Goal: Task Accomplishment & Management: Manage account settings

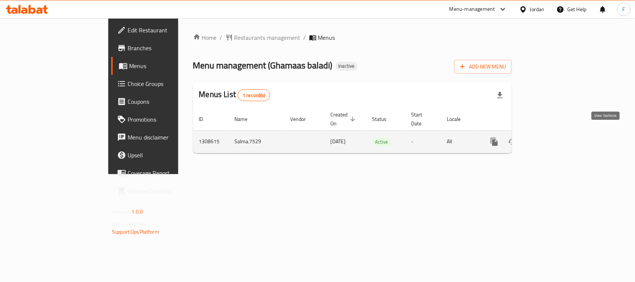
click at [553, 137] on icon "enhanced table" at bounding box center [548, 141] width 9 height 9
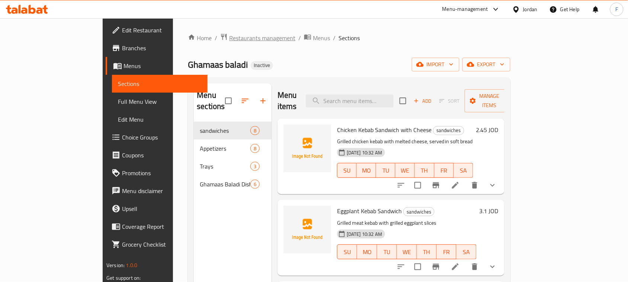
click at [229, 36] on span "Restaurants management" at bounding box center [262, 37] width 66 height 9
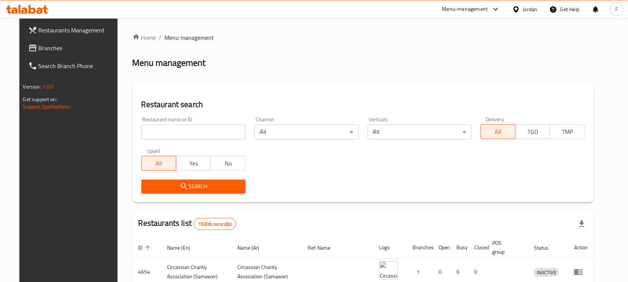
click at [39, 45] on span "Branches" at bounding box center [79, 48] width 80 height 9
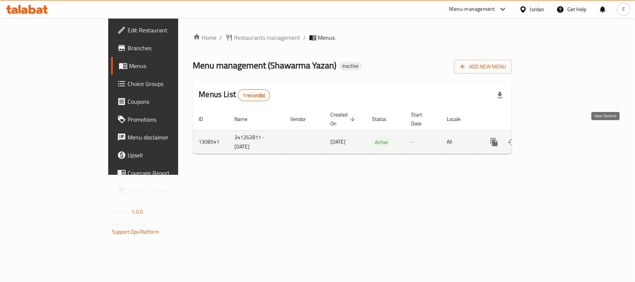
click at [553, 138] on icon "enhanced table" at bounding box center [548, 142] width 9 height 9
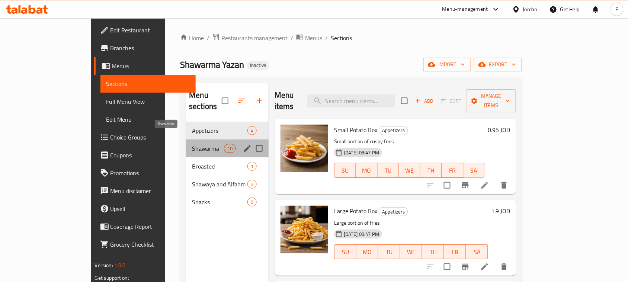
click at [192, 144] on span "Shawarma" at bounding box center [208, 148] width 32 height 9
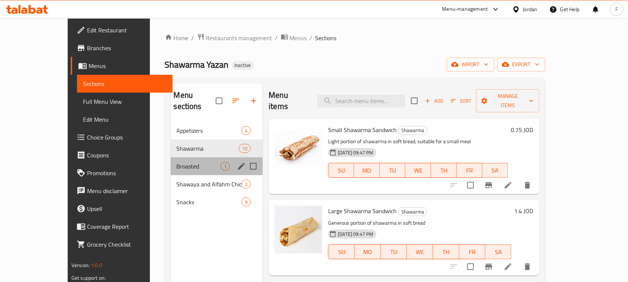
click at [181, 157] on div "Broasted 1" at bounding box center [217, 166] width 92 height 18
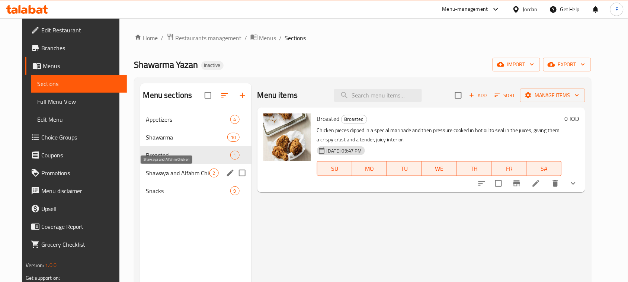
click at [179, 174] on span "Shawaya and Alfahm Chicken" at bounding box center [177, 173] width 63 height 9
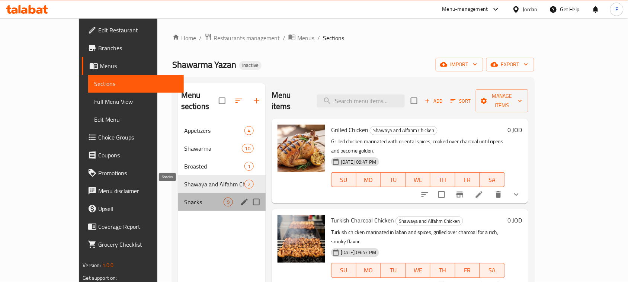
click at [184, 198] on span "Snacks" at bounding box center [203, 202] width 39 height 9
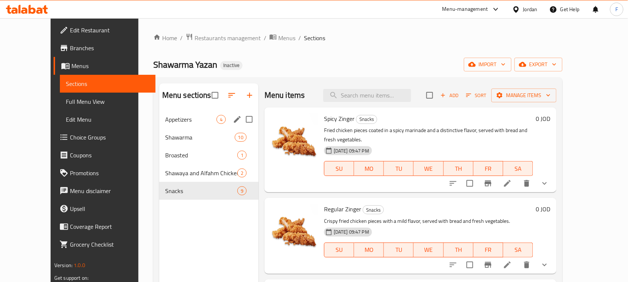
click at [172, 124] on span "Appetizers" at bounding box center [190, 119] width 51 height 9
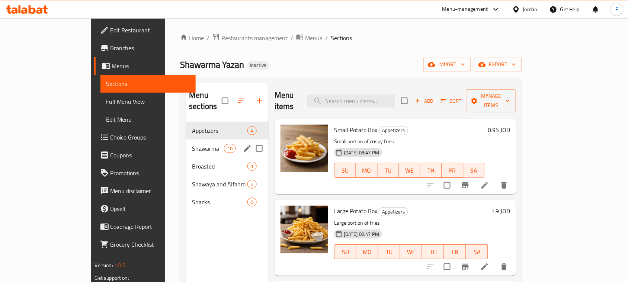
click at [186, 143] on div "Shawarma 10" at bounding box center [227, 149] width 83 height 18
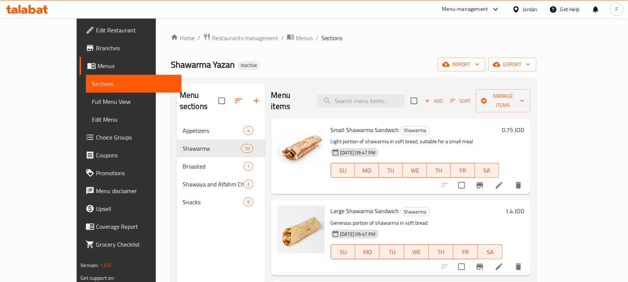
click at [525, 10] on div "Jordan" at bounding box center [530, 9] width 15 height 8
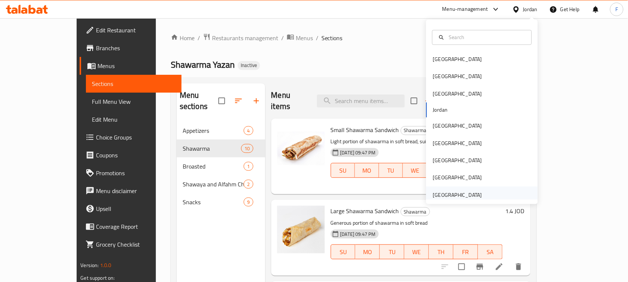
click at [461, 195] on div "United Arab Emirates" at bounding box center [457, 195] width 49 height 8
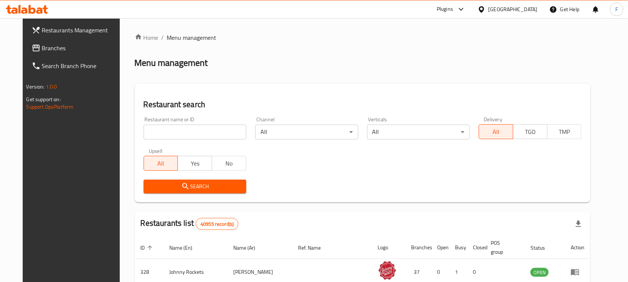
click at [42, 47] on span "Branches" at bounding box center [82, 48] width 80 height 9
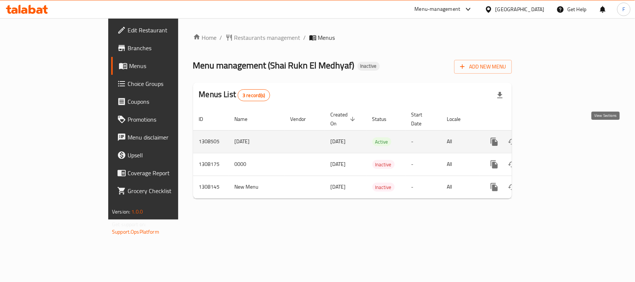
click at [553, 137] on icon "enhanced table" at bounding box center [548, 141] width 9 height 9
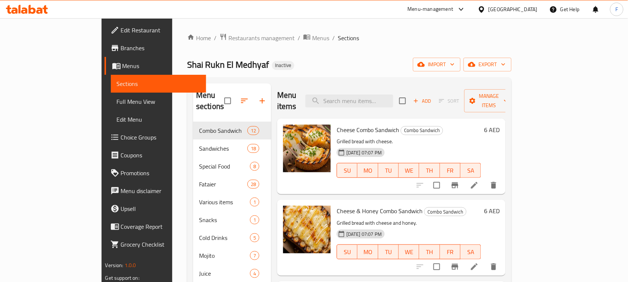
scroll to position [46, 0]
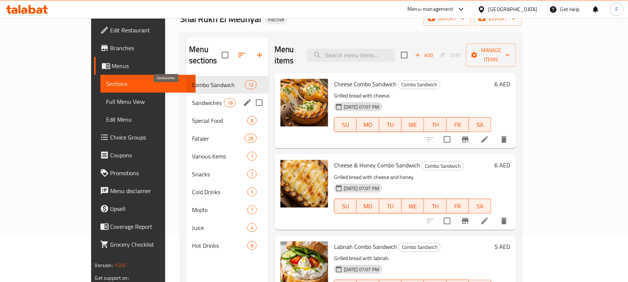
click at [192, 98] on span "Sandwiches" at bounding box center [208, 102] width 32 height 9
click at [189, 114] on div "Special Food 8" at bounding box center [227, 121] width 83 height 18
click at [192, 134] on span "Fataier" at bounding box center [218, 138] width 52 height 9
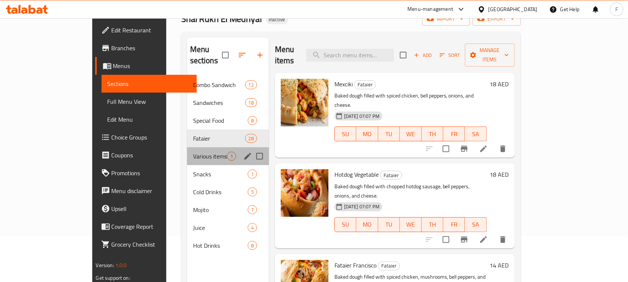
click at [187, 147] on div "Various items 1" at bounding box center [228, 156] width 82 height 18
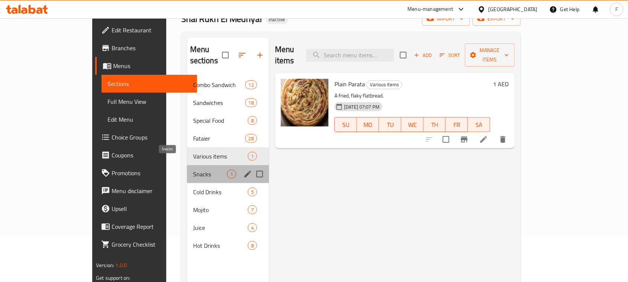
click at [193, 170] on span "Snacks" at bounding box center [210, 174] width 34 height 9
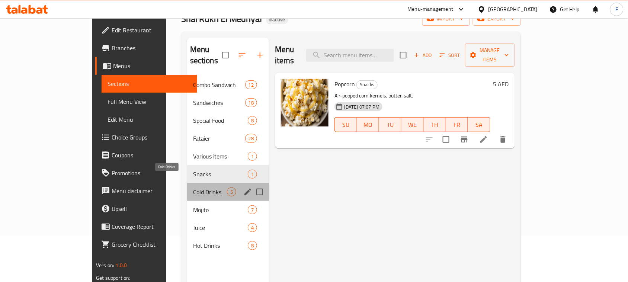
click at [193, 188] on span "Cold Drinks" at bounding box center [210, 192] width 34 height 9
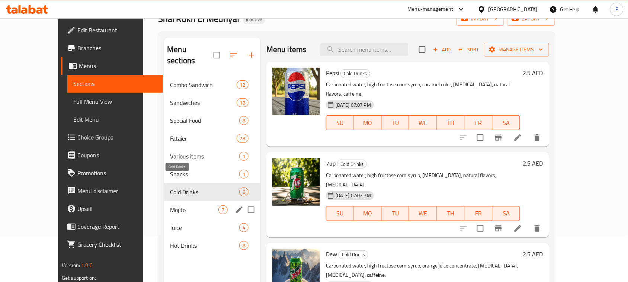
click at [179, 205] on span "Mojito" at bounding box center [194, 209] width 48 height 9
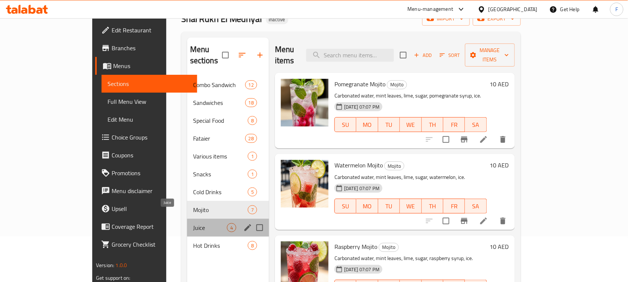
click at [193, 223] on span "Juice" at bounding box center [210, 227] width 34 height 9
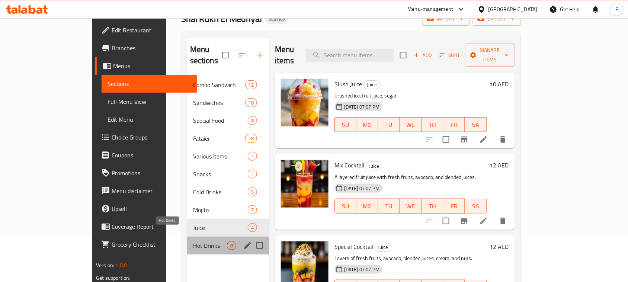
click at [193, 241] on span "Hot Drinks" at bounding box center [210, 245] width 34 height 9
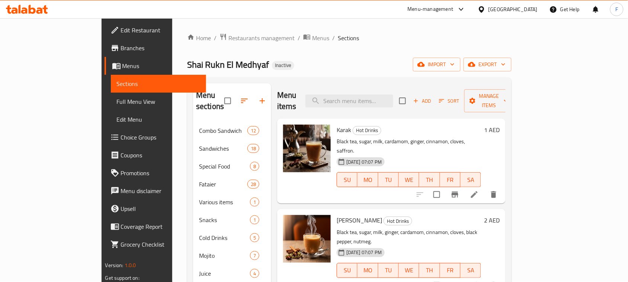
click at [187, 66] on span "Shai Rukn El Medhyaf" at bounding box center [228, 64] width 82 height 17
click at [117, 103] on span "Full Menu View" at bounding box center [159, 101] width 84 height 9
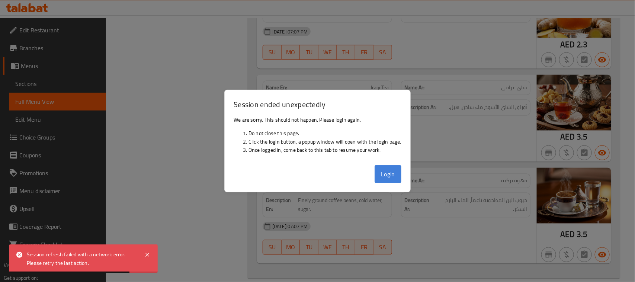
click at [387, 169] on button "Login" at bounding box center [388, 174] width 27 height 18
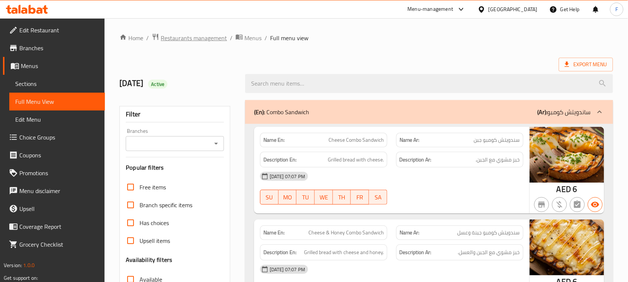
click at [193, 39] on span "Restaurants management" at bounding box center [194, 37] width 66 height 9
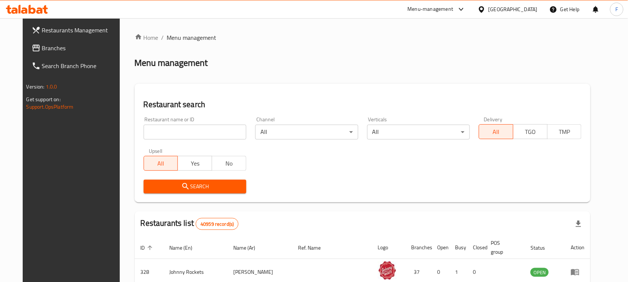
click at [42, 49] on span "Branches" at bounding box center [82, 48] width 80 height 9
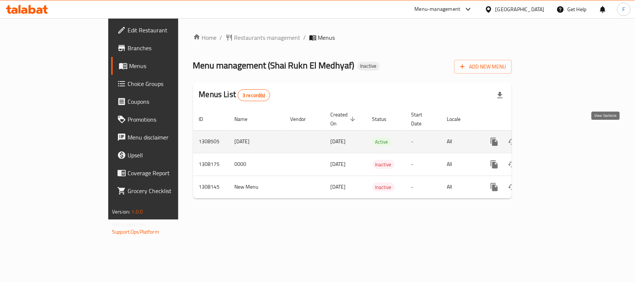
click at [551, 138] on icon "enhanced table" at bounding box center [548, 141] width 7 height 7
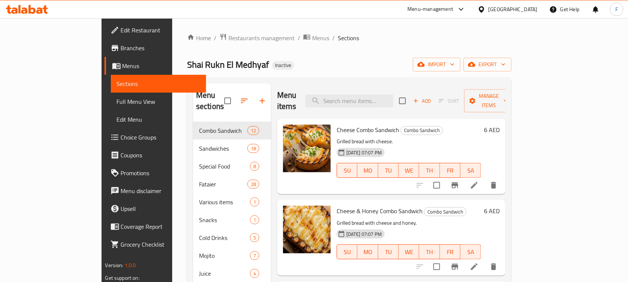
click at [337, 124] on span "Cheese Combo Sandwich" at bounding box center [368, 129] width 63 height 11
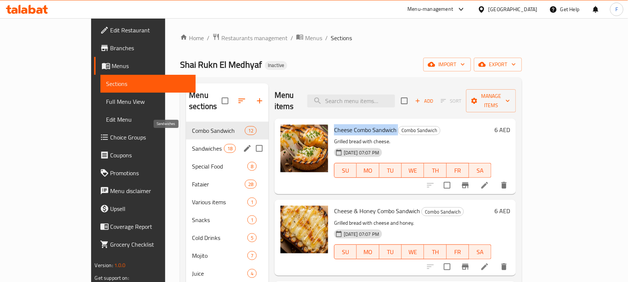
click at [192, 144] on span "Sandwiches" at bounding box center [208, 148] width 32 height 9
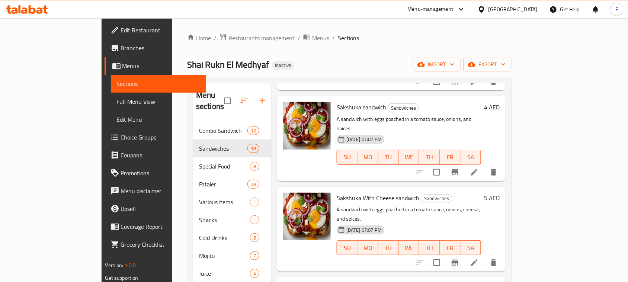
scroll to position [711, 0]
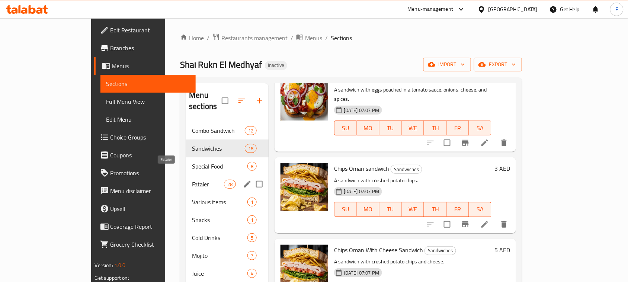
click at [192, 180] on span "Fataier" at bounding box center [208, 184] width 32 height 9
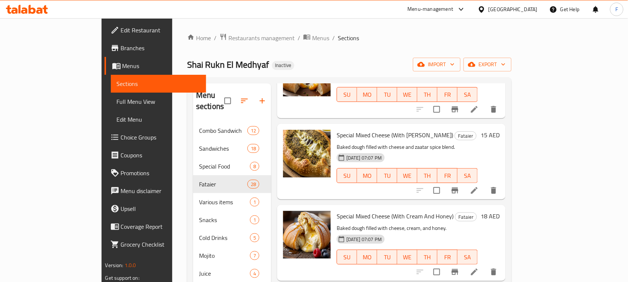
scroll to position [1061, 0]
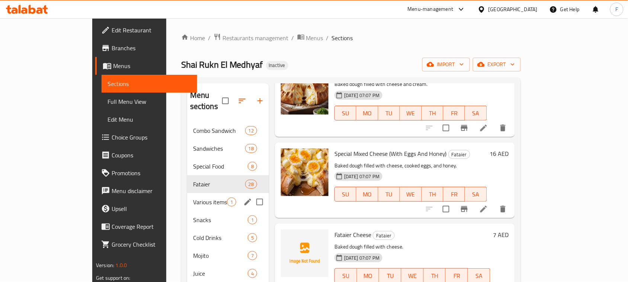
click at [193, 198] on span "Various items" at bounding box center [210, 202] width 34 height 9
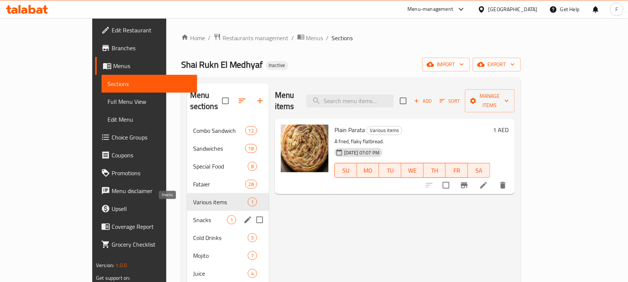
click at [193, 215] on span "Snacks" at bounding box center [210, 219] width 34 height 9
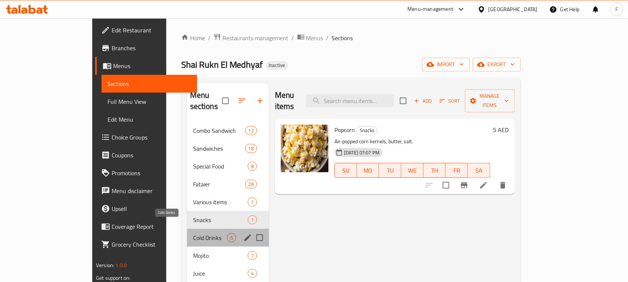
click at [193, 233] on span "Cold Drinks" at bounding box center [210, 237] width 34 height 9
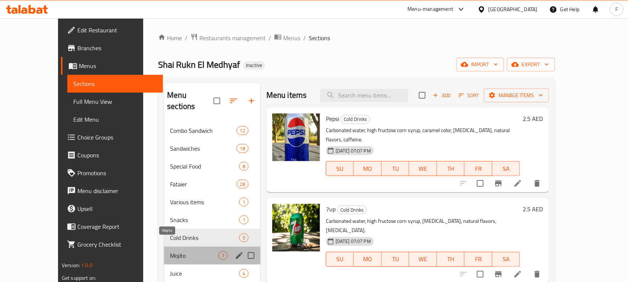
click at [181, 251] on span "Mojito" at bounding box center [194, 255] width 48 height 9
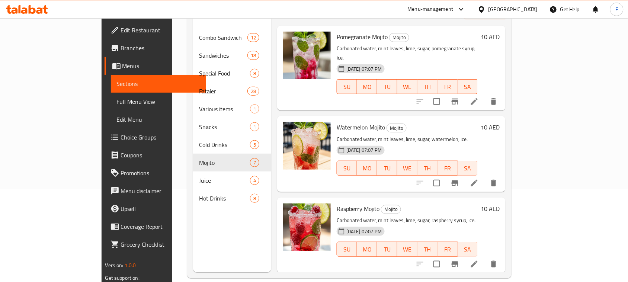
scroll to position [105, 0]
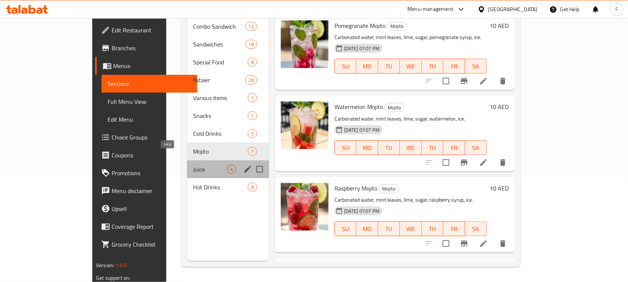
click at [193, 165] on span "Juice" at bounding box center [210, 169] width 34 height 9
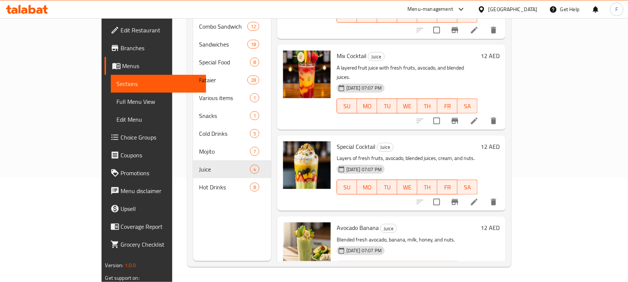
scroll to position [61, 0]
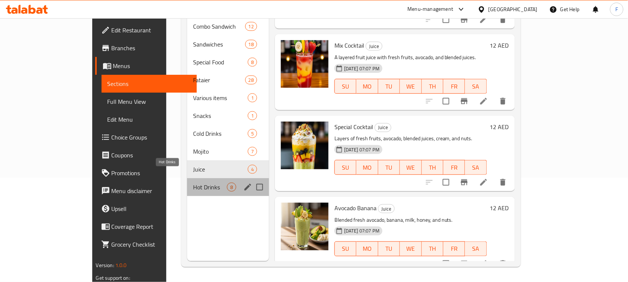
click at [193, 183] on span "Hot Drinks" at bounding box center [210, 187] width 34 height 9
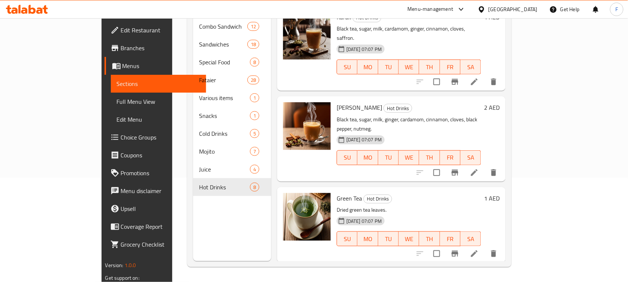
scroll to position [26, 0]
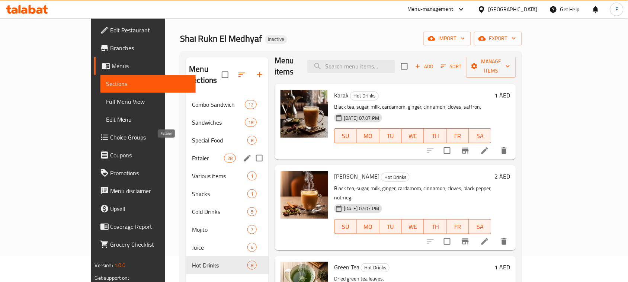
click at [192, 154] on span "Fataier" at bounding box center [208, 158] width 32 height 9
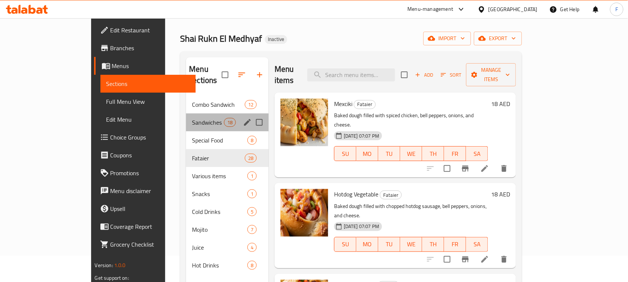
click at [186, 113] on div "Sandwiches 18" at bounding box center [227, 122] width 83 height 18
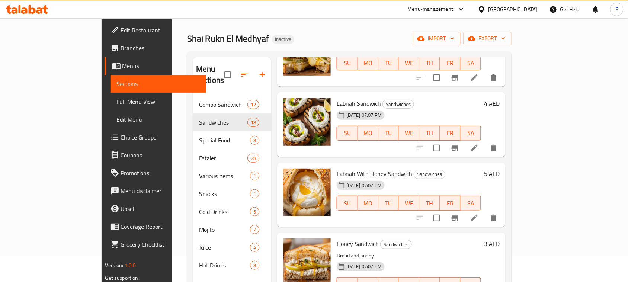
scroll to position [1106, 0]
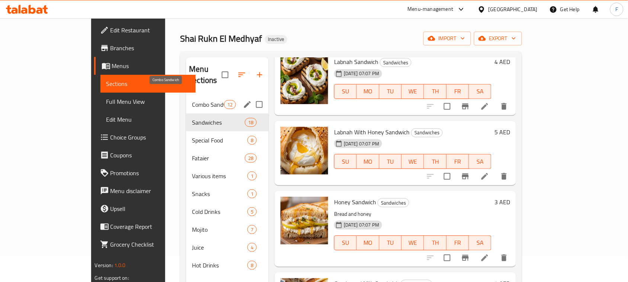
click at [192, 100] on span "Combo Sandwich" at bounding box center [208, 104] width 32 height 9
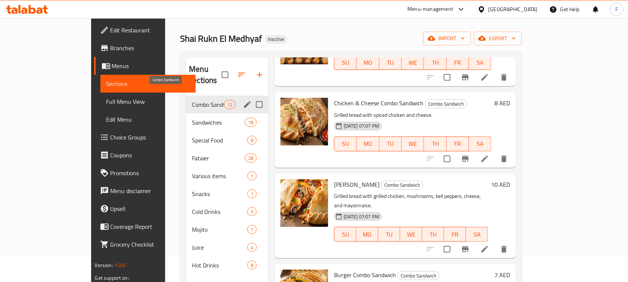
scroll to position [711, 0]
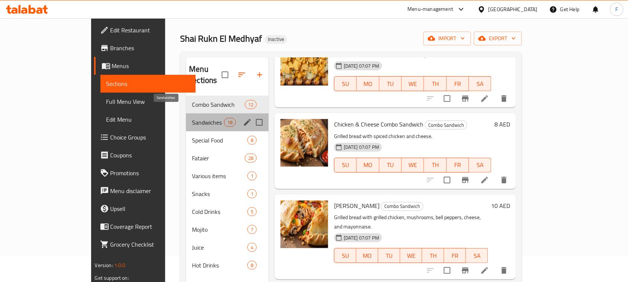
click at [192, 118] on span "Sandwiches" at bounding box center [208, 122] width 32 height 9
click at [192, 136] on span "Special Food" at bounding box center [219, 140] width 55 height 9
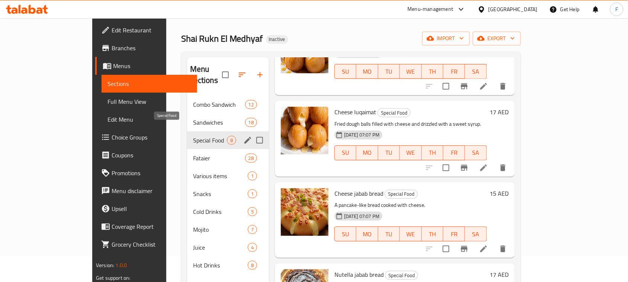
scroll to position [386, 0]
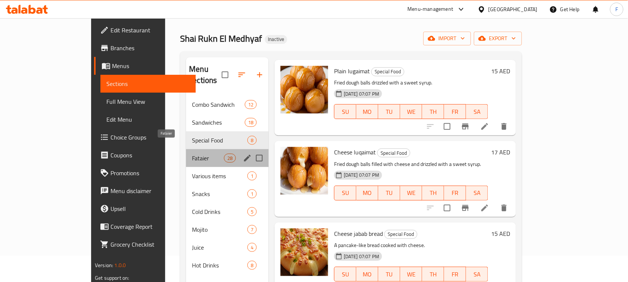
click at [192, 154] on span "Fataier" at bounding box center [208, 158] width 32 height 9
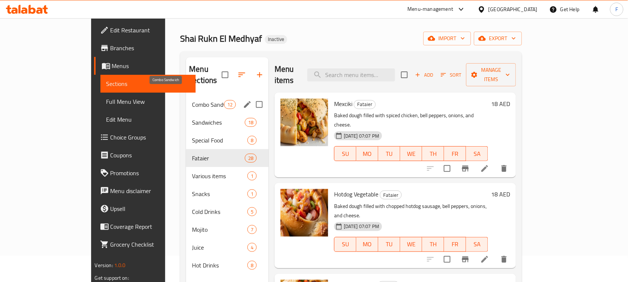
click at [192, 100] on span "Combo Sandwich" at bounding box center [208, 104] width 32 height 9
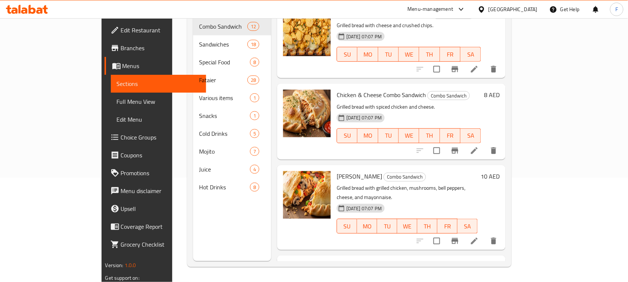
scroll to position [711, 0]
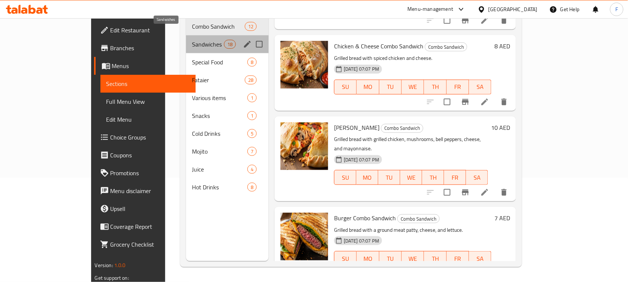
click at [192, 40] on span "Sandwiches" at bounding box center [208, 44] width 32 height 9
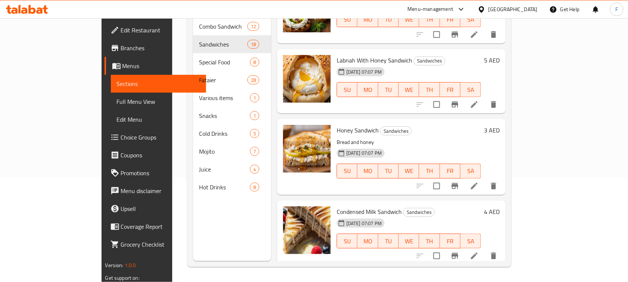
scroll to position [1154, 0]
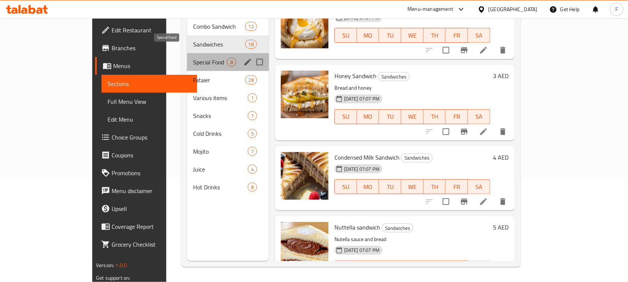
click at [193, 58] on span "Special Food" at bounding box center [210, 62] width 34 height 9
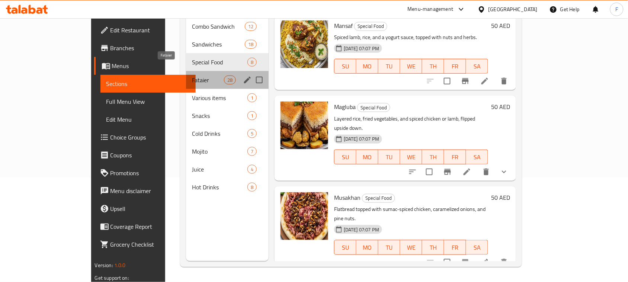
click at [192, 76] on span "Fataier" at bounding box center [208, 80] width 32 height 9
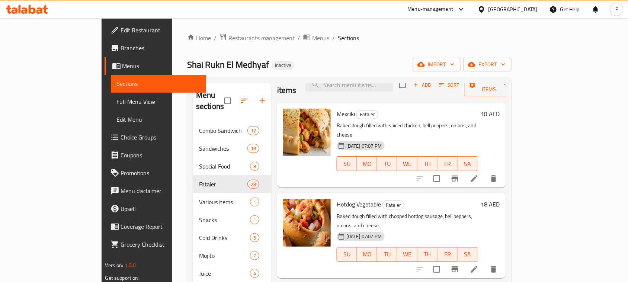
click at [499, 10] on div "[GEOGRAPHIC_DATA]" at bounding box center [513, 9] width 49 height 8
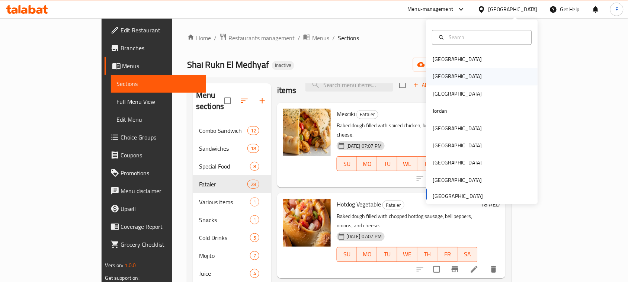
click at [451, 75] on div "[GEOGRAPHIC_DATA]" at bounding box center [482, 76] width 112 height 17
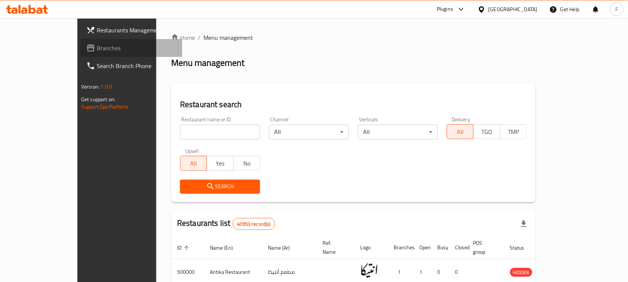
click at [97, 44] on span "Branches" at bounding box center [137, 48] width 80 height 9
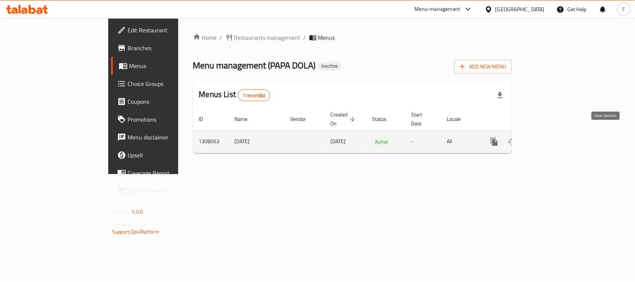
click at [553, 138] on icon "enhanced table" at bounding box center [548, 141] width 9 height 9
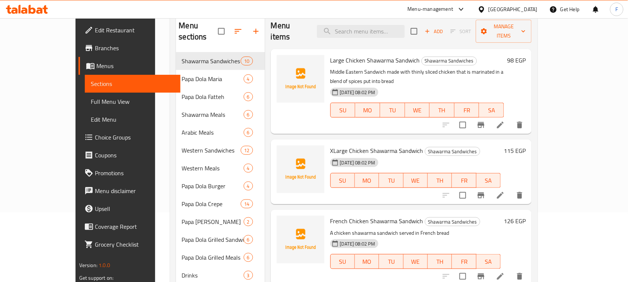
scroll to position [53, 0]
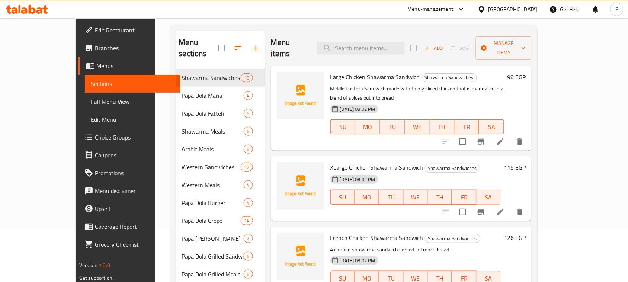
click at [330, 71] on span "Large Chicken Shawarma Sandwich" at bounding box center [375, 76] width 90 height 11
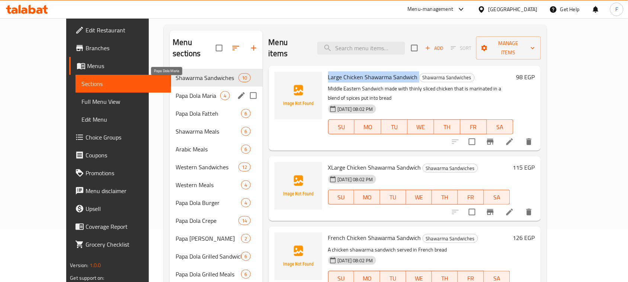
click at [176, 91] on span "Papa Dola Maria" at bounding box center [198, 95] width 45 height 9
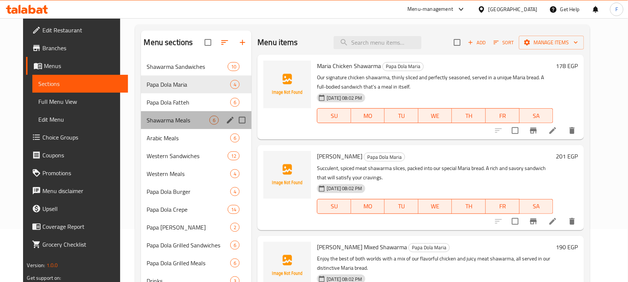
click at [156, 117] on span "Shawarma Meals" at bounding box center [178, 120] width 63 height 9
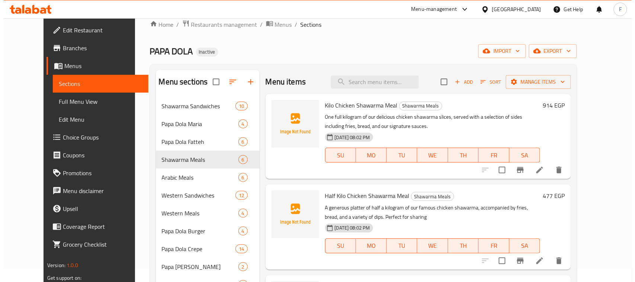
scroll to position [8, 0]
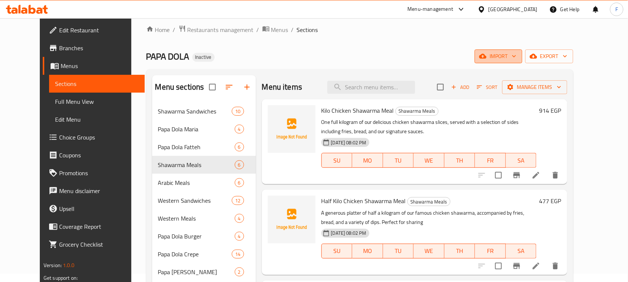
click at [516, 55] on span "import" at bounding box center [499, 56] width 36 height 9
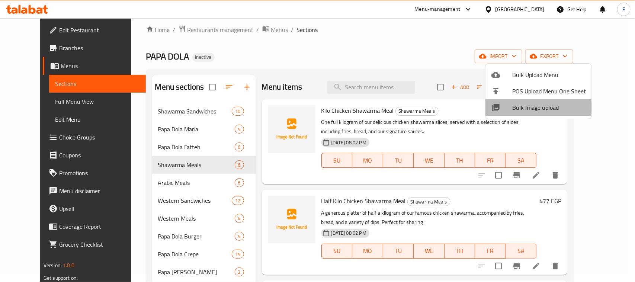
click at [527, 107] on span "Bulk Image upload" at bounding box center [549, 107] width 74 height 9
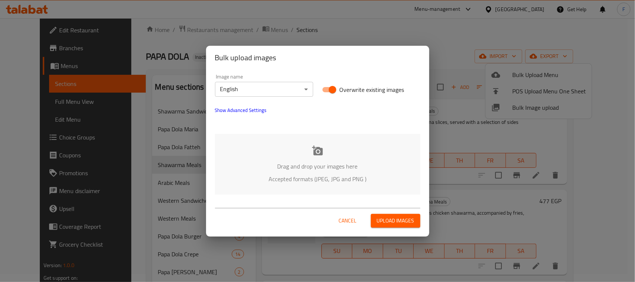
click at [317, 151] on icon at bounding box center [317, 150] width 11 height 10
click at [327, 93] on input "Overwrite existing images" at bounding box center [332, 90] width 42 height 14
checkbox input "false"
click at [321, 149] on icon at bounding box center [317, 150] width 11 height 10
click at [261, 84] on body "​ Menu-management Egypt Get Help F Edit Restaurant Branches Menus Sections Full…" at bounding box center [317, 142] width 635 height 264
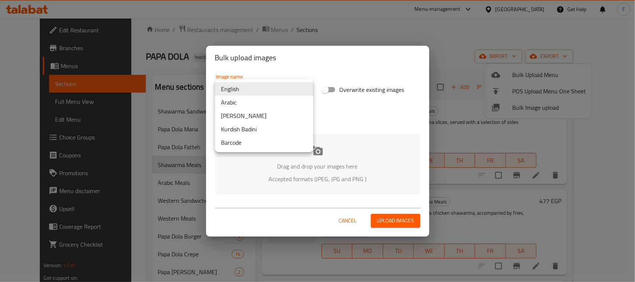
click at [252, 100] on li "Arabic" at bounding box center [264, 102] width 98 height 13
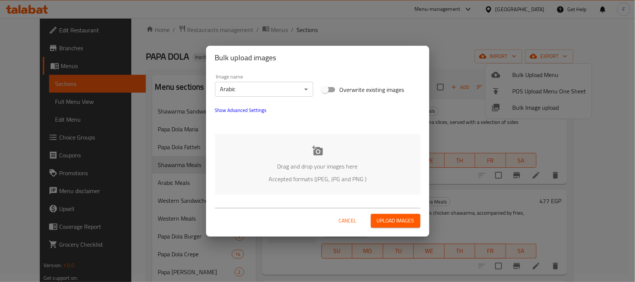
click at [319, 155] on icon at bounding box center [317, 150] width 11 height 10
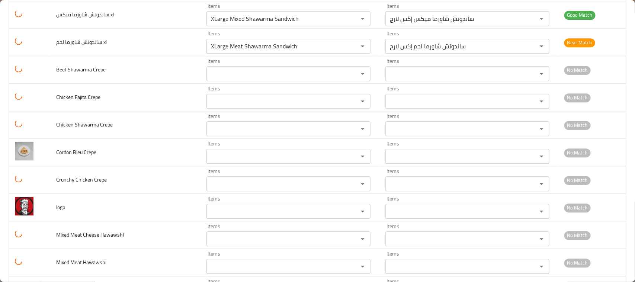
scroll to position [2194, 0]
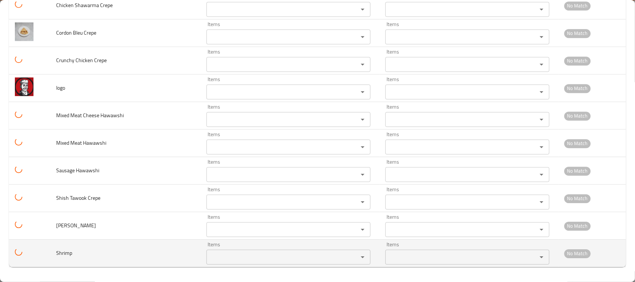
click at [209, 258] on input "Items" at bounding box center [278, 257] width 138 height 10
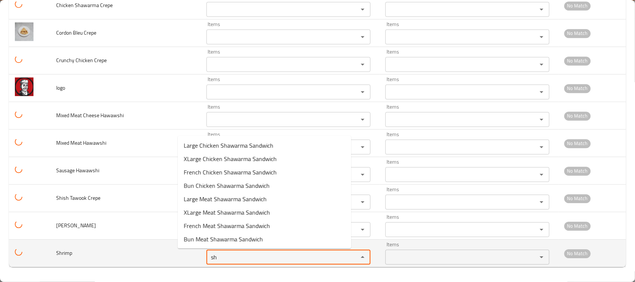
type input "s"
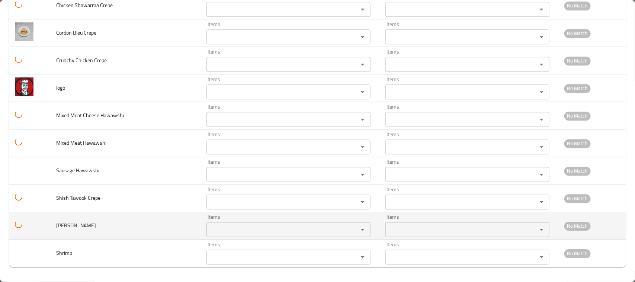
click at [258, 229] on Tawook "Items" at bounding box center [278, 229] width 138 height 10
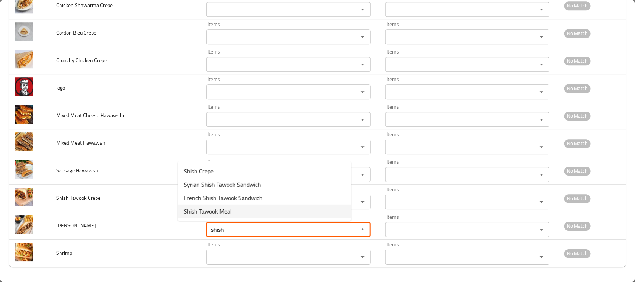
click at [211, 213] on span "Shish Tawook Meal" at bounding box center [208, 211] width 48 height 9
type Tawook "Shish Tawook Meal"
type Tawook-ar "وجبة شيش طاووك"
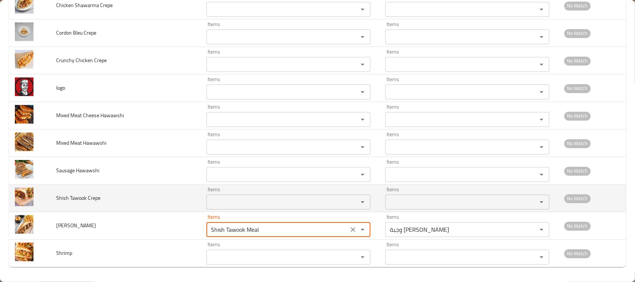
type Tawook "Shish Tawook Meal"
click at [209, 202] on Crepe "Items" at bounding box center [278, 202] width 138 height 10
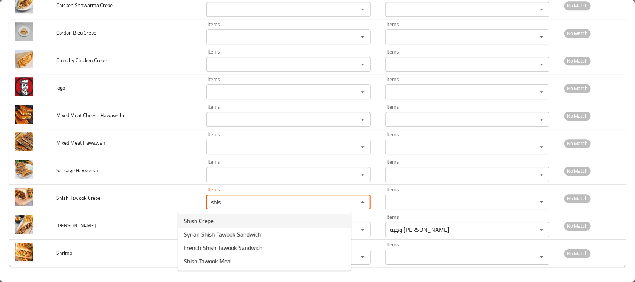
click at [217, 225] on Crepe-option-0 "Shish Crepe" at bounding box center [264, 220] width 173 height 13
type Crepe "Shish Crepe"
type Crepe-ar "كريب شيش"
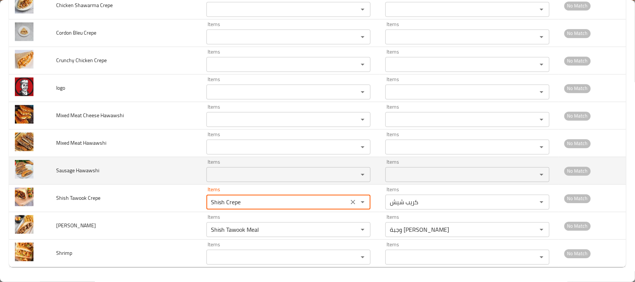
type Crepe "Shish Crepe"
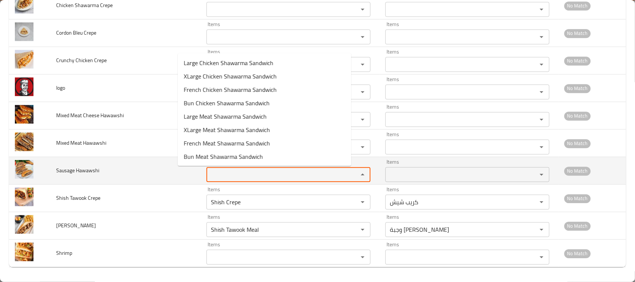
click at [209, 172] on Hawawshi "Items" at bounding box center [278, 174] width 138 height 10
type Hawawshi "s"
type Hawawshi "hawaw"
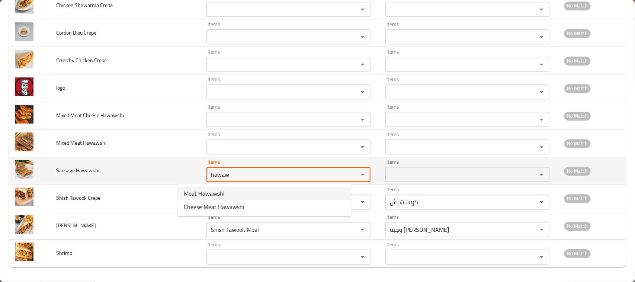
drag, startPoint x: 210, startPoint y: 179, endPoint x: 179, endPoint y: 179, distance: 30.9
click at [209, 179] on Hawawshi "hawaw" at bounding box center [278, 174] width 138 height 10
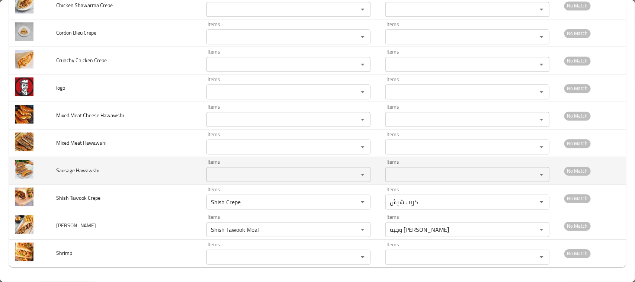
click at [140, 177] on td "Sausage Hawawshi" at bounding box center [125, 171] width 150 height 28
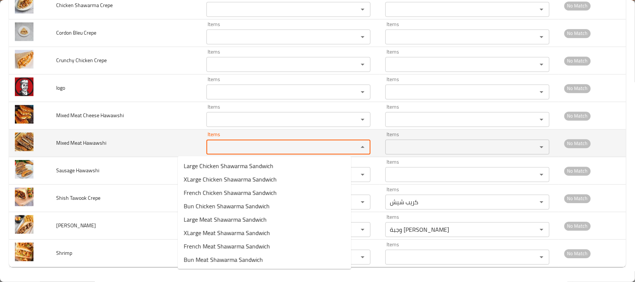
click at [209, 149] on Hawawshi "Items" at bounding box center [278, 147] width 138 height 10
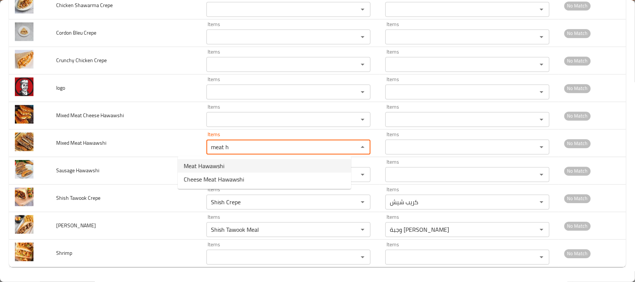
click at [216, 170] on span "Meat Hawawshi" at bounding box center [204, 165] width 41 height 9
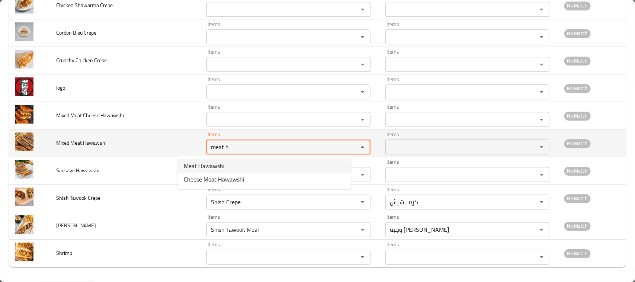
type Hawawshi "Meat Hawawshi"
type Hawawshi-ar "حواوشي لحم"
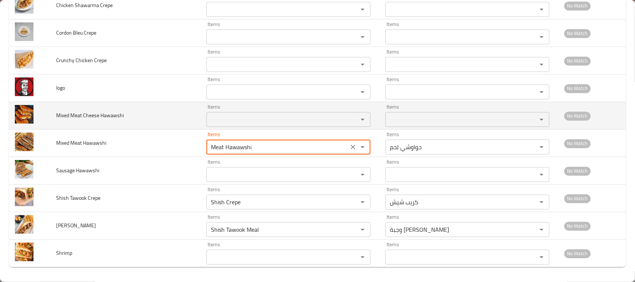
type Hawawshi "Meat Hawawshi"
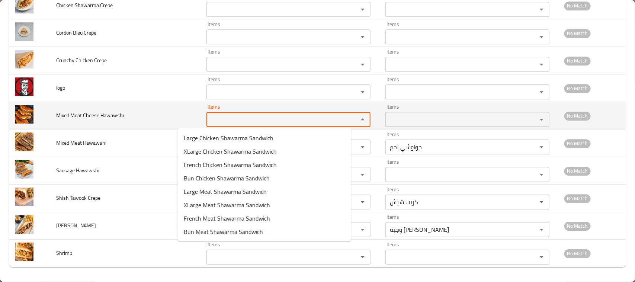
click at [209, 120] on Hawawshi "Items" at bounding box center [278, 119] width 138 height 10
type Hawawshi "m"
click at [151, 110] on td "Mixed Meat Cheese Hawawshi" at bounding box center [125, 116] width 150 height 28
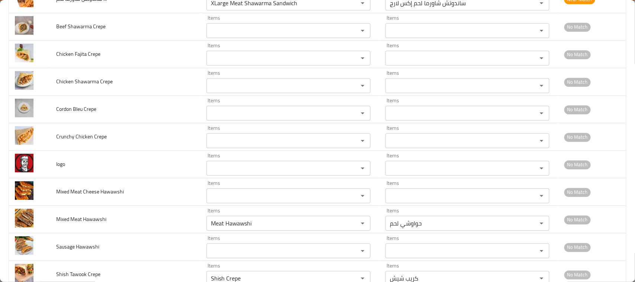
scroll to position [2042, 0]
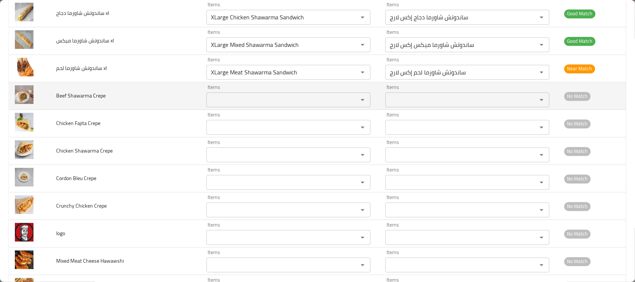
click at [209, 105] on Crepe "Items" at bounding box center [278, 100] width 138 height 10
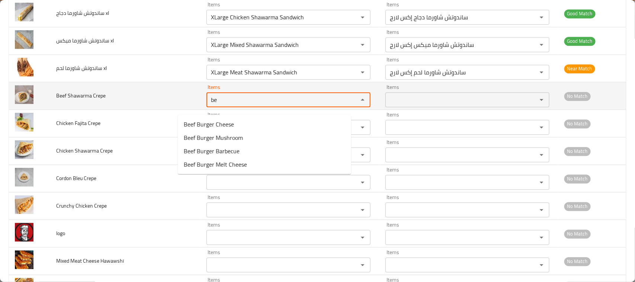
type Crepe "b"
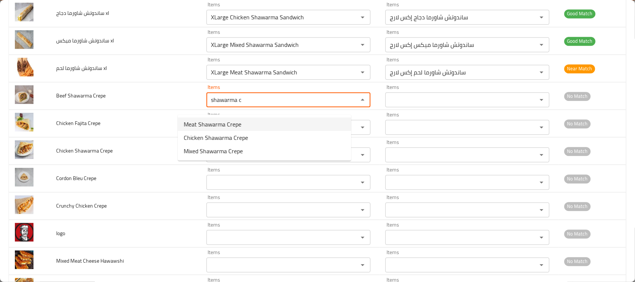
click at [217, 122] on span "Meat Shawarma Crepe" at bounding box center [213, 124] width 58 height 9
type Crepe "Meat Shawarma Crepe"
type Crepe-ar "كريب شاورما لحم"
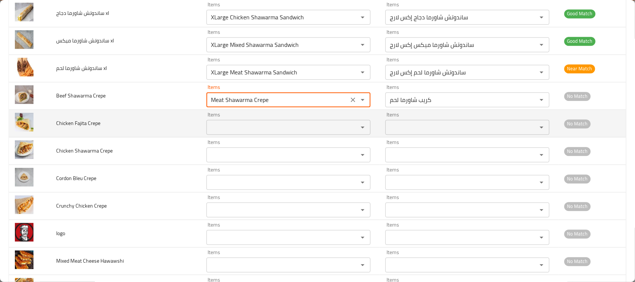
type Crepe "Meat Shawarma Crepe"
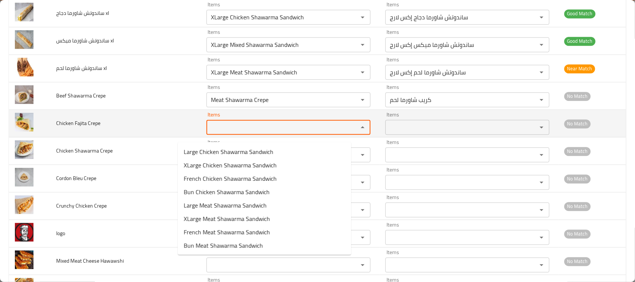
click at [213, 132] on Crepe "Items" at bounding box center [278, 127] width 138 height 10
type Crepe "f"
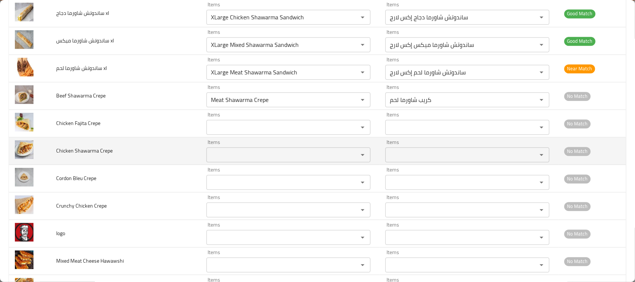
click at [157, 161] on td "Chicken Shawarma Crepe" at bounding box center [125, 151] width 150 height 28
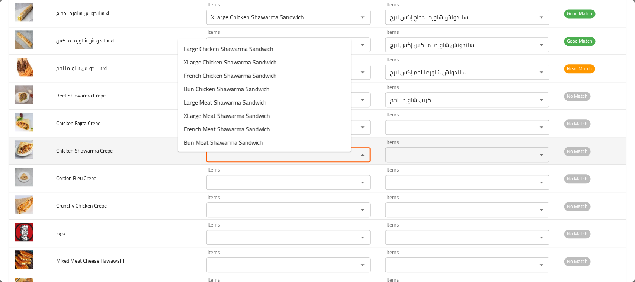
click at [209, 159] on Crepe "Items" at bounding box center [278, 155] width 138 height 10
click at [138, 159] on td "Chicken Shawarma Crepe" at bounding box center [125, 151] width 150 height 28
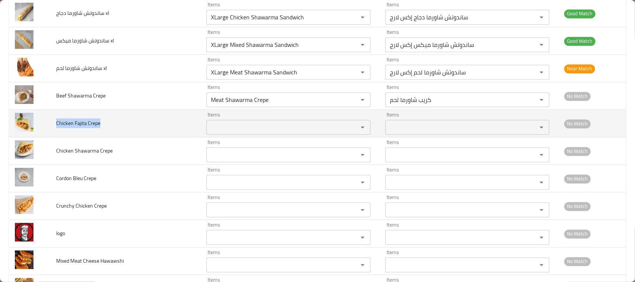
drag, startPoint x: 112, startPoint y: 136, endPoint x: 59, endPoint y: 131, distance: 53.1
click at [59, 131] on td "Chicken Fajita Crepe" at bounding box center [125, 124] width 150 height 28
copy span "Chicken Fajita Crepe"
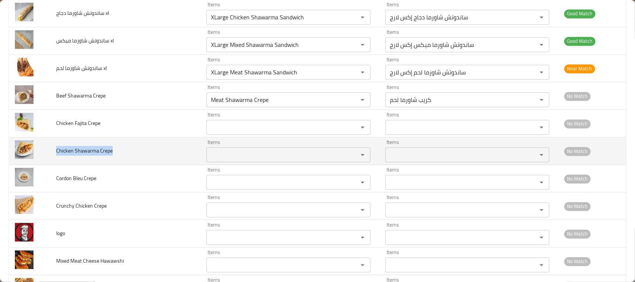
drag, startPoint x: 122, startPoint y: 162, endPoint x: 52, endPoint y: 154, distance: 69.7
click at [52, 154] on td "Chicken Shawarma Crepe" at bounding box center [125, 151] width 150 height 28
copy span "Chicken Shawarma Crepe"
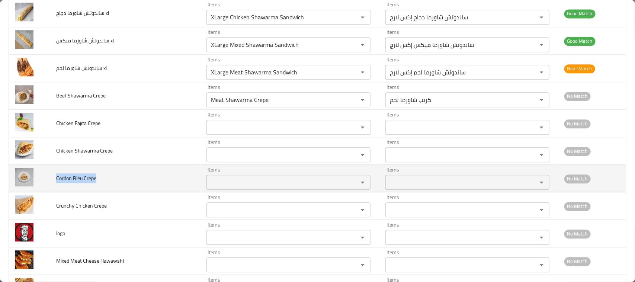
drag, startPoint x: 97, startPoint y: 187, endPoint x: 57, endPoint y: 184, distance: 40.6
click at [57, 184] on td "Cordon Bleu Crepe" at bounding box center [125, 179] width 150 height 28
copy span "Cordon Bleu Crepe"
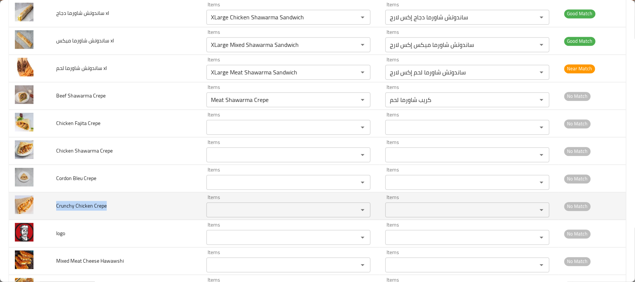
drag, startPoint x: 110, startPoint y: 217, endPoint x: 59, endPoint y: 218, distance: 51.0
click at [59, 218] on td "Crunchy Chicken Crepe" at bounding box center [125, 206] width 150 height 28
copy span "Crunchy Chicken Crepe"
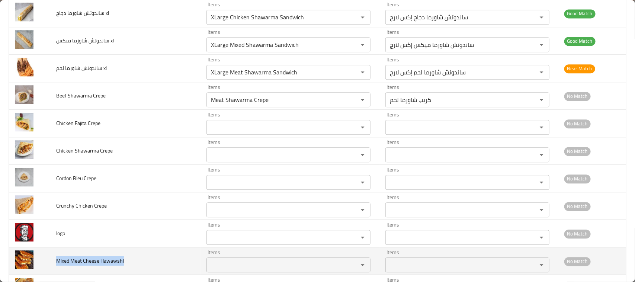
drag, startPoint x: 130, startPoint y: 267, endPoint x: 56, endPoint y: 263, distance: 74.1
click at [56, 263] on td "Mixed Meat Cheese Hawawshi" at bounding box center [125, 261] width 150 height 28
copy span "Mixed Meat Cheese Hawawshi"
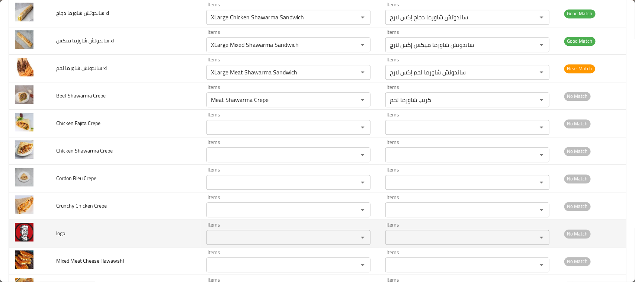
click at [143, 225] on td "logo" at bounding box center [125, 234] width 150 height 28
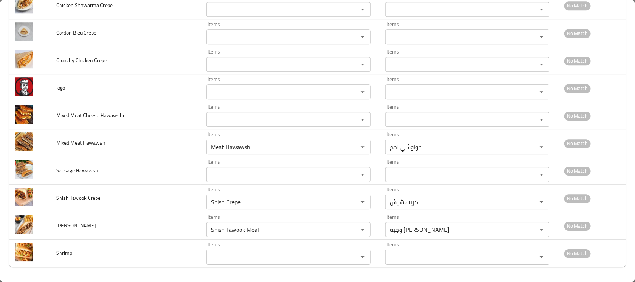
scroll to position [2194, 0]
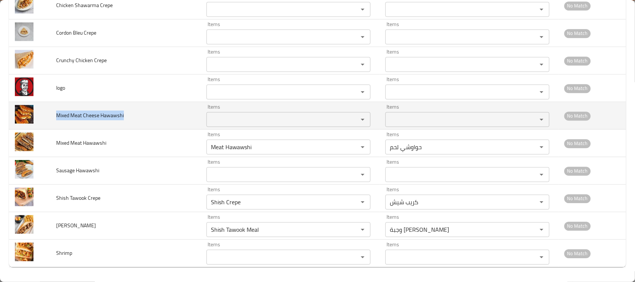
drag, startPoint x: 137, startPoint y: 120, endPoint x: 56, endPoint y: 118, distance: 81.1
click at [56, 118] on td "Mixed Meat Cheese Hawawshi" at bounding box center [125, 116] width 150 height 28
copy span "Mixed Meat Cheese Hawawshi"
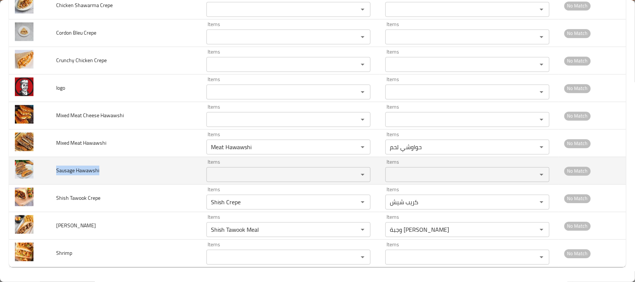
drag, startPoint x: 91, startPoint y: 172, endPoint x: 56, endPoint y: 169, distance: 35.1
click at [56, 169] on td "Sausage Hawawshi" at bounding box center [125, 171] width 150 height 28
copy span "Sausage Hawawshi"
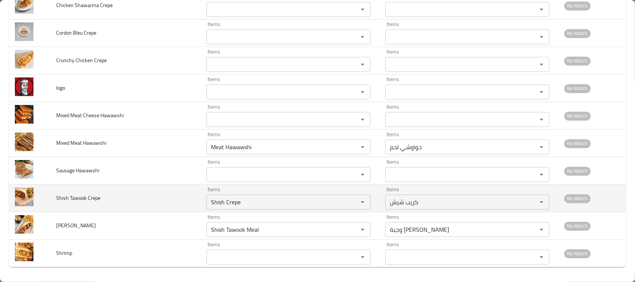
click at [122, 198] on td "Shish Tawook Crepe" at bounding box center [125, 199] width 150 height 28
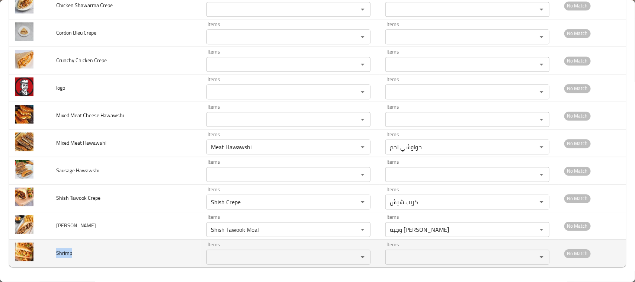
drag, startPoint x: 100, startPoint y: 247, endPoint x: 58, endPoint y: 251, distance: 42.2
click at [58, 251] on td "Shrimp" at bounding box center [125, 254] width 150 height 28
copy span "Shrimp"
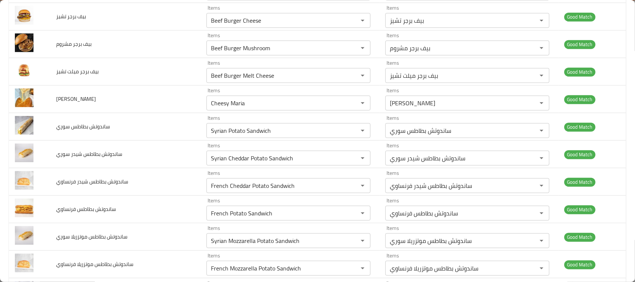
scroll to position [0, 0]
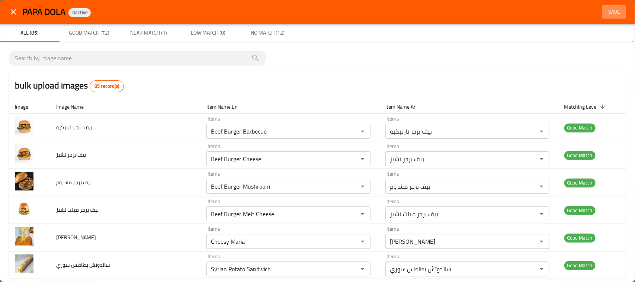
click at [609, 13] on span "Save" at bounding box center [614, 11] width 18 height 9
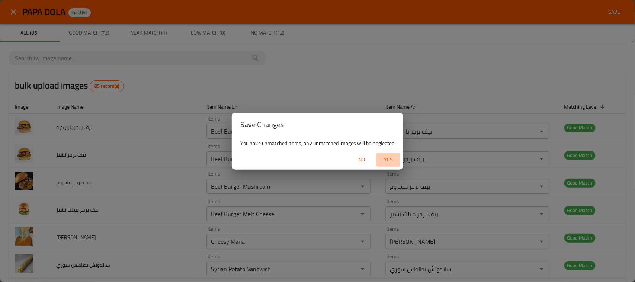
click at [384, 157] on span "Yes" at bounding box center [389, 159] width 18 height 9
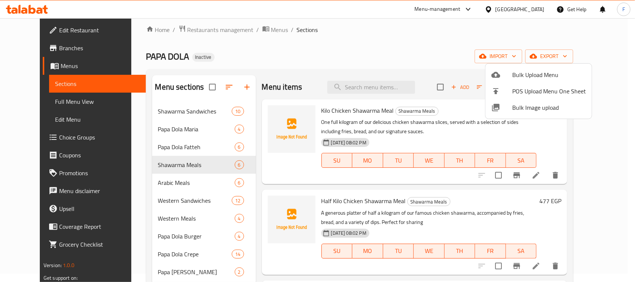
click at [179, 109] on div at bounding box center [317, 141] width 635 height 282
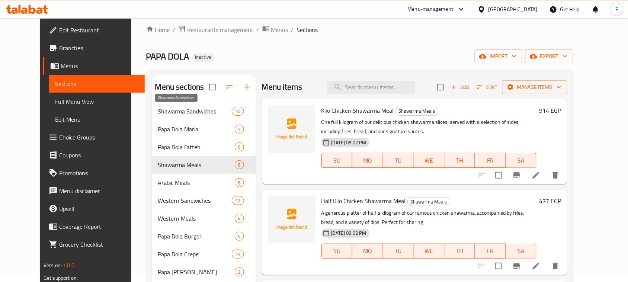
click at [187, 111] on span "Shawarma Sandwiches" at bounding box center [195, 111] width 74 height 9
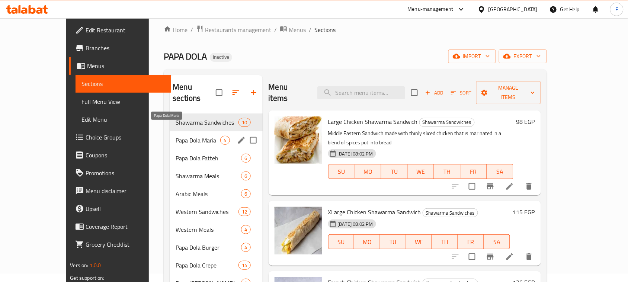
click at [186, 136] on span "Papa Dola Maria" at bounding box center [198, 140] width 45 height 9
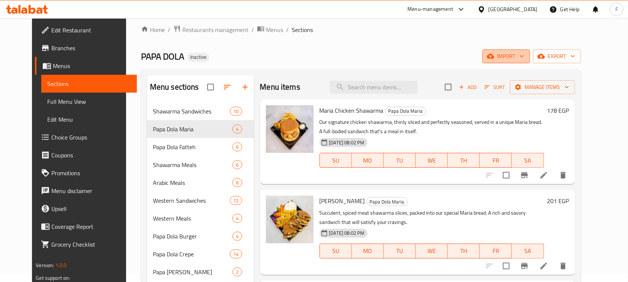
click at [524, 52] on span "import" at bounding box center [507, 56] width 36 height 9
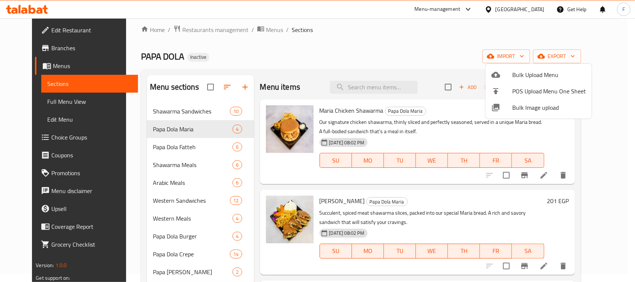
click at [582, 57] on div at bounding box center [317, 141] width 635 height 282
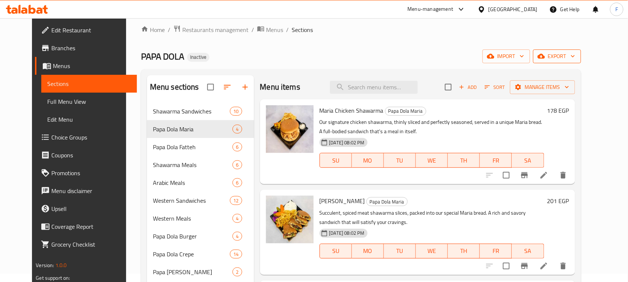
click at [575, 56] on span "export" at bounding box center [557, 56] width 36 height 9
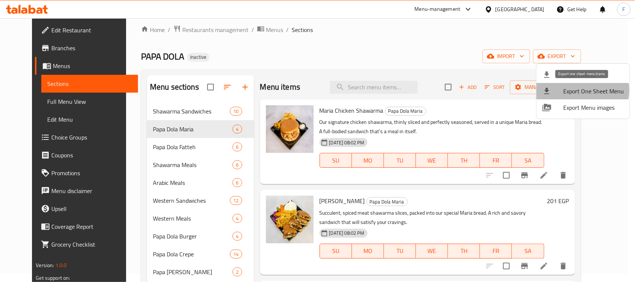
click at [576, 90] on span "Export One Sheet Menu" at bounding box center [593, 91] width 61 height 9
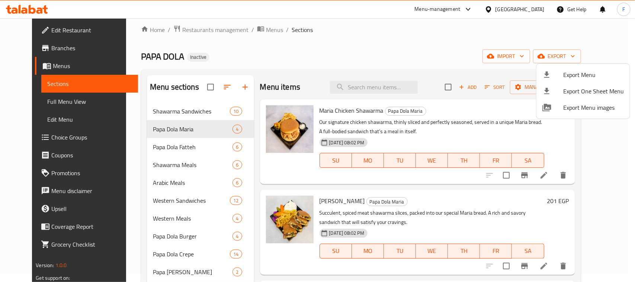
click at [527, 56] on div at bounding box center [317, 141] width 635 height 282
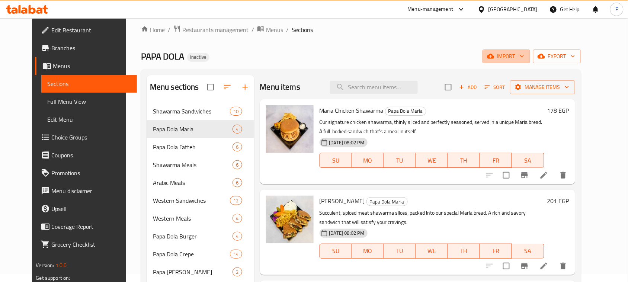
click at [524, 56] on span "import" at bounding box center [507, 56] width 36 height 9
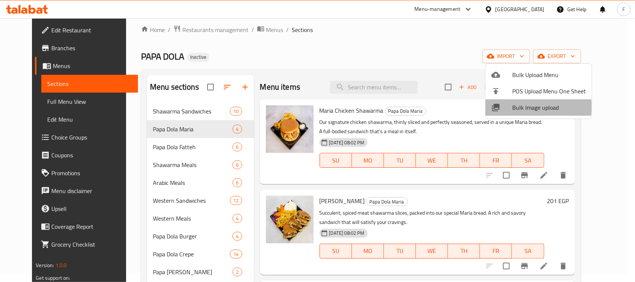
click at [527, 107] on span "Bulk Image upload" at bounding box center [549, 107] width 74 height 9
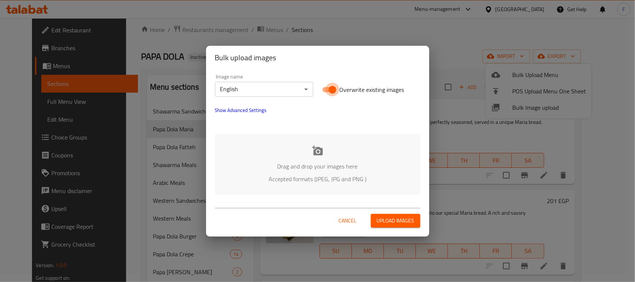
click at [326, 85] on input "Overwrite existing images" at bounding box center [332, 90] width 42 height 14
checkbox input "false"
click at [321, 147] on icon at bounding box center [317, 150] width 11 height 11
click at [298, 159] on div "Drag and drop your images here Accepted formats (JPEG, JPG and PNG )" at bounding box center [317, 164] width 205 height 61
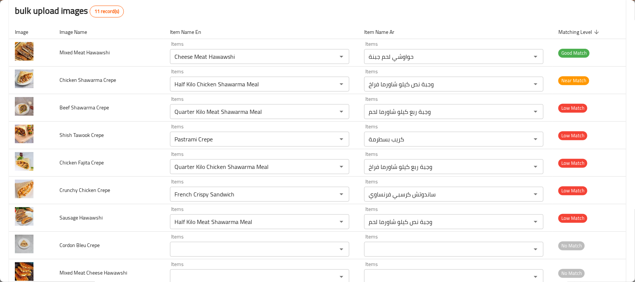
scroll to position [96, 0]
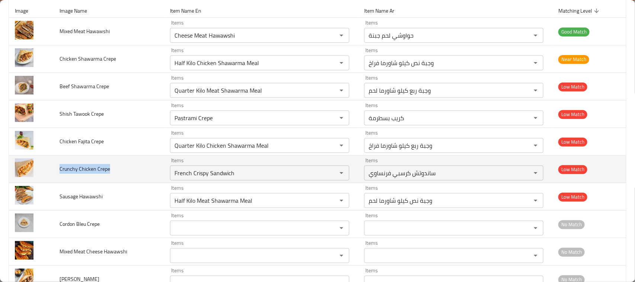
drag, startPoint x: 60, startPoint y: 172, endPoint x: 109, endPoint y: 173, distance: 48.8
click at [109, 173] on td "Crunchy Chicken Crepe" at bounding box center [109, 170] width 111 height 28
click at [107, 173] on span "Crunchy Chicken Crepe" at bounding box center [85, 169] width 51 height 10
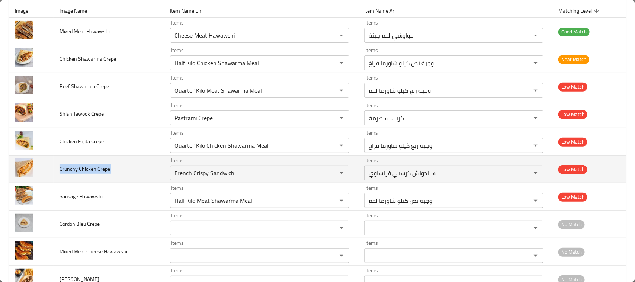
click at [107, 173] on span "Crunchy Chicken Crepe" at bounding box center [85, 169] width 51 height 10
click at [78, 168] on span "Crunchy Chicken Crepe" at bounding box center [85, 169] width 51 height 10
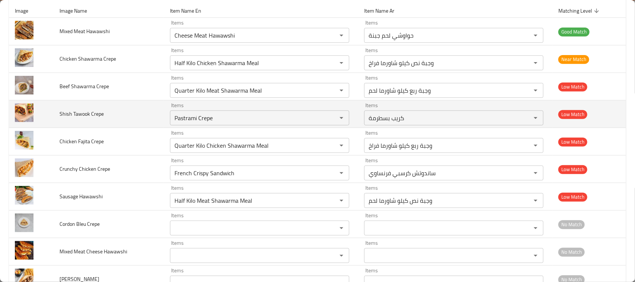
click at [77, 114] on span "Shish Tawook Crepe" at bounding box center [82, 114] width 44 height 10
drag, startPoint x: 63, startPoint y: 112, endPoint x: 107, endPoint y: 113, distance: 43.9
click at [107, 113] on td "Shish Tawook Crepe" at bounding box center [109, 114] width 111 height 28
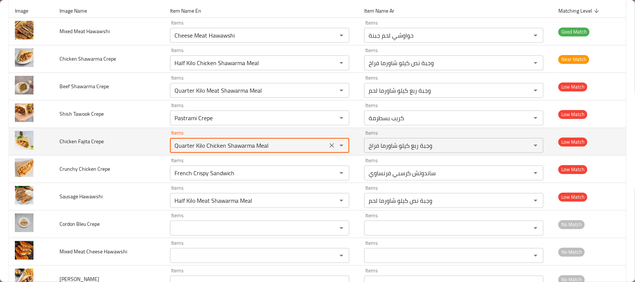
click at [218, 145] on Crepe "Quarter Kilo Chicken Shawarma Meal" at bounding box center [248, 145] width 153 height 10
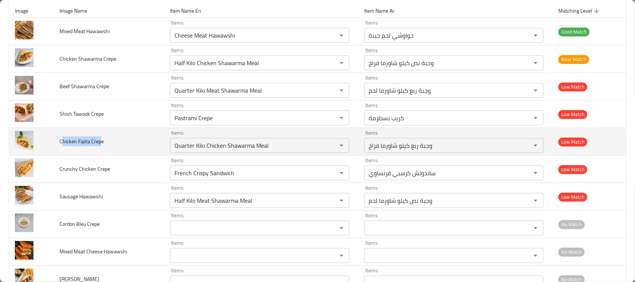
drag, startPoint x: 100, startPoint y: 140, endPoint x: 62, endPoint y: 138, distance: 38.8
click at [62, 138] on span "Chicken Fajita Crepe" at bounding box center [82, 142] width 44 height 10
click at [74, 140] on span "Chicken Fajita Crepe" at bounding box center [82, 142] width 44 height 10
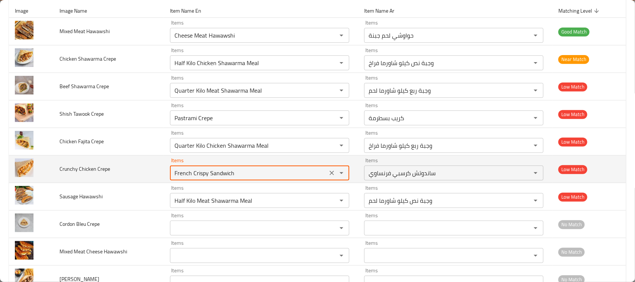
drag, startPoint x: 172, startPoint y: 172, endPoint x: 231, endPoint y: 174, distance: 58.4
click at [231, 174] on Crepe "French Crispy Sandwich" at bounding box center [248, 173] width 153 height 10
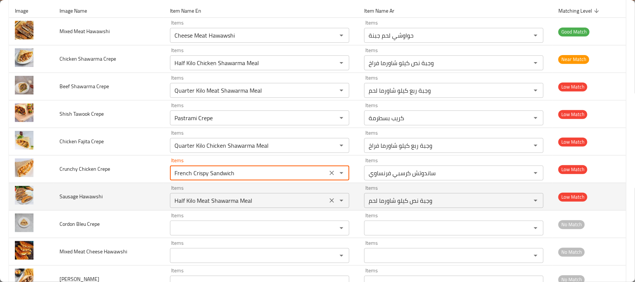
drag, startPoint x: 168, startPoint y: 198, endPoint x: 253, endPoint y: 200, distance: 84.9
click at [253, 200] on div "Half Kilo Meat Shawarma Meal Items" at bounding box center [259, 200] width 179 height 15
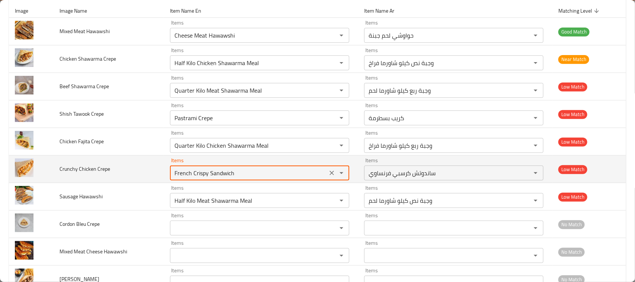
click at [244, 175] on Crepe "French Crispy Sandwich" at bounding box center [248, 173] width 153 height 10
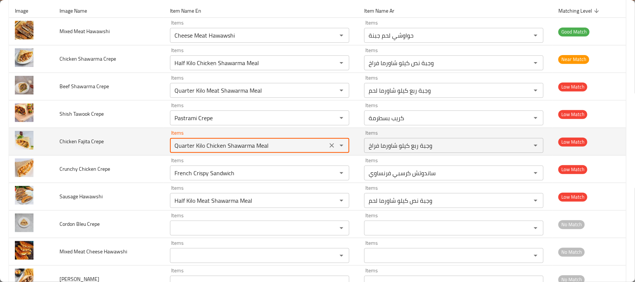
click at [233, 149] on Crepe "Quarter Kilo Chicken Shawarma Meal" at bounding box center [248, 145] width 153 height 10
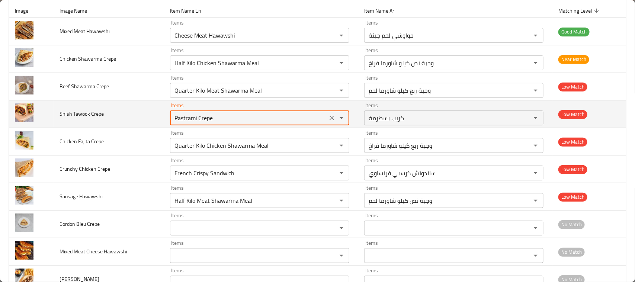
click at [212, 115] on Crepe "Pastrami Crepe" at bounding box center [248, 118] width 153 height 10
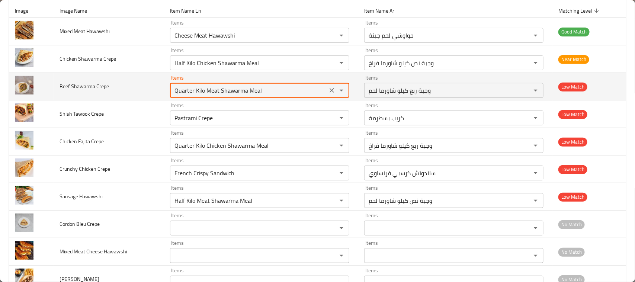
click at [212, 94] on Crepe "Quarter Kilo Meat Shawarma Meal" at bounding box center [248, 90] width 153 height 10
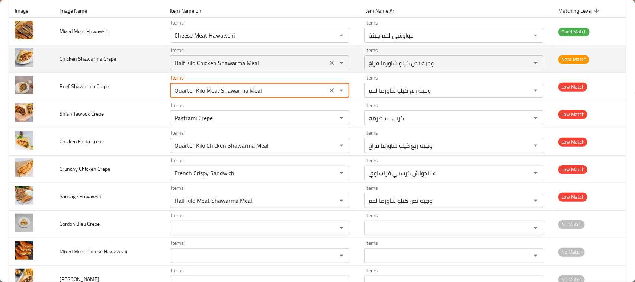
click at [240, 69] on div "Half Kilo Chicken Shawarma Meal Items" at bounding box center [259, 62] width 179 height 15
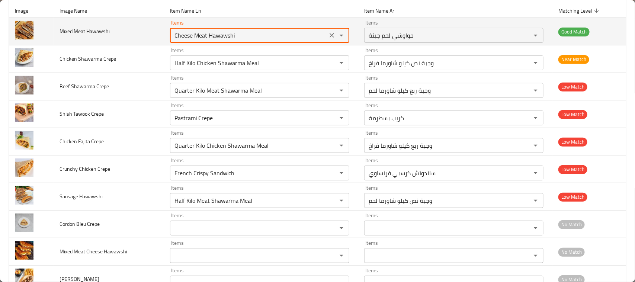
click at [211, 40] on Hawawshi "Cheese Meat Hawawshi" at bounding box center [248, 35] width 153 height 10
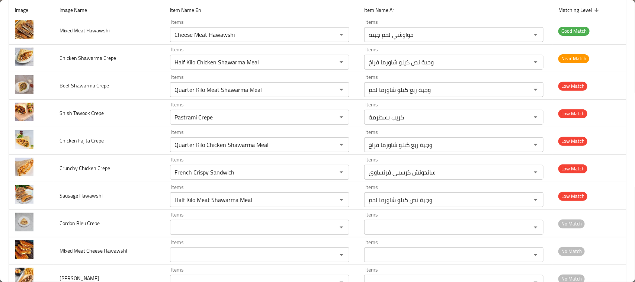
scroll to position [99, 0]
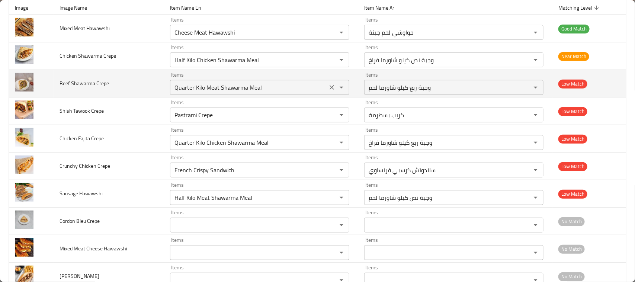
click at [245, 93] on Crepe "Quarter Kilo Meat Shawarma Meal" at bounding box center [248, 87] width 153 height 10
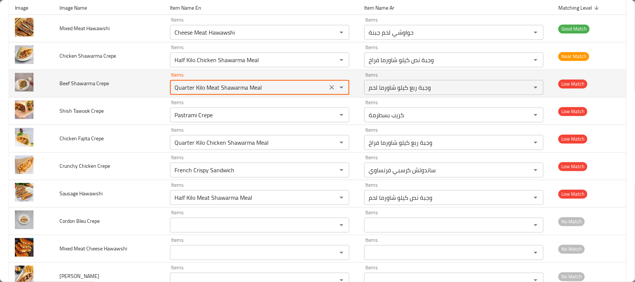
click at [245, 93] on Crepe "Quarter Kilo Meat Shawarma Meal" at bounding box center [248, 87] width 153 height 10
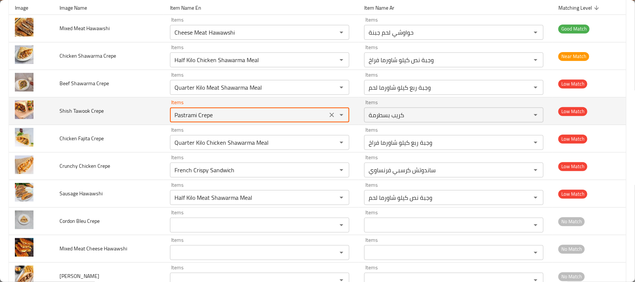
click at [200, 116] on Crepe "Pastrami Crepe" at bounding box center [248, 115] width 153 height 10
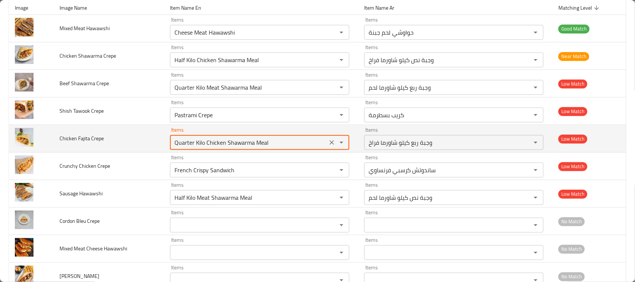
click at [201, 139] on Crepe "Quarter Kilo Chicken Shawarma Meal" at bounding box center [248, 142] width 153 height 10
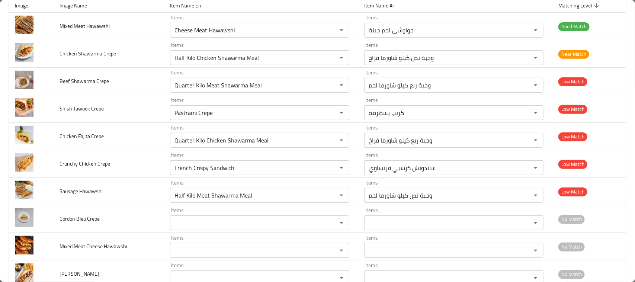
scroll to position [123, 0]
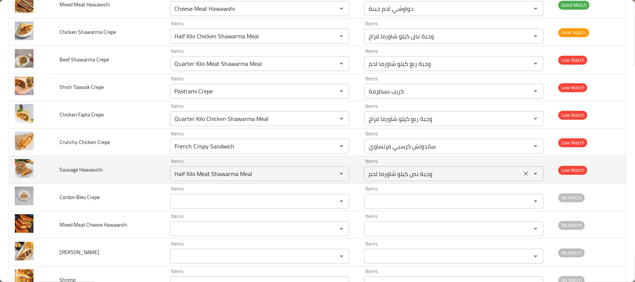
click at [418, 177] on Hawawshi-ar "وجبة نص كيلو شاورما لحم" at bounding box center [443, 174] width 153 height 10
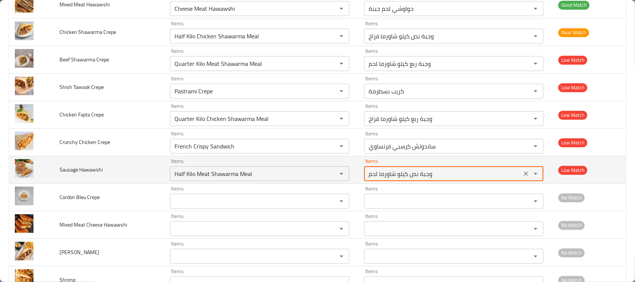
click at [418, 177] on Hawawshi-ar "وجبة نص كيلو شاورما لحم" at bounding box center [443, 174] width 153 height 10
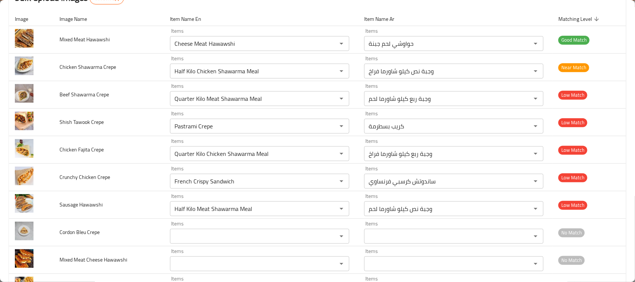
scroll to position [89, 0]
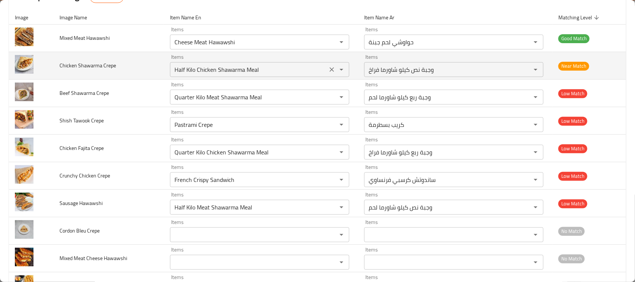
click at [231, 71] on Crepe "Half Kilo Chicken Shawarma Meal" at bounding box center [248, 69] width 153 height 10
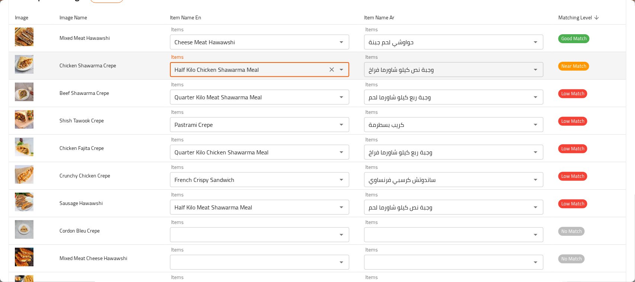
click at [231, 71] on Crepe "Half Kilo Chicken Shawarma Meal" at bounding box center [248, 69] width 153 height 10
click at [235, 71] on Crepe "Half Kilo Chicken Shawarma Meal" at bounding box center [248, 69] width 153 height 10
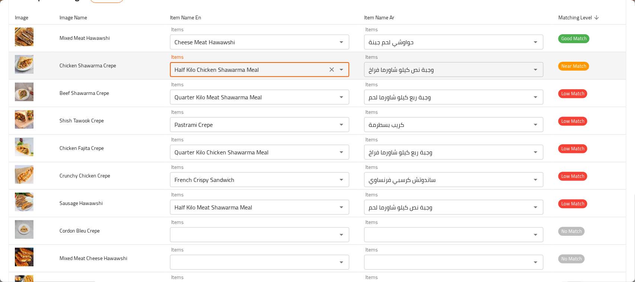
click at [235, 71] on Crepe "Half Kilo Chicken Shawarma Meal" at bounding box center [248, 69] width 153 height 10
click at [300, 73] on Crepe "Half Kilo Chicken Shawarma Meal" at bounding box center [248, 69] width 153 height 10
drag, startPoint x: 288, startPoint y: 68, endPoint x: 166, endPoint y: 65, distance: 122.1
click at [166, 65] on td "Items Half Kilo Chicken Shawarma Meal Items" at bounding box center [261, 66] width 194 height 28
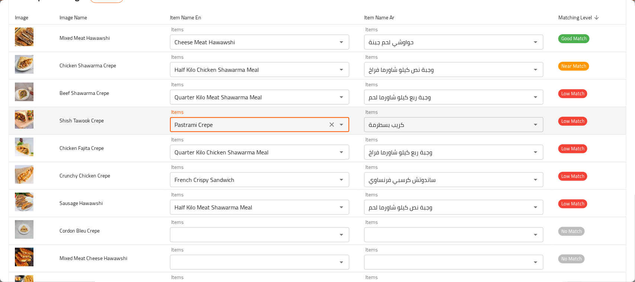
drag, startPoint x: 241, startPoint y: 122, endPoint x: 168, endPoint y: 118, distance: 73.0
click at [170, 118] on div "Pastrami Crepe Items" at bounding box center [259, 124] width 179 height 15
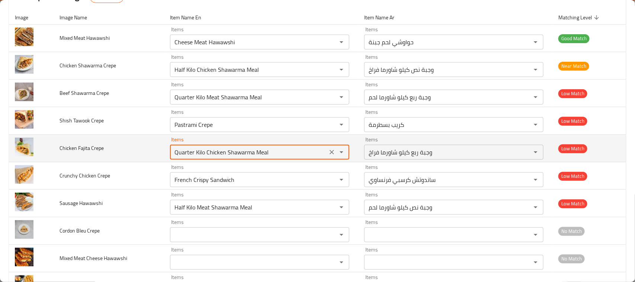
click at [202, 154] on Crepe "Quarter Kilo Chicken Shawarma Meal" at bounding box center [248, 152] width 153 height 10
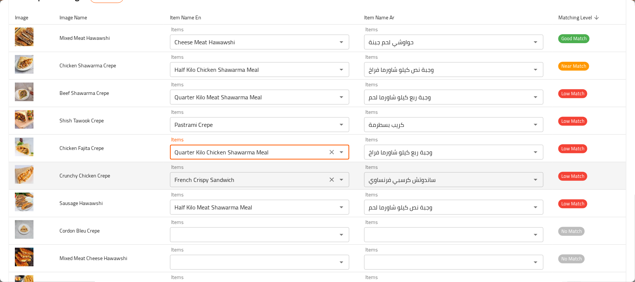
click at [209, 186] on div "French Crispy Sandwich Items" at bounding box center [259, 179] width 179 height 15
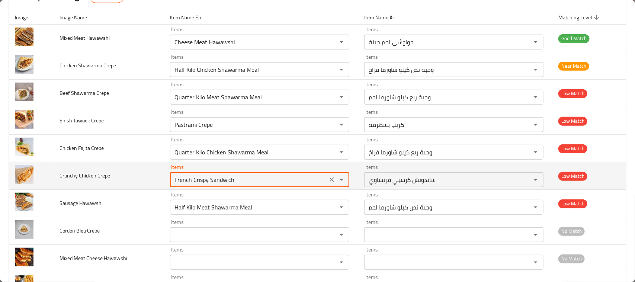
click at [209, 186] on div "French Crispy Sandwich Items" at bounding box center [259, 179] width 179 height 15
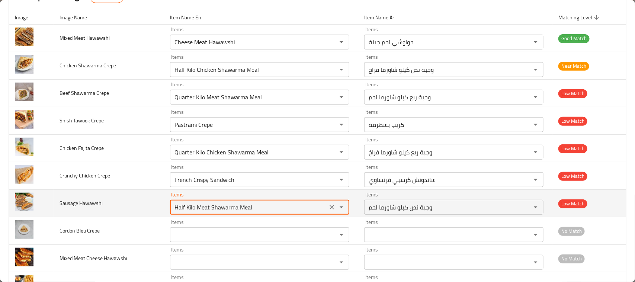
click at [222, 207] on Hawawshi "Half Kilo Meat Shawarma Meal" at bounding box center [248, 207] width 153 height 10
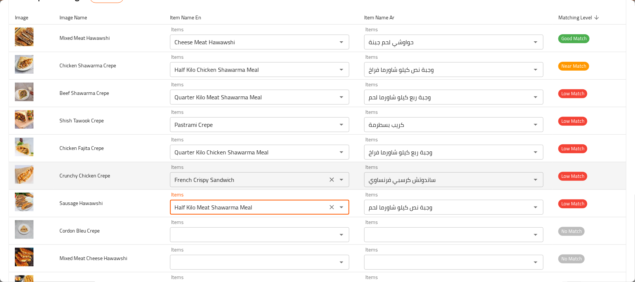
click at [218, 186] on div "French Crispy Sandwich Items" at bounding box center [259, 179] width 179 height 15
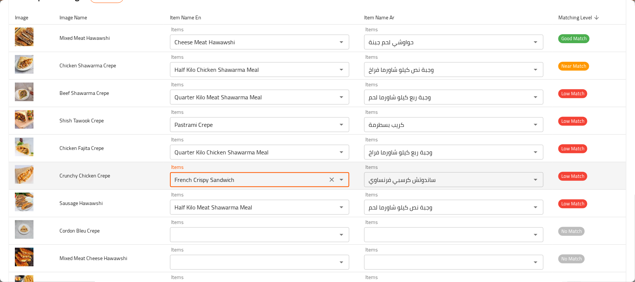
click at [240, 186] on div "French Crispy Sandwich Items" at bounding box center [259, 179] width 179 height 15
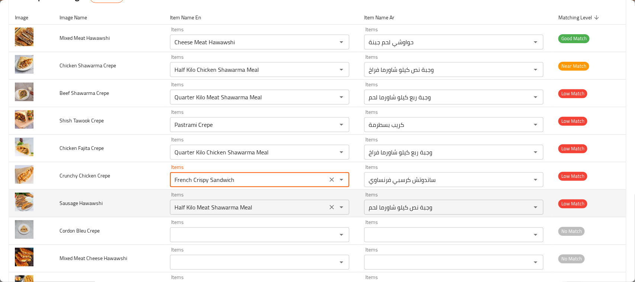
click at [327, 208] on button "Clear" at bounding box center [332, 207] width 10 height 10
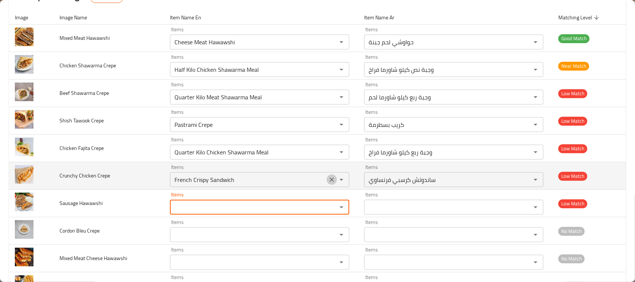
click at [329, 183] on icon "Clear" at bounding box center [331, 179] width 7 height 7
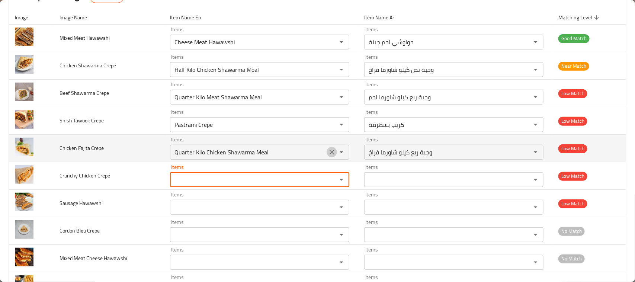
click at [328, 152] on icon "Clear" at bounding box center [331, 151] width 7 height 7
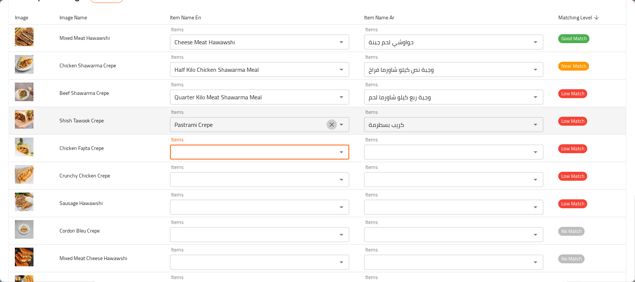
click at [330, 123] on icon "Clear" at bounding box center [331, 124] width 7 height 7
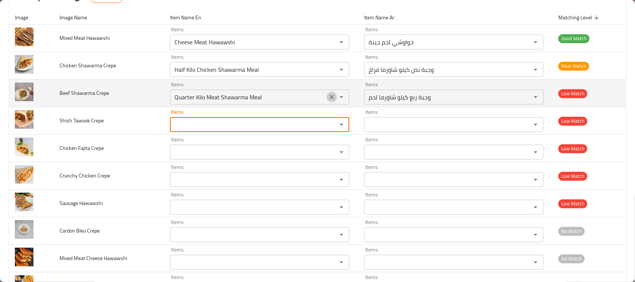
click at [330, 97] on icon "Clear" at bounding box center [332, 97] width 4 height 4
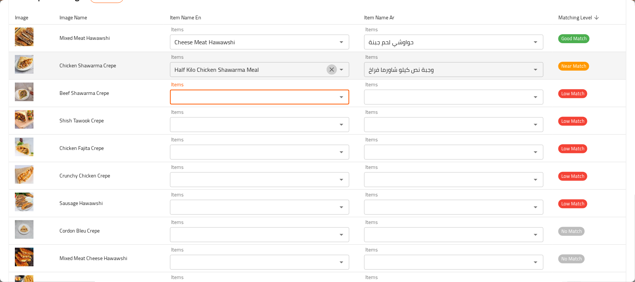
click at [328, 72] on icon "Clear" at bounding box center [331, 69] width 7 height 7
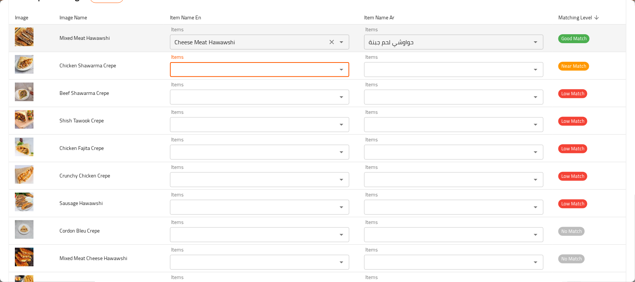
click at [327, 45] on button "Clear" at bounding box center [332, 42] width 10 height 10
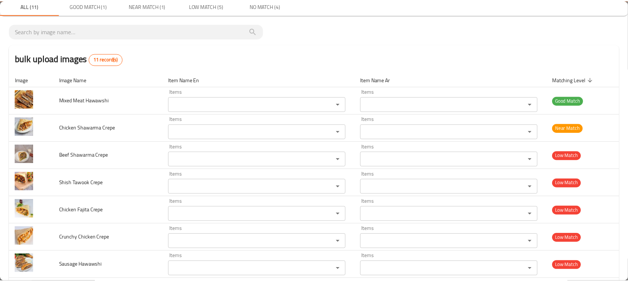
scroll to position [0, 0]
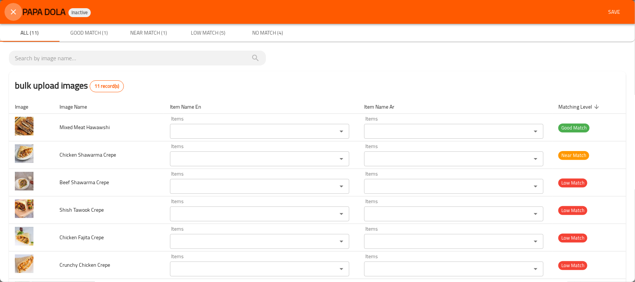
click at [12, 14] on icon "close" at bounding box center [13, 11] width 9 height 9
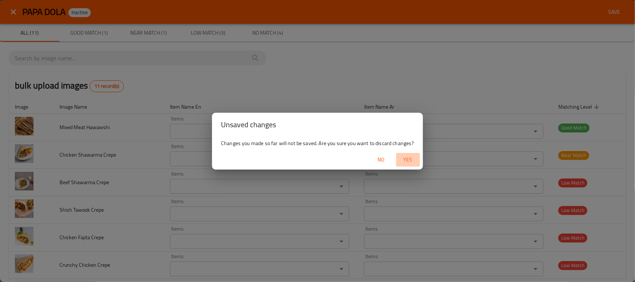
click at [412, 162] on span "Yes" at bounding box center [408, 159] width 18 height 9
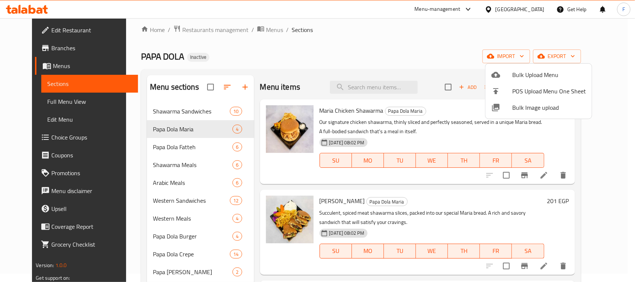
click at [446, 57] on div at bounding box center [317, 141] width 635 height 282
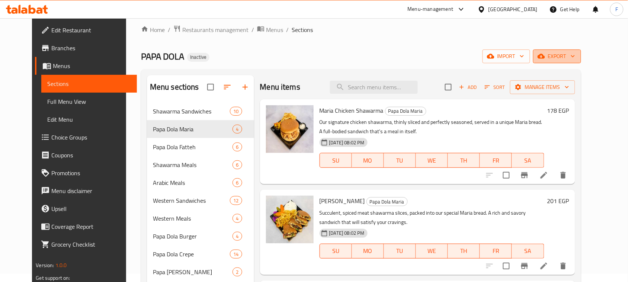
click at [575, 53] on span "export" at bounding box center [557, 56] width 36 height 9
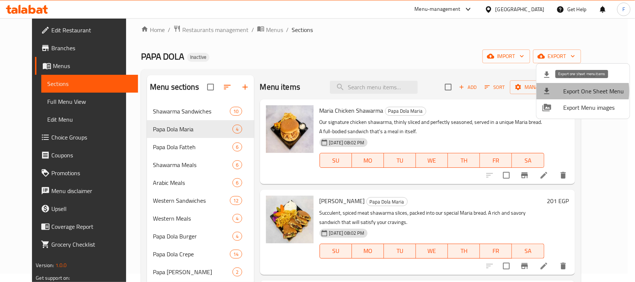
click at [570, 91] on span "Export One Sheet Menu" at bounding box center [593, 91] width 61 height 9
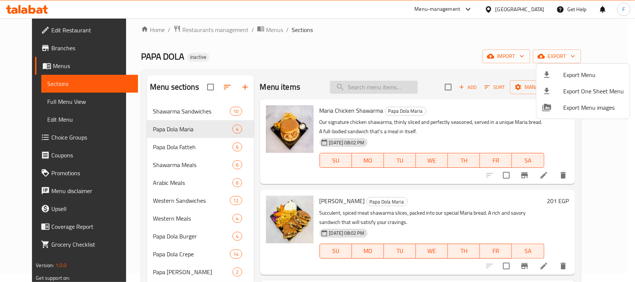
drag, startPoint x: 354, startPoint y: 30, endPoint x: 373, endPoint y: 87, distance: 60.6
click at [354, 30] on div at bounding box center [317, 141] width 635 height 282
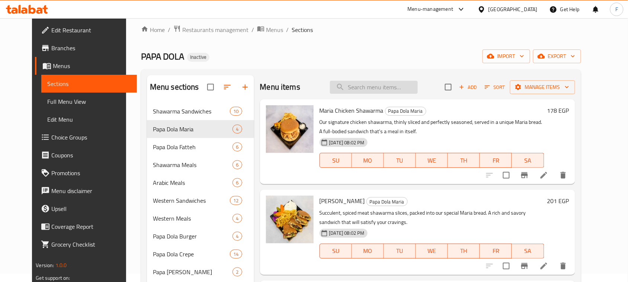
click at [370, 92] on input "search" at bounding box center [374, 87] width 88 height 13
paste input "Mixed Meat Cheese Hawawshi"
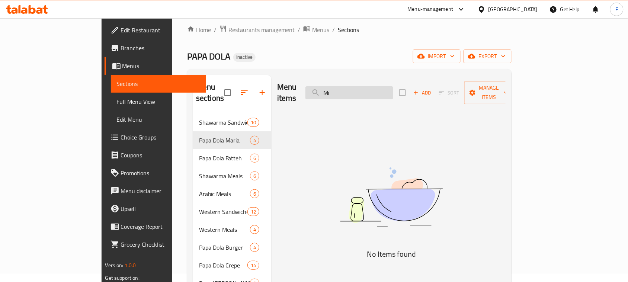
type input "M"
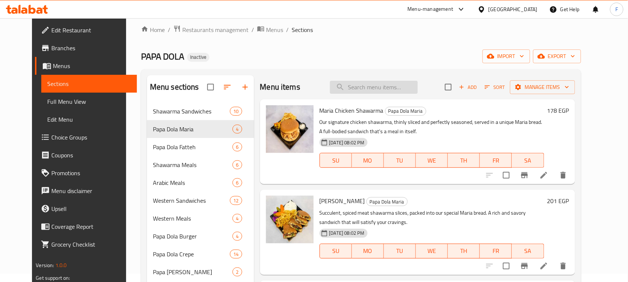
click at [373, 86] on input "search" at bounding box center [374, 87] width 88 height 13
paste input "Cheese Meat Hawawshi"
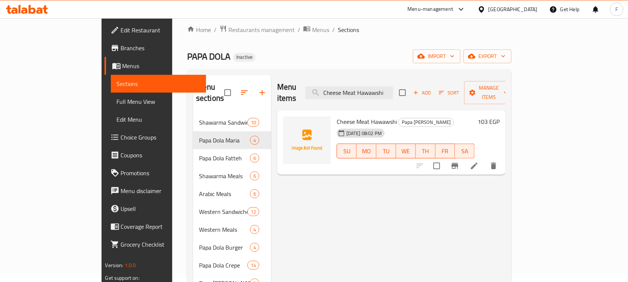
click at [386, 55] on div "PAPA DOLA Inactive import export" at bounding box center [349, 56] width 324 height 14
click at [295, 135] on img at bounding box center [307, 140] width 48 height 48
click at [287, 132] on img at bounding box center [307, 140] width 48 height 48
click at [286, 125] on img at bounding box center [307, 140] width 48 height 48
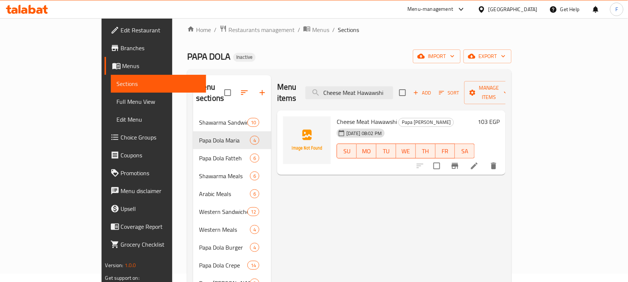
click at [315, 79] on div "Menu items Cheese Meat Hawawshi Add Sort Manage items" at bounding box center [391, 92] width 228 height 35
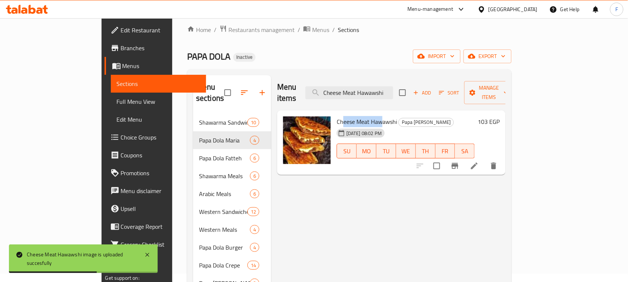
drag, startPoint x: 317, startPoint y: 108, endPoint x: 358, endPoint y: 112, distance: 40.7
click at [358, 116] on span "Cheese Meat Hawawshi" at bounding box center [367, 121] width 60 height 11
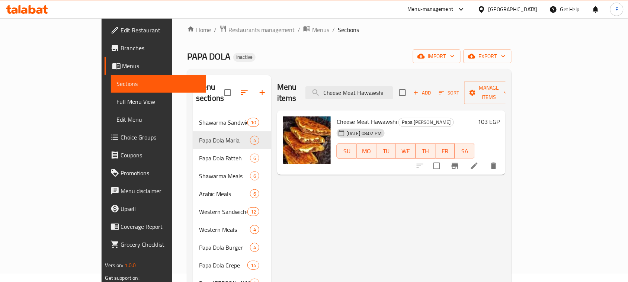
click at [303, 209] on div "Menu items Cheese Meat Hawawshi Add Sort Manage items Cheese Meat Hawawshi Papa…" at bounding box center [388, 216] width 234 height 282
click at [337, 116] on span "Cheese Meat Hawawshi" at bounding box center [367, 121] width 60 height 11
click at [377, 89] on input "Cheese Meat Hawawshi" at bounding box center [350, 92] width 88 height 13
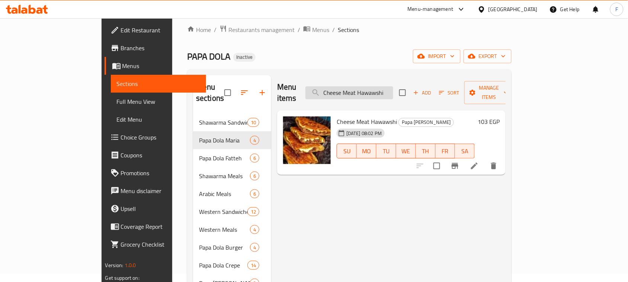
type input "ة"
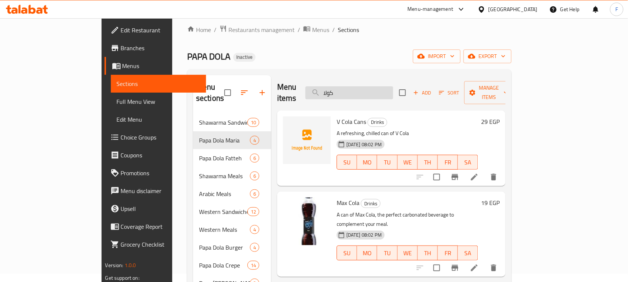
click at [365, 86] on input "كولا" at bounding box center [350, 92] width 88 height 13
paste input "French Crispy Sandwich"
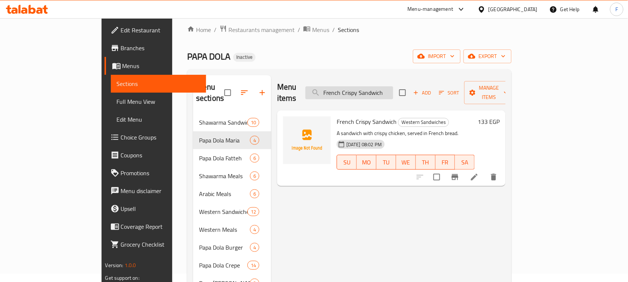
click at [388, 93] on input "French Crispy Sandwich" at bounding box center [350, 92] width 88 height 13
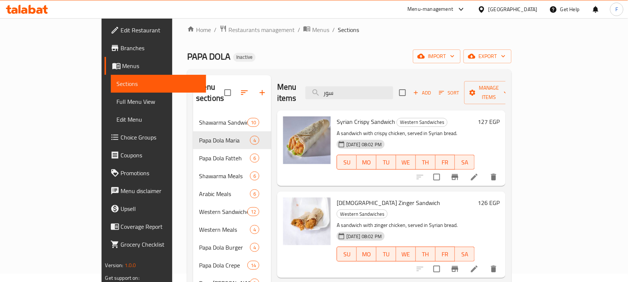
click at [350, 116] on span "Syrian Crispy Sandwich" at bounding box center [366, 121] width 58 height 11
click at [346, 197] on span "Syrian Zinger Sandwich" at bounding box center [388, 202] width 103 height 11
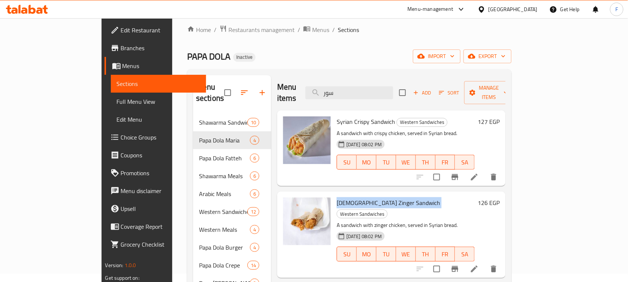
click at [346, 197] on span "Syrian Zinger Sandwich" at bounding box center [388, 202] width 103 height 11
click at [378, 86] on input "سور" at bounding box center [350, 92] width 88 height 13
paste input "Fajita Crepe"
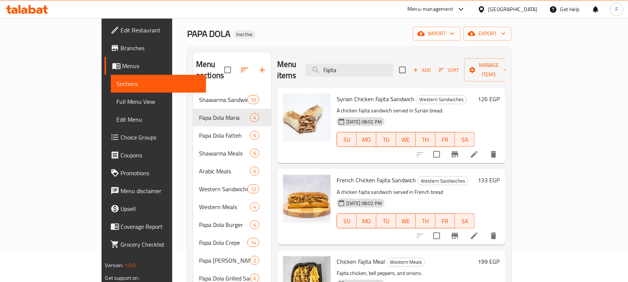
scroll to position [29, 0]
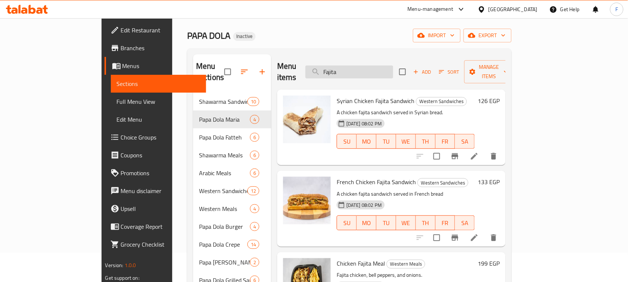
click at [375, 71] on input "Fajita" at bounding box center [350, 71] width 88 height 13
click at [372, 71] on input "Fajita" at bounding box center [350, 71] width 88 height 13
click at [367, 65] on input "Fajita" at bounding box center [350, 71] width 88 height 13
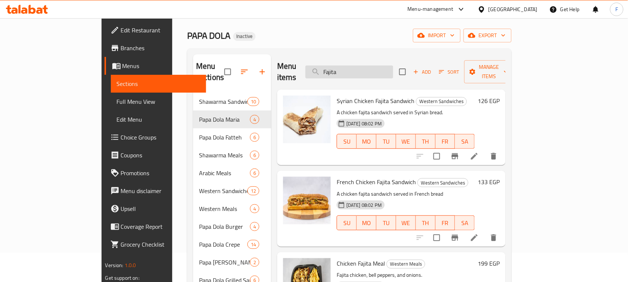
click at [367, 65] on input "Fajita" at bounding box center [350, 71] width 88 height 13
paste input "Chicken Shawarma Crepe"
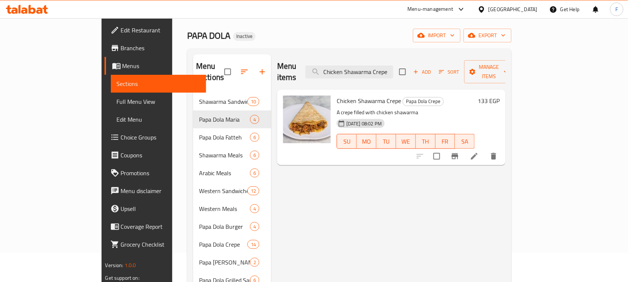
click at [293, 51] on div "Menu sections Shawarma Sandwiches 10 Papa Dola Maria 4 Papa Dola Fatteh 6 Shawa…" at bounding box center [349, 195] width 324 height 294
click at [393, 71] on input "Chicken Shawarma Crepe" at bounding box center [350, 71] width 88 height 13
paste input "ordon Bleu"
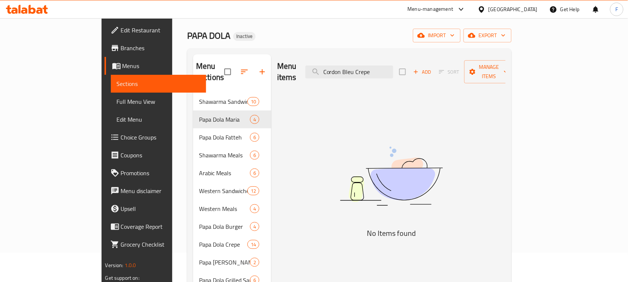
click at [408, 15] on div "Menu-management Egypt Get Help F" at bounding box center [314, 9] width 628 height 18
click at [393, 72] on input "Cordon Bleu Crepe" at bounding box center [350, 71] width 88 height 13
paste input "runchy Chicken"
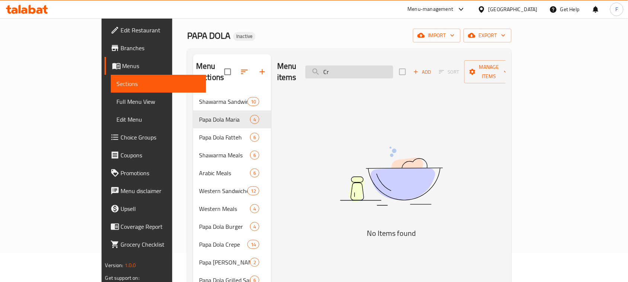
type input "C"
type input "ك"
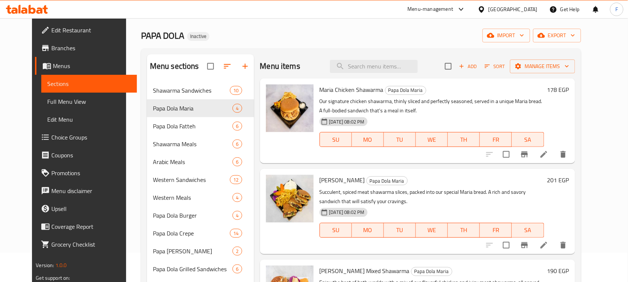
paste input "Hawawshi"
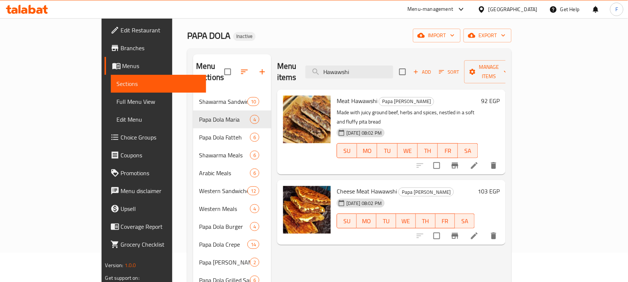
type input "Hawawshi"
click at [117, 105] on span "Full Menu View" at bounding box center [159, 101] width 84 height 9
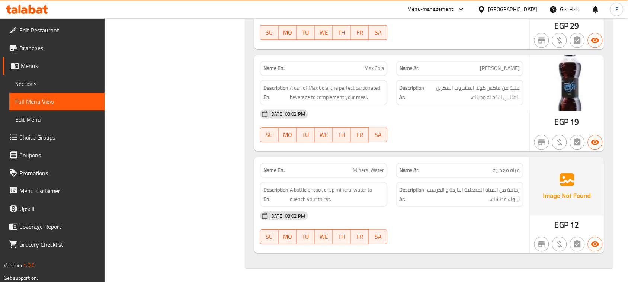
click at [533, 9] on div "Egypt" at bounding box center [513, 9] width 49 height 8
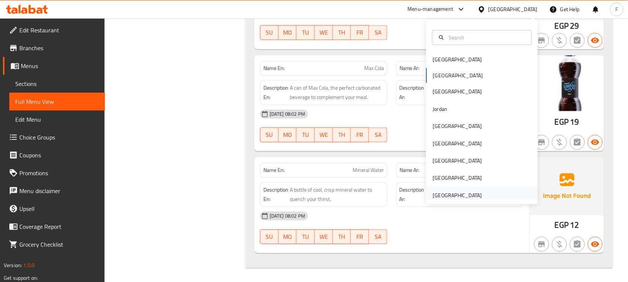
click at [468, 192] on div "[GEOGRAPHIC_DATA]" at bounding box center [457, 195] width 49 height 8
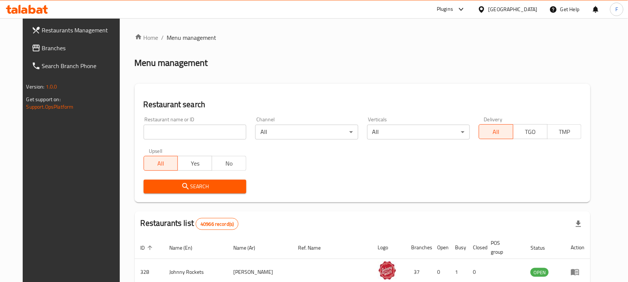
click at [42, 47] on span "Branches" at bounding box center [82, 48] width 80 height 9
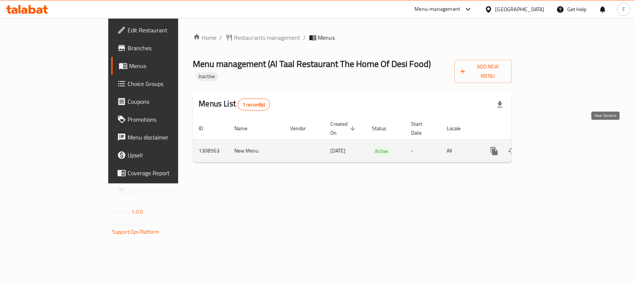
click at [553, 147] on icon "enhanced table" at bounding box center [548, 151] width 9 height 9
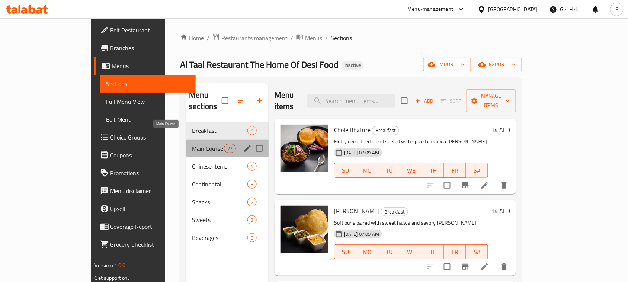
click at [192, 144] on span "Main Course" at bounding box center [208, 148] width 32 height 9
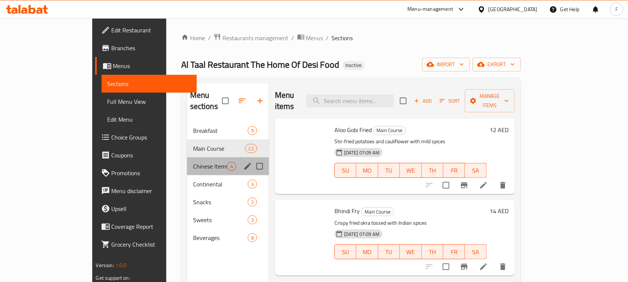
click at [193, 162] on span "Chinese Items" at bounding box center [210, 166] width 34 height 9
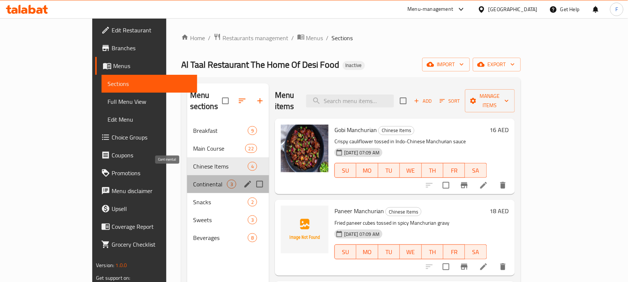
click at [193, 180] on span "Continental" at bounding box center [210, 184] width 34 height 9
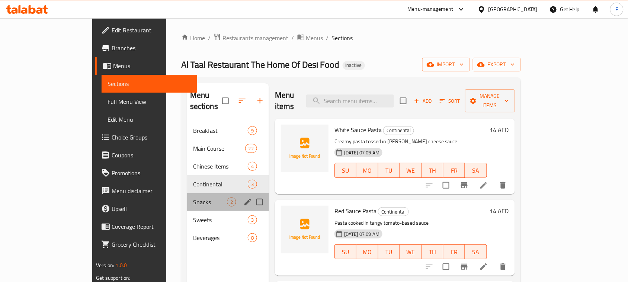
click at [187, 193] on div "Snacks 2" at bounding box center [228, 202] width 82 height 18
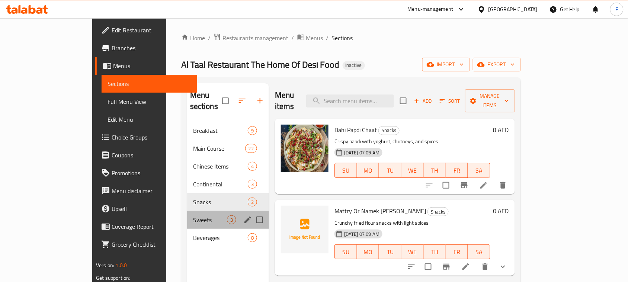
click at [187, 211] on div "Sweets 3" at bounding box center [228, 220] width 82 height 18
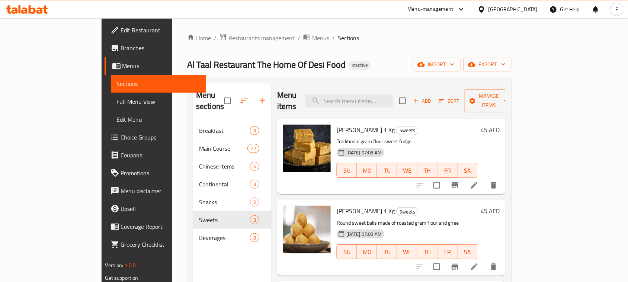
click at [497, 10] on div "[GEOGRAPHIC_DATA]" at bounding box center [513, 9] width 49 height 8
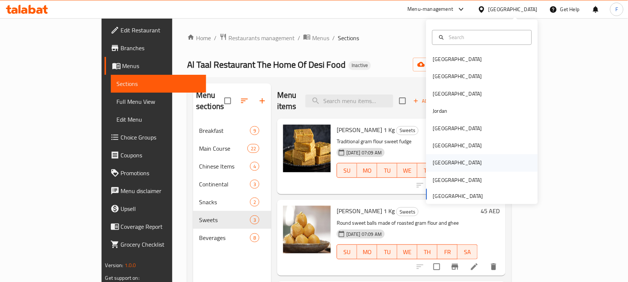
click at [438, 159] on div "[GEOGRAPHIC_DATA]" at bounding box center [457, 163] width 49 height 8
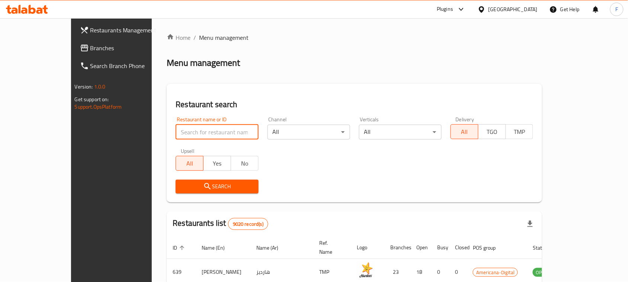
click at [176, 132] on input "search" at bounding box center [217, 132] width 83 height 15
click at [90, 47] on span "Branches" at bounding box center [130, 48] width 80 height 9
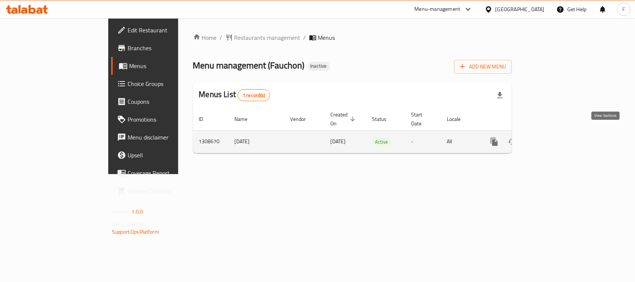
click at [557, 133] on link "enhanced table" at bounding box center [548, 142] width 18 height 18
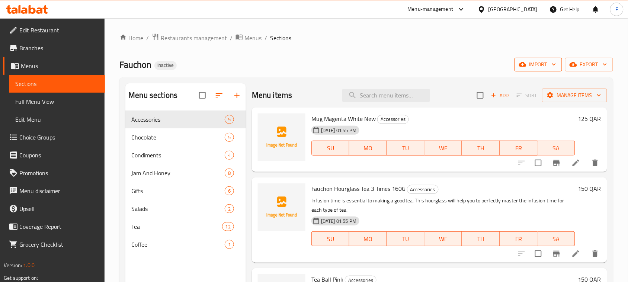
click at [533, 67] on span "import" at bounding box center [539, 64] width 36 height 9
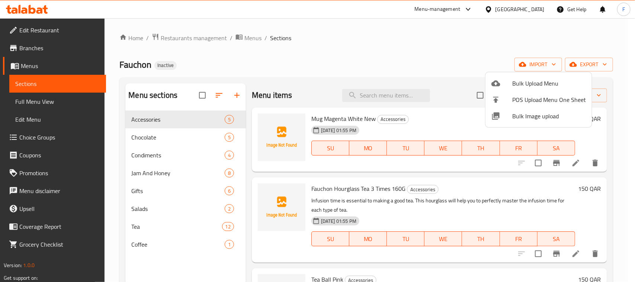
click at [519, 116] on span "Bulk Image upload" at bounding box center [549, 116] width 74 height 9
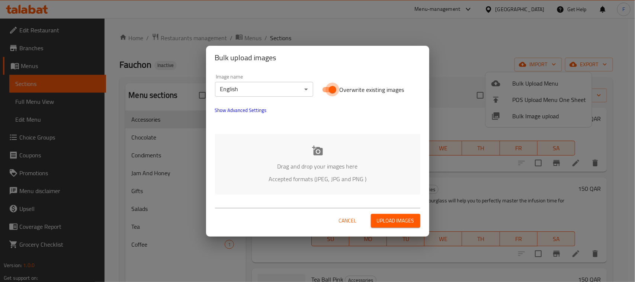
click at [326, 90] on input "Overwrite existing images" at bounding box center [332, 90] width 42 height 14
checkbox input "false"
click at [314, 156] on icon at bounding box center [317, 150] width 11 height 11
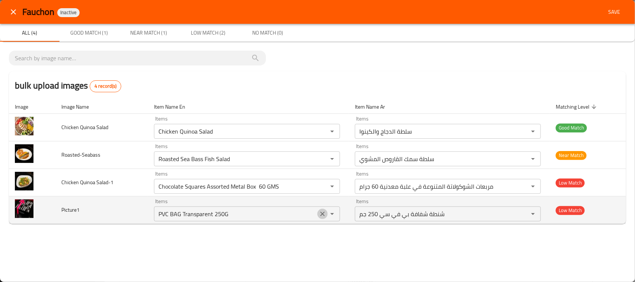
click at [322, 213] on icon "Clear" at bounding box center [322, 213] width 7 height 7
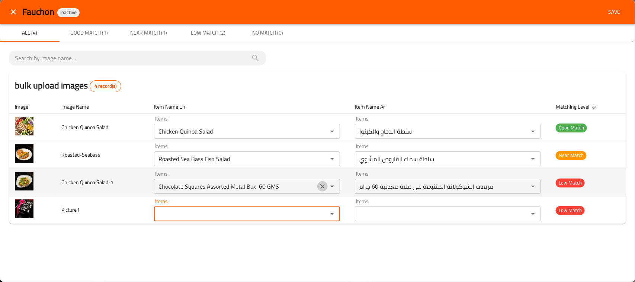
click at [319, 186] on button "Clear" at bounding box center [322, 186] width 10 height 10
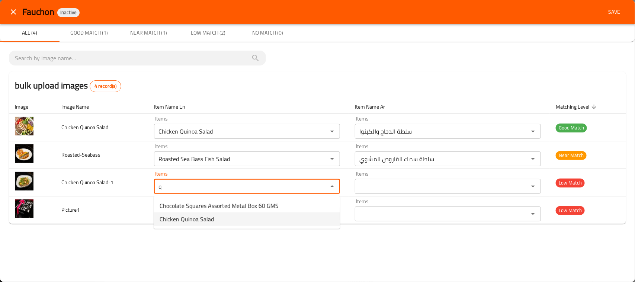
click at [229, 222] on Salad-1-option-1 "Chicken Quinoa Salad" at bounding box center [247, 218] width 186 height 13
type Salad-1 "Chicken Quinoa Salad"
type Salad-1-ar "سلطة الدجاج والكينوا"
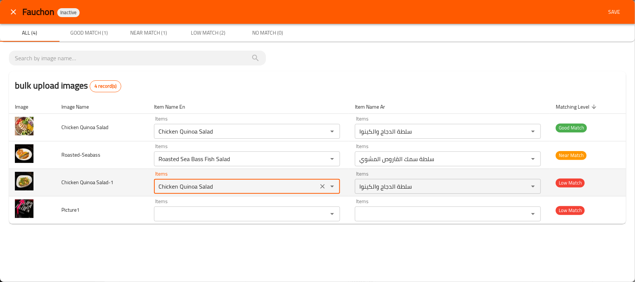
click at [214, 184] on Salad-1 "Chicken Quinoa Salad" at bounding box center [236, 186] width 160 height 10
click at [321, 184] on icon "Clear" at bounding box center [322, 186] width 7 height 7
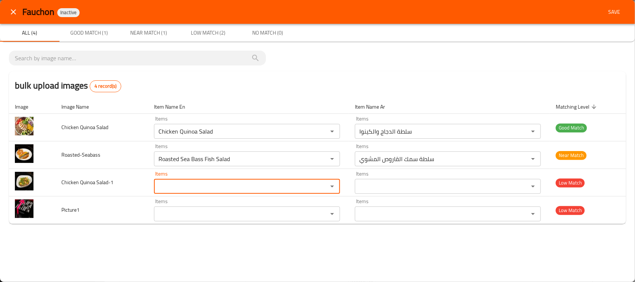
click at [617, 17] on button "Save" at bounding box center [614, 12] width 24 height 14
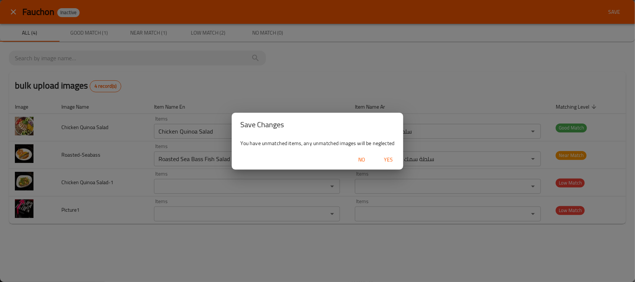
click at [355, 162] on span "No" at bounding box center [362, 159] width 18 height 9
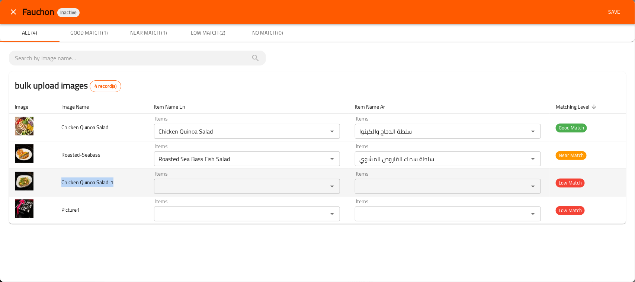
drag, startPoint x: 118, startPoint y: 177, endPoint x: 57, endPoint y: 183, distance: 62.0
click at [57, 183] on td "Chicken Quinoa Salad-1" at bounding box center [101, 183] width 93 height 28
copy span "Chicken Quinoa Salad-1"
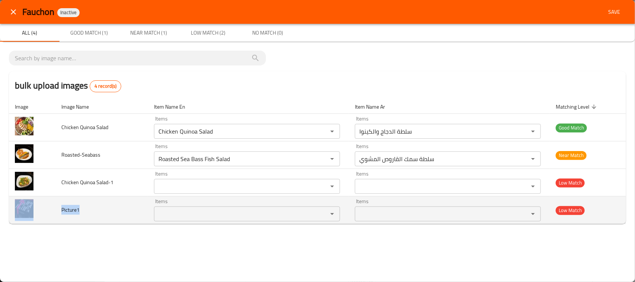
drag, startPoint x: 115, startPoint y: 209, endPoint x: 52, endPoint y: 208, distance: 62.2
click at [52, 208] on tr "Picture1 Items Items Items Items Low Match" at bounding box center [317, 210] width 617 height 28
copy tr "Picture1"
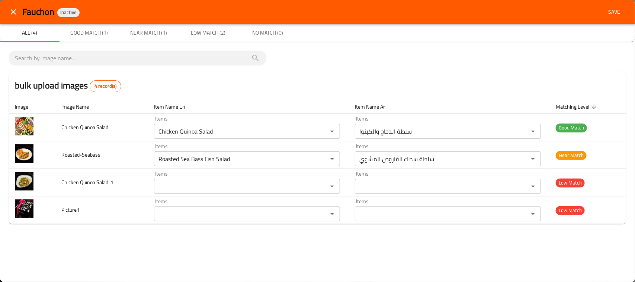
click at [252, 260] on div "Fauchon Inactive Save All (4) Good Match (1) Near Match (1) Low Match (2) No Ma…" at bounding box center [317, 141] width 635 height 282
click at [612, 10] on span "Save" at bounding box center [614, 11] width 18 height 9
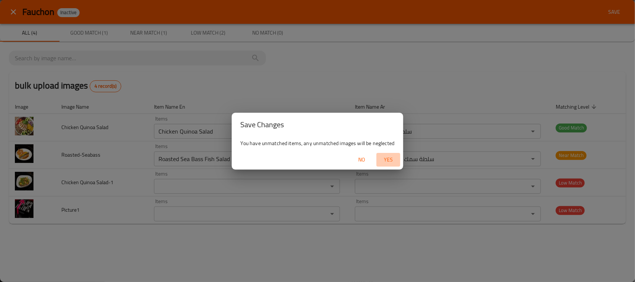
click at [393, 160] on span "Yes" at bounding box center [389, 159] width 18 height 9
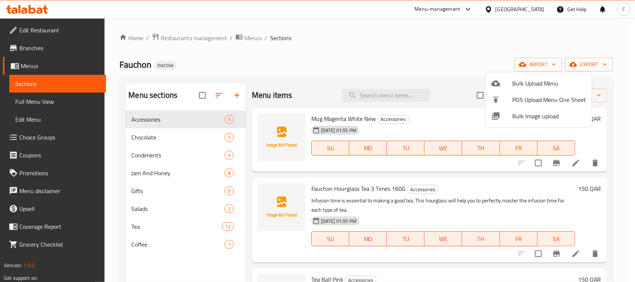
click at [163, 185] on div at bounding box center [317, 141] width 635 height 282
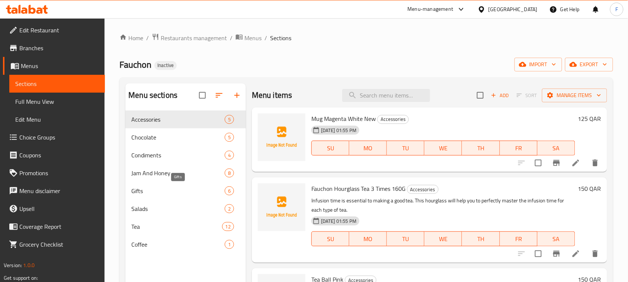
click at [160, 194] on span "Gifts" at bounding box center [177, 190] width 93 height 9
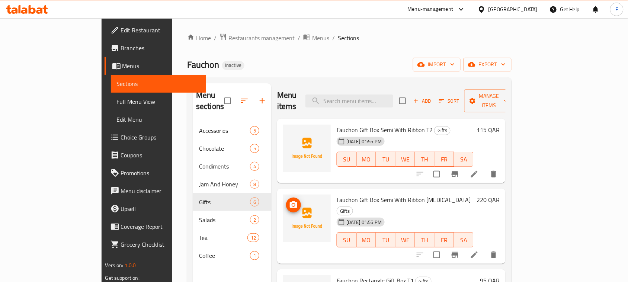
click at [337, 124] on span "Fauchon Gift Box Semi With Ribbon T2" at bounding box center [385, 129] width 96 height 11
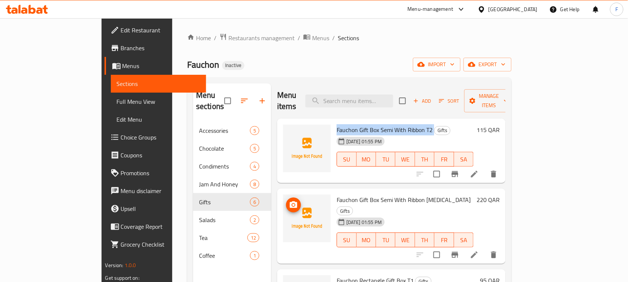
click at [337, 124] on span "Fauchon Gift Box Semi With Ribbon T2" at bounding box center [385, 129] width 96 height 11
click at [337, 194] on span "Fauchon Gift Box Semi With Ribbon T3" at bounding box center [404, 199] width 134 height 11
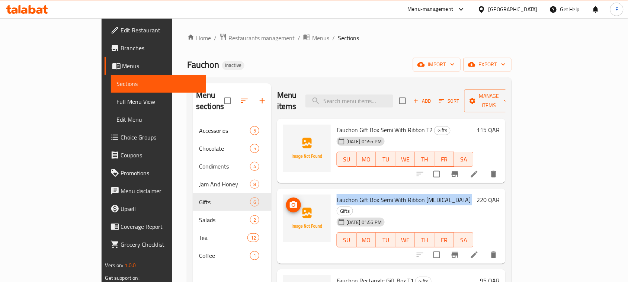
click at [337, 194] on span "Fauchon Gift Box Semi With Ribbon T3" at bounding box center [404, 199] width 134 height 11
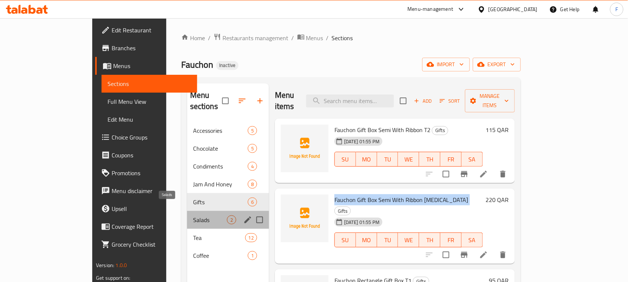
click at [193, 215] on span "Salads" at bounding box center [210, 219] width 34 height 9
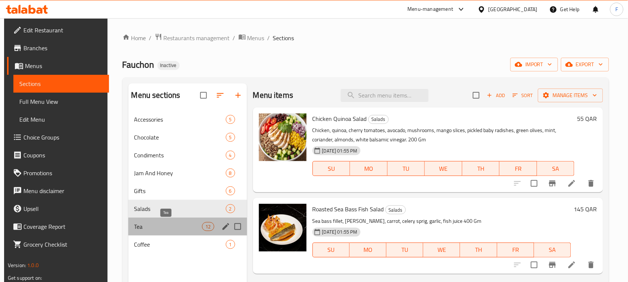
click at [182, 225] on span "Tea" at bounding box center [168, 226] width 68 height 9
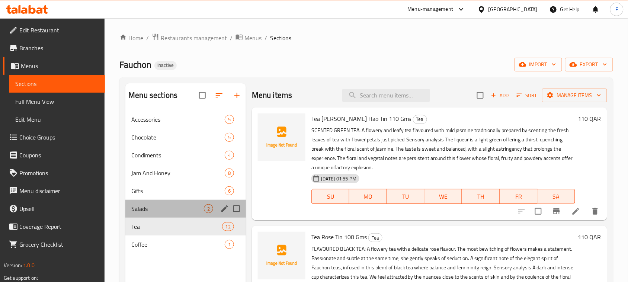
click at [183, 215] on div "Salads 2" at bounding box center [185, 209] width 121 height 18
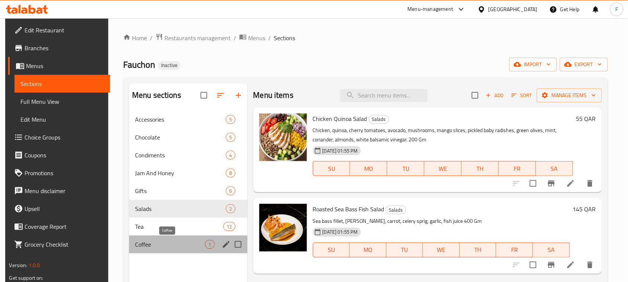
click at [149, 245] on span "Coffee" at bounding box center [170, 244] width 70 height 9
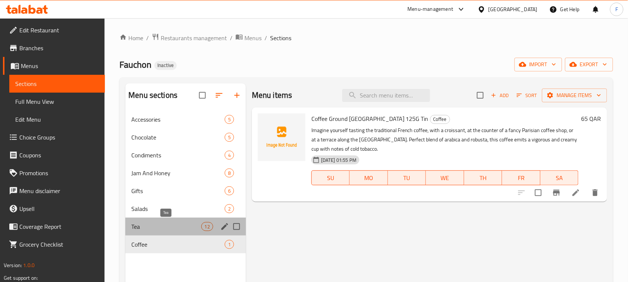
click at [176, 231] on span "Tea" at bounding box center [166, 226] width 70 height 9
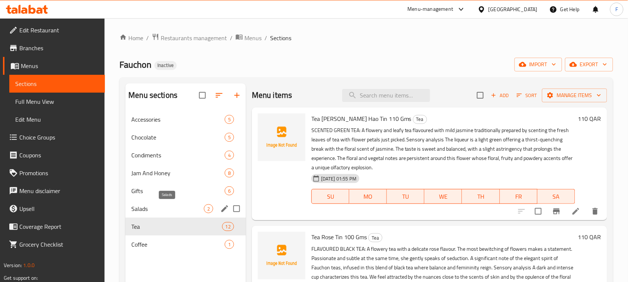
click at [175, 210] on span "Salads" at bounding box center [167, 208] width 73 height 9
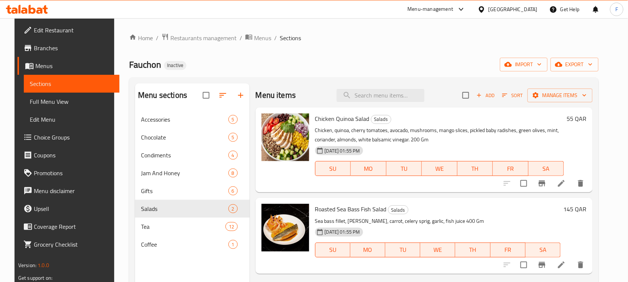
click at [351, 214] on span "Roasted Sea Bass Fish Salad" at bounding box center [350, 209] width 71 height 11
click at [341, 223] on p "Sea bass fillet, onion, carrot, celery sprig, garlic, fish juice 400 Gm" at bounding box center [438, 221] width 246 height 9
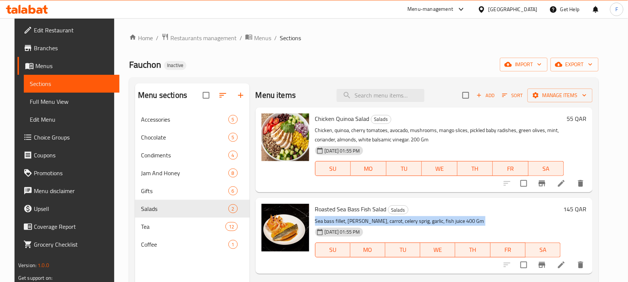
click at [341, 223] on p "Sea bass fillet, onion, carrot, celery sprig, garlic, fish juice 400 Gm" at bounding box center [438, 221] width 246 height 9
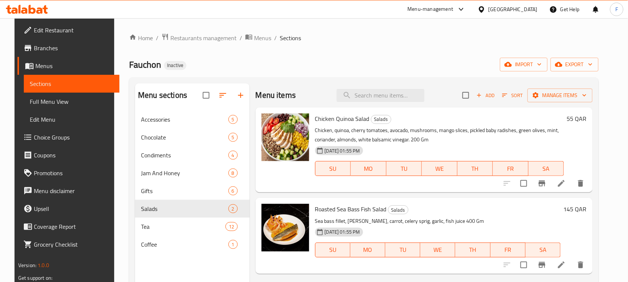
click at [332, 206] on span "Roasted Sea Bass Fish Salad" at bounding box center [350, 209] width 71 height 11
copy h6 "Roasted Sea Bass Fish Salad"
click at [32, 102] on span "Full Menu View" at bounding box center [72, 101] width 84 height 9
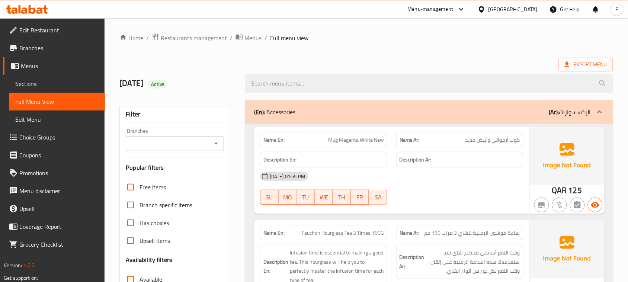
click at [32, 82] on span "Sections" at bounding box center [57, 83] width 84 height 9
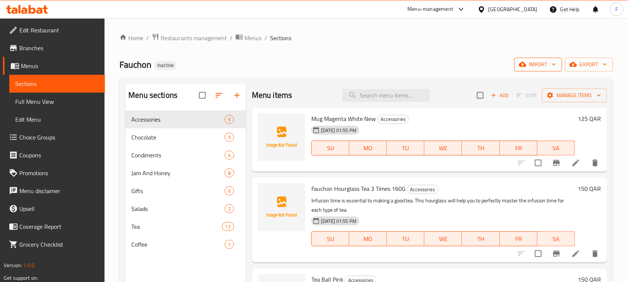
click at [535, 63] on span "import" at bounding box center [539, 64] width 36 height 9
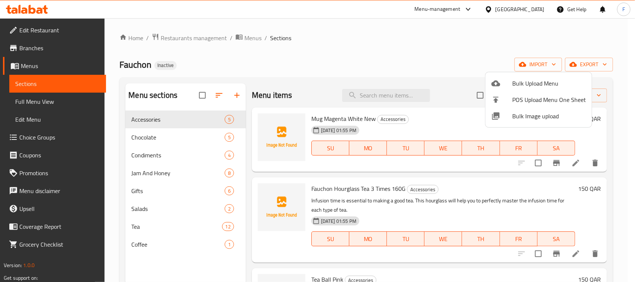
click at [423, 60] on div at bounding box center [317, 141] width 635 height 282
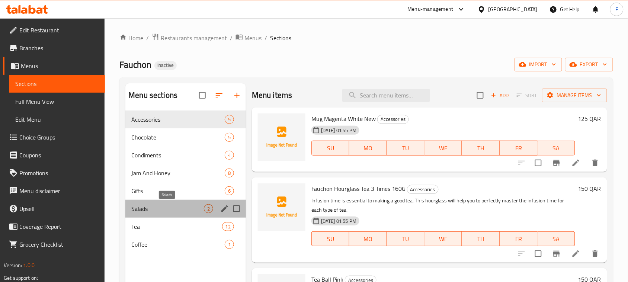
click at [164, 208] on span "Salads" at bounding box center [167, 208] width 73 height 9
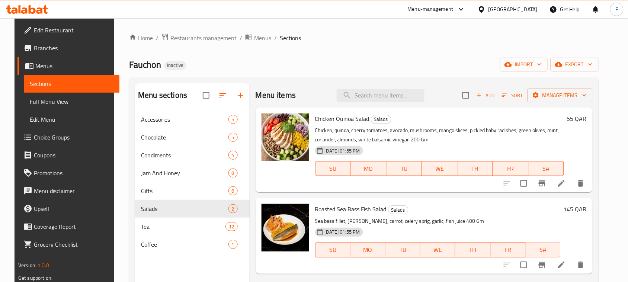
click at [330, 122] on span "Chicken Quinoa Salad" at bounding box center [342, 118] width 54 height 11
drag, startPoint x: 330, startPoint y: 122, endPoint x: 358, endPoint y: 127, distance: 29.1
click at [358, 127] on p "Chicken, quinoa, cherry tomatoes, avocado, mushrooms, mango slices, pickled bab…" at bounding box center [439, 135] width 249 height 19
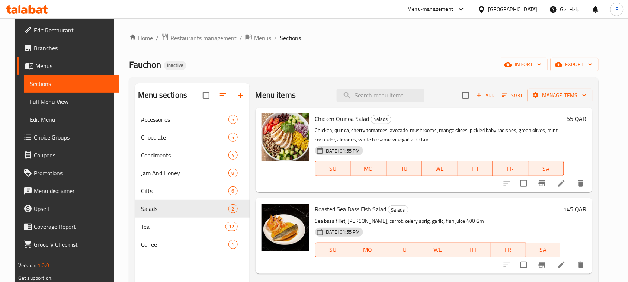
click at [330, 121] on span "Chicken Quinoa Salad" at bounding box center [342, 118] width 54 height 11
copy h6 "Chicken Quinoa Salad"
click at [348, 213] on span "Roasted Sea Bass Fish Salad" at bounding box center [350, 209] width 71 height 11
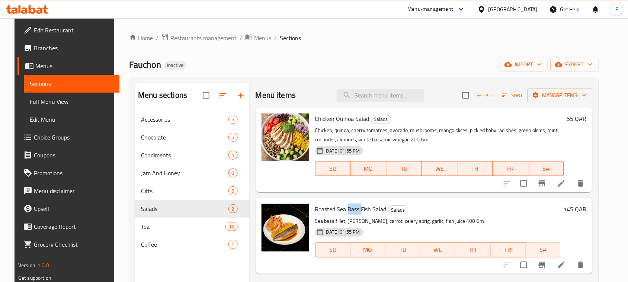
click at [348, 213] on span "Roasted Sea Bass Fish Salad" at bounding box center [350, 209] width 71 height 11
copy h6 "Roasted Sea Bass Fish Salad"
click at [533, 10] on div "[GEOGRAPHIC_DATA]" at bounding box center [513, 9] width 49 height 8
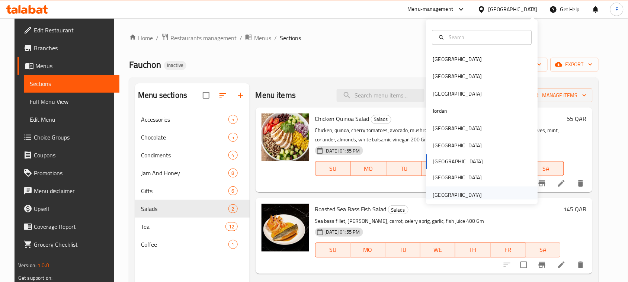
click at [433, 193] on div "[GEOGRAPHIC_DATA]" at bounding box center [457, 195] width 49 height 8
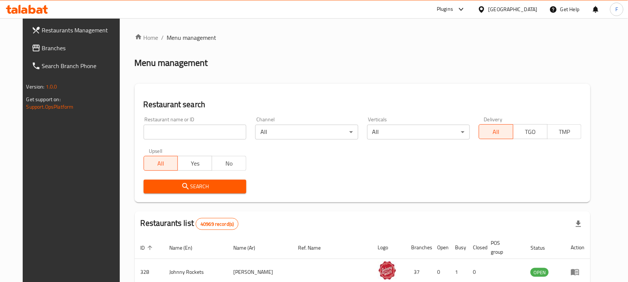
click at [507, 14] on div "[GEOGRAPHIC_DATA]" at bounding box center [508, 9] width 72 height 18
click at [508, 9] on div "[GEOGRAPHIC_DATA]" at bounding box center [513, 9] width 49 height 8
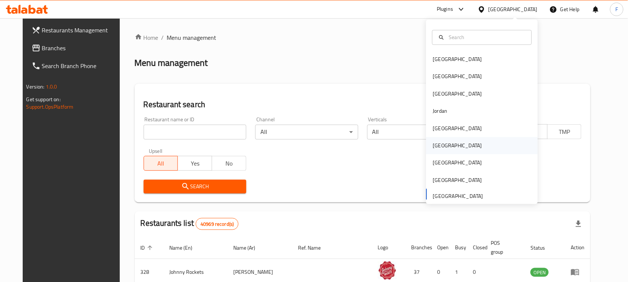
click at [448, 138] on div "[GEOGRAPHIC_DATA]" at bounding box center [482, 145] width 112 height 17
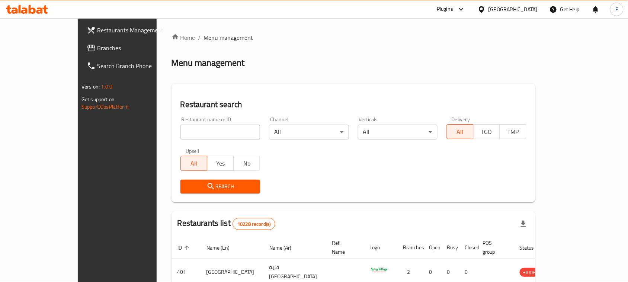
click at [80, 53] on link "Branches" at bounding box center [131, 48] width 102 height 18
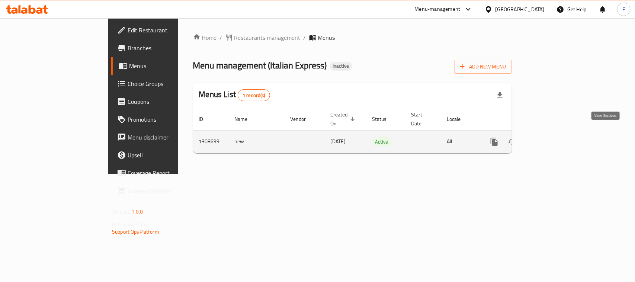
click at [553, 137] on icon "enhanced table" at bounding box center [548, 141] width 9 height 9
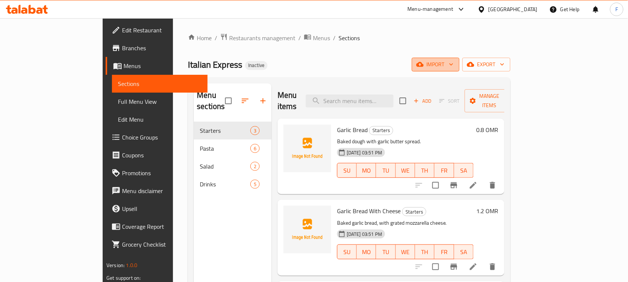
click at [454, 65] on span "import" at bounding box center [436, 64] width 36 height 9
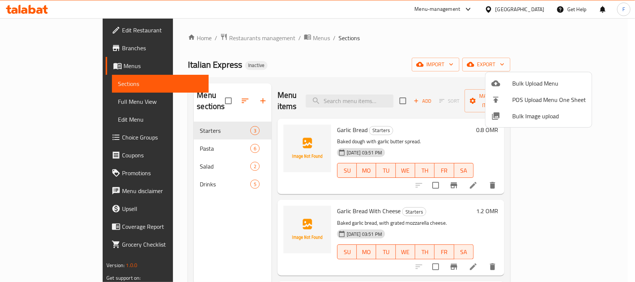
click at [525, 119] on span "Bulk Image upload" at bounding box center [549, 116] width 74 height 9
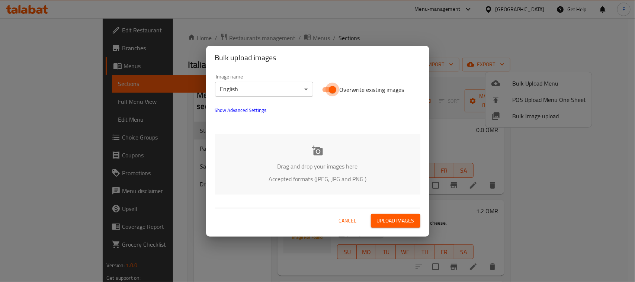
click at [330, 92] on input "Overwrite existing images" at bounding box center [332, 90] width 42 height 14
checkbox input "false"
click at [326, 162] on p "Drag and drop your images here" at bounding box center [317, 166] width 183 height 9
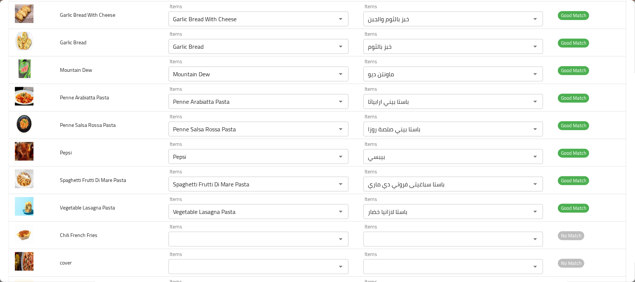
scroll to position [371, 0]
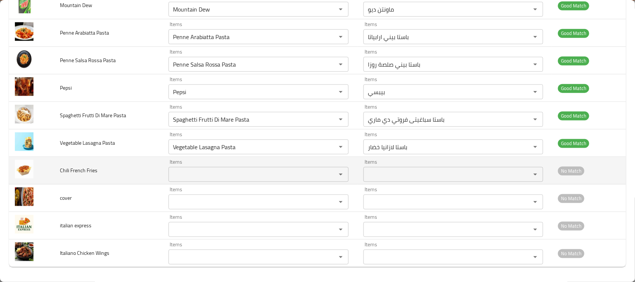
click at [202, 177] on Fries "Items" at bounding box center [247, 174] width 153 height 10
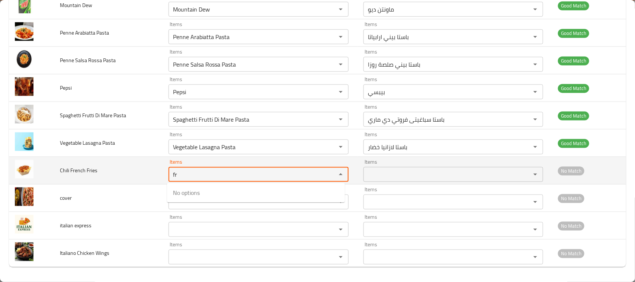
type Fries "f"
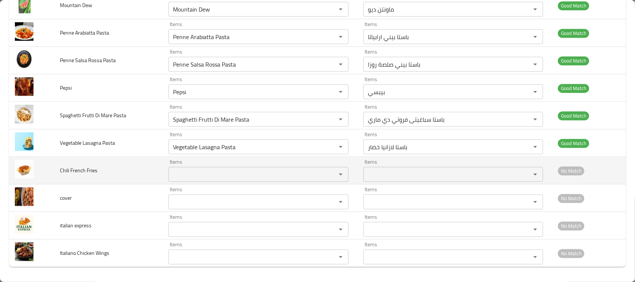
click at [145, 169] on td "Chili French Fries" at bounding box center [108, 171] width 109 height 28
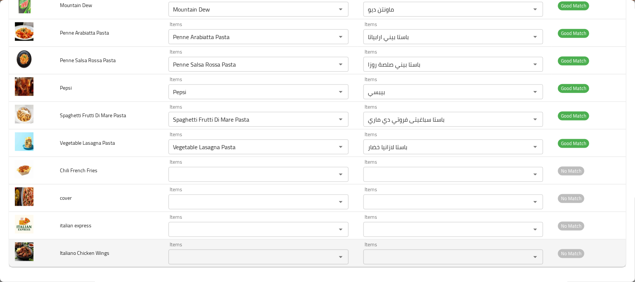
click at [179, 251] on div "Items" at bounding box center [259, 257] width 180 height 15
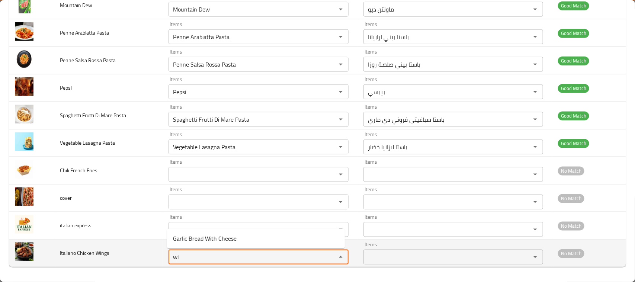
type Wings "w"
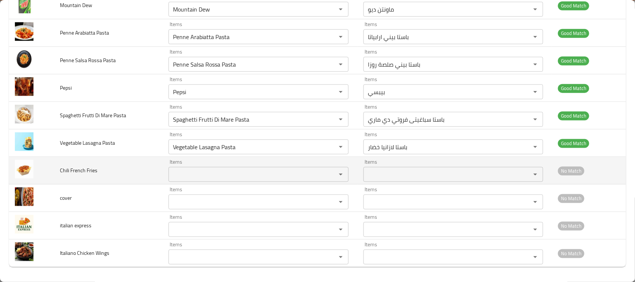
click at [103, 174] on td "Chili French Fries" at bounding box center [108, 171] width 109 height 28
click at [90, 172] on span "Chili French Fries" at bounding box center [79, 171] width 38 height 10
copy span "Chili French Fries"
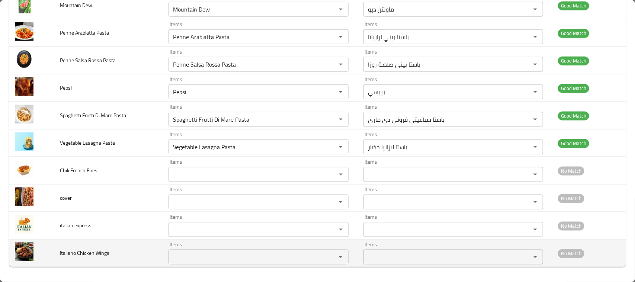
click at [116, 257] on td "Italiano Chicken Wings" at bounding box center [108, 254] width 109 height 28
drag, startPoint x: 112, startPoint y: 253, endPoint x: 56, endPoint y: 253, distance: 55.4
click at [56, 253] on td "Italiano Chicken Wings" at bounding box center [108, 254] width 109 height 28
copy span "Italiano Chicken Wings"
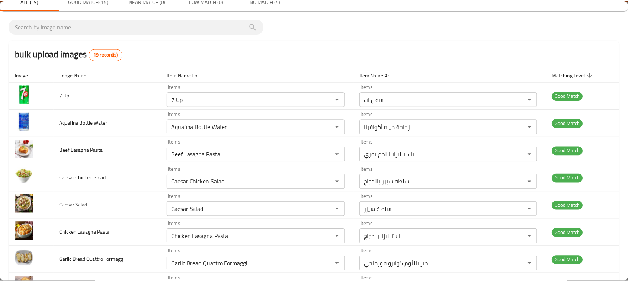
scroll to position [0, 0]
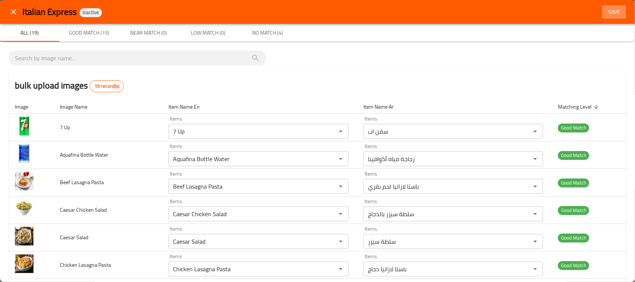
click at [610, 14] on span "Save" at bounding box center [614, 11] width 18 height 9
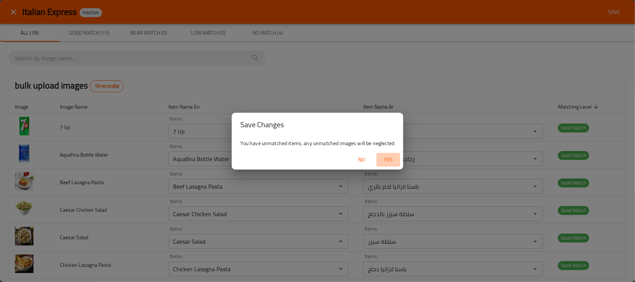
click at [388, 161] on span "Yes" at bounding box center [389, 159] width 18 height 9
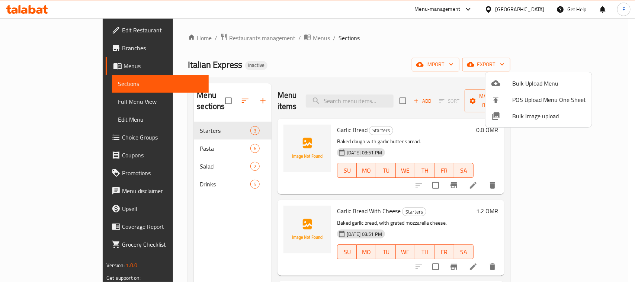
click at [176, 139] on div at bounding box center [317, 141] width 635 height 282
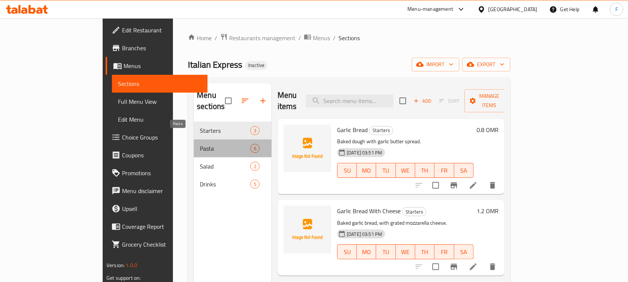
click at [200, 144] on span "Pasta" at bounding box center [225, 148] width 50 height 9
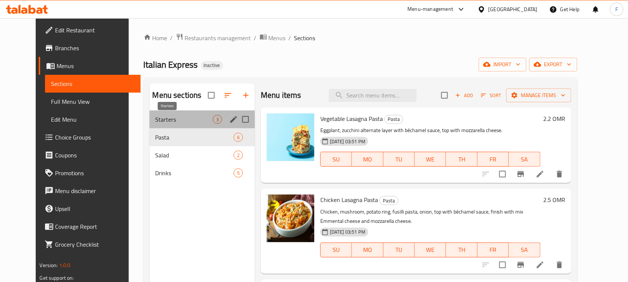
click at [178, 120] on span "Starters" at bounding box center [184, 119] width 57 height 9
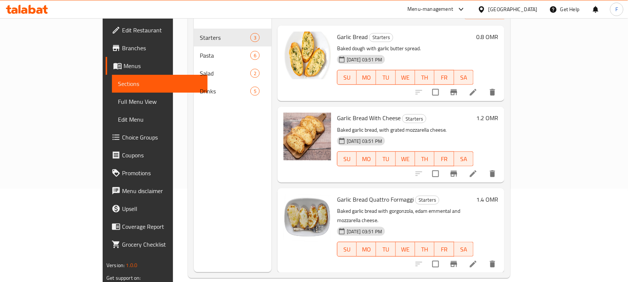
scroll to position [105, 0]
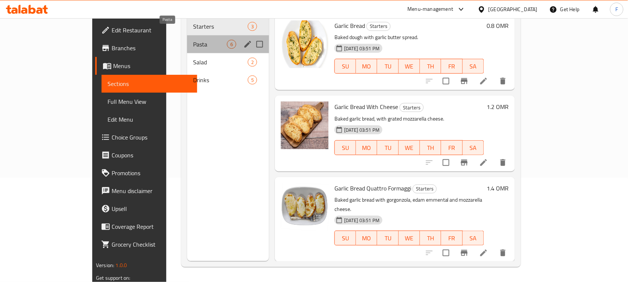
click at [193, 40] on span "Pasta" at bounding box center [210, 44] width 34 height 9
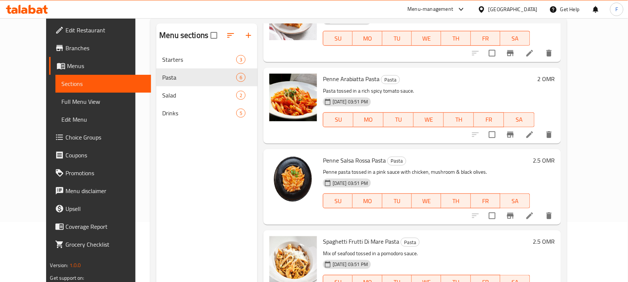
scroll to position [36, 0]
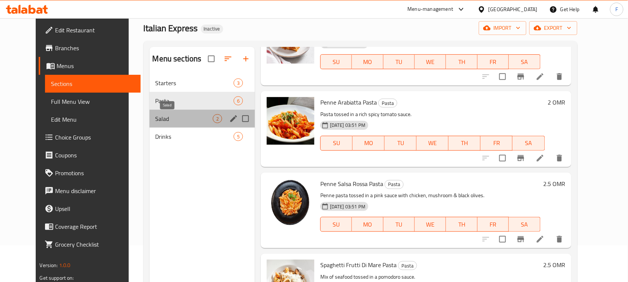
click at [175, 118] on span "Salad" at bounding box center [184, 118] width 57 height 9
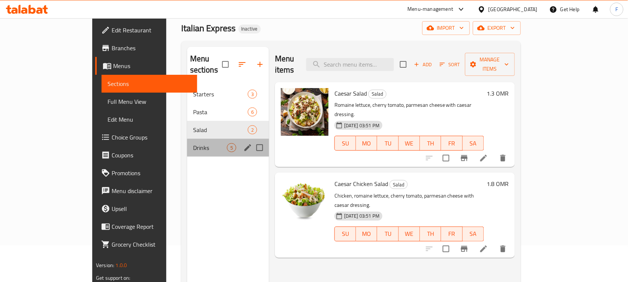
click at [187, 143] on div "Drinks 5" at bounding box center [228, 148] width 82 height 18
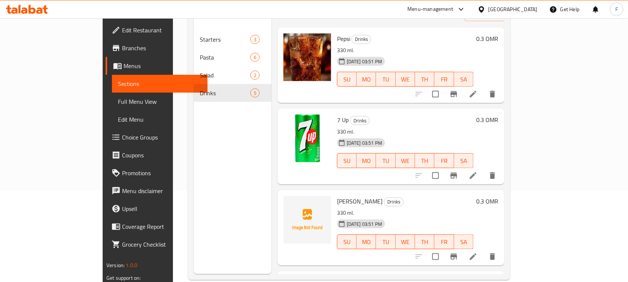
click at [337, 196] on span "Mirinda" at bounding box center [359, 201] width 45 height 11
copy h6 "Mirinda"
click at [118, 103] on span "Full Menu View" at bounding box center [160, 101] width 84 height 9
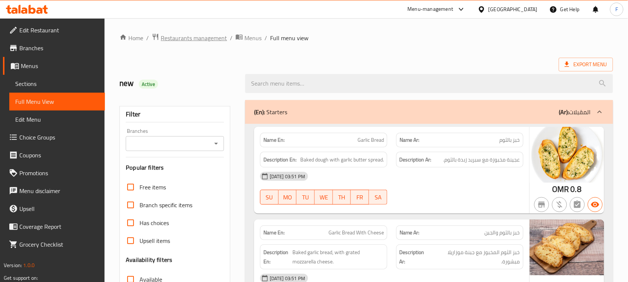
click at [209, 34] on span "Restaurants management" at bounding box center [194, 37] width 66 height 9
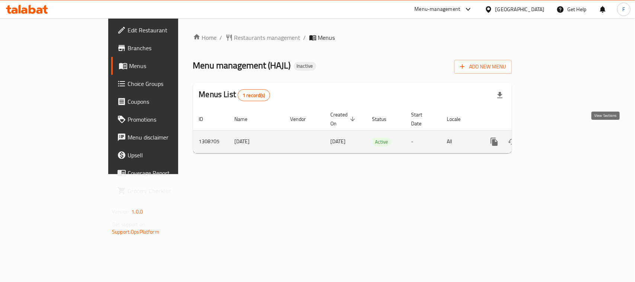
click at [557, 133] on link "enhanced table" at bounding box center [548, 142] width 18 height 18
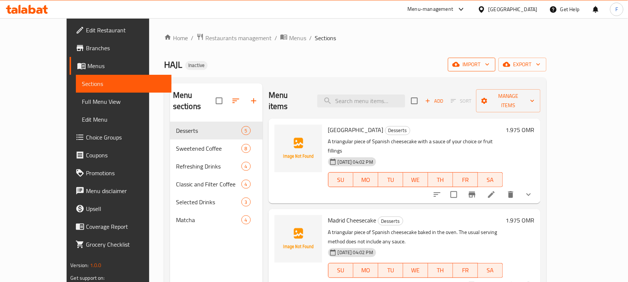
click at [490, 62] on span "import" at bounding box center [472, 64] width 36 height 9
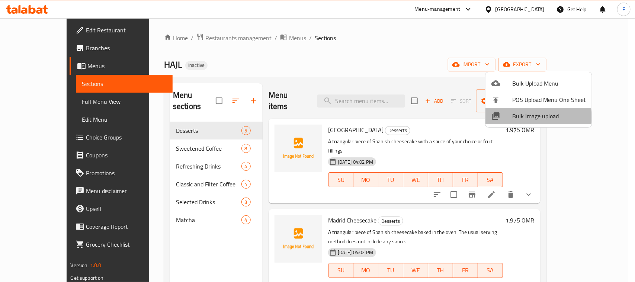
click at [519, 117] on span "Bulk Image upload" at bounding box center [549, 116] width 74 height 9
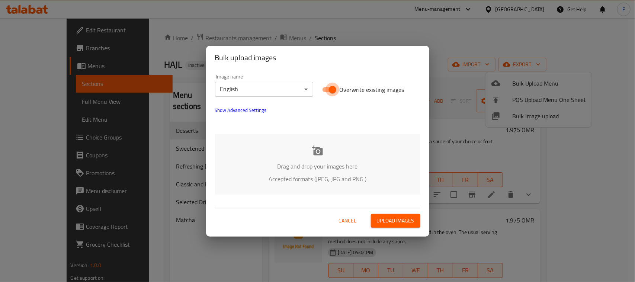
click at [323, 90] on input "Overwrite existing images" at bounding box center [332, 90] width 42 height 14
checkbox input "false"
click at [318, 155] on icon at bounding box center [317, 150] width 11 height 10
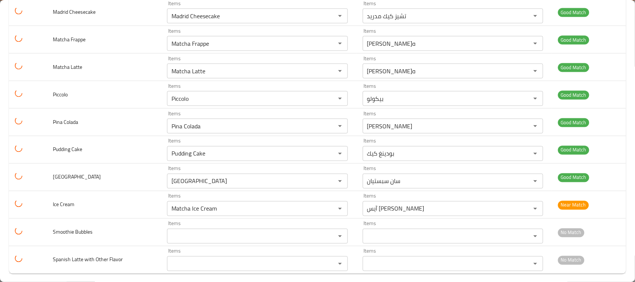
scroll to position [509, 0]
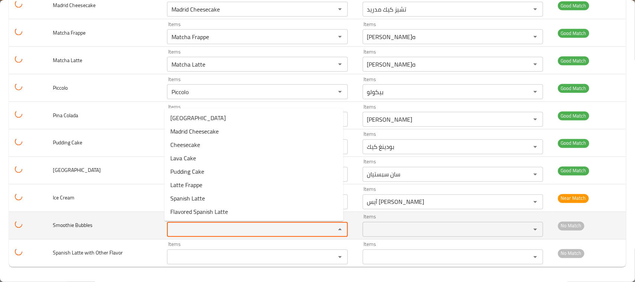
click at [198, 225] on Bubbles "Items" at bounding box center [246, 229] width 154 height 10
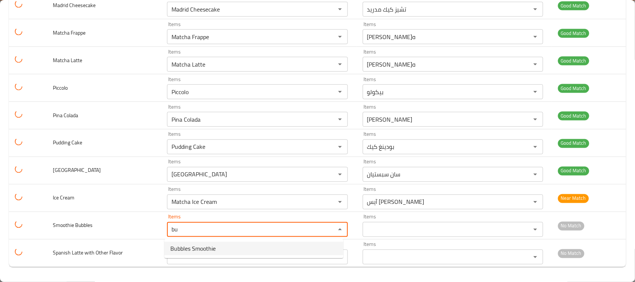
click at [194, 253] on span "Bubbles Smoothie" at bounding box center [192, 248] width 45 height 9
type Bubbles "Bubbles Smoothie"
type Bubbles-ar "سموثي بابلز"
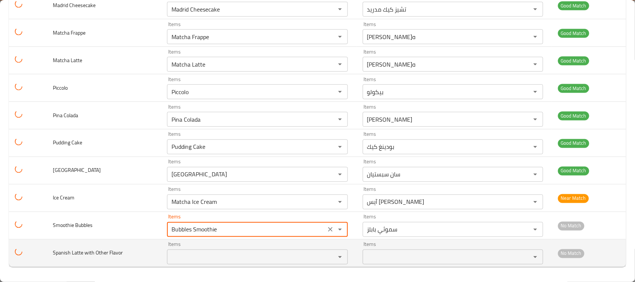
type Bubbles "Bubbles Smoothie"
click at [186, 262] on Flavor "Items" at bounding box center [246, 257] width 154 height 10
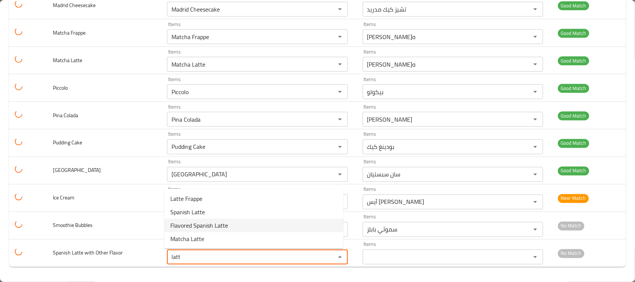
click at [196, 225] on span "Flavored Spanish Latte" at bounding box center [199, 225] width 58 height 9
type Flavor "Flavored Spanish Latte"
type Flavor-ar "سبانش لاتيه بنكهة"
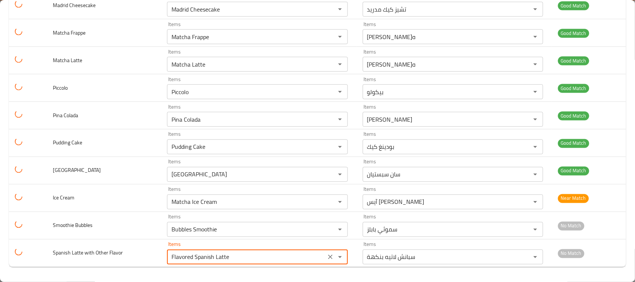
type Flavor "Flavored Spanish Latte"
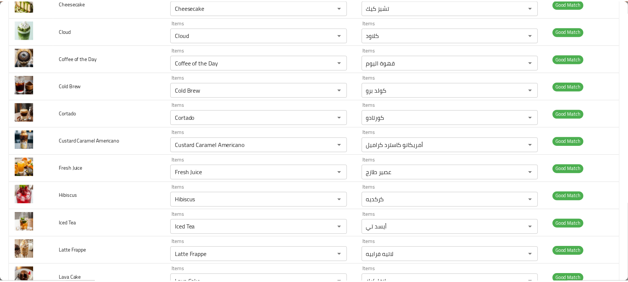
scroll to position [0, 0]
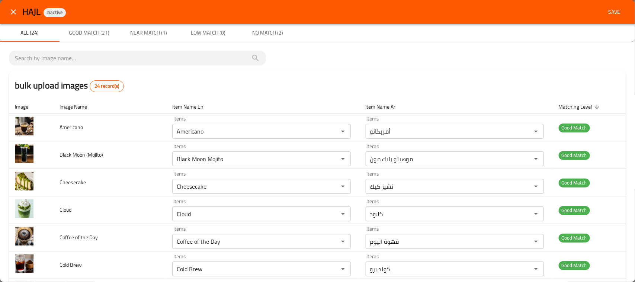
click at [608, 12] on span "Save" at bounding box center [614, 11] width 18 height 9
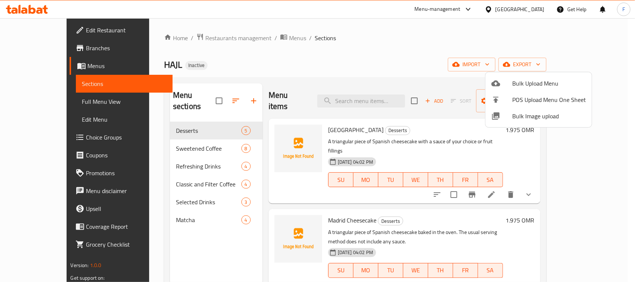
click at [168, 141] on div at bounding box center [317, 141] width 635 height 282
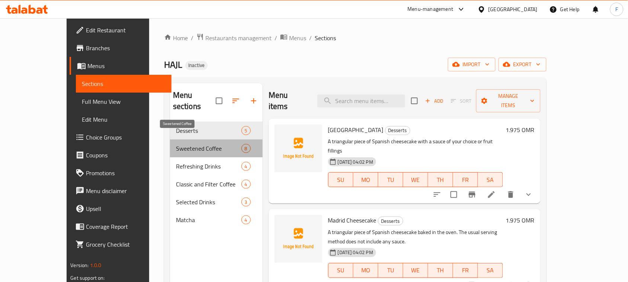
click at [176, 144] on span "Sweetened Coffee" at bounding box center [208, 148] width 65 height 9
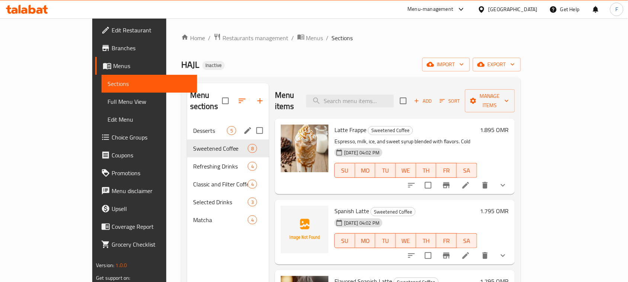
click at [187, 122] on div "Desserts 5" at bounding box center [228, 131] width 82 height 18
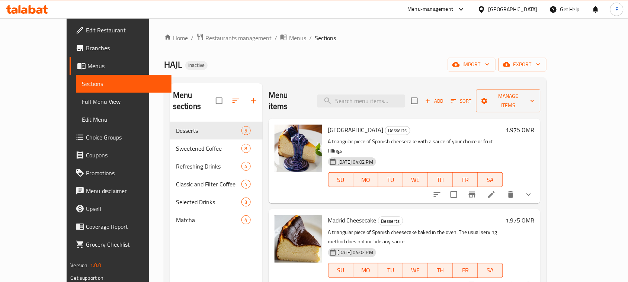
scroll to position [105, 0]
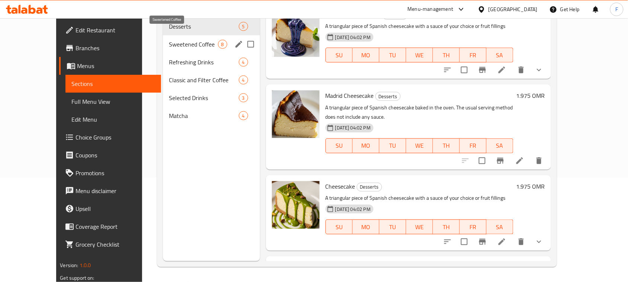
click at [171, 40] on span "Sweetened Coffee" at bounding box center [193, 44] width 49 height 9
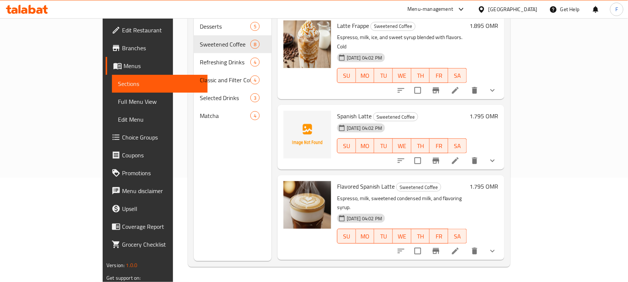
click at [337, 111] on span "Spanish Latte" at bounding box center [354, 116] width 35 height 11
drag, startPoint x: 317, startPoint y: 92, endPoint x: 311, endPoint y: 90, distance: 5.8
click at [337, 111] on span "Spanish Latte" at bounding box center [354, 116] width 35 height 11
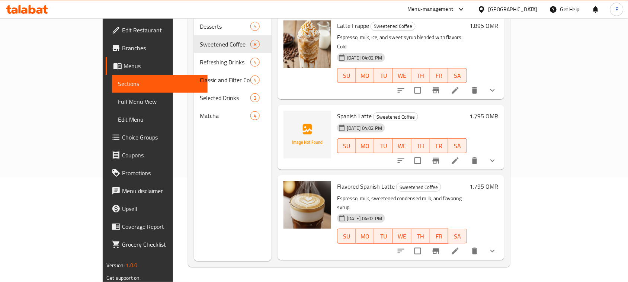
click at [337, 111] on span "Spanish Latte" at bounding box center [354, 116] width 35 height 11
copy span "Spanish"
click at [337, 111] on span "Spanish Latte" at bounding box center [354, 116] width 35 height 11
click at [337, 181] on span "Flavored Spanish Latte" at bounding box center [366, 186] width 58 height 11
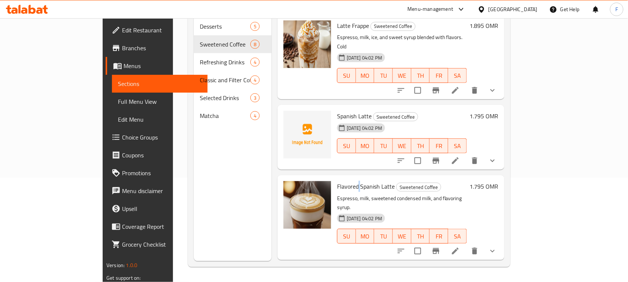
click at [337, 181] on span "Flavored Spanish Latte" at bounding box center [366, 186] width 58 height 11
click at [337, 271] on span "Flat White" at bounding box center [350, 276] width 26 height 11
copy h6 "White"
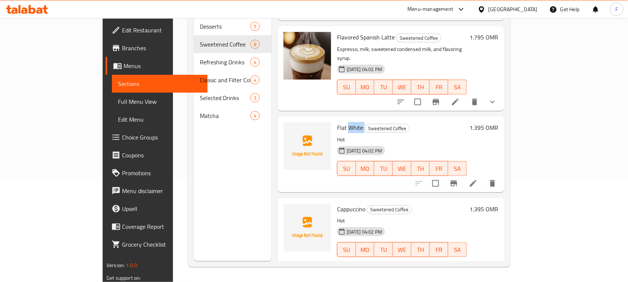
scroll to position [160, 0]
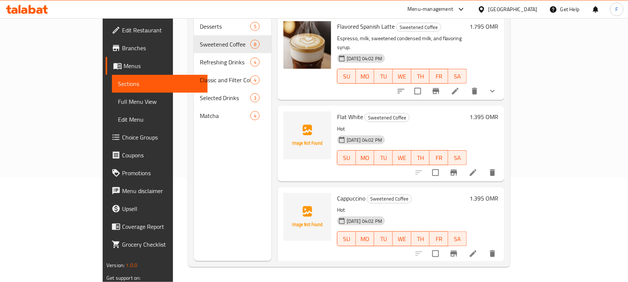
click at [337, 193] on span "Cappuccino" at bounding box center [351, 198] width 28 height 11
copy h6 "Cappuccino"
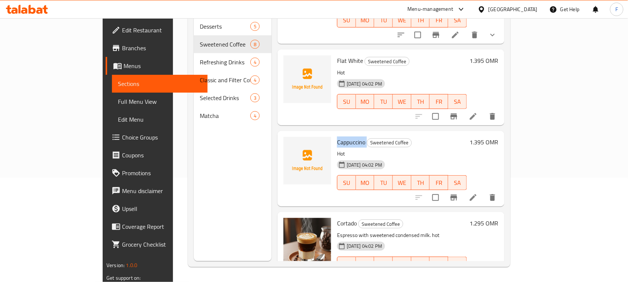
scroll to position [212, 0]
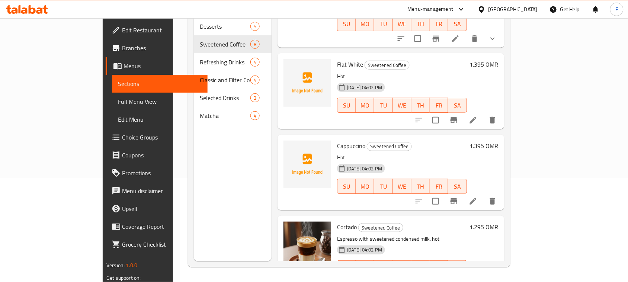
click at [208, 142] on div "Menu sections Desserts 5 Sweetened Coffee 8 Refreshing Drinks 4 Classic and Fil…" at bounding box center [233, 120] width 78 height 282
click at [337, 140] on span "Cappuccino" at bounding box center [351, 145] width 28 height 11
copy h6 "Cappuccino"
click at [194, 215] on div "Menu sections Desserts 5 Sweetened Coffee 8 Refreshing Drinks 4 Classic and Fil…" at bounding box center [233, 120] width 78 height 282
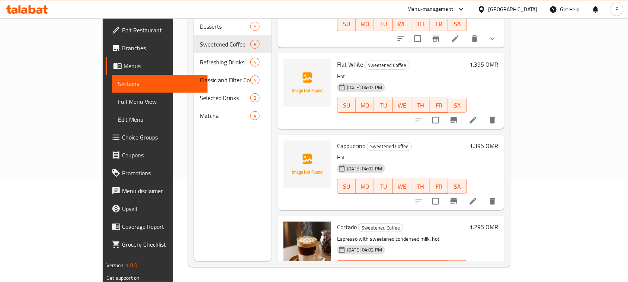
click at [337, 140] on span "Cappuccino" at bounding box center [351, 145] width 28 height 11
click at [337, 59] on span "Flat White" at bounding box center [350, 64] width 26 height 11
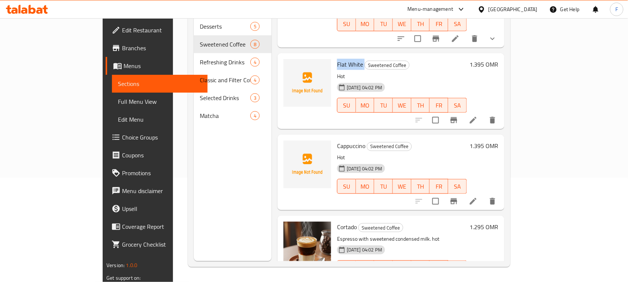
copy h6 "Flat White"
drag, startPoint x: 208, startPoint y: 214, endPoint x: 200, endPoint y: 216, distance: 8.8
click at [200, 216] on div "Menu sections Desserts 5 Sweetened Coffee 8 Refreshing Drinks 4 Classic and Fil…" at bounding box center [233, 120] width 78 height 282
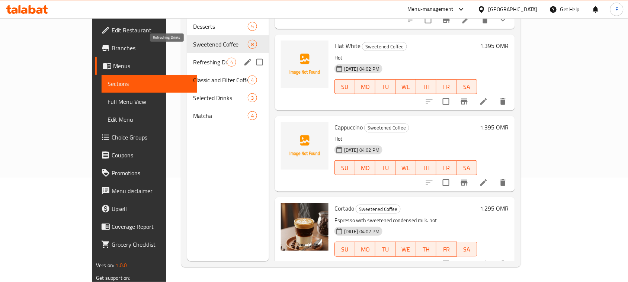
click at [193, 58] on span "Refreshing Drinks" at bounding box center [210, 62] width 34 height 9
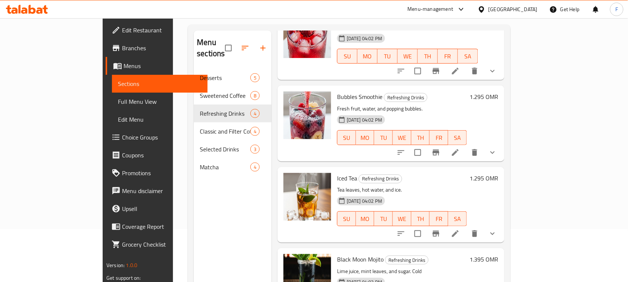
scroll to position [47, 0]
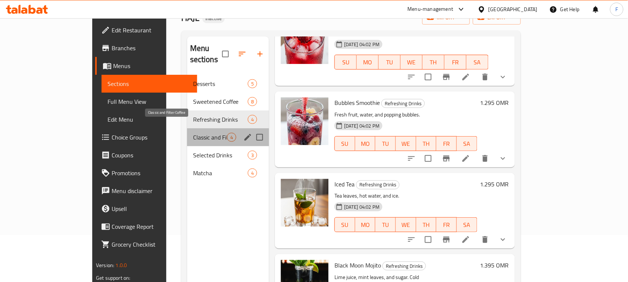
click at [193, 133] on span "Classic and Filter Coffee" at bounding box center [210, 137] width 34 height 9
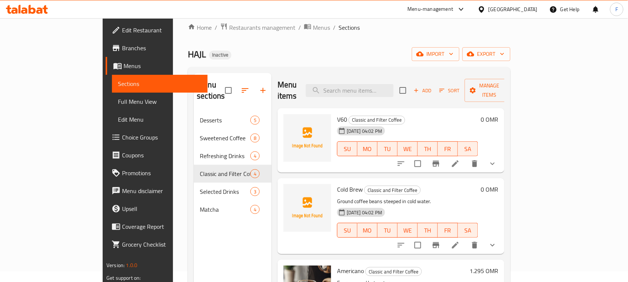
click at [337, 114] on span "V60" at bounding box center [342, 119] width 10 height 11
copy h6 "V60"
click at [337, 184] on span "Cold Brew" at bounding box center [350, 189] width 26 height 11
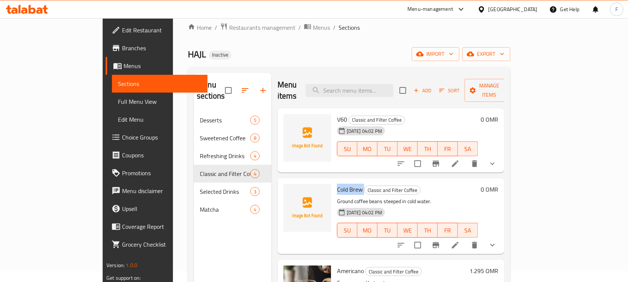
click at [337, 184] on span "Cold Brew" at bounding box center [350, 189] width 26 height 11
drag, startPoint x: 316, startPoint y: 177, endPoint x: 331, endPoint y: 187, distance: 17.6
click at [337, 197] on p "Ground coffee beans steeped in cold water." at bounding box center [407, 201] width 141 height 9
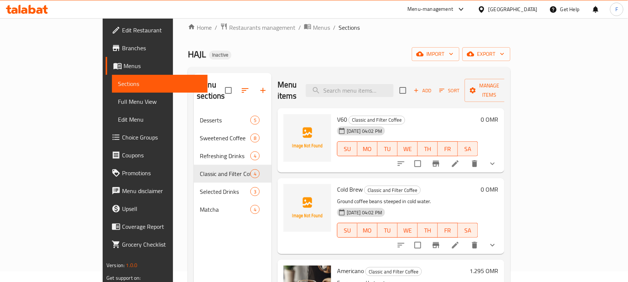
click at [337, 184] on span "Cold Brew" at bounding box center [350, 189] width 26 height 11
copy h6 "Brew"
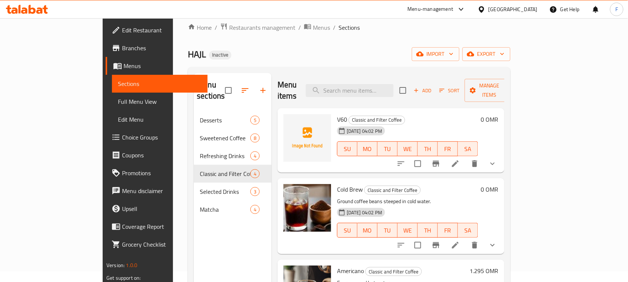
click at [337, 114] on span "V60" at bounding box center [342, 119] width 10 height 11
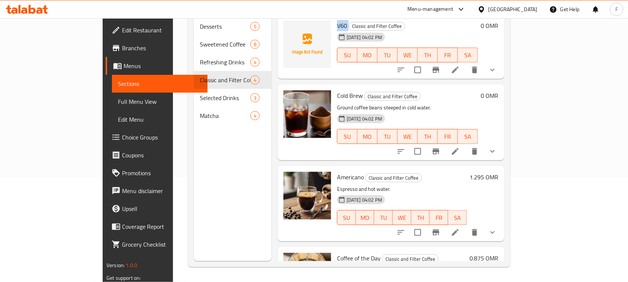
scroll to position [50, 0]
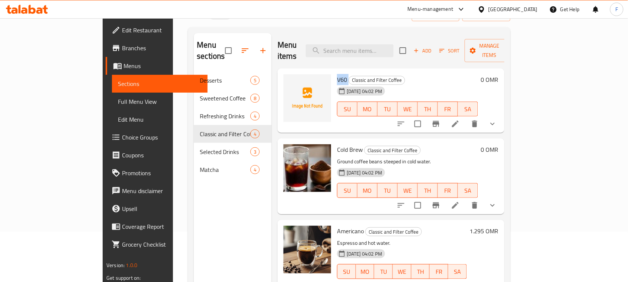
click at [337, 74] on span "V60" at bounding box center [342, 79] width 10 height 11
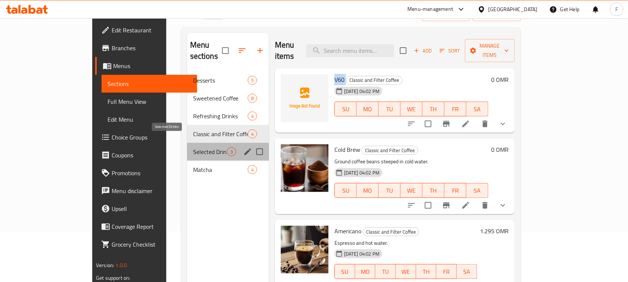
click at [193, 147] on span "Selected Drinks" at bounding box center [210, 151] width 34 height 9
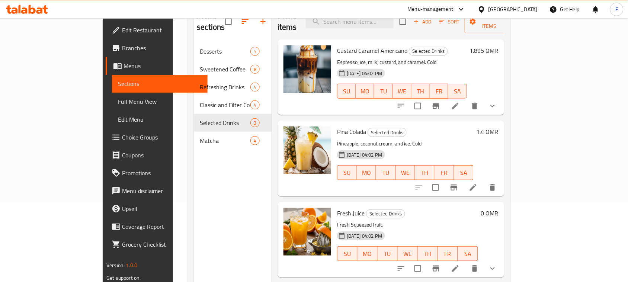
scroll to position [105, 0]
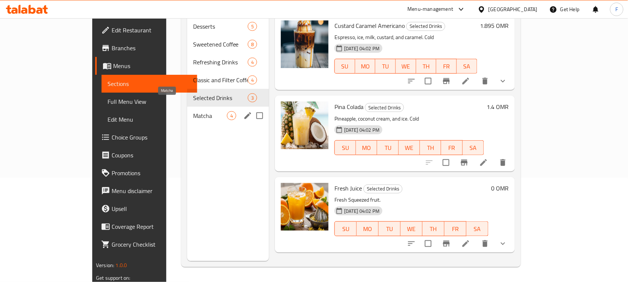
click at [193, 111] on span "Matcha" at bounding box center [210, 115] width 34 height 9
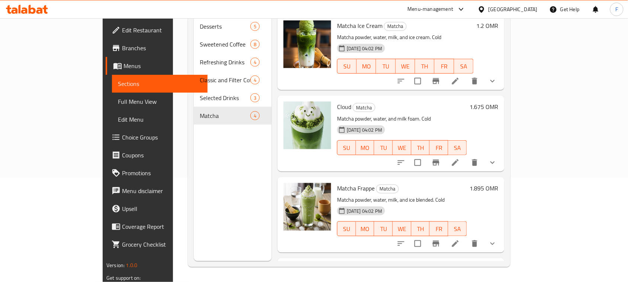
scroll to position [21, 0]
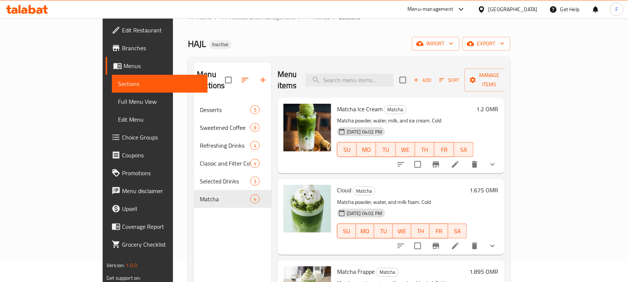
click at [194, 217] on div "Menu sections Desserts 5 Sweetened Coffee 8 Refreshing Drinks 4 Classic and Fil…" at bounding box center [233, 204] width 78 height 282
click at [118, 103] on span "Full Menu View" at bounding box center [160, 101] width 84 height 9
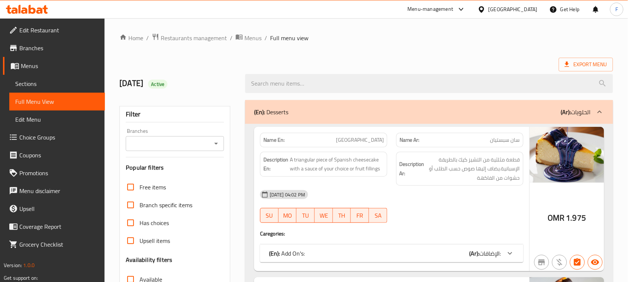
click at [532, 6] on div "Oman" at bounding box center [513, 9] width 49 height 8
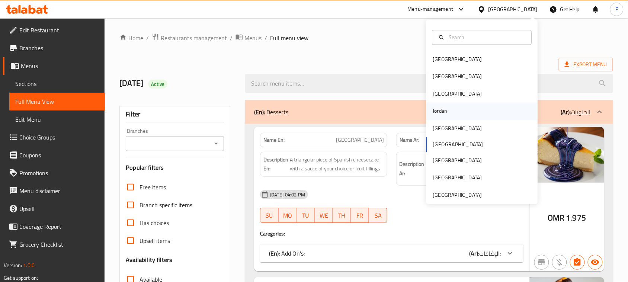
click at [441, 109] on div "Jordan" at bounding box center [440, 111] width 26 height 17
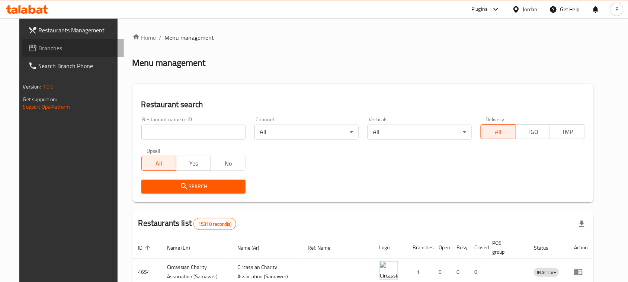
click at [39, 50] on span "Branches" at bounding box center [79, 48] width 80 height 9
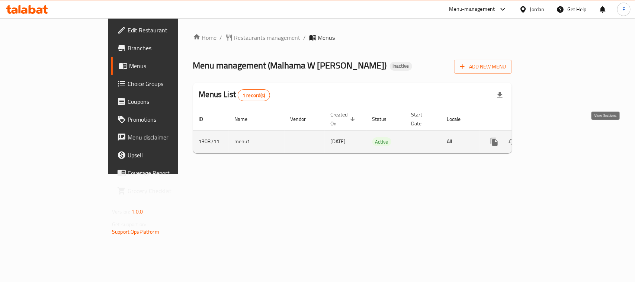
click at [553, 137] on icon "enhanced table" at bounding box center [548, 141] width 9 height 9
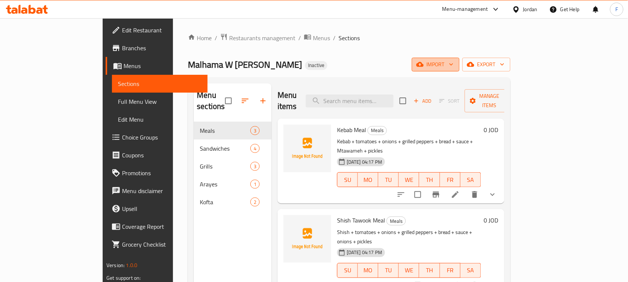
click at [454, 64] on span "import" at bounding box center [436, 64] width 36 height 9
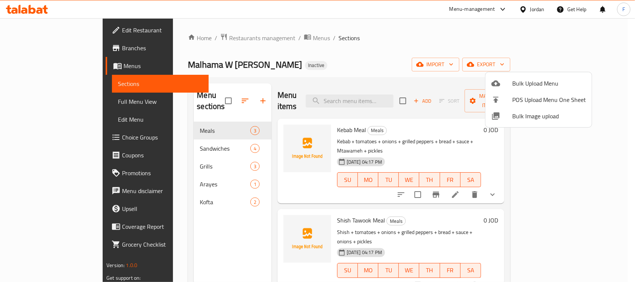
click at [529, 114] on span "Bulk Image upload" at bounding box center [549, 116] width 74 height 9
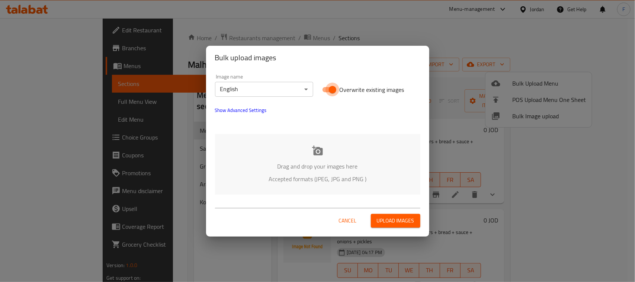
click at [326, 87] on input "Overwrite existing images" at bounding box center [332, 90] width 42 height 14
checkbox input "false"
click at [319, 150] on icon at bounding box center [317, 150] width 11 height 11
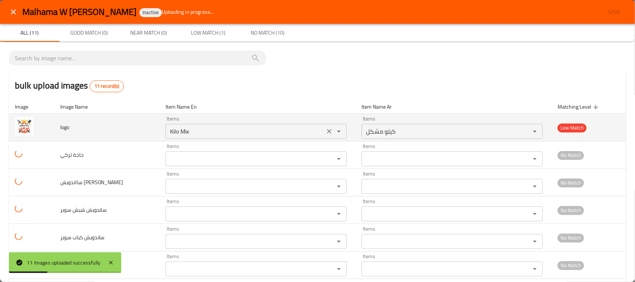
click at [326, 130] on icon "Clear" at bounding box center [329, 131] width 7 height 7
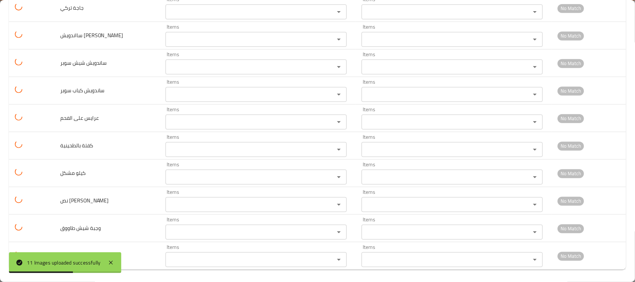
scroll to position [151, 0]
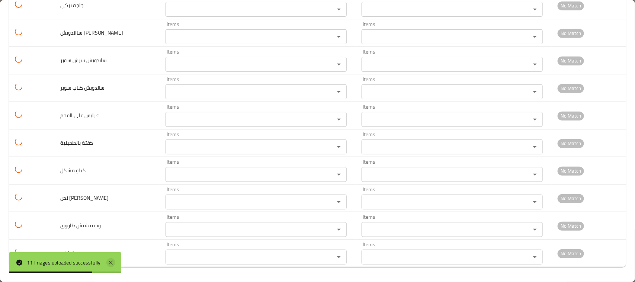
click at [112, 263] on icon at bounding box center [111, 263] width 4 height 4
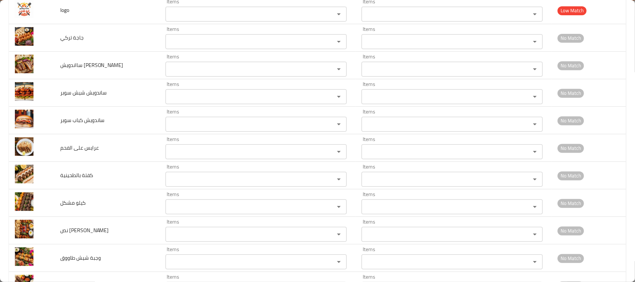
scroll to position [95, 0]
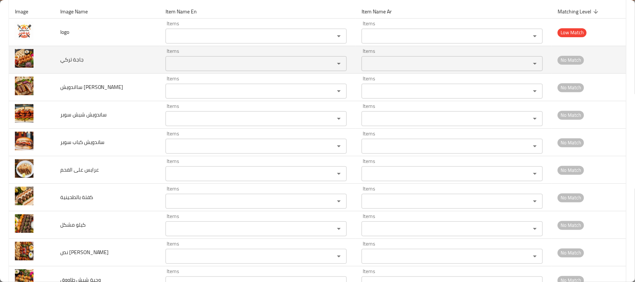
click at [234, 70] on div "Items" at bounding box center [256, 63] width 181 height 15
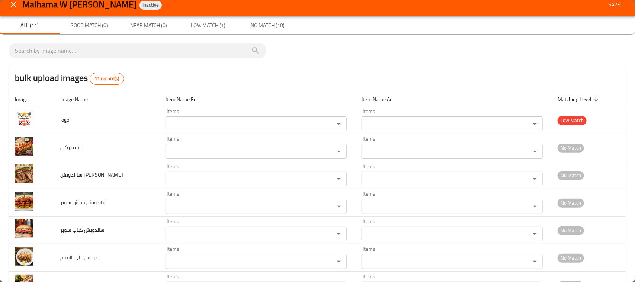
scroll to position [0, 0]
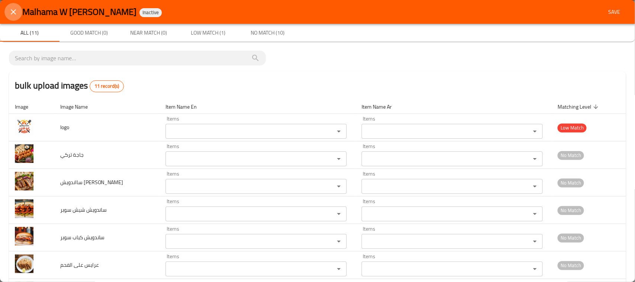
click at [17, 14] on icon "close" at bounding box center [13, 11] width 9 height 9
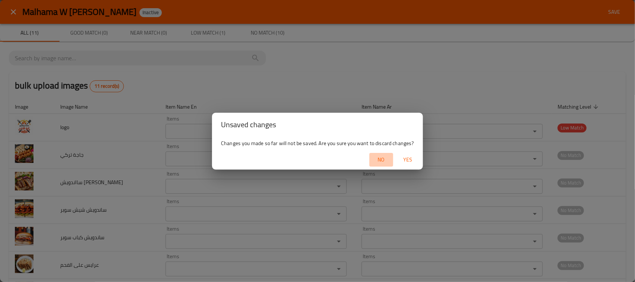
click at [384, 155] on span "No" at bounding box center [381, 159] width 18 height 9
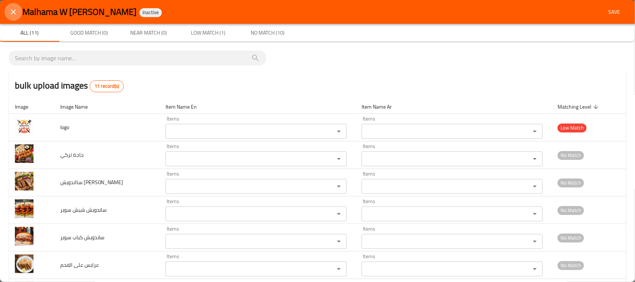
click at [14, 12] on icon "close" at bounding box center [13, 11] width 5 height 5
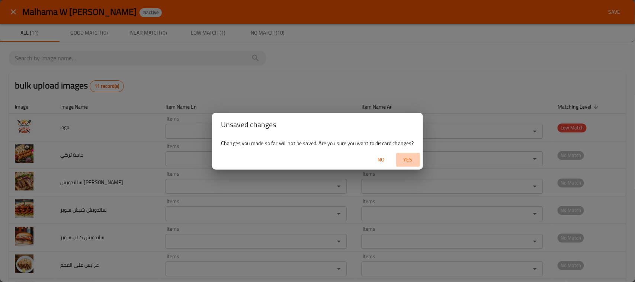
click at [406, 164] on span "Yes" at bounding box center [408, 159] width 18 height 9
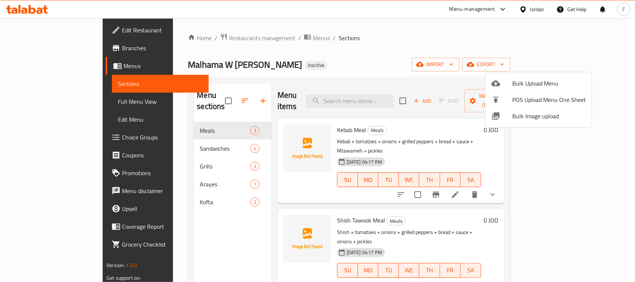
click at [530, 118] on span "Bulk Image upload" at bounding box center [549, 116] width 74 height 9
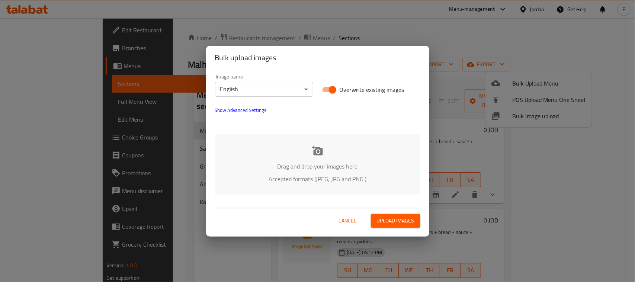
click at [324, 92] on input "Overwrite existing images" at bounding box center [332, 90] width 42 height 14
checkbox input "false"
click at [318, 153] on icon at bounding box center [317, 150] width 11 height 11
click at [239, 89] on body "​ Menu-management Jordan Get Help F Edit Restaurant Branches Menus Sections Ful…" at bounding box center [317, 150] width 635 height 264
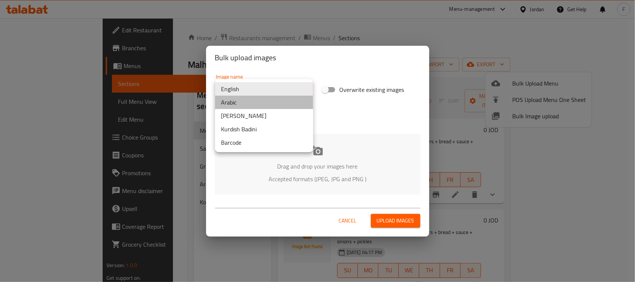
click at [243, 103] on li "Arabic" at bounding box center [264, 102] width 98 height 13
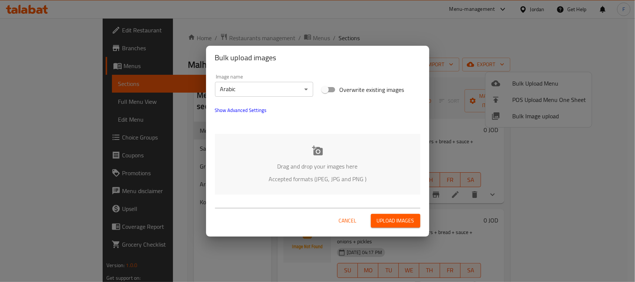
click at [314, 151] on icon at bounding box center [317, 150] width 11 height 10
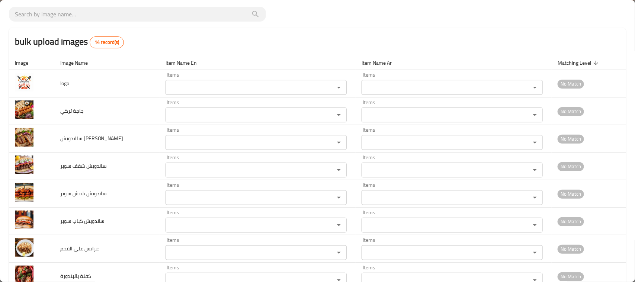
scroll to position [23, 0]
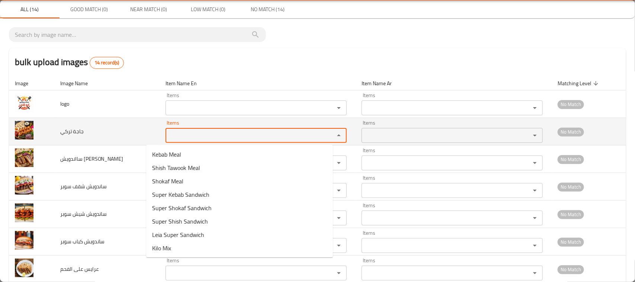
click at [249, 134] on تركي "Items" at bounding box center [245, 135] width 155 height 10
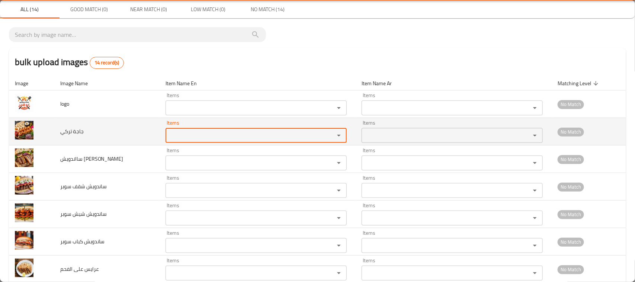
click at [249, 134] on تركي "Items" at bounding box center [245, 135] width 155 height 10
click at [364, 138] on تركي-ar "Items" at bounding box center [441, 135] width 155 height 10
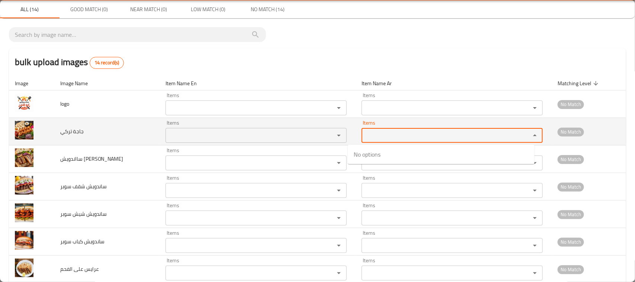
type تركي-ar "k"
type تركي-ar "ت"
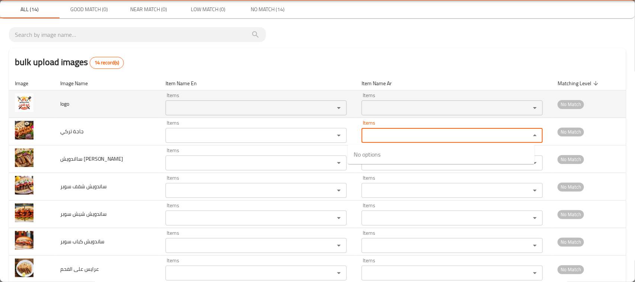
click at [616, 116] on td "No Match" at bounding box center [589, 104] width 74 height 28
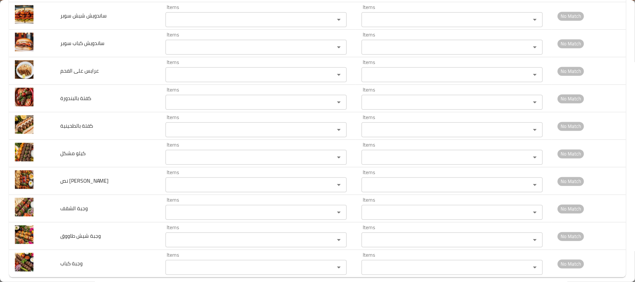
scroll to position [233, 0]
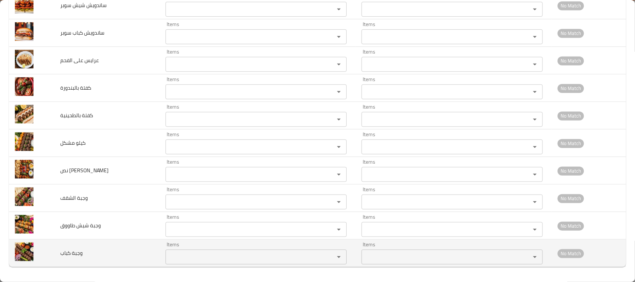
click at [476, 255] on كباب-ar "Items" at bounding box center [441, 257] width 155 height 10
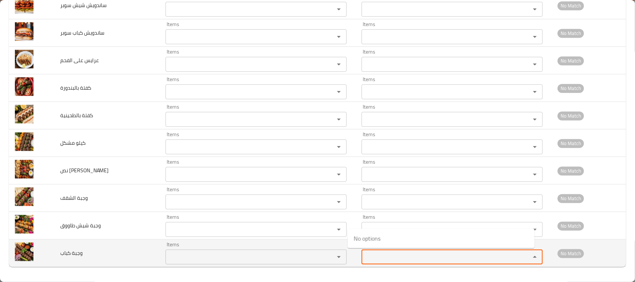
type كباب-ar "و"
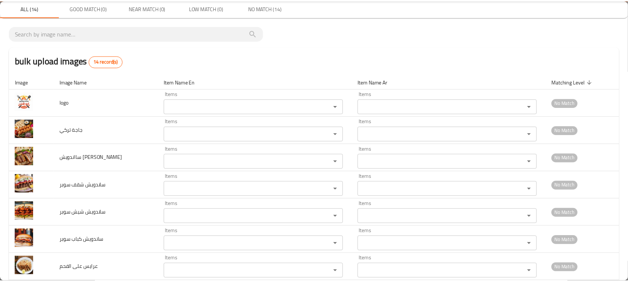
scroll to position [0, 0]
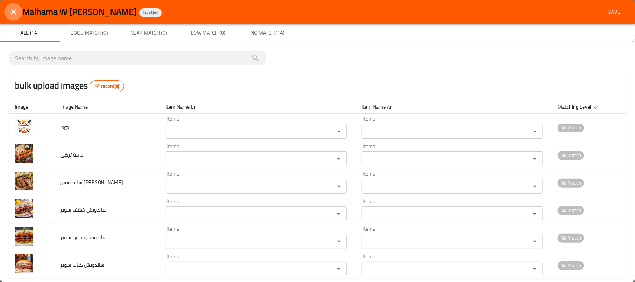
click at [14, 13] on icon "close" at bounding box center [13, 11] width 9 height 9
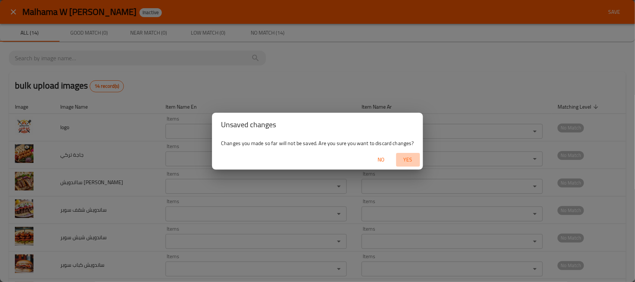
click at [414, 162] on span "Yes" at bounding box center [408, 159] width 18 height 9
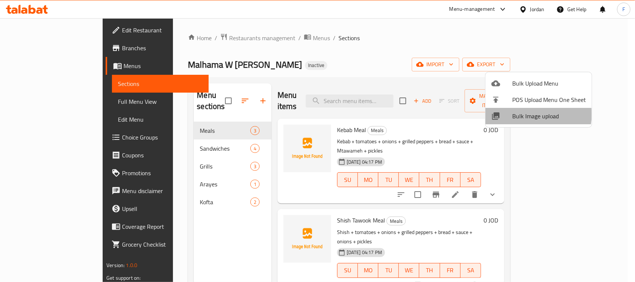
click at [523, 114] on span "Bulk Image upload" at bounding box center [549, 116] width 74 height 9
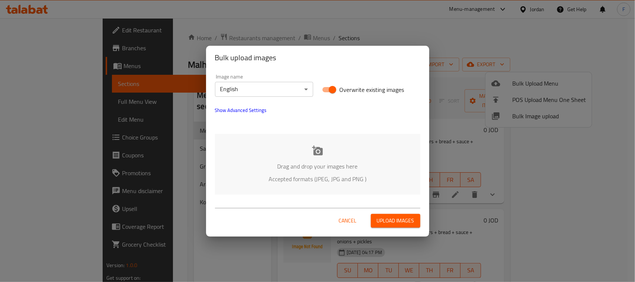
click at [327, 89] on input "Overwrite existing images" at bounding box center [332, 90] width 42 height 14
checkbox input "false"
click at [317, 153] on icon at bounding box center [317, 150] width 11 height 11
click at [354, 219] on span "Cancel" at bounding box center [348, 220] width 18 height 9
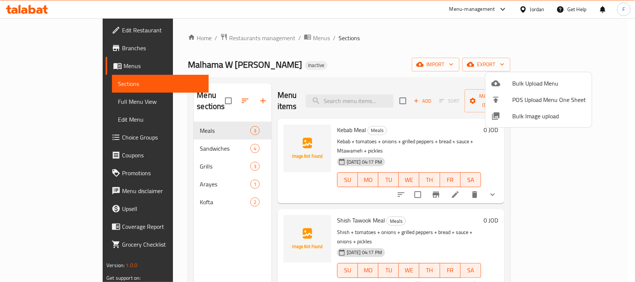
click at [175, 158] on div at bounding box center [317, 141] width 635 height 282
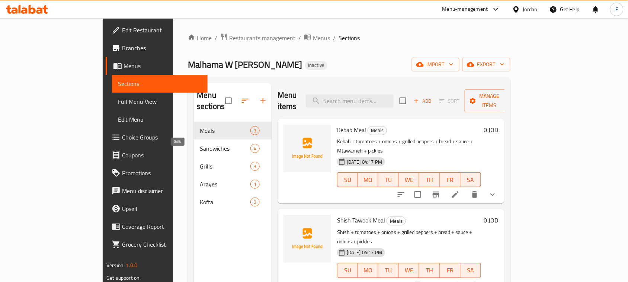
click at [200, 162] on span "Grills" at bounding box center [225, 166] width 50 height 9
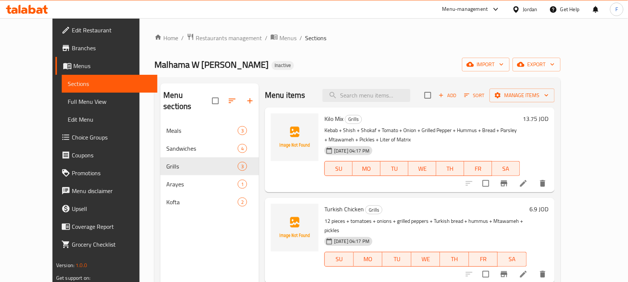
click at [328, 120] on span "Kilo Mix" at bounding box center [333, 118] width 19 height 11
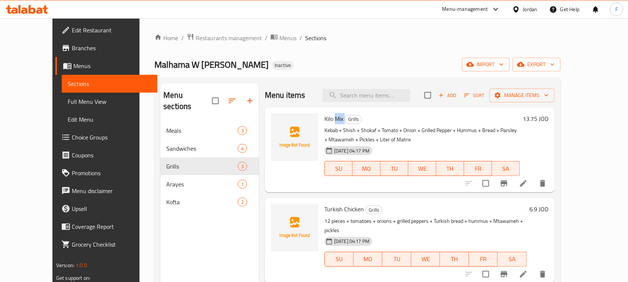
click at [328, 120] on span "Kilo Mix" at bounding box center [333, 118] width 19 height 11
click at [332, 211] on span "Turkish Chicken" at bounding box center [343, 209] width 39 height 11
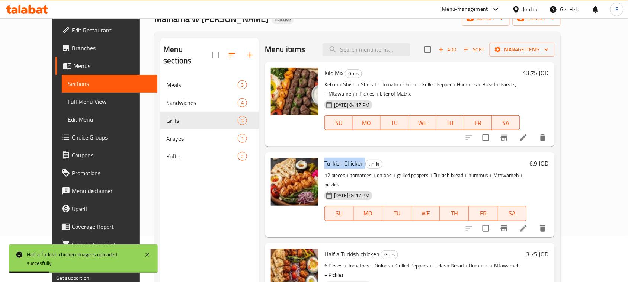
scroll to position [22, 0]
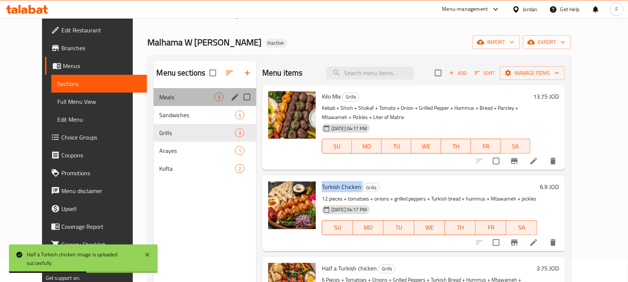
click at [171, 102] on div "Meals 3" at bounding box center [205, 97] width 103 height 18
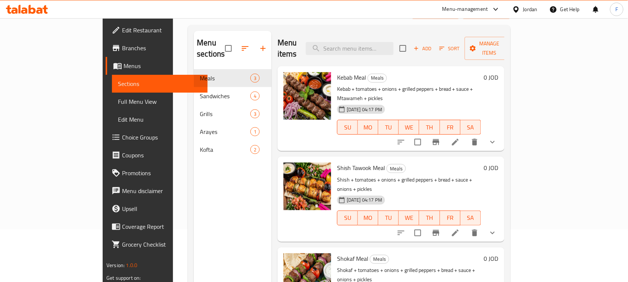
scroll to position [38, 0]
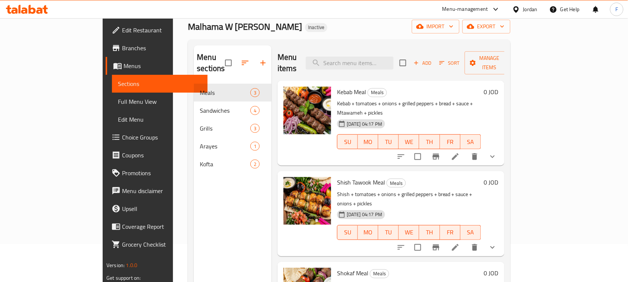
click at [337, 177] on span "Shish Tawook Meal" at bounding box center [361, 182] width 48 height 11
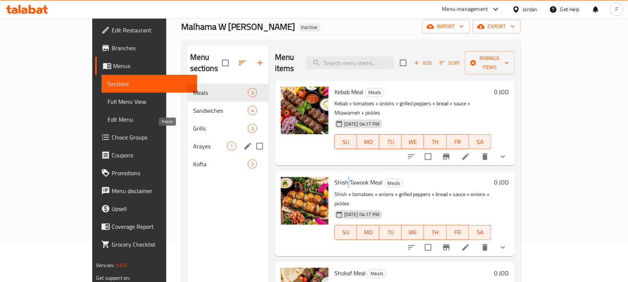
click at [193, 142] on span "Arayes" at bounding box center [210, 146] width 34 height 9
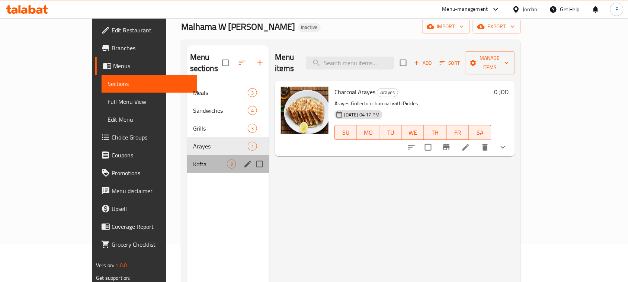
click at [187, 159] on div "Kofta 2" at bounding box center [228, 164] width 82 height 18
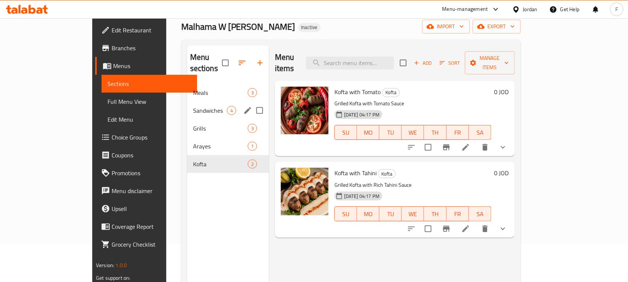
click at [187, 102] on div "Sandwiches 4" at bounding box center [228, 111] width 82 height 18
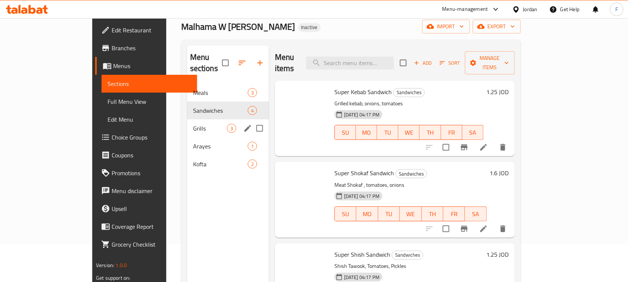
click at [193, 124] on span "Grills" at bounding box center [210, 128] width 34 height 9
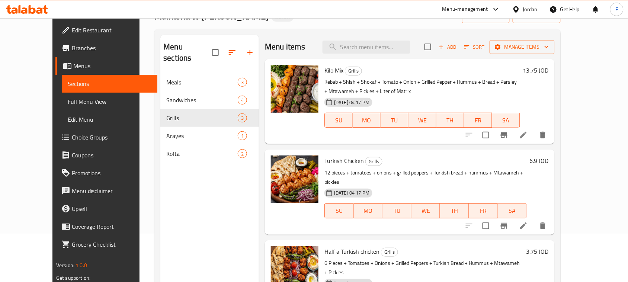
scroll to position [34, 0]
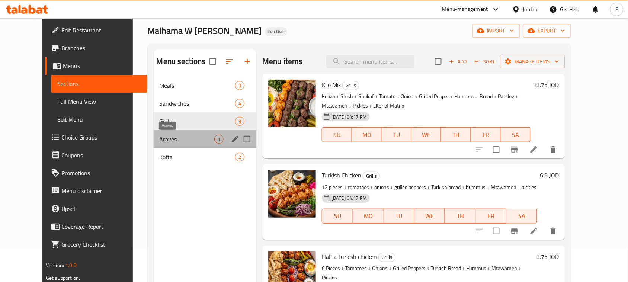
click at [179, 140] on span "Arayes" at bounding box center [187, 139] width 55 height 9
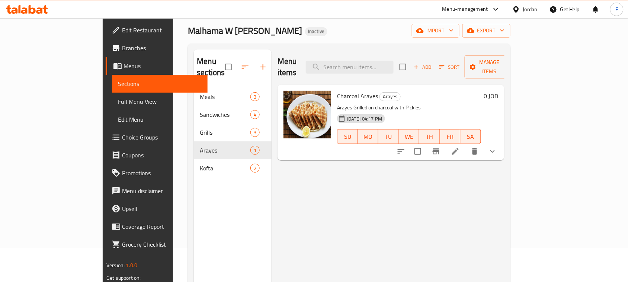
click at [335, 211] on div "Menu items Add Sort Manage items Charcoal Arayes Arayes Arayes Grilled on charc…" at bounding box center [388, 190] width 233 height 282
click at [118, 103] on span "Full Menu View" at bounding box center [160, 101] width 84 height 9
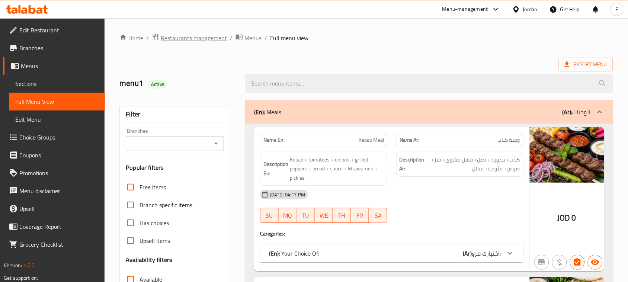
click at [193, 40] on span "Restaurants management" at bounding box center [194, 37] width 66 height 9
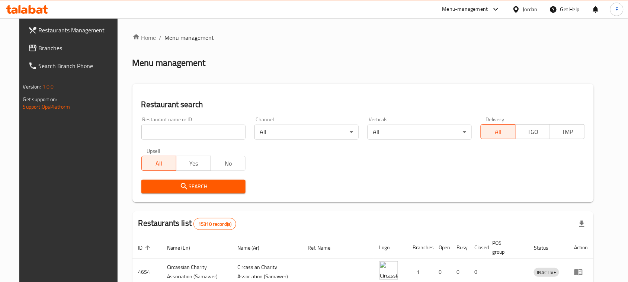
click at [40, 47] on span "Branches" at bounding box center [79, 48] width 80 height 9
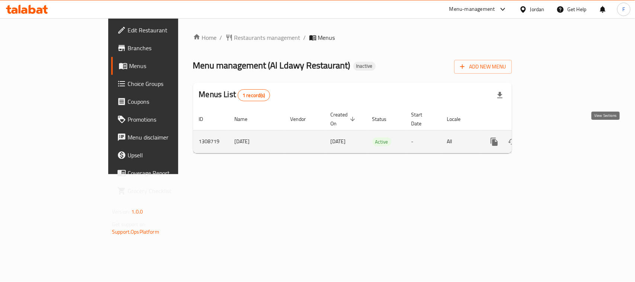
click at [553, 137] on icon "enhanced table" at bounding box center [548, 141] width 9 height 9
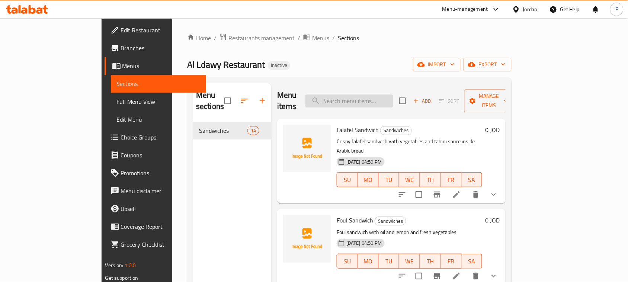
click at [371, 95] on input "search" at bounding box center [350, 101] width 88 height 13
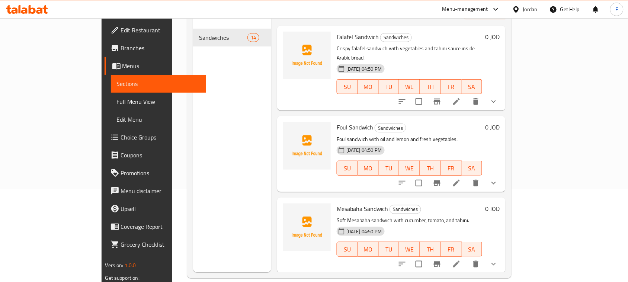
scroll to position [6, 0]
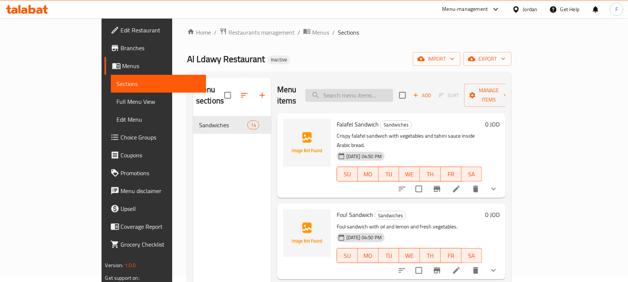
click at [360, 94] on input "search" at bounding box center [350, 95] width 88 height 13
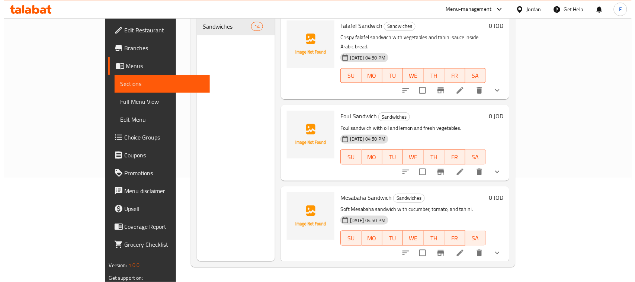
scroll to position [0, 0]
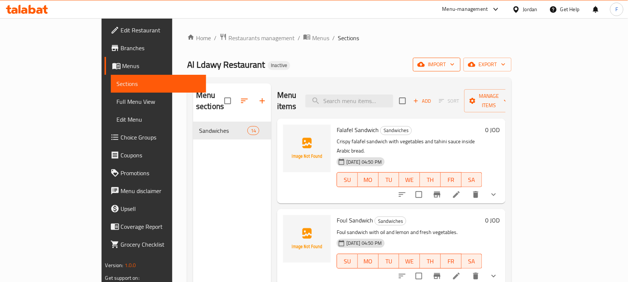
click at [455, 66] on span "import" at bounding box center [437, 64] width 36 height 9
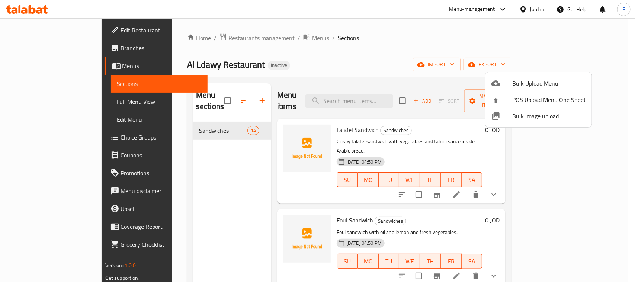
click at [527, 120] on span "Bulk Image upload" at bounding box center [549, 116] width 74 height 9
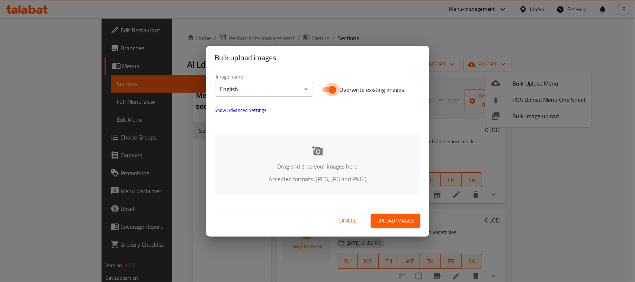
click at [327, 87] on input "Overwrite existing images" at bounding box center [332, 90] width 42 height 14
checkbox input "false"
click at [320, 154] on icon at bounding box center [317, 150] width 11 height 10
click at [321, 151] on icon at bounding box center [317, 150] width 11 height 10
click at [243, 90] on body "​ Menu-management Jordan Get Help F Edit Restaurant Branches Menus Sections Ful…" at bounding box center [317, 150] width 635 height 264
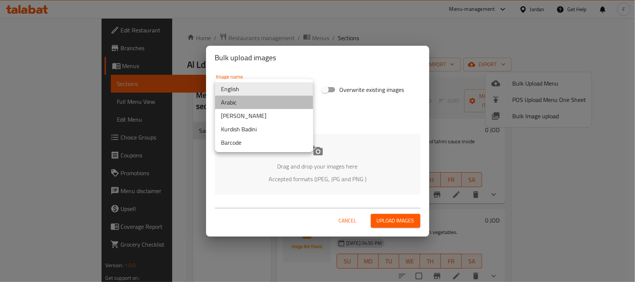
click at [243, 103] on li "Arabic" at bounding box center [264, 102] width 98 height 13
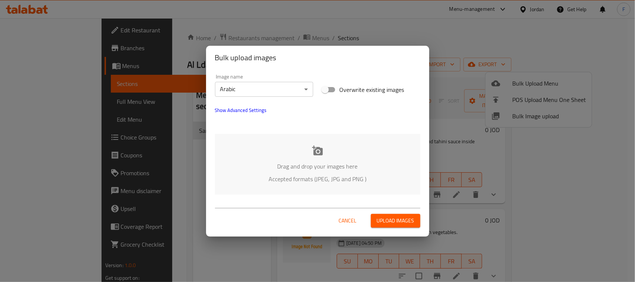
click at [324, 153] on div "Drag and drop your images here Accepted formats (JPEG, JPG and PNG )" at bounding box center [317, 164] width 205 height 61
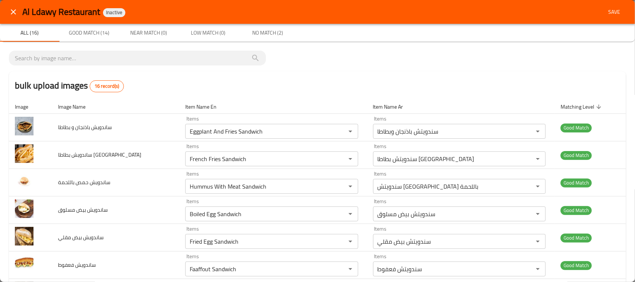
click at [607, 10] on span "Save" at bounding box center [614, 11] width 18 height 9
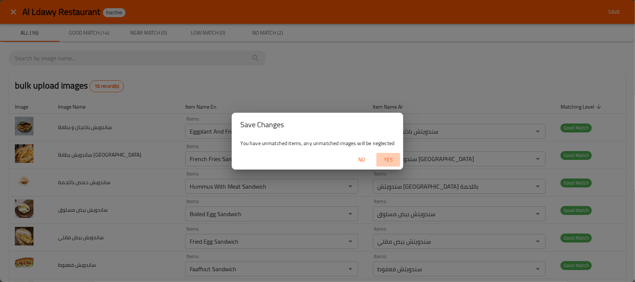
click at [386, 160] on span "Yes" at bounding box center [389, 159] width 18 height 9
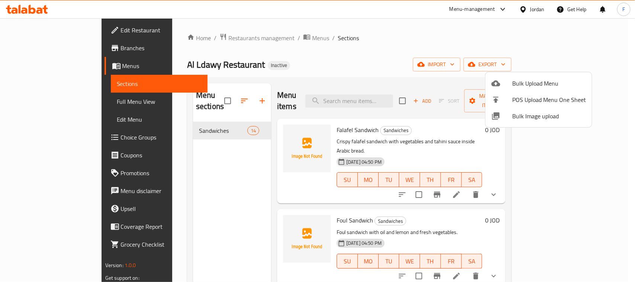
click at [178, 116] on div at bounding box center [317, 141] width 635 height 282
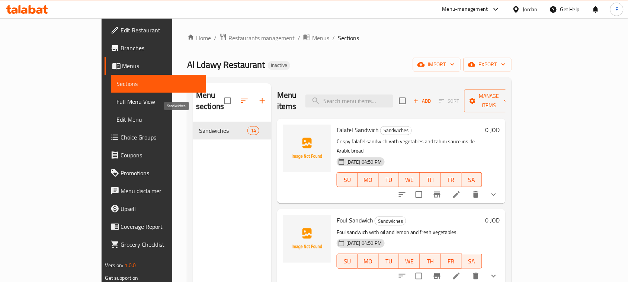
click at [199, 126] on span "Sandwiches" at bounding box center [223, 130] width 48 height 9
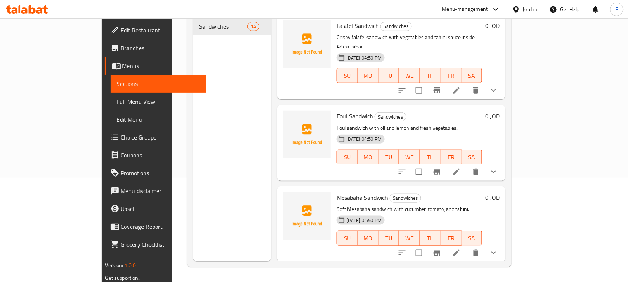
scroll to position [18, 0]
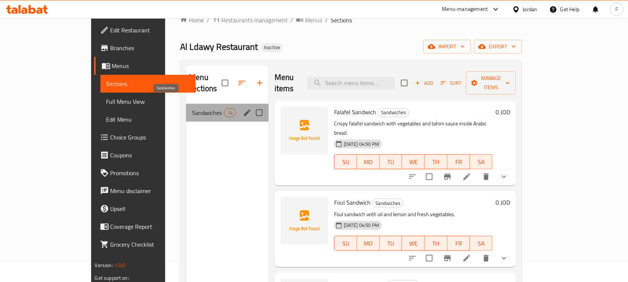
click at [197, 108] on span "Sandwiches" at bounding box center [208, 112] width 32 height 9
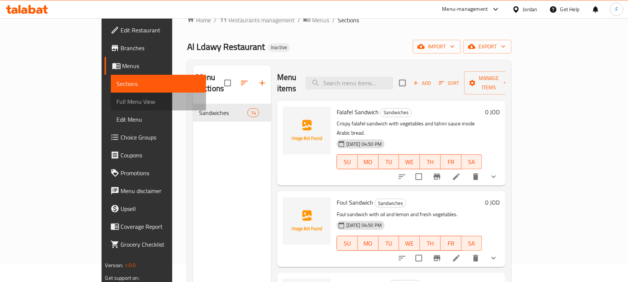
click at [117, 101] on span "Full Menu View" at bounding box center [159, 101] width 84 height 9
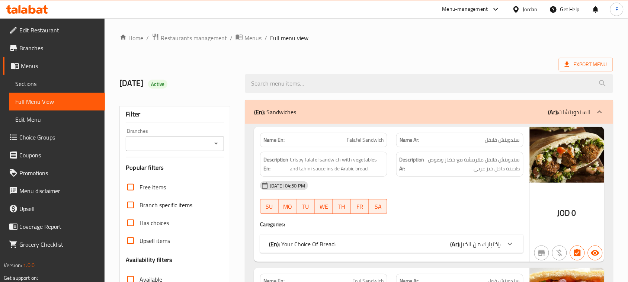
click at [521, 12] on div at bounding box center [517, 9] width 11 height 8
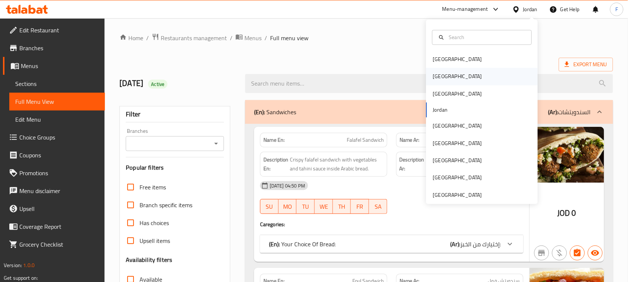
click at [435, 70] on div "[GEOGRAPHIC_DATA]" at bounding box center [457, 76] width 61 height 17
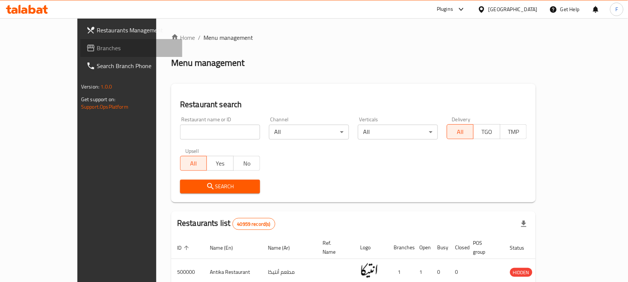
click at [99, 50] on span "Branches" at bounding box center [139, 48] width 80 height 9
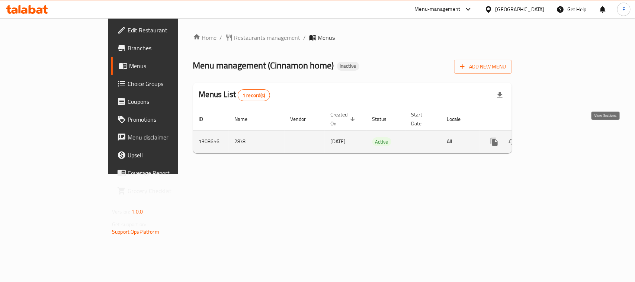
click at [557, 133] on link "enhanced table" at bounding box center [548, 142] width 18 height 18
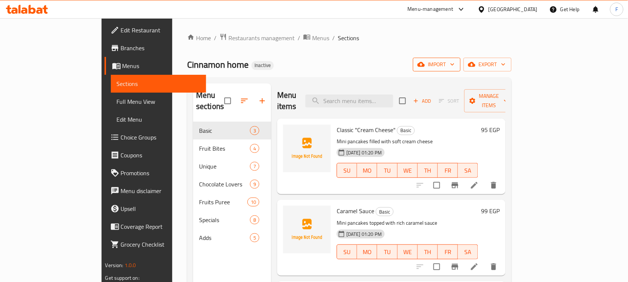
click at [461, 58] on button "import" at bounding box center [437, 65] width 48 height 14
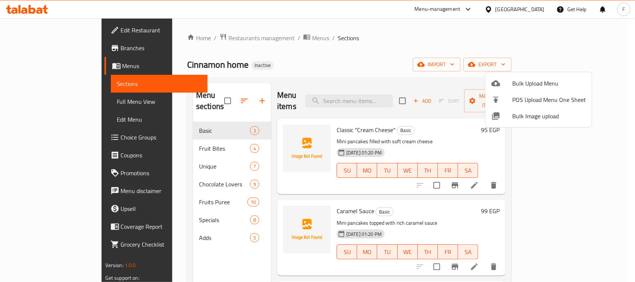
click at [534, 120] on span "Bulk Image upload" at bounding box center [549, 116] width 74 height 9
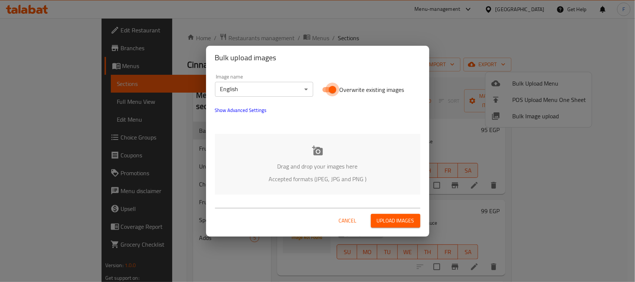
click at [326, 92] on input "Overwrite existing images" at bounding box center [332, 90] width 42 height 14
checkbox input "false"
click at [321, 157] on div "Drag and drop your images here Accepted formats (JPEG, JPG and PNG )" at bounding box center [317, 164] width 205 height 61
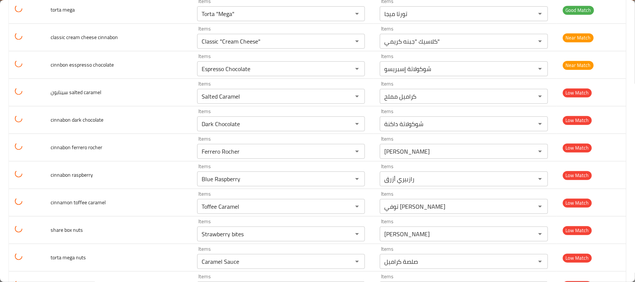
scroll to position [218, 0]
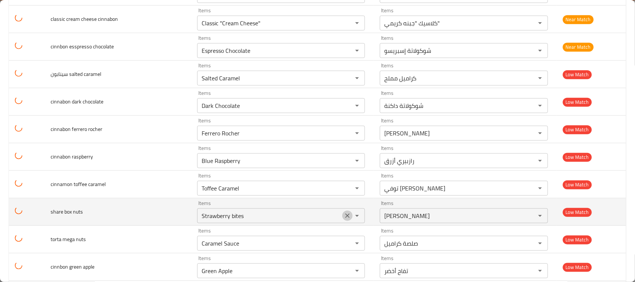
click at [344, 219] on icon "Clear" at bounding box center [347, 215] width 7 height 7
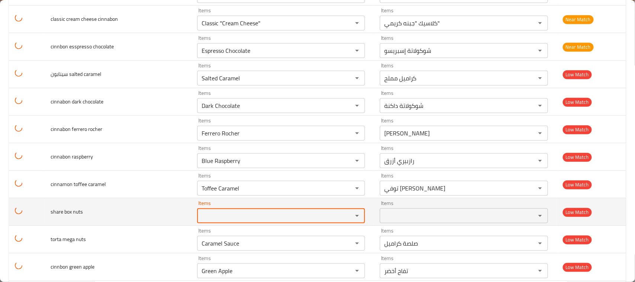
click at [342, 219] on div "enhanced table" at bounding box center [351, 216] width 19 height 10
click at [275, 220] on nuts "Items" at bounding box center [269, 216] width 141 height 10
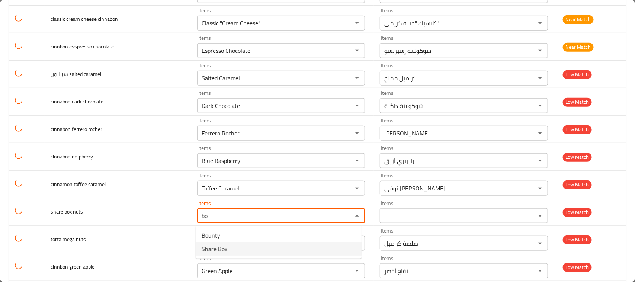
click at [242, 248] on nuts-option-1 "Share Box" at bounding box center [279, 248] width 166 height 13
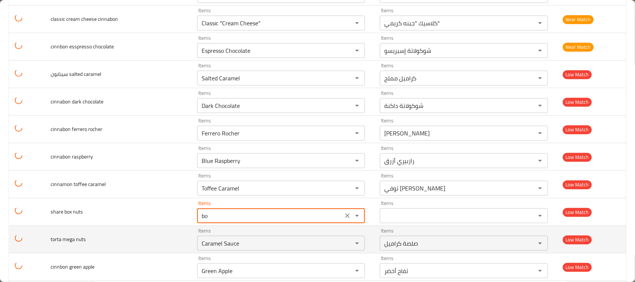
type nuts "Share Box"
type nuts-ar "شير بوكس"
click at [344, 243] on icon "Clear" at bounding box center [347, 243] width 7 height 7
type nuts "Share Box"
click at [285, 244] on nuts "Caramel Sauce" at bounding box center [269, 243] width 141 height 10
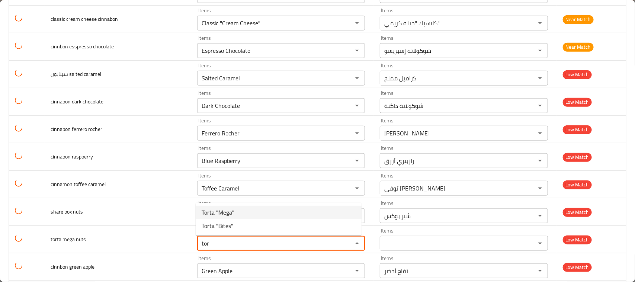
click at [242, 208] on nuts-option-0 "Torta "Mega"" at bounding box center [279, 212] width 166 height 13
type nuts "Torta "Mega""
type nuts-ar "تورتا ميجا"
type nuts "Torta "Mega""
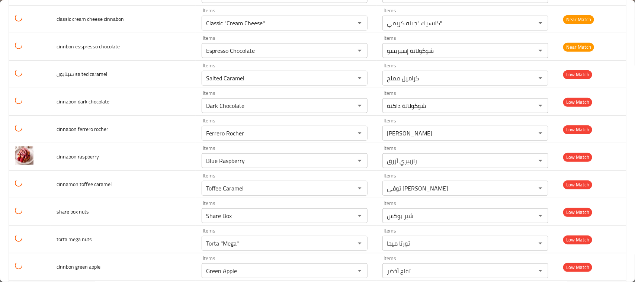
scroll to position [361, 0]
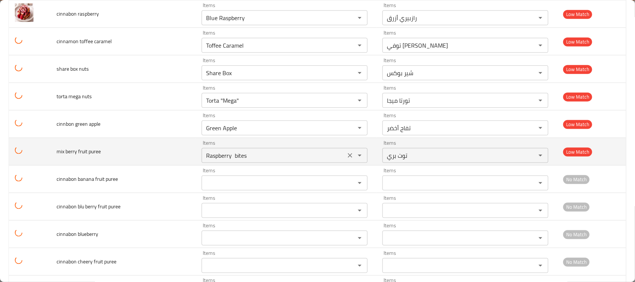
click at [346, 159] on icon "Clear" at bounding box center [349, 155] width 7 height 7
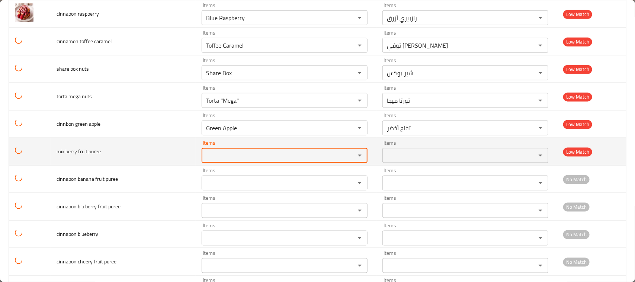
click at [287, 157] on puree "Items" at bounding box center [274, 155] width 140 height 10
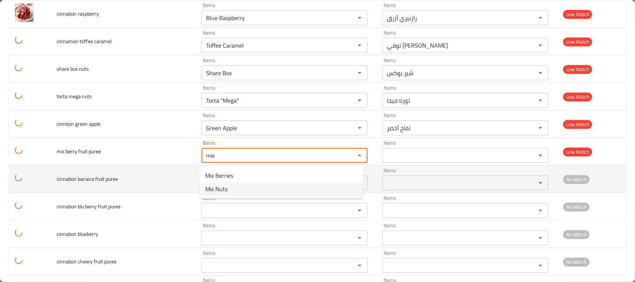
click at [224, 176] on span "Mix Berries" at bounding box center [219, 175] width 28 height 9
type puree "Mix Berries"
type puree-ar "مزيج التوت"
type puree "Mix Berries"
click at [213, 183] on puree "Items" at bounding box center [274, 183] width 140 height 10
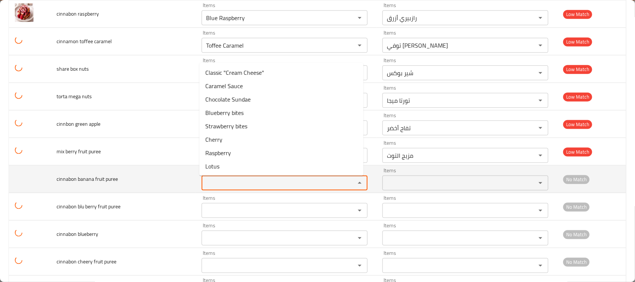
click at [213, 184] on puree "Items" at bounding box center [274, 183] width 140 height 10
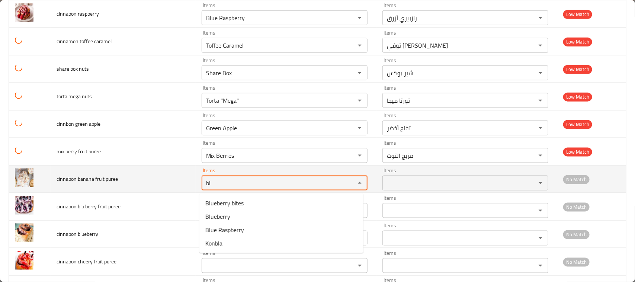
type puree "b"
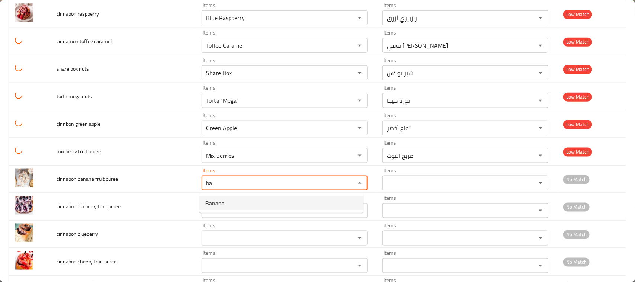
click at [222, 204] on span "Banana" at bounding box center [214, 203] width 19 height 9
type puree "Banana"
type puree-ar "موز"
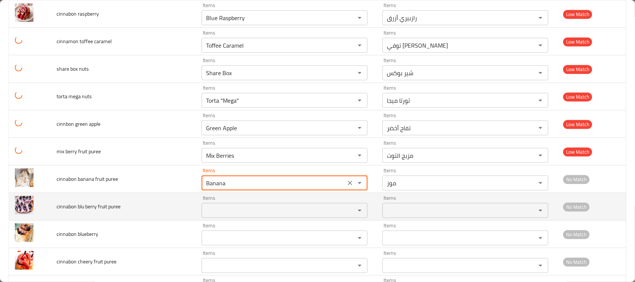
type puree "Banana"
click at [231, 215] on puree "Items" at bounding box center [274, 210] width 140 height 10
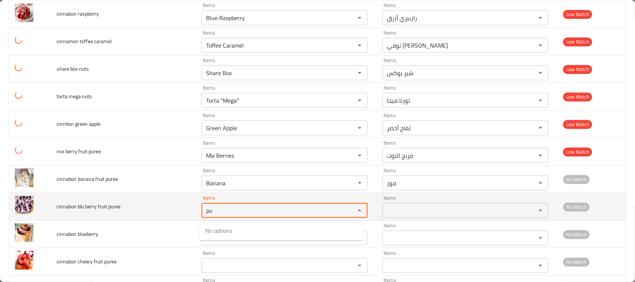
type puree "p"
type puree "f"
type puree "c"
type puree "b"
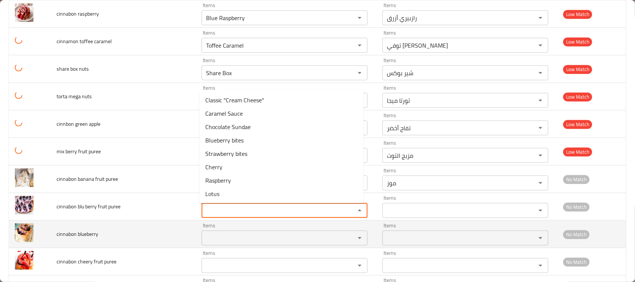
click at [208, 239] on blueberry "Items" at bounding box center [274, 238] width 140 height 10
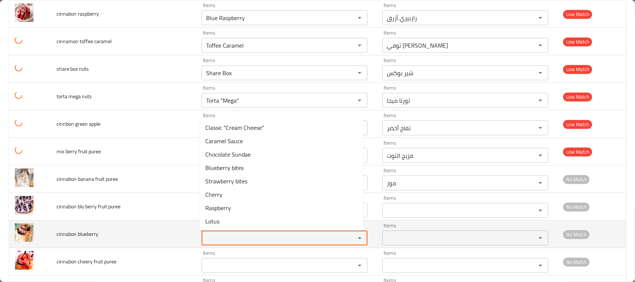
click at [227, 240] on blueberry "Items" at bounding box center [274, 238] width 140 height 10
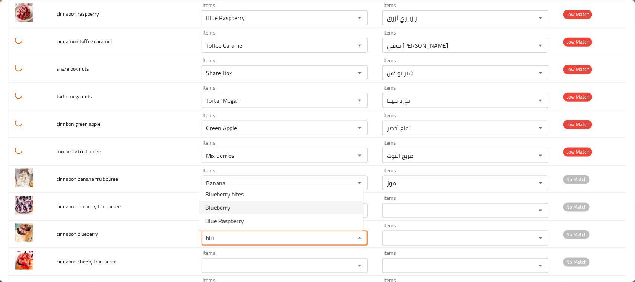
click at [224, 203] on span "Blueberry" at bounding box center [217, 207] width 25 height 9
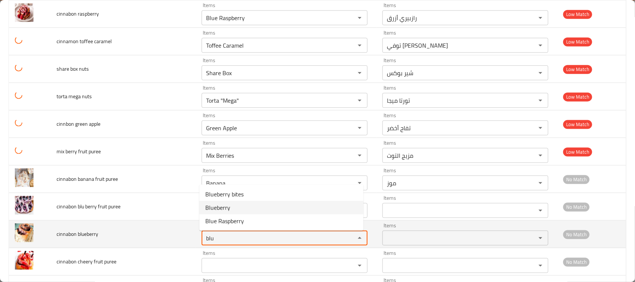
type blueberry "Blueberry"
type blueberry-ar "توت أزرق"
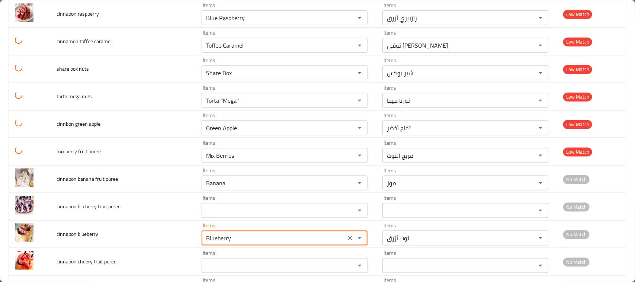
type blueberry "Blueberry"
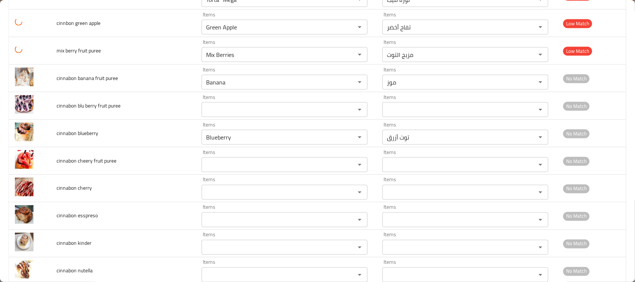
scroll to position [492, 0]
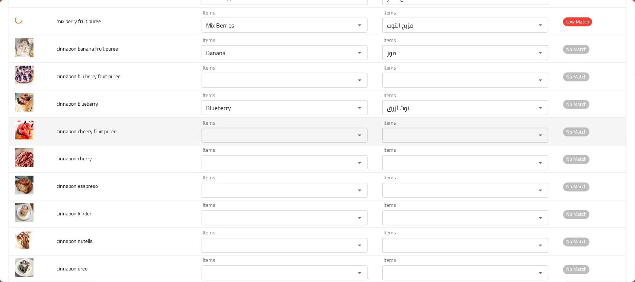
click at [232, 134] on puree "Items" at bounding box center [274, 135] width 140 height 10
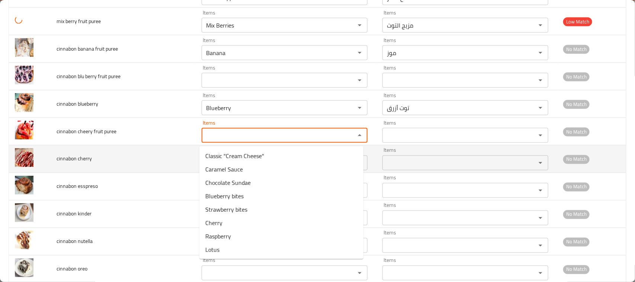
click at [81, 154] on td "cinnabon cherry" at bounding box center [123, 159] width 145 height 28
click at [131, 149] on td "cinnabon cherry" at bounding box center [123, 159] width 145 height 28
click at [214, 162] on cherry "Items" at bounding box center [274, 163] width 140 height 10
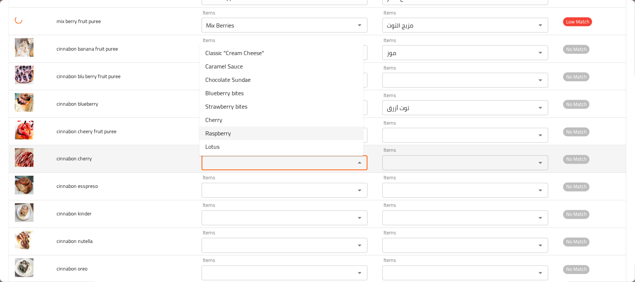
click at [212, 139] on cherry-option-6 "Raspberry" at bounding box center [281, 133] width 164 height 13
click at [212, 139] on puree "Items" at bounding box center [274, 135] width 140 height 10
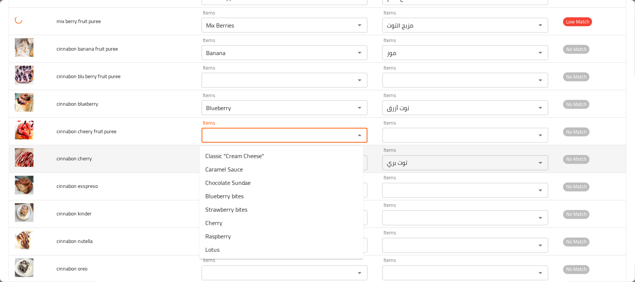
type cherry "Raspberry"
type cherry-ar "توت بري"
type puree "che"
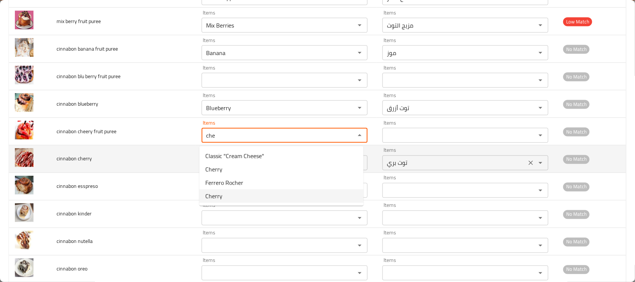
drag, startPoint x: 180, startPoint y: 140, endPoint x: 486, endPoint y: 168, distance: 306.4
click at [178, 140] on tr "cinnabon cheery fruit puree Items che Items Items Items No Match" at bounding box center [317, 132] width 617 height 28
click at [179, 140] on td "cinnabon cheery fruit puree" at bounding box center [123, 132] width 145 height 28
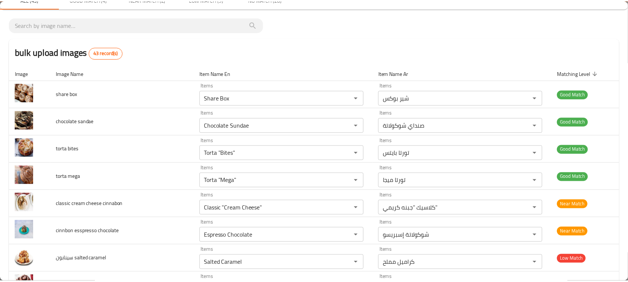
scroll to position [0, 0]
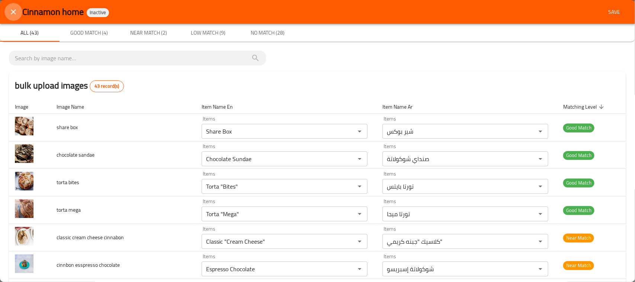
click at [17, 14] on icon "close" at bounding box center [13, 11] width 9 height 9
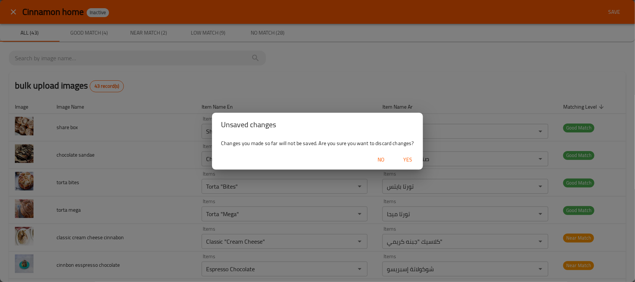
click at [407, 159] on span "Yes" at bounding box center [408, 159] width 18 height 9
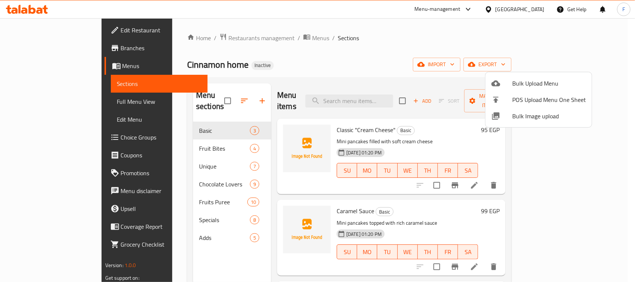
click at [419, 51] on div at bounding box center [317, 141] width 635 height 282
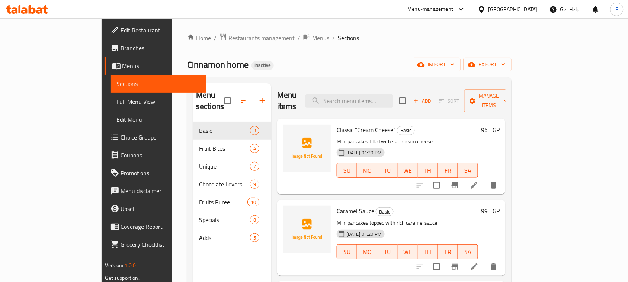
scroll to position [53, 0]
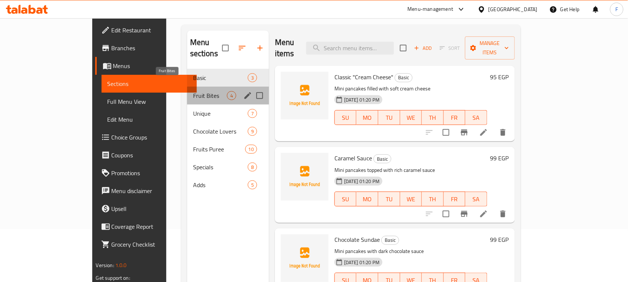
click at [193, 91] on span "Fruit Bites" at bounding box center [210, 95] width 34 height 9
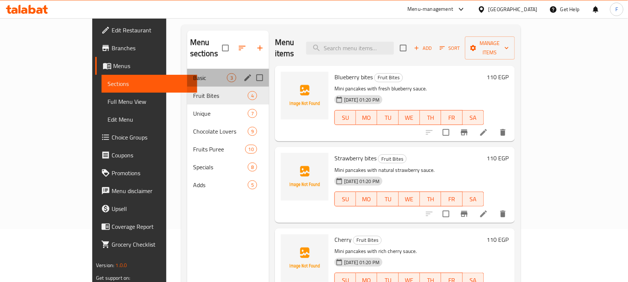
click at [187, 69] on div "Basic 3" at bounding box center [228, 78] width 82 height 18
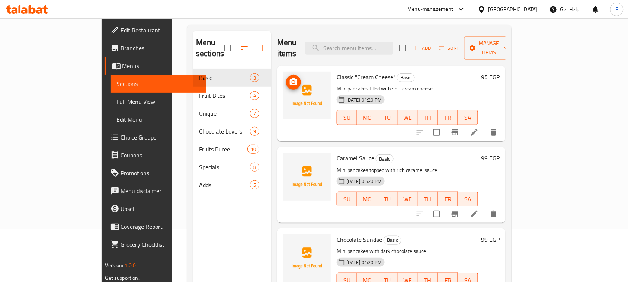
click at [337, 71] on span "Classic "Cream Cheese"" at bounding box center [366, 76] width 59 height 11
click at [343, 71] on span "Classic "Cream Cheese"" at bounding box center [366, 76] width 59 height 11
click at [337, 71] on span "Classic "Cream Cheese"" at bounding box center [366, 76] width 59 height 11
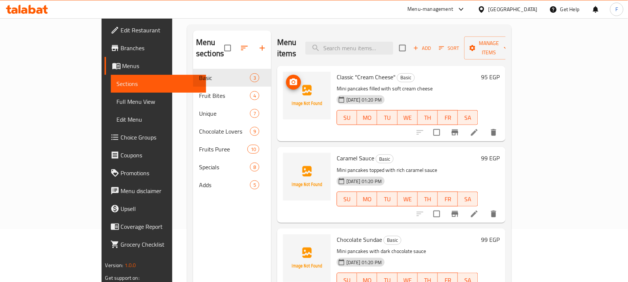
click at [337, 71] on span "Classic "Cream Cheese"" at bounding box center [366, 76] width 59 height 11
drag, startPoint x: 331, startPoint y: 68, endPoint x: 365, endPoint y: 67, distance: 33.5
click at [365, 71] on span "Classic "Cream Cheese"" at bounding box center [366, 76] width 59 height 11
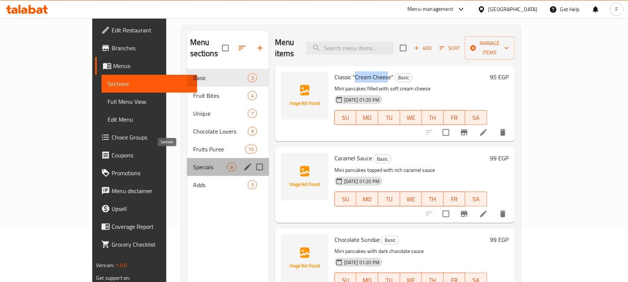
click at [193, 163] on span "Specials" at bounding box center [210, 167] width 34 height 9
click at [193, 109] on span "Unique" at bounding box center [220, 113] width 55 height 9
click at [193, 180] on span "Adds" at bounding box center [220, 184] width 55 height 9
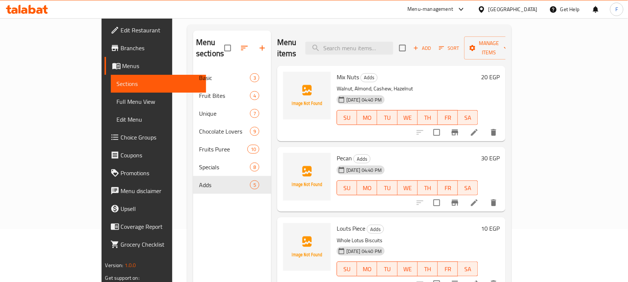
click at [337, 71] on span "Mix Nuts" at bounding box center [348, 76] width 22 height 11
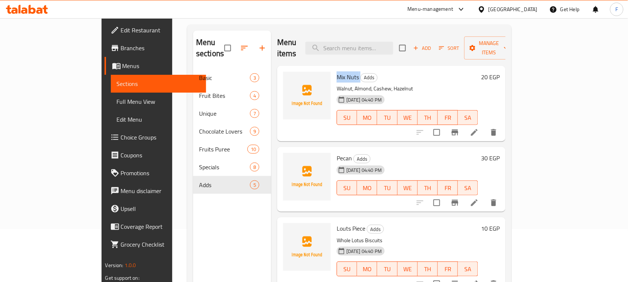
click at [337, 71] on span "Mix Nuts" at bounding box center [348, 76] width 22 height 11
copy h6 "Mix Nuts"
click at [337, 153] on span "Pecan" at bounding box center [344, 158] width 15 height 11
copy h6 "Pecan"
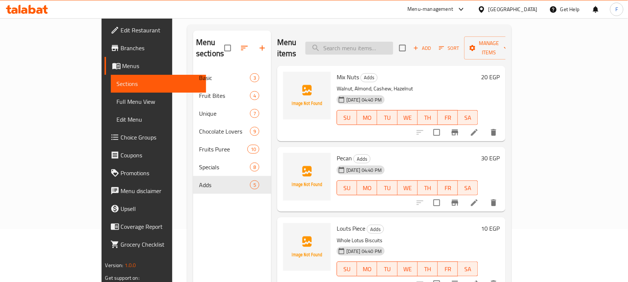
click at [366, 49] on input "search" at bounding box center [350, 48] width 88 height 13
paste input "Pecan"
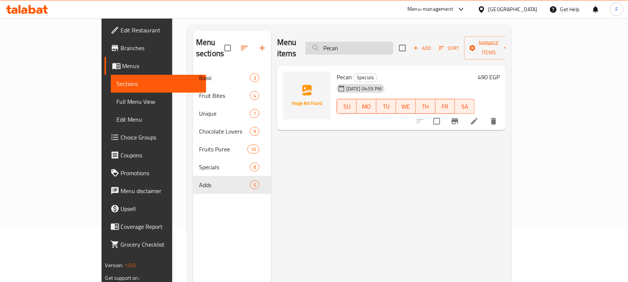
type input "Pecan"
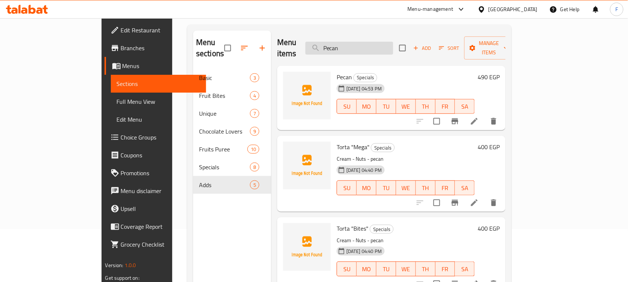
click at [382, 47] on input "Pecan" at bounding box center [350, 48] width 88 height 13
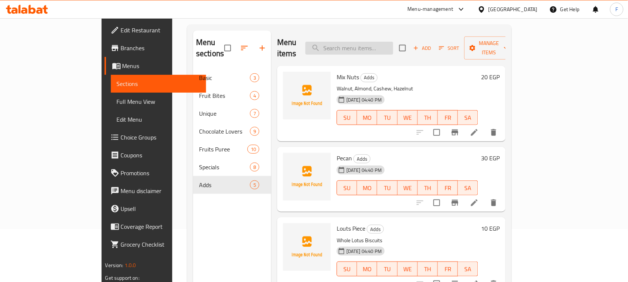
paste input "Pecan"
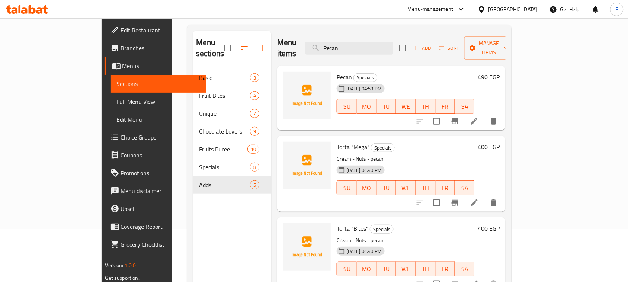
type input "Pecan"
drag, startPoint x: 317, startPoint y: 147, endPoint x: 343, endPoint y: 149, distance: 26.1
click at [343, 154] on p "Cream - Nuts - pecan" at bounding box center [406, 158] width 138 height 9
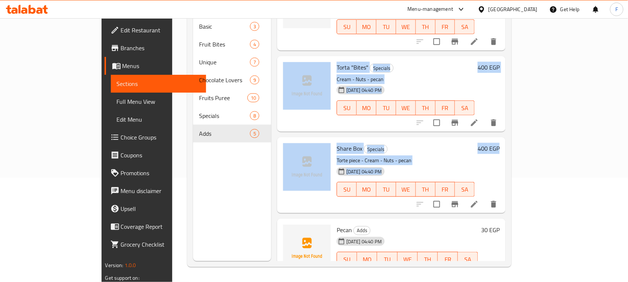
scroll to position [120, 0]
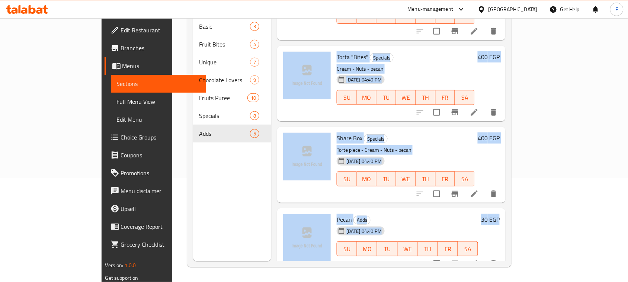
drag, startPoint x: 600, startPoint y: 125, endPoint x: 610, endPoint y: 258, distance: 133.2
click at [512, 258] on div "Menu sections Basic 3 Fruit Bites 4 Unique 7 Chocolate Lovers 9 Fruits Puree 10…" at bounding box center [349, 120] width 324 height 294
click at [527, 144] on div "Home / Restaurants management / Menus / Sections Cinnamon home Inactive import …" at bounding box center [349, 98] width 354 height 368
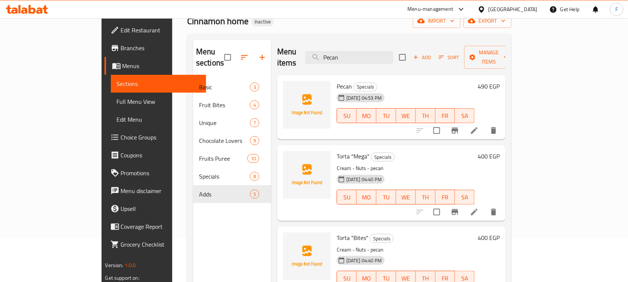
scroll to position [0, 0]
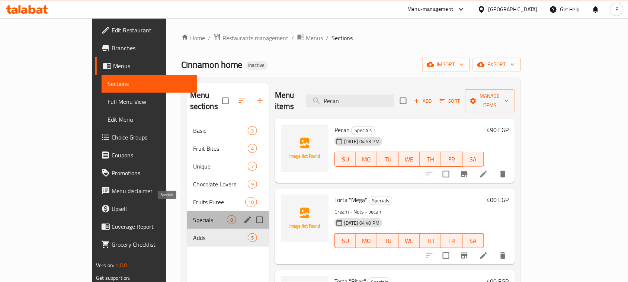
click at [193, 215] on span "Specials" at bounding box center [210, 219] width 34 height 9
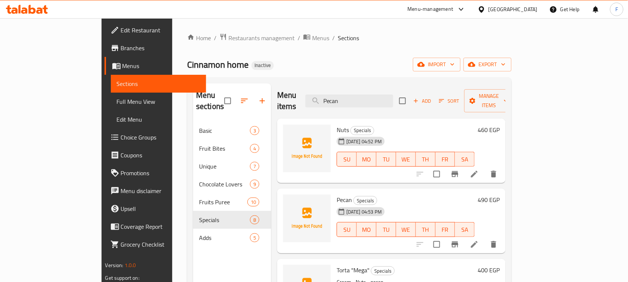
click at [337, 194] on span "Pecan" at bounding box center [344, 199] width 15 height 11
click at [117, 103] on span "Full Menu View" at bounding box center [159, 101] width 84 height 9
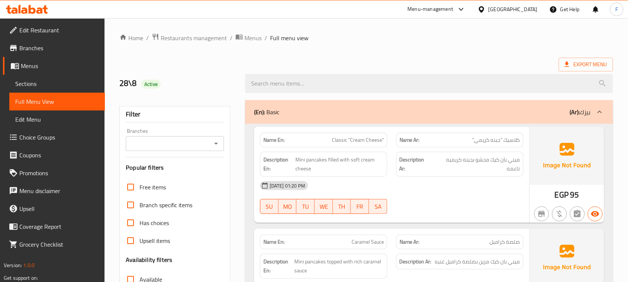
click at [33, 29] on span "Edit Restaurant" at bounding box center [59, 30] width 80 height 9
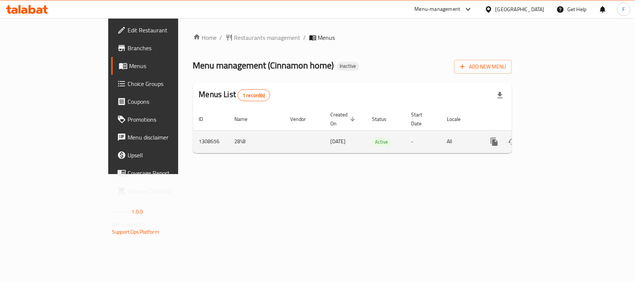
click at [553, 137] on icon "enhanced table" at bounding box center [548, 141] width 9 height 9
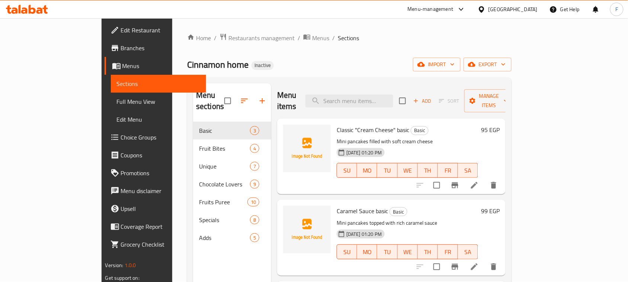
click at [338, 124] on span "Classic "Cream Cheese" basic" at bounding box center [373, 129] width 73 height 11
click at [352, 124] on span "Classic "Cream Cheese" basic" at bounding box center [373, 129] width 73 height 11
drag, startPoint x: 332, startPoint y: 120, endPoint x: 367, endPoint y: 121, distance: 34.6
click at [367, 124] on span "Classic "Cream Cheese" basic" at bounding box center [373, 129] width 73 height 11
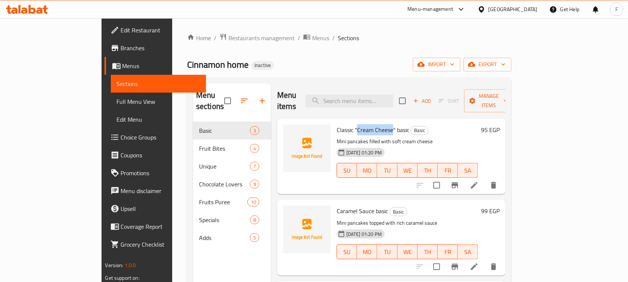
copy span "Cream Cheese"
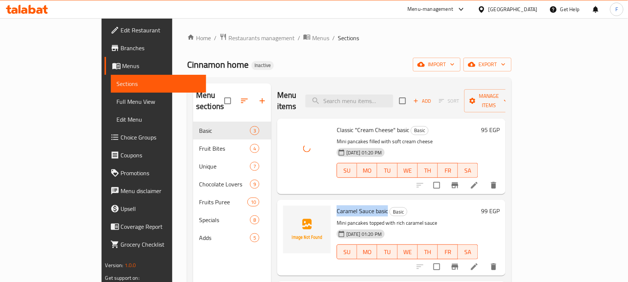
drag, startPoint x: 311, startPoint y: 200, endPoint x: 361, endPoint y: 196, distance: 50.7
click at [361, 203] on div "Caramel Sauce basic Basic Mini pancakes topped with rich caramel sauce [DATE] 0…" at bounding box center [407, 238] width 147 height 70
copy span "Caramel Sauce basic"
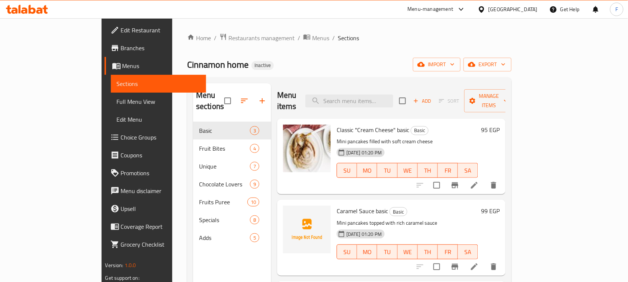
click at [330, 39] on ol "Home / Restaurants management / Menus / Sections" at bounding box center [349, 38] width 324 height 10
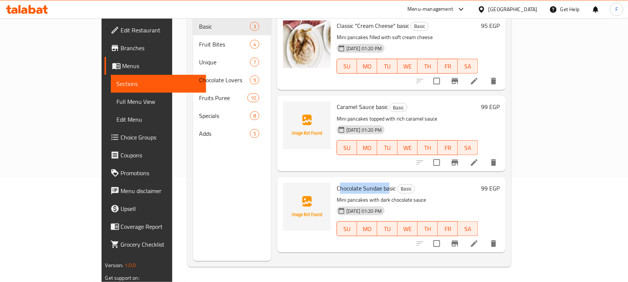
drag, startPoint x: 318, startPoint y: 170, endPoint x: 364, endPoint y: 175, distance: 45.7
click at [364, 180] on div "Chocolate Sundae basic Basic Mini pancakes with dark chocolate sauce [DATE] 01:…" at bounding box center [407, 215] width 147 height 70
click at [352, 183] on span "Chocolate Sundae basic" at bounding box center [366, 188] width 59 height 11
click at [367, 183] on span "Chocolate Sundae basic" at bounding box center [366, 188] width 59 height 11
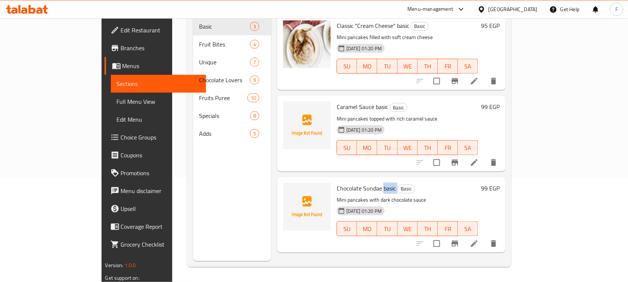
click at [367, 183] on span "Chocolate Sundae basic" at bounding box center [366, 188] width 59 height 11
copy h6 "basic"
click at [397, 102] on h6 "Caramel Sauce basic Basic" at bounding box center [407, 107] width 141 height 10
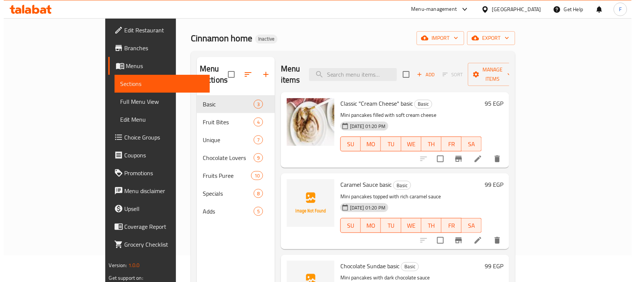
scroll to position [18, 0]
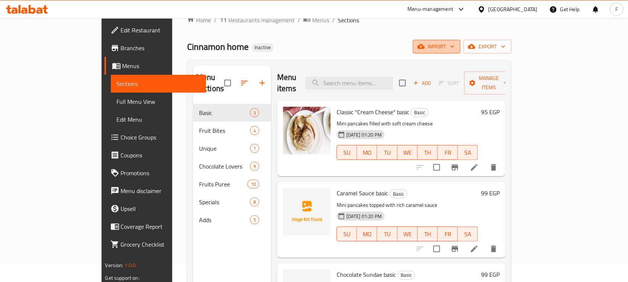
click at [455, 45] on span "import" at bounding box center [437, 46] width 36 height 9
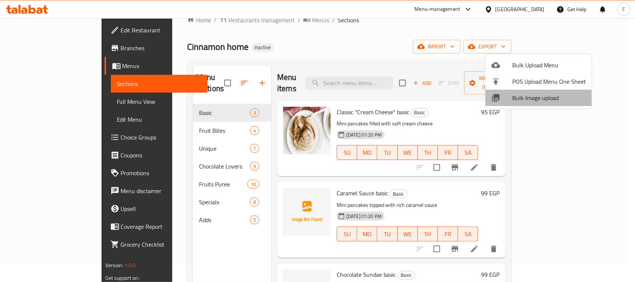
click at [543, 96] on span "Bulk Image upload" at bounding box center [549, 97] width 74 height 9
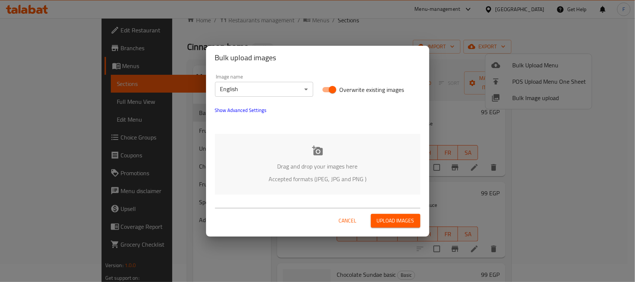
click at [261, 90] on body "​ Menu-management [GEOGRAPHIC_DATA] Get Help F Edit Restaurant Branches Menus S…" at bounding box center [317, 132] width 635 height 264
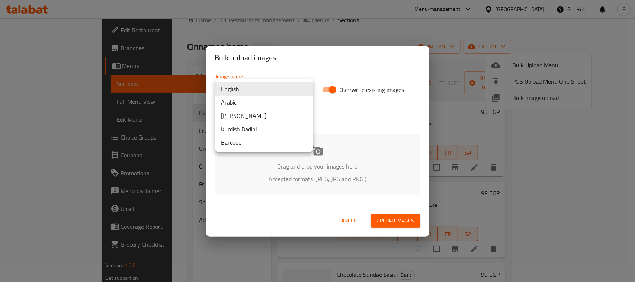
click at [244, 104] on li "Arabic" at bounding box center [264, 102] width 98 height 13
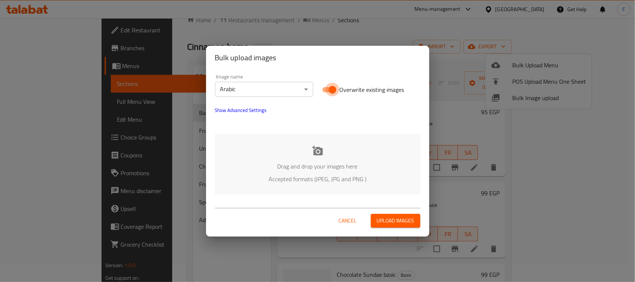
click at [326, 90] on input "Overwrite existing images" at bounding box center [332, 90] width 42 height 14
checkbox input "false"
click at [396, 223] on span "Upload images" at bounding box center [396, 220] width 38 height 9
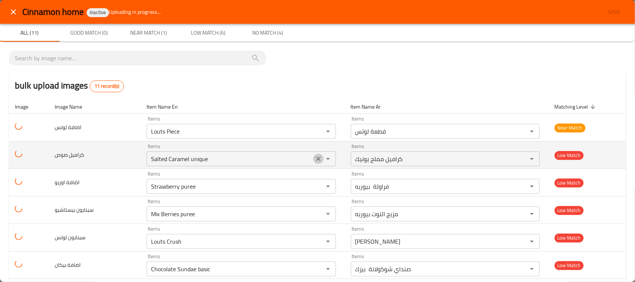
click at [315, 161] on icon "Clear" at bounding box center [318, 158] width 7 height 7
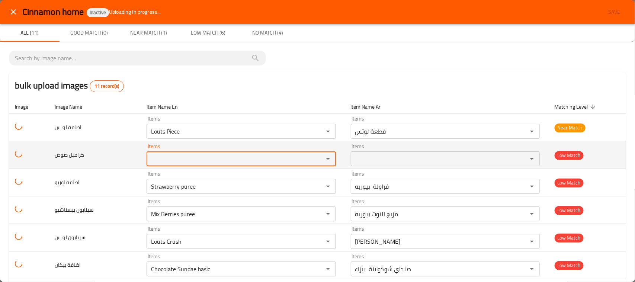
click at [263, 162] on صوص "Items" at bounding box center [230, 159] width 163 height 10
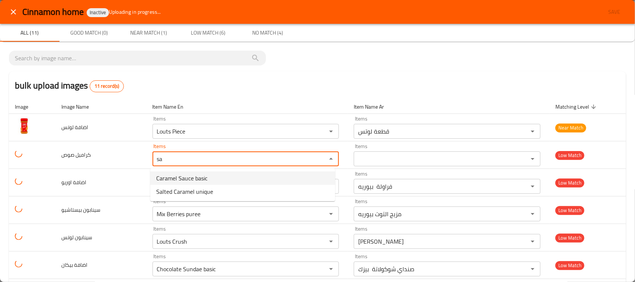
click at [197, 176] on span "Caramel Sauce basic" at bounding box center [181, 178] width 51 height 9
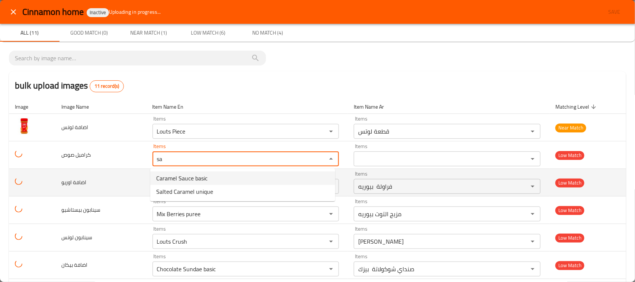
type صوص "Caramel Sauce basic"
type صوص-ar "صلصة كراميل بيزك"
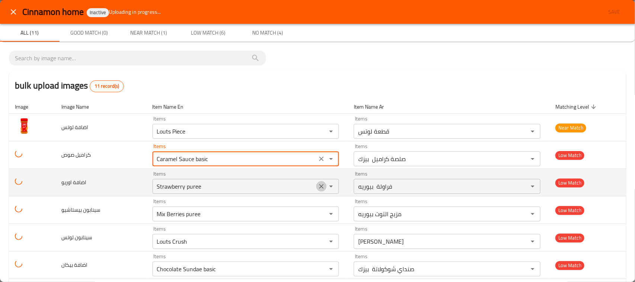
click at [321, 186] on icon "Clear" at bounding box center [321, 186] width 7 height 7
type صوص "Caramel Sauce basic"
click at [259, 190] on اوريو "Strawberry puree" at bounding box center [235, 186] width 160 height 10
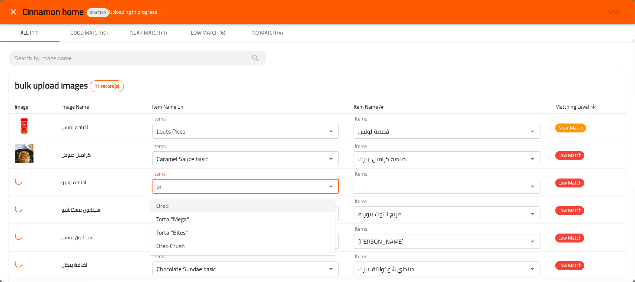
click at [185, 206] on اوريو-option-0 "Oreo" at bounding box center [242, 205] width 185 height 13
type اوريو "Oreo"
type اوريو-ar "أوريو"
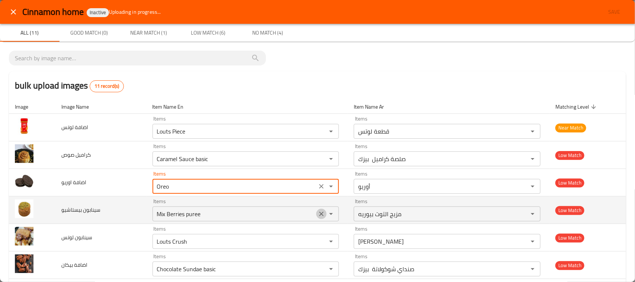
click at [318, 217] on icon "Clear" at bounding box center [321, 213] width 7 height 7
type اوريو "Oreo"
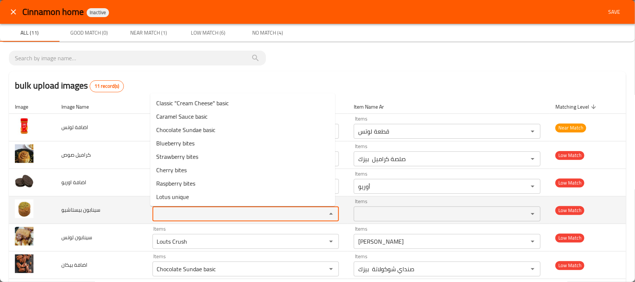
click at [257, 217] on بيستاشيو "Items" at bounding box center [235, 214] width 160 height 10
type بيستاشيو "b"
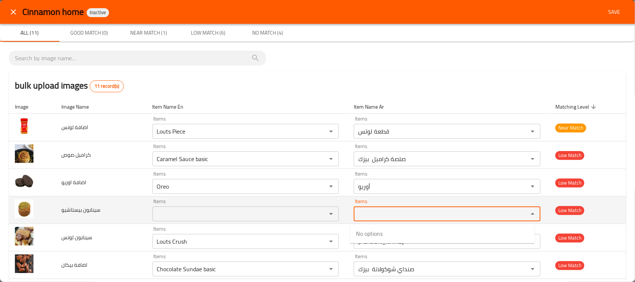
click at [396, 218] on بيستاشيو-ar "Items" at bounding box center [436, 214] width 160 height 10
type بيستاشيو-ar "ب"
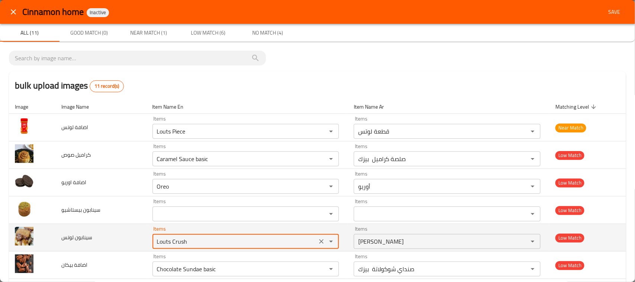
click at [201, 239] on لوتس "Louts Crush" at bounding box center [235, 241] width 160 height 10
click at [274, 244] on لوتس "Louts Crush" at bounding box center [235, 241] width 160 height 10
click at [318, 243] on icon "Clear" at bounding box center [321, 241] width 7 height 7
click at [289, 244] on لوتس "Items" at bounding box center [235, 241] width 160 height 10
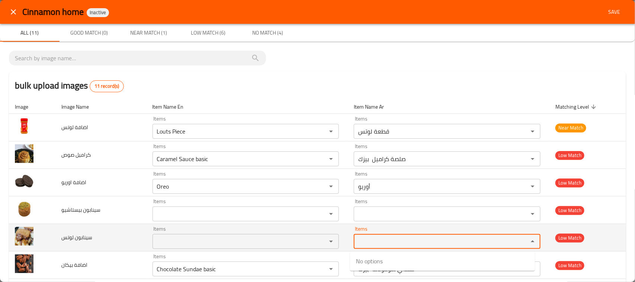
click at [404, 239] on لوتس-ar "Items" at bounding box center [436, 241] width 160 height 10
type لوتس-ar "ل"
click at [300, 243] on لوتس "Items" at bounding box center [235, 241] width 160 height 10
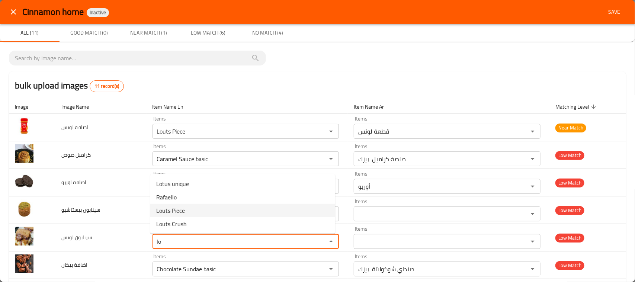
click at [179, 214] on span "Louts Piece" at bounding box center [170, 210] width 29 height 9
type لوتس "Louts Piece"
type لوتس-ar "قطعة لوتس"
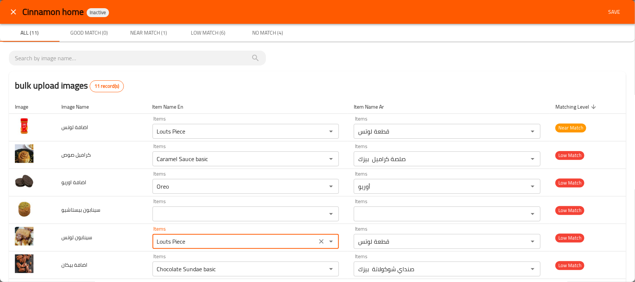
type لوتس "Louts Piece"
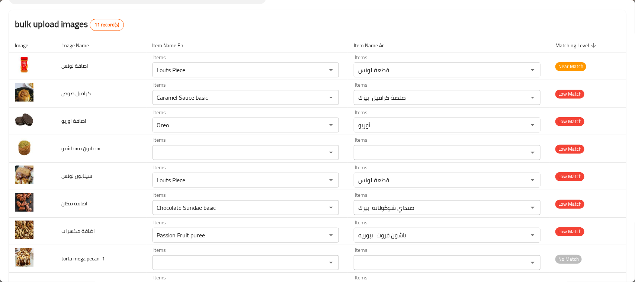
scroll to position [80, 0]
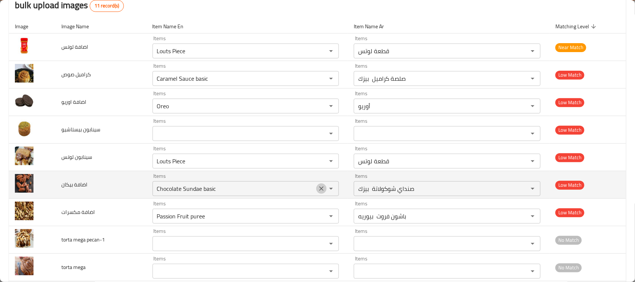
click at [318, 192] on icon "Clear" at bounding box center [321, 188] width 7 height 7
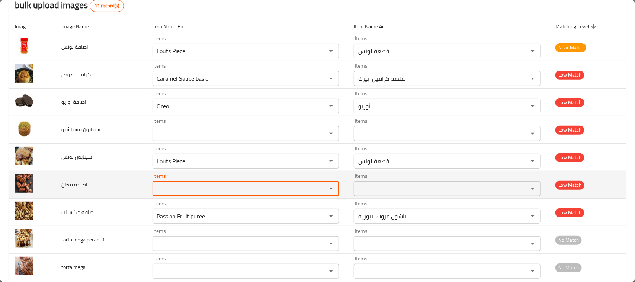
click at [253, 189] on بيكان "Items" at bounding box center [235, 188] width 160 height 10
type بيكان "b"
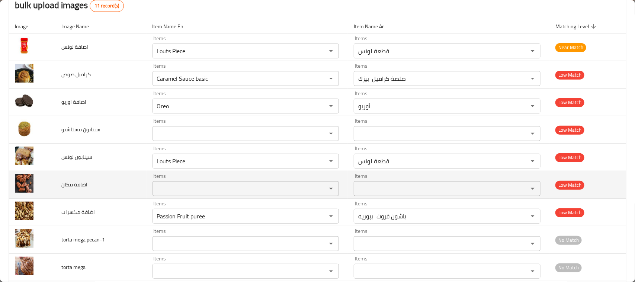
click at [74, 186] on span "اضافة بيكان" at bounding box center [74, 185] width 26 height 10
copy span "اضافة بيكان"
click at [196, 191] on بيكان "Items" at bounding box center [235, 188] width 160 height 10
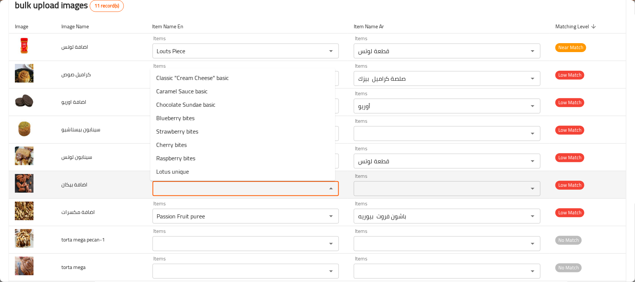
paste بيكان "pecans"
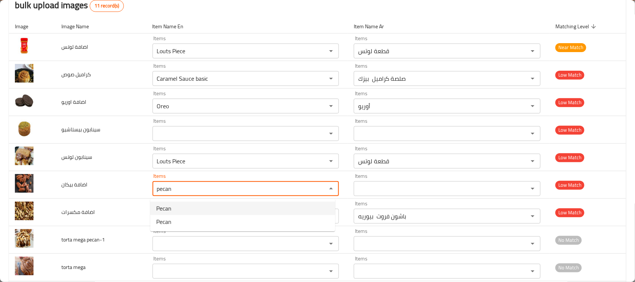
click at [192, 206] on بيكان-option-0 "Pecan" at bounding box center [242, 208] width 185 height 13
type بيكان "Pecan"
type بيكان-ar "بيكان"
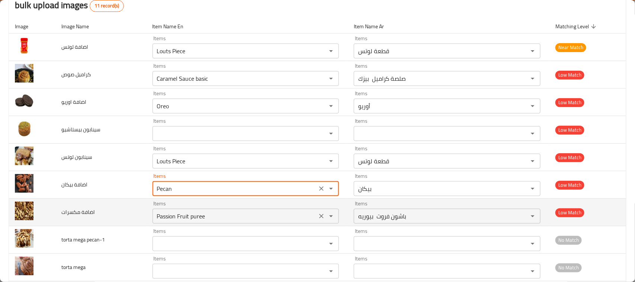
click at [321, 220] on icon "Clear" at bounding box center [321, 215] width 7 height 7
type بيكان "Pecan"
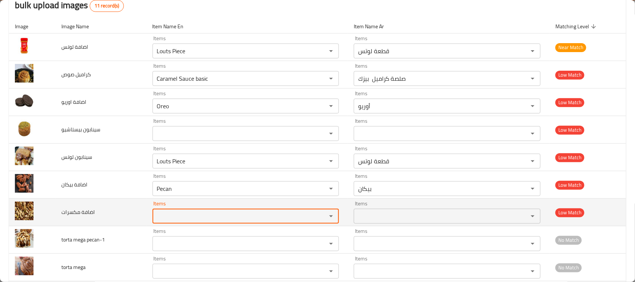
click at [251, 220] on مكسرات "Items" at bounding box center [235, 216] width 160 height 10
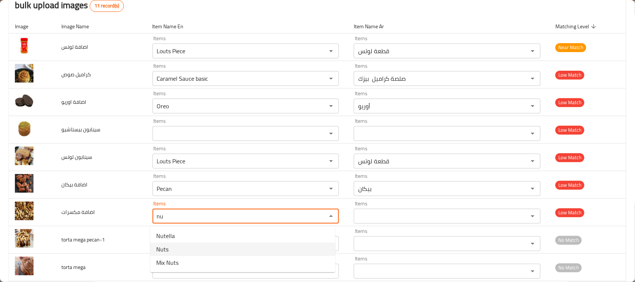
click at [207, 250] on مكسرات-option-1 "Nuts" at bounding box center [242, 249] width 185 height 13
type مكسرات "Nuts"
type مكسرات-ar "مكسرات"
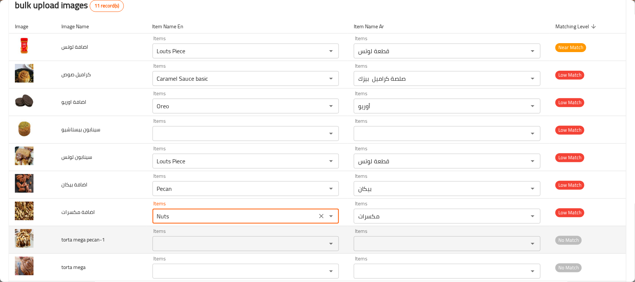
type مكسرات "Nuts"
click at [172, 240] on pecan-1 "Items" at bounding box center [235, 244] width 160 height 10
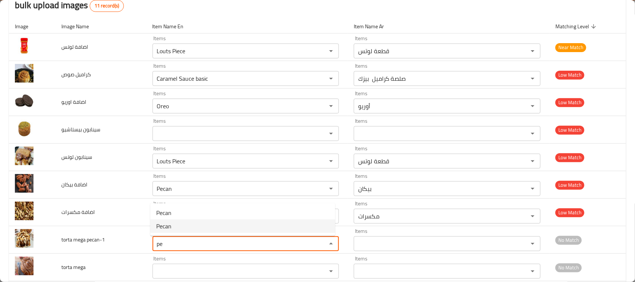
click at [162, 224] on span "Pecan" at bounding box center [163, 226] width 15 height 9
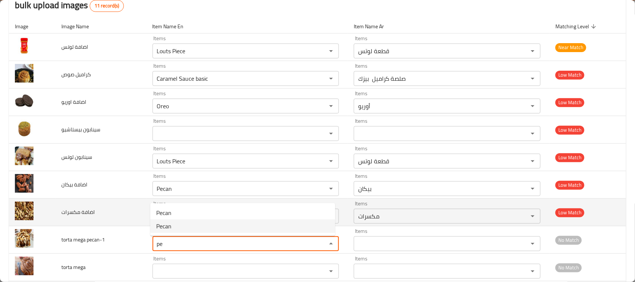
type pecan-1 "Pecan"
type pecan-1-ar "بيكان"
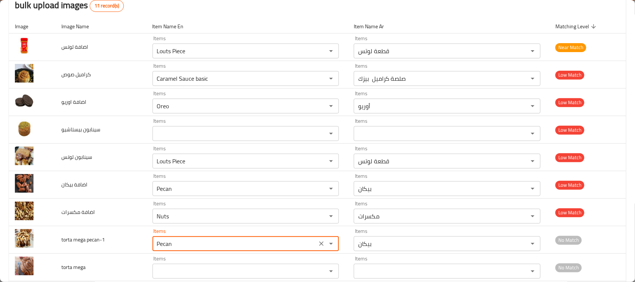
type pecan-1 "Pecan"
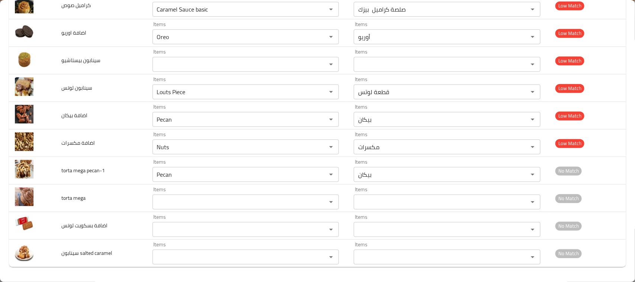
scroll to position [151, 0]
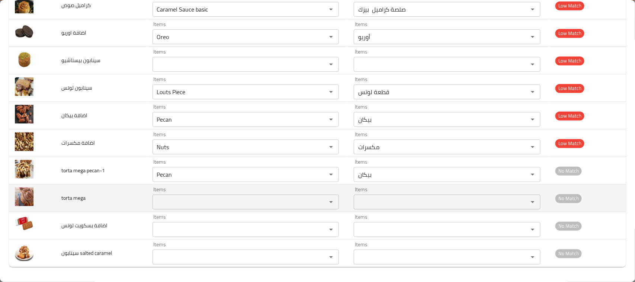
click at [174, 197] on mega "Items" at bounding box center [235, 202] width 160 height 10
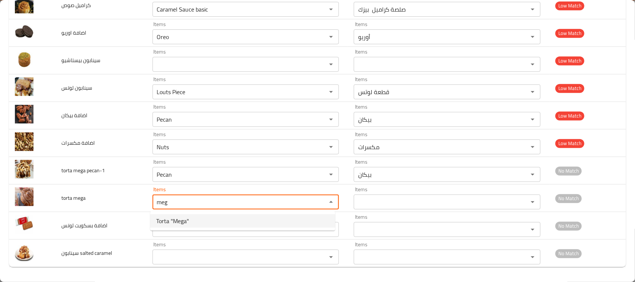
click at [173, 222] on span "Torta "Mega"" at bounding box center [172, 221] width 33 height 9
type mega "Torta "Mega""
type mega-ar "تورتا ميجا"
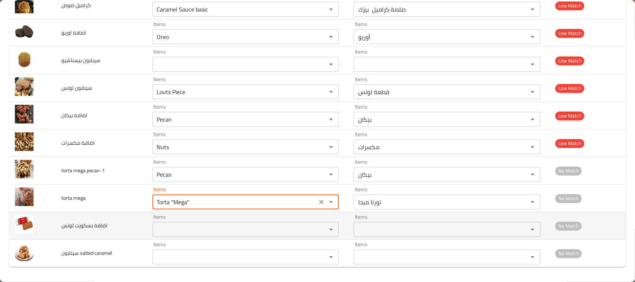
type mega "Torta "Mega""
click at [170, 229] on لوتس "Items" at bounding box center [235, 229] width 160 height 10
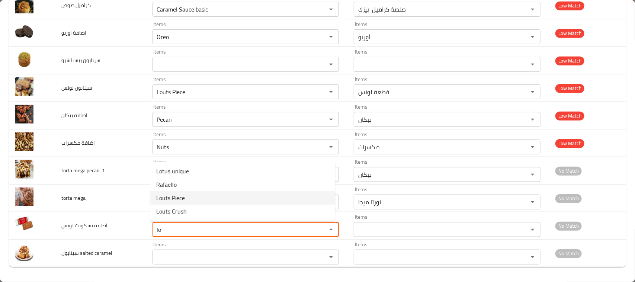
click at [164, 194] on span "Louts Piece" at bounding box center [170, 197] width 29 height 9
type لوتس "Louts Piece"
type لوتس-ar "قطعة لوتس"
type لوتس "Louts Piece"
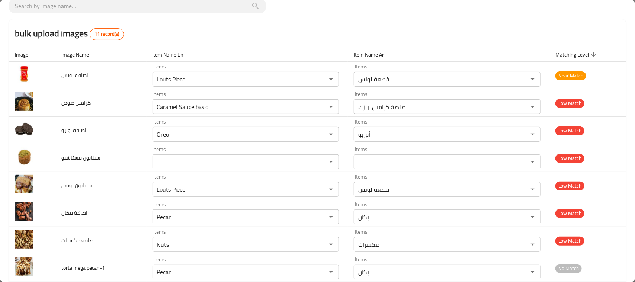
scroll to position [71, 0]
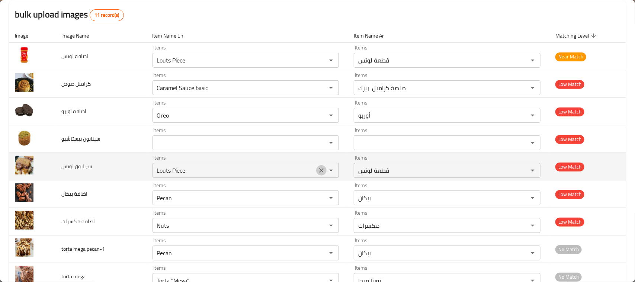
click at [318, 174] on icon "Clear" at bounding box center [321, 170] width 7 height 7
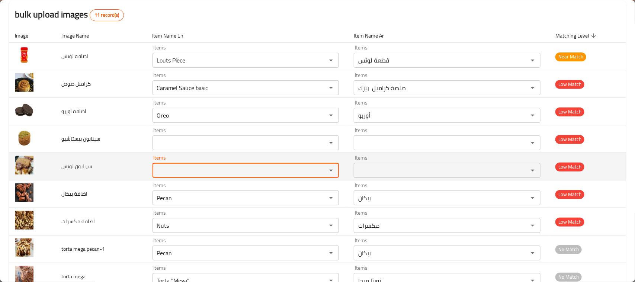
click at [239, 174] on لوتس "Items" at bounding box center [235, 170] width 160 height 10
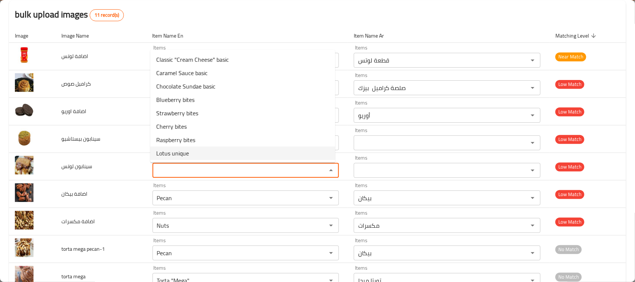
click at [210, 155] on لوتس-option-7 "Lotus unique" at bounding box center [242, 153] width 185 height 13
type لوتس "Lotus unique"
type لوتس-ar "لوتس يونيك"
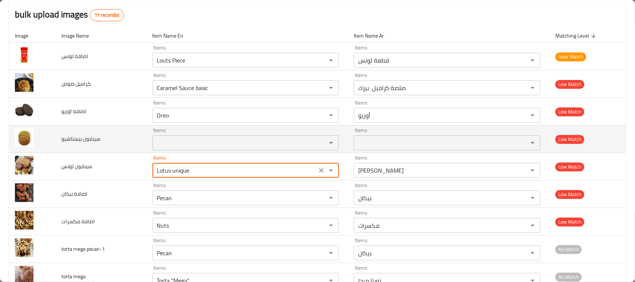
click at [227, 145] on بيستاشيو "Items" at bounding box center [235, 143] width 160 height 10
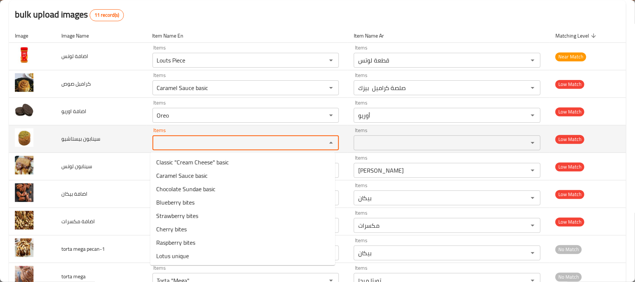
click at [69, 142] on span "سينابون بيستاشيو" at bounding box center [80, 139] width 39 height 10
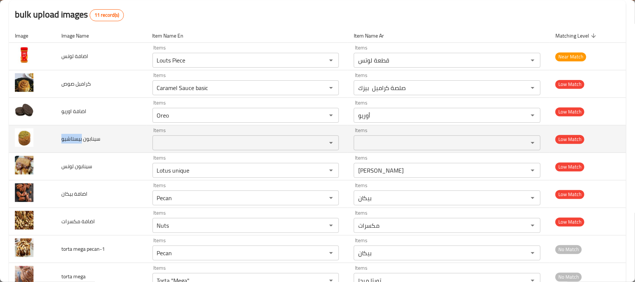
click at [69, 142] on span "سينابون بيستاشيو" at bounding box center [80, 139] width 39 height 10
copy span "بيستاشيو"
click at [191, 146] on بيستاشيو "Items" at bounding box center [235, 143] width 160 height 10
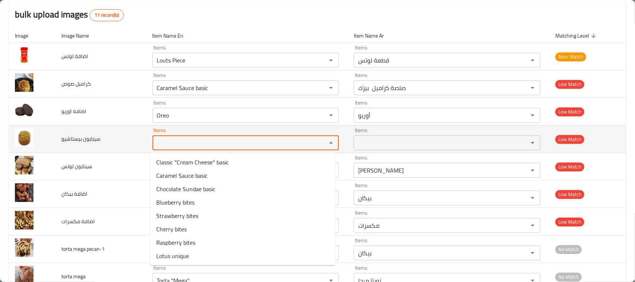
paste بيستاشيو "Pistachio"
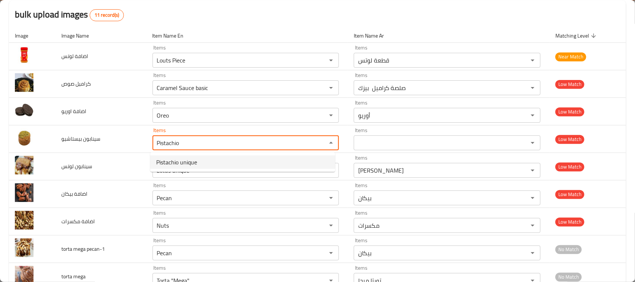
click at [189, 160] on span "Pistachio unique" at bounding box center [176, 162] width 41 height 9
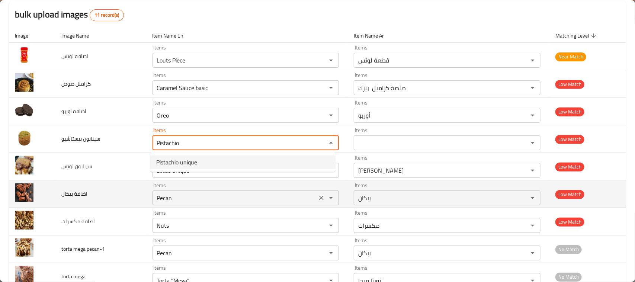
type بيستاشيو "Pistachio unique"
type بيستاشيو-ar "فستق يونيك"
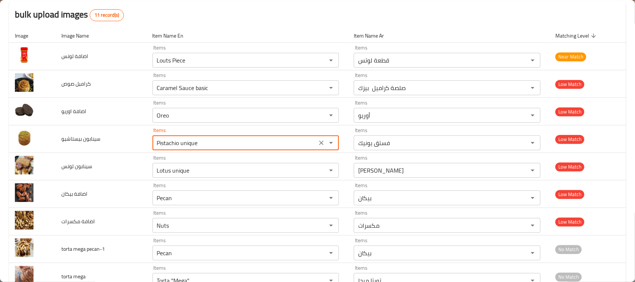
type بيستاشيو "Pistachio unique"
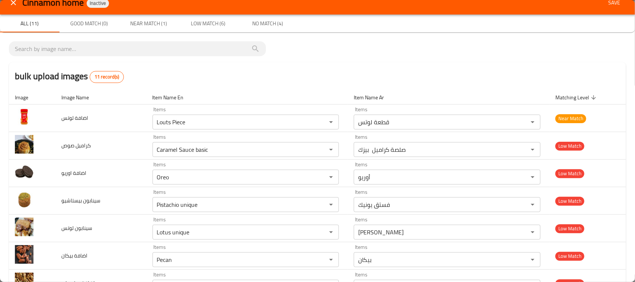
scroll to position [0, 0]
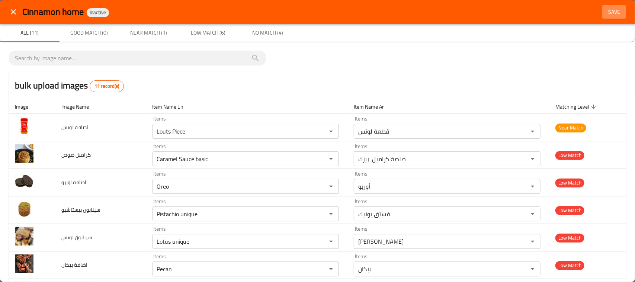
click at [605, 14] on span "Save" at bounding box center [614, 11] width 18 height 9
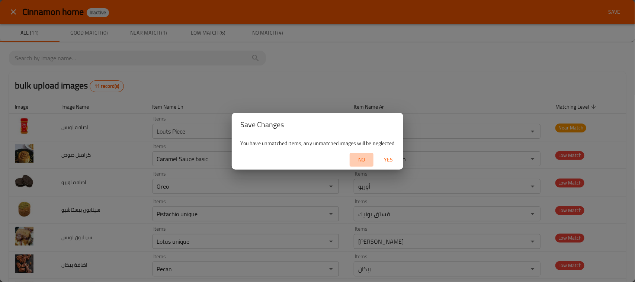
click at [364, 160] on span "No" at bounding box center [362, 159] width 18 height 9
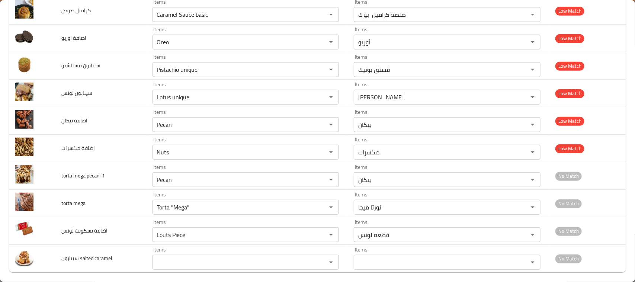
scroll to position [151, 0]
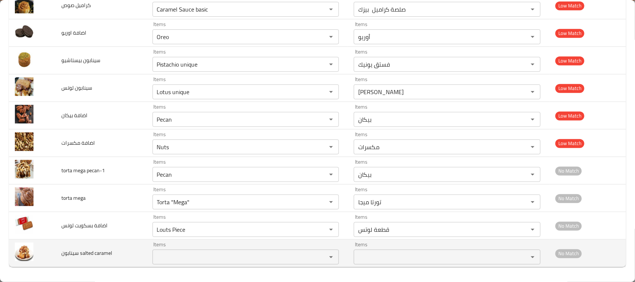
click at [226, 261] on caramel "Items" at bounding box center [235, 257] width 160 height 10
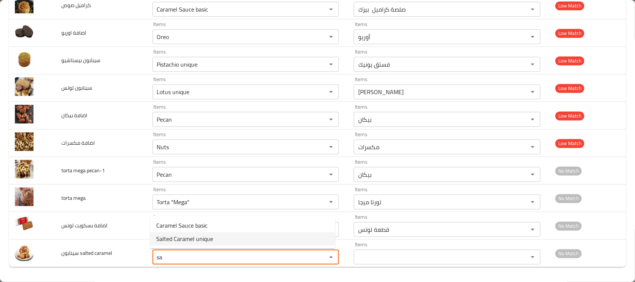
click at [186, 238] on span "Salted Caramel unique" at bounding box center [184, 238] width 57 height 9
type caramel "Salted Caramel unique"
type caramel-ar "كراميل مملح يونيك"
type caramel "Salted Caramel unique"
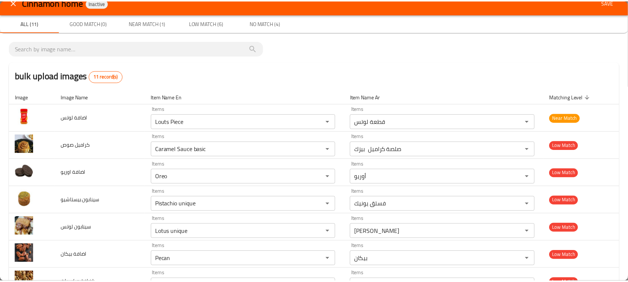
scroll to position [0, 0]
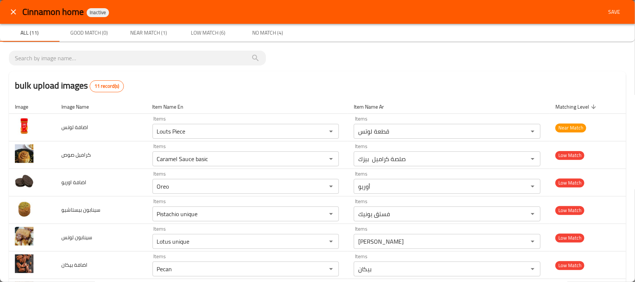
click at [605, 12] on span "Save" at bounding box center [614, 11] width 18 height 9
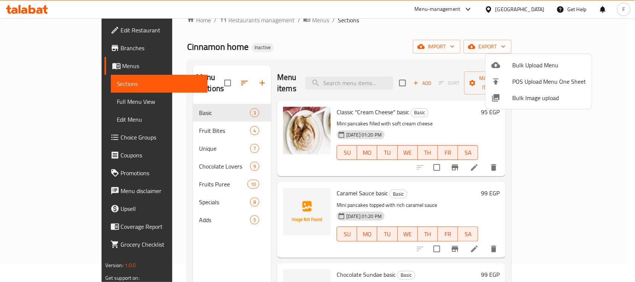
click at [430, 63] on div at bounding box center [317, 141] width 635 height 282
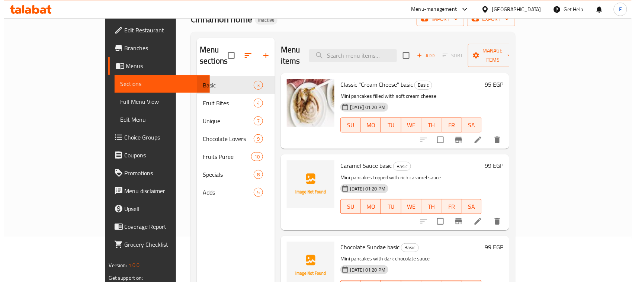
scroll to position [38, 0]
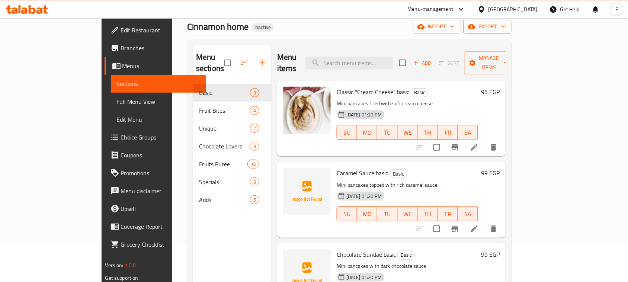
click at [506, 28] on span "export" at bounding box center [488, 26] width 36 height 9
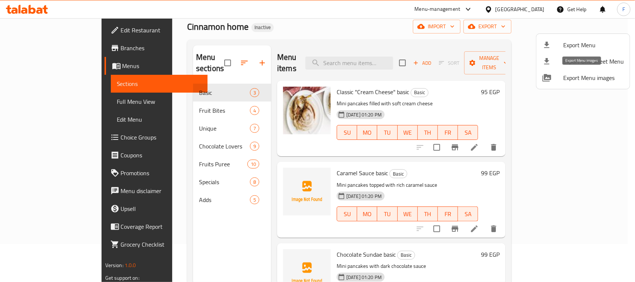
click at [591, 82] on span "Export Menu images" at bounding box center [593, 77] width 61 height 9
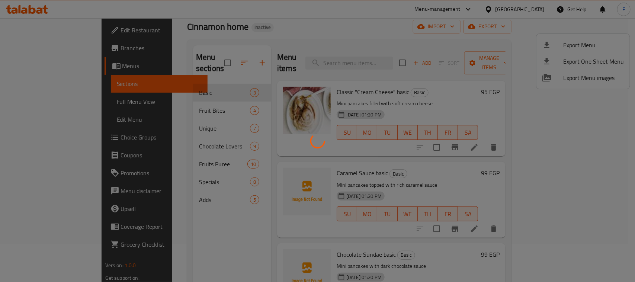
click at [454, 79] on div at bounding box center [317, 141] width 635 height 282
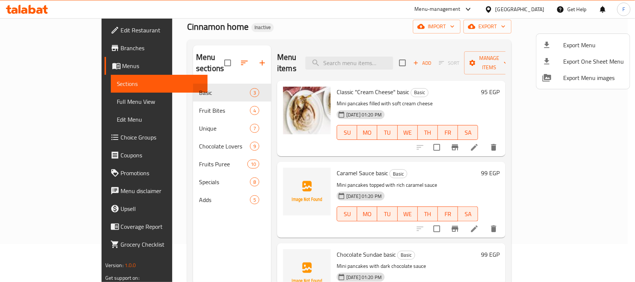
click at [523, 31] on div at bounding box center [317, 141] width 635 height 282
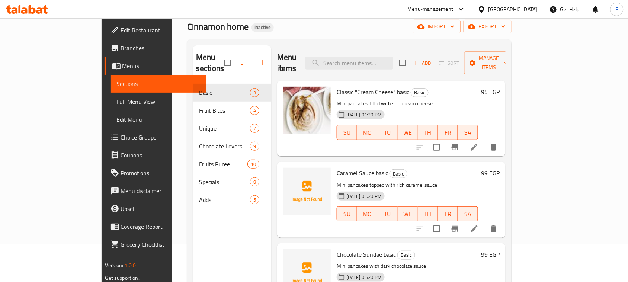
click at [455, 24] on span "import" at bounding box center [437, 26] width 36 height 9
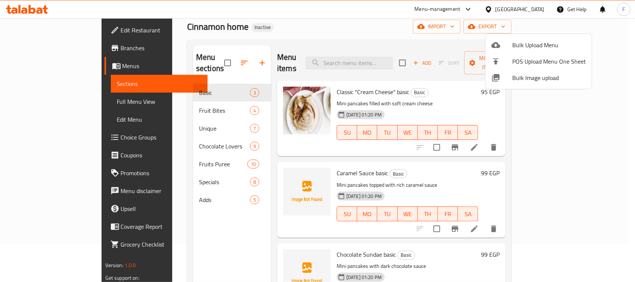
click at [531, 74] on span "Bulk Image upload" at bounding box center [549, 77] width 74 height 9
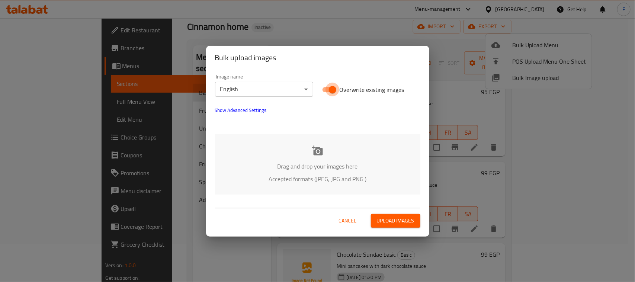
click at [325, 90] on input "Overwrite existing images" at bounding box center [332, 90] width 42 height 14
checkbox input "false"
click at [315, 159] on div "Drag and drop your images here Accepted formats (JPEG, JPG and PNG )" at bounding box center [317, 164] width 205 height 61
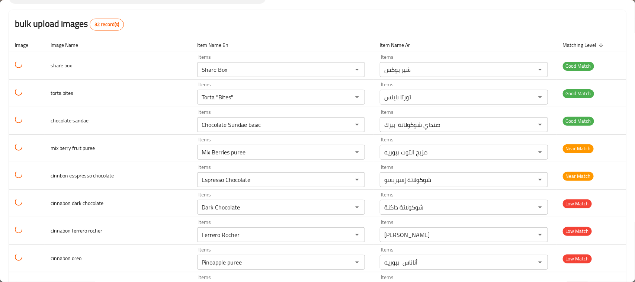
scroll to position [81, 0]
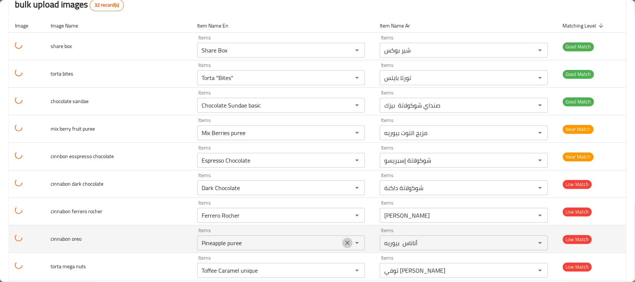
click at [344, 246] on icon "Clear" at bounding box center [347, 242] width 7 height 7
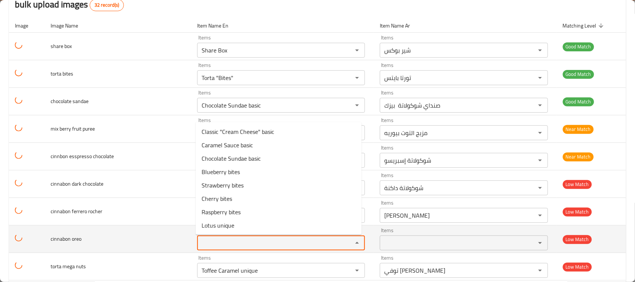
click at [270, 242] on oreo "Items" at bounding box center [269, 243] width 141 height 10
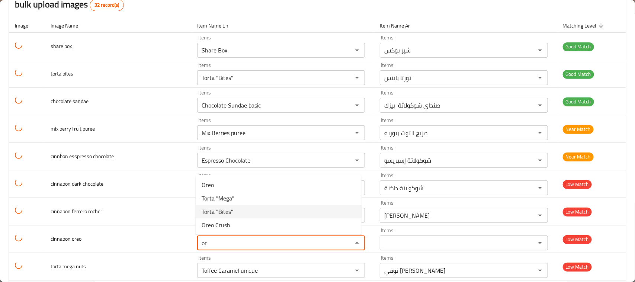
click at [244, 214] on oreo-option-2 "Torta "Bites"" at bounding box center [279, 211] width 166 height 13
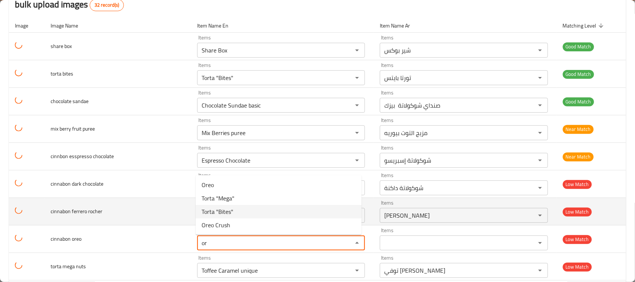
type oreo "Torta "Bites""
type oreo-ar "تورتا بايتس"
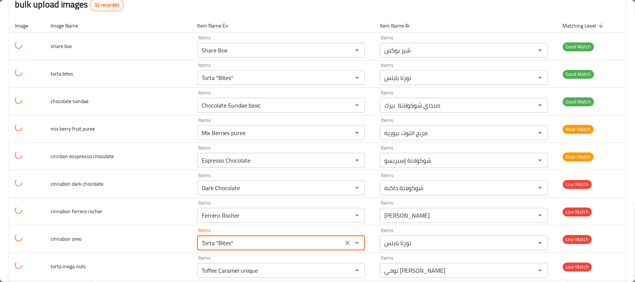
type oreo "Torta "Bites""
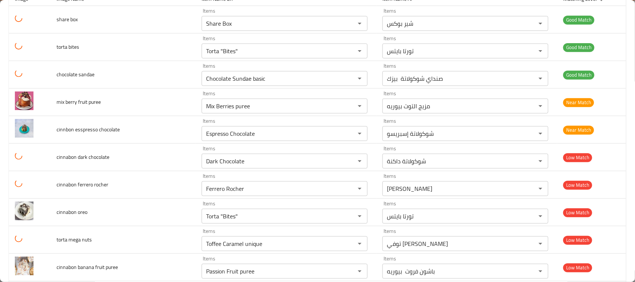
scroll to position [129, 0]
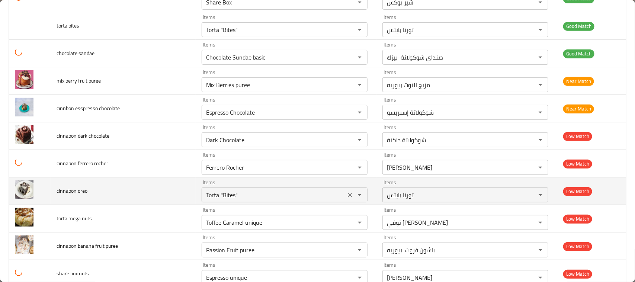
click at [348, 196] on icon "Clear" at bounding box center [350, 195] width 4 height 4
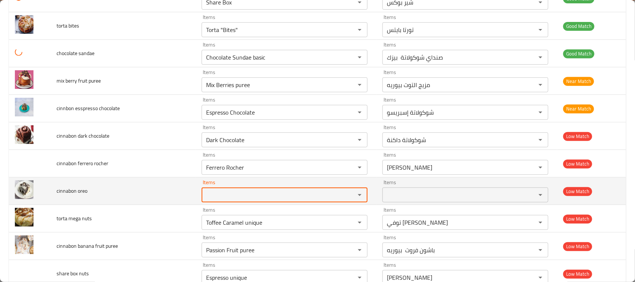
click at [268, 194] on oreo "Items" at bounding box center [274, 195] width 140 height 10
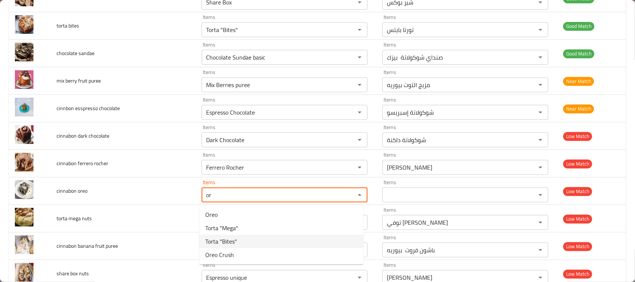
click at [235, 241] on span "Torta "Bites"" at bounding box center [221, 241] width 32 height 9
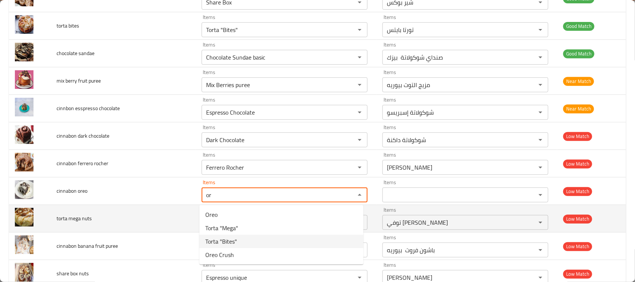
type oreo "Torta "Bites""
type oreo-ar "تورتا بايتس"
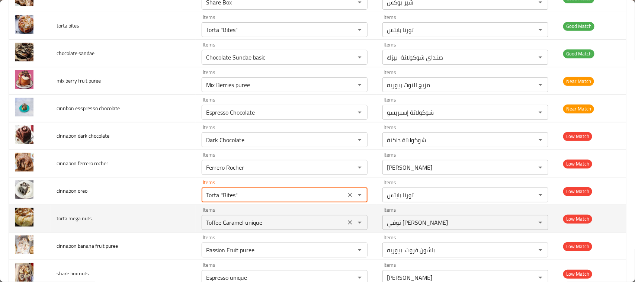
drag, startPoint x: 350, startPoint y: 222, endPoint x: 265, endPoint y: 223, distance: 85.2
click at [350, 222] on icon "Clear" at bounding box center [349, 222] width 7 height 7
type oreo "Torta "Bites""
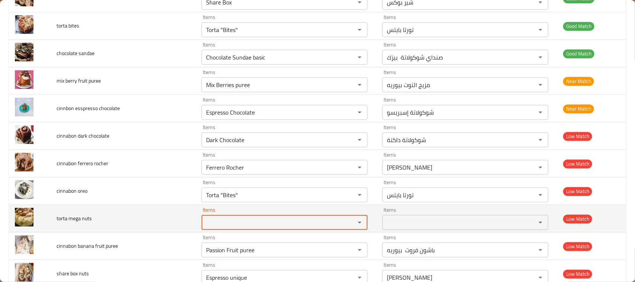
click at [265, 223] on nuts "Items" at bounding box center [274, 222] width 140 height 10
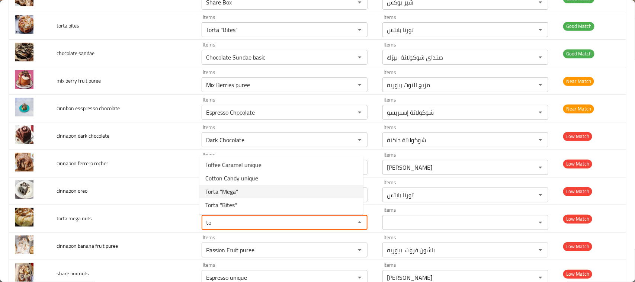
click at [252, 190] on nuts-option-2 "Torta "Mega"" at bounding box center [281, 191] width 164 height 13
type nuts "Torta "Mega""
type nuts-ar "تورتا ميجا"
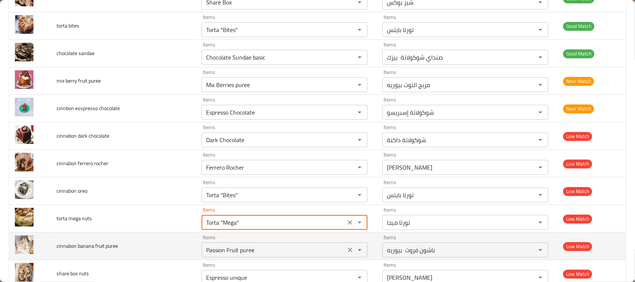
drag, startPoint x: 350, startPoint y: 253, endPoint x: 291, endPoint y: 252, distance: 59.2
click at [350, 253] on icon "Clear" at bounding box center [349, 249] width 7 height 7
type nuts "Torta "Mega""
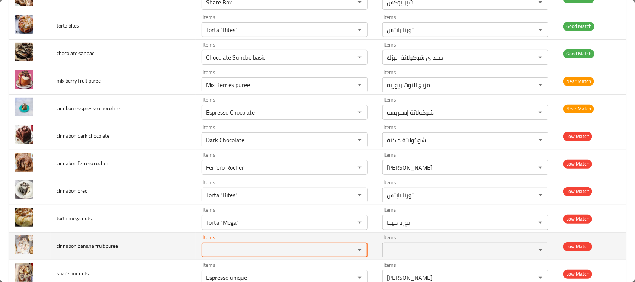
click at [283, 252] on puree "Items" at bounding box center [274, 250] width 140 height 10
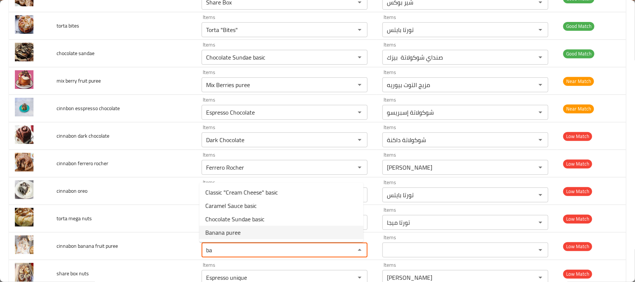
click at [242, 232] on puree-option-3 "Banana puree" at bounding box center [281, 232] width 164 height 13
type puree "Banana puree"
type puree-ar "موز بيوريه"
type puree "Banana puree"
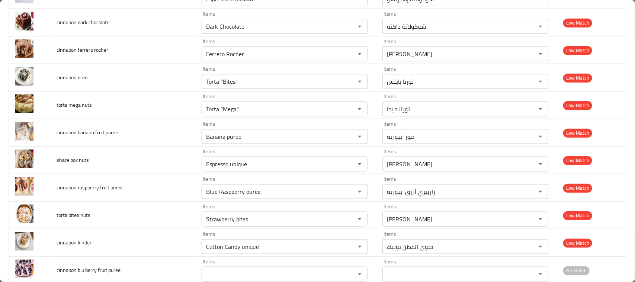
scroll to position [276, 0]
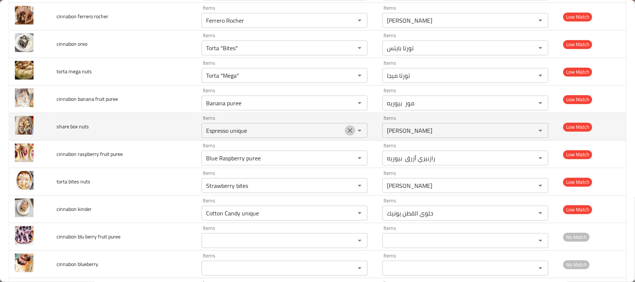
click at [347, 128] on icon "Clear" at bounding box center [349, 130] width 7 height 7
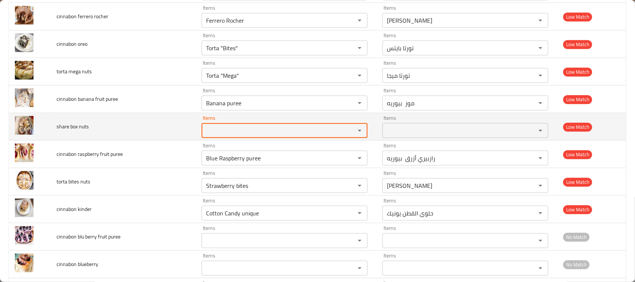
click at [279, 134] on nuts "Items" at bounding box center [274, 130] width 140 height 10
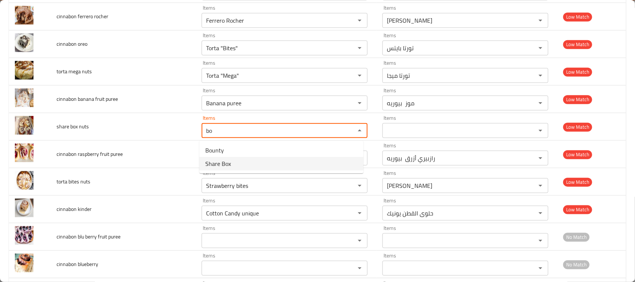
click at [243, 160] on nuts-option-1 "Share Box" at bounding box center [281, 163] width 164 height 13
type nuts "Share Box"
type nuts-ar "شير بوكس"
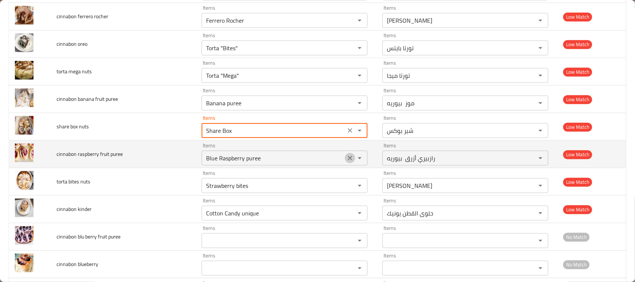
click at [346, 162] on icon "Clear" at bounding box center [349, 157] width 7 height 7
type nuts "Share Box"
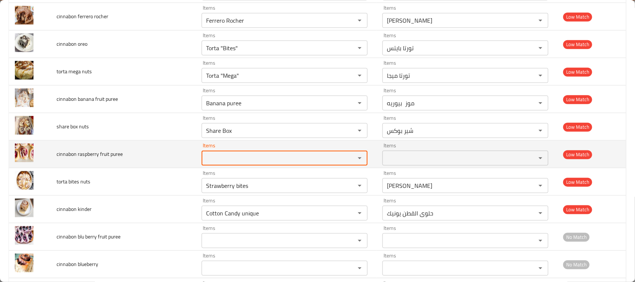
click at [308, 163] on puree "Items" at bounding box center [274, 158] width 140 height 10
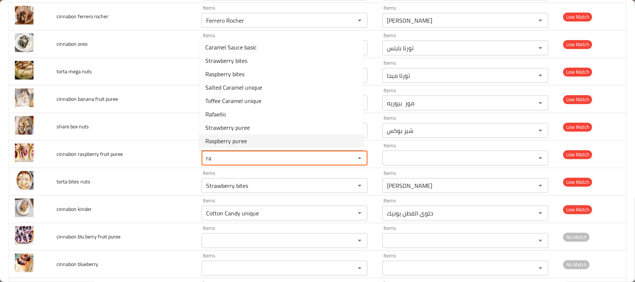
click at [261, 144] on puree-option-7 "Raspberry puree" at bounding box center [281, 140] width 164 height 13
type puree "Raspberry puree"
type puree-ar "توت بري أحمر بيوريه"
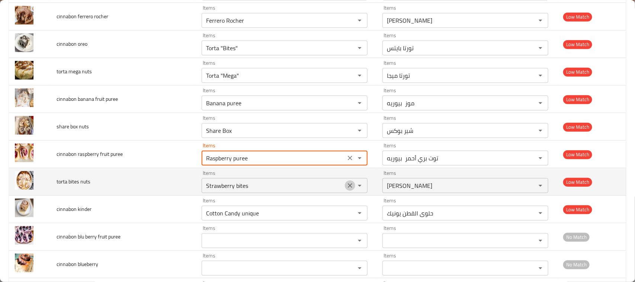
click at [347, 188] on icon "Clear" at bounding box center [349, 185] width 7 height 7
type puree "Raspberry puree"
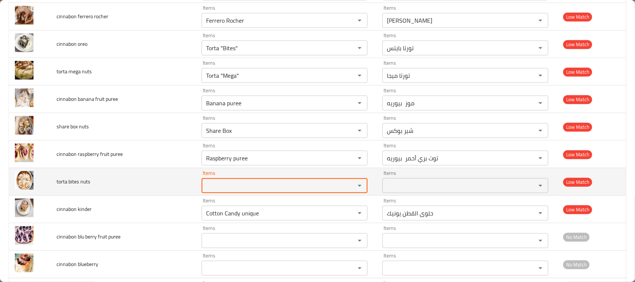
click at [299, 186] on nuts "Items" at bounding box center [274, 185] width 140 height 10
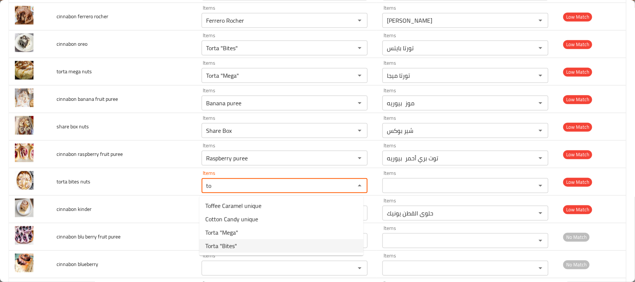
click at [244, 244] on nuts-option-3 "Torta "Bites"" at bounding box center [281, 245] width 164 height 13
type nuts "Torta "Bites""
type nuts-ar "تورتا بايتس"
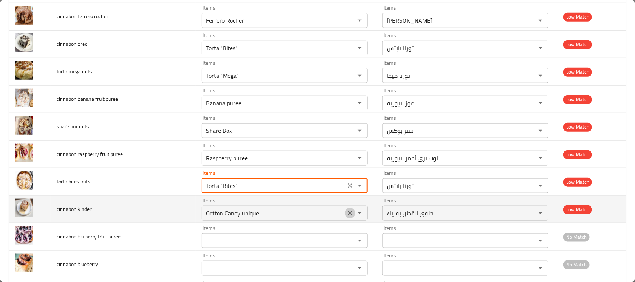
click at [350, 211] on icon "Clear" at bounding box center [349, 212] width 7 height 7
type nuts "Torta "Bites""
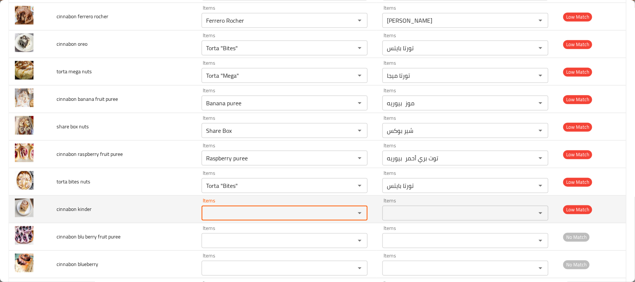
click at [288, 215] on kinder "Items" at bounding box center [274, 213] width 140 height 10
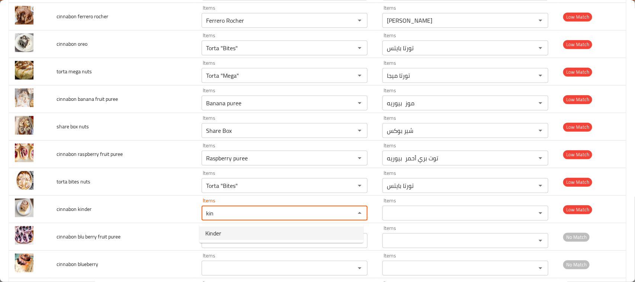
click at [258, 233] on kinder-option-0 "Kinder" at bounding box center [281, 233] width 164 height 13
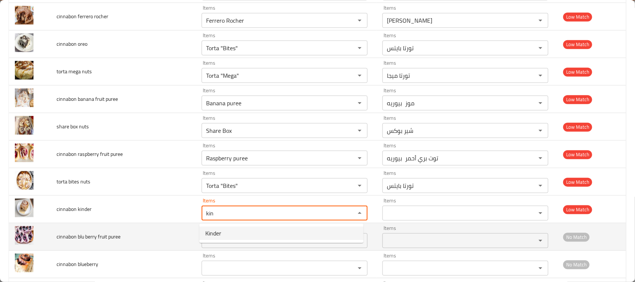
type kinder "Kinder"
type kinder-ar "كيندر"
type kinder "Kinder"
click at [234, 243] on puree "Items" at bounding box center [274, 241] width 140 height 10
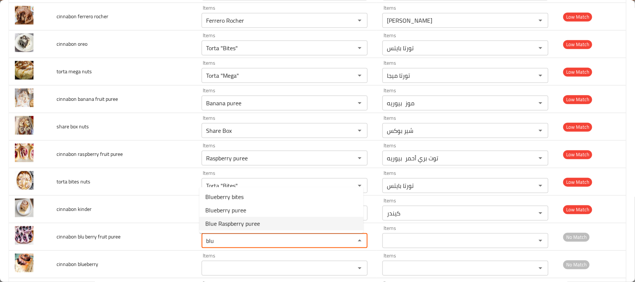
click at [241, 221] on span "Blue Raspberry puree" at bounding box center [232, 223] width 55 height 9
type puree "Blue Raspberry puree"
type puree-ar "رازبيري أزرق بيوريه"
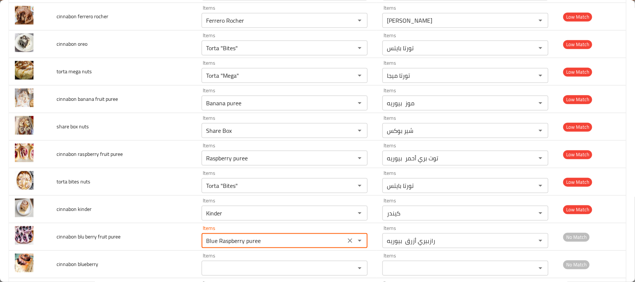
type puree "Blue Raspberry puree"
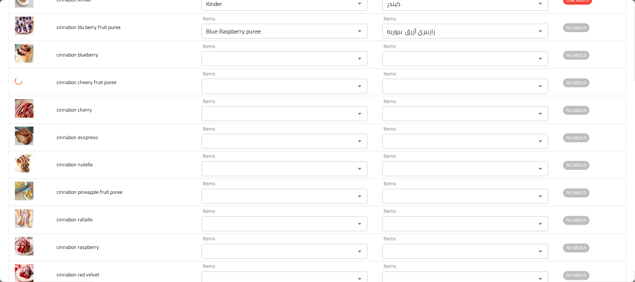
scroll to position [429, 0]
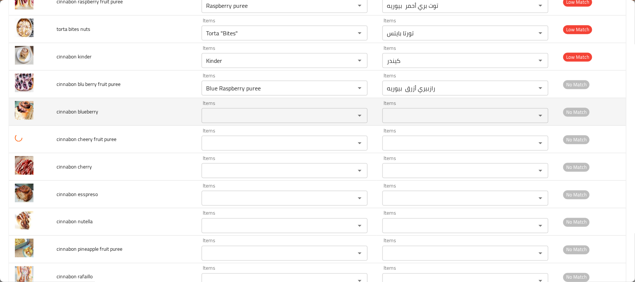
click at [254, 115] on blueberry "Items" at bounding box center [274, 116] width 140 height 10
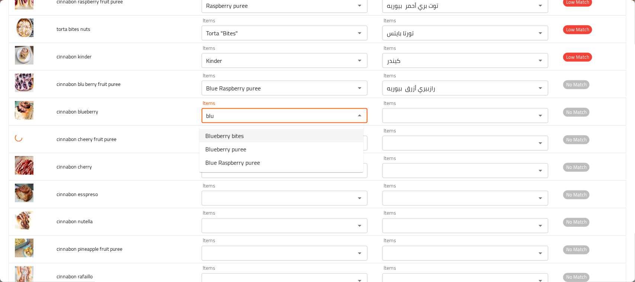
click at [220, 137] on span "Blueberry bites" at bounding box center [224, 135] width 38 height 9
type blueberry "Blueberry bites"
type blueberry-ar "بلوبيري بايتس"
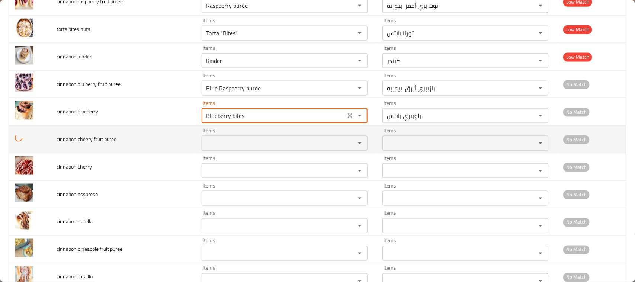
type blueberry "Blueberry bites"
click at [221, 145] on puree "Items" at bounding box center [274, 143] width 140 height 10
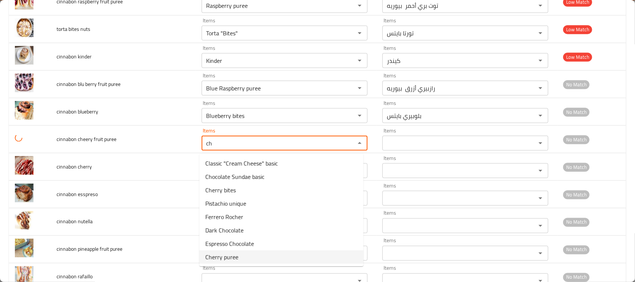
click at [218, 255] on span "Cherry puree" at bounding box center [221, 257] width 33 height 9
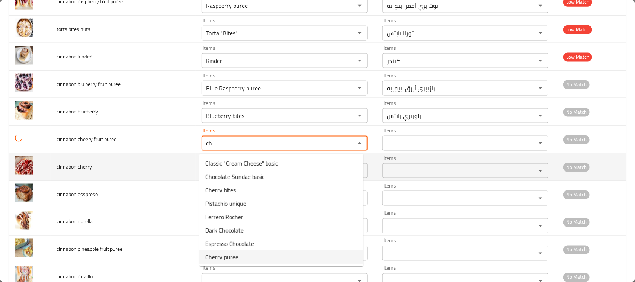
type puree "Cherry puree"
type puree-ar "شيري بيوريه"
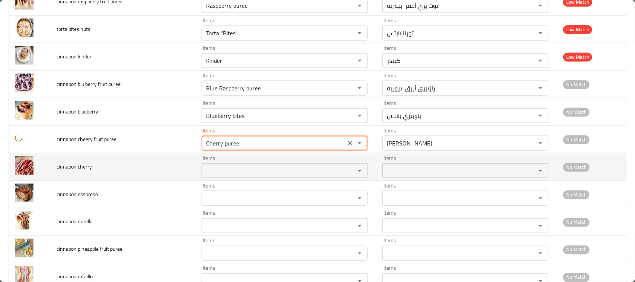
type puree "Cherry puree"
click at [212, 170] on cherry "Items" at bounding box center [274, 171] width 140 height 10
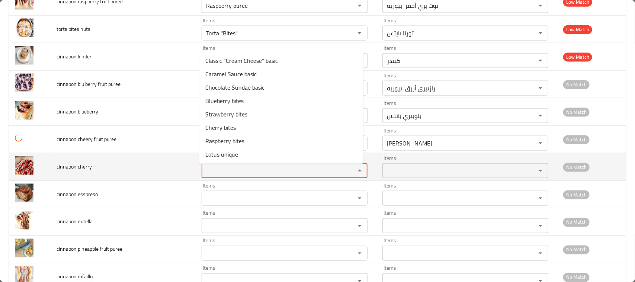
type cherry "v"
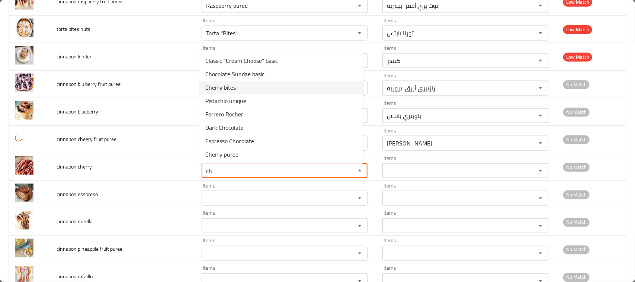
click at [224, 88] on span "Cherry bites" at bounding box center [220, 87] width 31 height 9
type cherry "Cherry bites"
type cherry-ar "كرز بايتس"
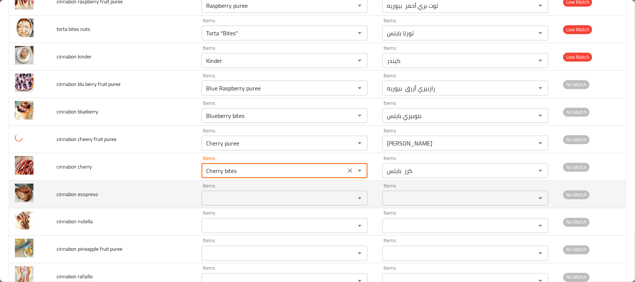
type cherry "Cherry bites"
click at [211, 202] on esspreso "Items" at bounding box center [274, 198] width 140 height 10
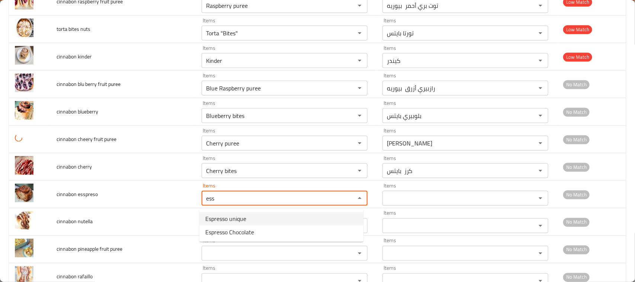
click at [224, 221] on span "Espresso unique" at bounding box center [225, 218] width 41 height 9
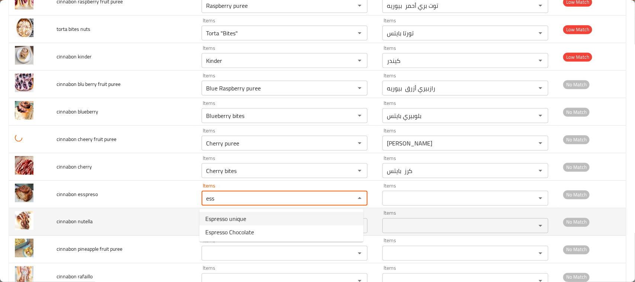
type esspreso "Espresso unique"
type esspreso-ar "إسبريسو يونيك"
type esspreso "Espresso unique"
click at [220, 222] on nutella "Items" at bounding box center [274, 226] width 140 height 10
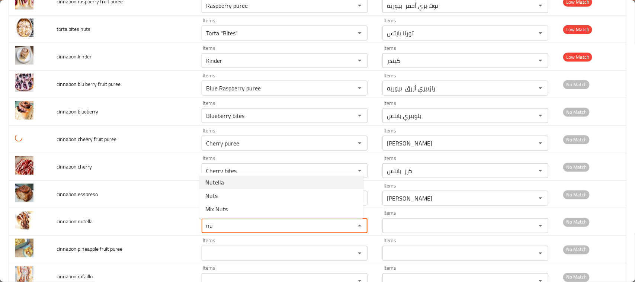
click at [223, 186] on span "Nutella" at bounding box center [214, 182] width 19 height 9
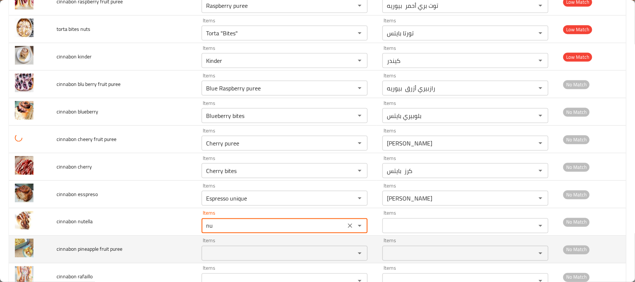
type nutella "Nutella"
type nutella-ar "نوتيلا"
type nutella "Nutella"
click at [238, 255] on puree "Items" at bounding box center [274, 253] width 140 height 10
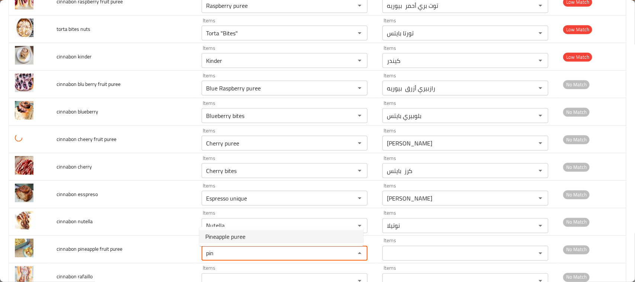
click at [231, 235] on span "Pineapple puree" at bounding box center [225, 236] width 40 height 9
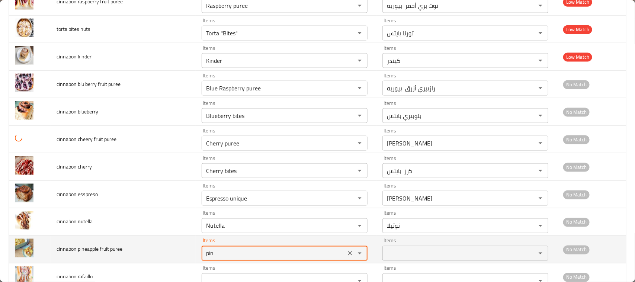
type puree "Pineapple puree"
type puree-ar "أناناس بيوريه"
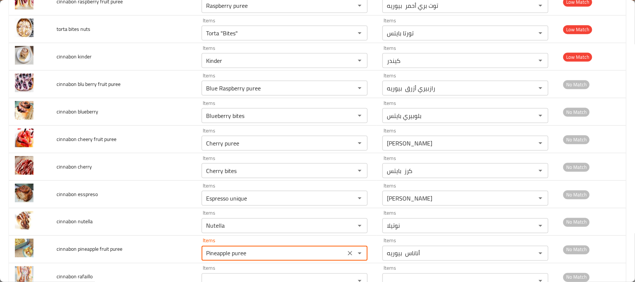
type puree "Pineapple puree"
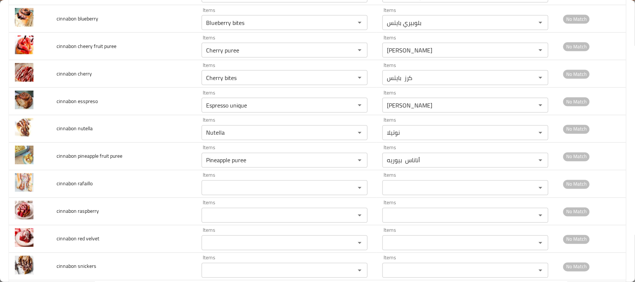
scroll to position [540, 0]
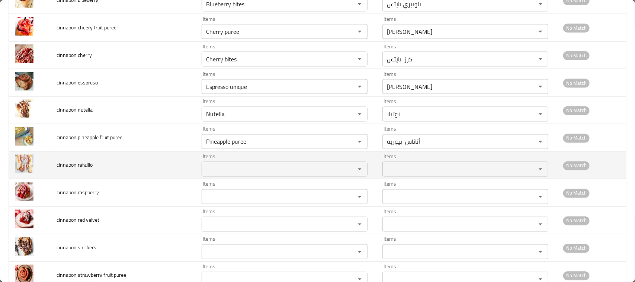
click at [287, 170] on rafaillo "Items" at bounding box center [274, 169] width 140 height 10
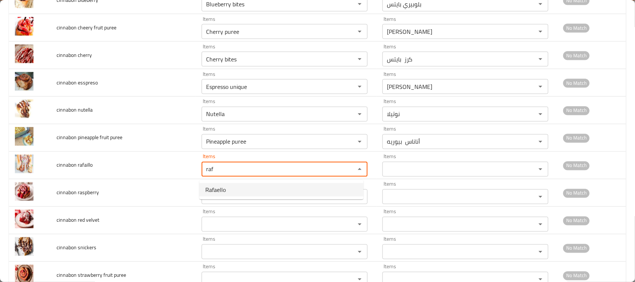
click at [223, 194] on span "Rafaello" at bounding box center [215, 189] width 20 height 9
type rafaillo "Rafaello"
type rafaillo-ar "رافايلو"
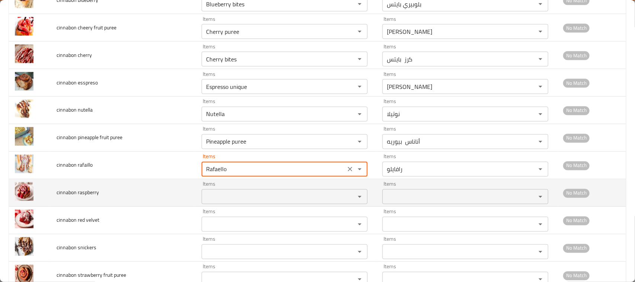
type rafaillo "Rafaello"
click at [228, 198] on raspberry "Items" at bounding box center [274, 197] width 140 height 10
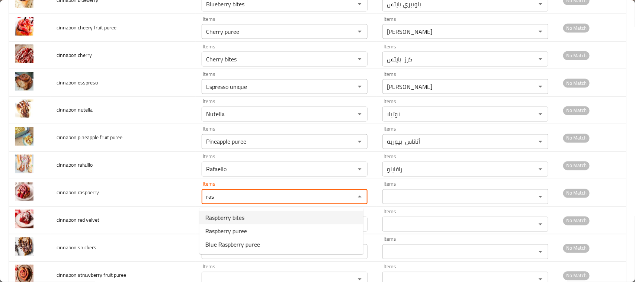
click at [226, 217] on span "Raspberry bites" at bounding box center [224, 217] width 39 height 9
type raspberry "Raspberry bites"
type raspberry-ar "توت بري بايتس"
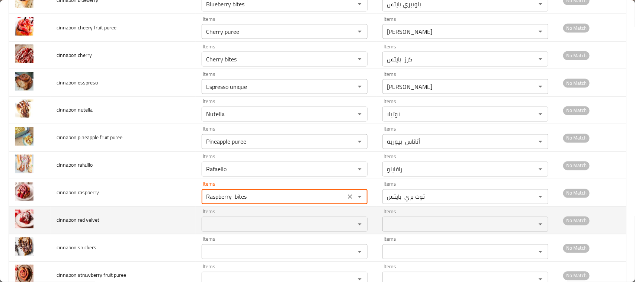
type raspberry "Raspberry bites"
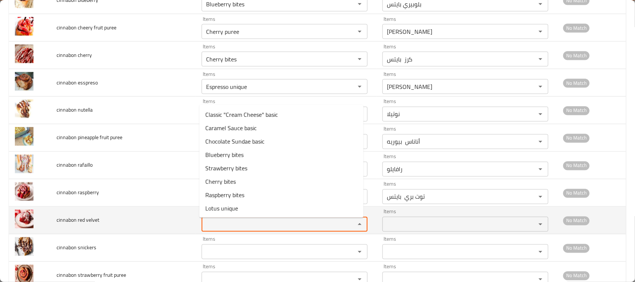
click at [228, 225] on velvet "Items" at bounding box center [274, 224] width 140 height 10
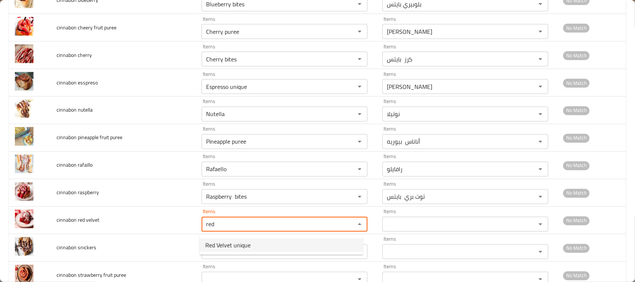
click at [228, 242] on span "Red Velvet unique" at bounding box center [227, 245] width 45 height 9
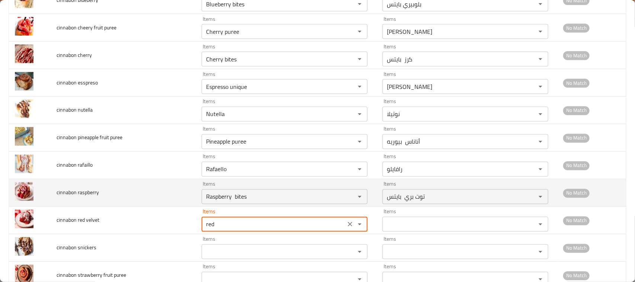
type velvet "Red Velvet unique"
type velvet-ar "ريد فيلفيت يونيك"
type velvet "Red Velvet unique"
click at [228, 202] on raspberry "Raspberry bites" at bounding box center [274, 197] width 140 height 10
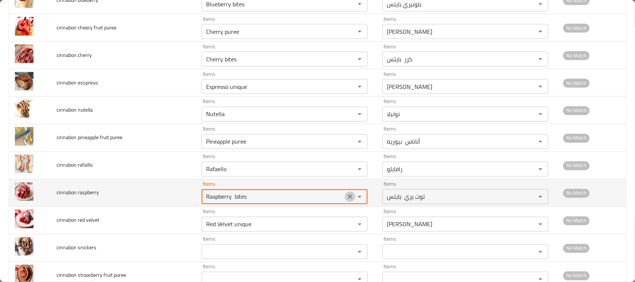
click at [348, 201] on icon "Clear" at bounding box center [349, 196] width 7 height 7
click at [285, 199] on raspberry "Items" at bounding box center [274, 197] width 140 height 10
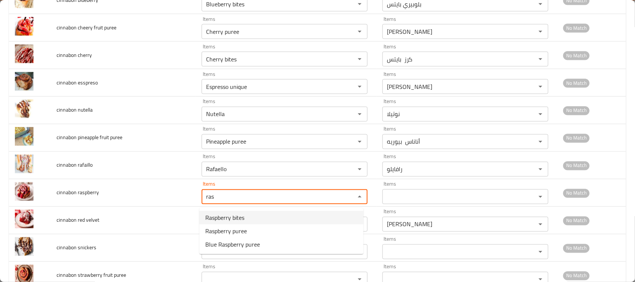
click at [230, 218] on span "Raspberry bites" at bounding box center [224, 217] width 39 height 9
type raspberry "Raspberry bites"
type raspberry-ar "توت بري بايتس"
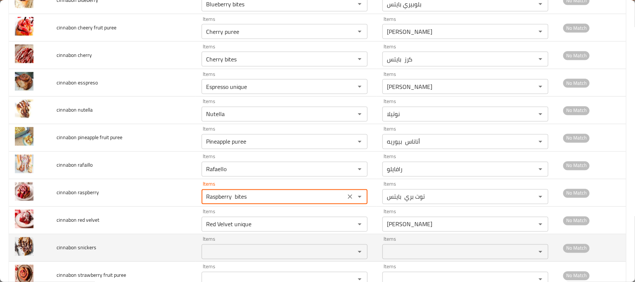
click at [261, 247] on div "Items" at bounding box center [285, 251] width 166 height 15
type raspberry "Raspberry bites"
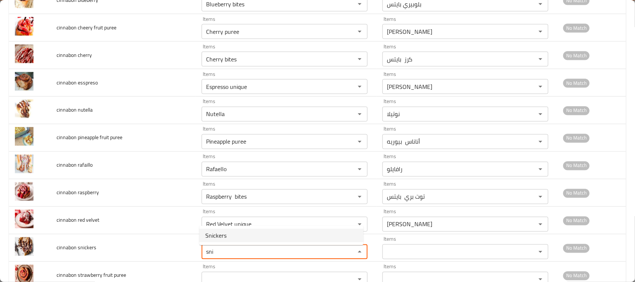
click at [239, 237] on snickers-option-0 "Snickers" at bounding box center [281, 235] width 164 height 13
type snickers "Snickers"
type snickers-ar "سنيكرز"
type snickers "Snickers"
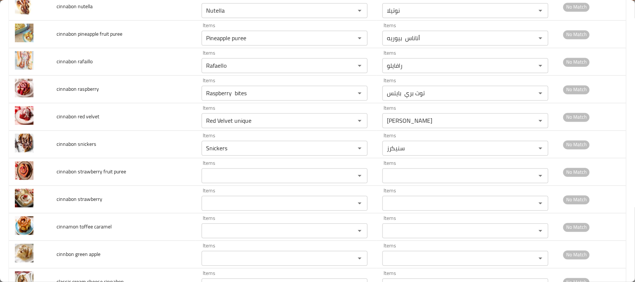
scroll to position [652, 0]
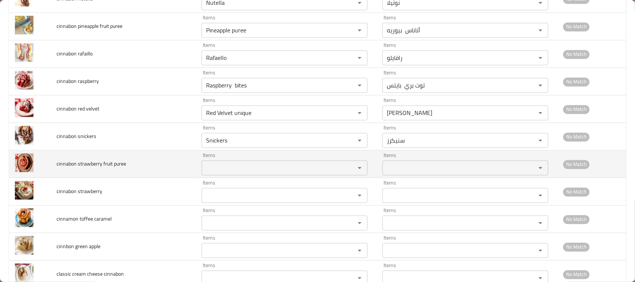
click at [209, 170] on puree "Items" at bounding box center [274, 168] width 140 height 10
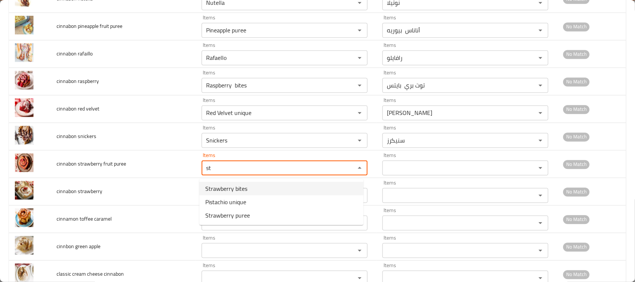
click at [212, 187] on span "Strawberry bites" at bounding box center [226, 188] width 42 height 9
type puree "Strawberry bites"
type puree-ar "فراولة بايتس"
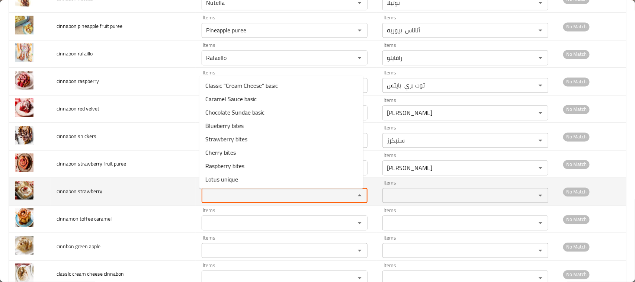
click at [213, 198] on strawberry "Items" at bounding box center [274, 195] width 140 height 10
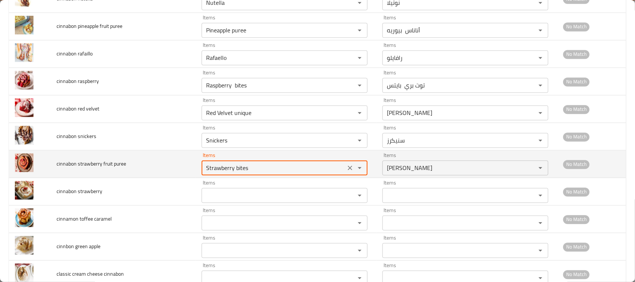
click at [218, 170] on puree "Strawberry bites" at bounding box center [274, 168] width 140 height 10
click at [256, 170] on puree "Strawberry bites" at bounding box center [274, 168] width 140 height 10
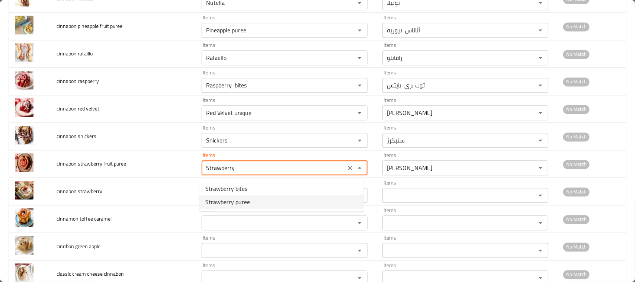
click at [237, 198] on span "Strawberry puree" at bounding box center [227, 202] width 45 height 9
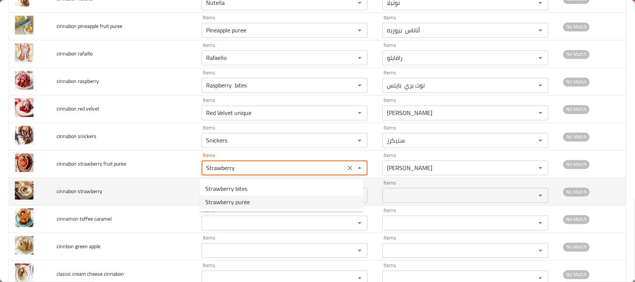
type puree "Strawberry puree"
type puree-ar "فراولة بيوريه"
type puree "Strawberry puree"
click at [220, 201] on strawberry "Items" at bounding box center [274, 195] width 140 height 10
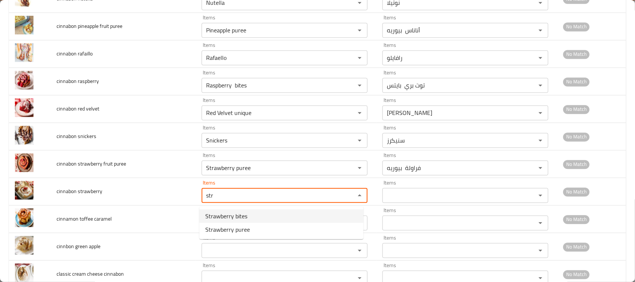
click at [222, 213] on span "Strawberry bites" at bounding box center [226, 216] width 42 height 9
type strawberry "Strawberry bites"
type strawberry-ar "فراولة بايتس"
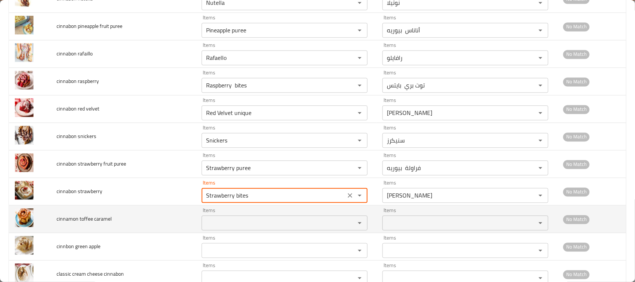
type strawberry "Strawberry bites"
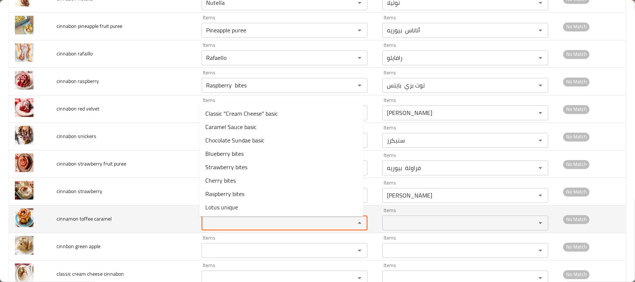
click at [223, 223] on caramel "Items" at bounding box center [274, 223] width 140 height 10
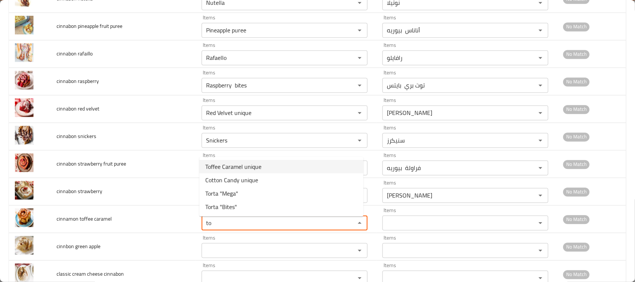
click at [227, 166] on span "Toffee Caramel unique" at bounding box center [233, 166] width 56 height 9
type caramel "Toffee Caramel unique"
type caramel-ar "توفي كراميل يونيك"
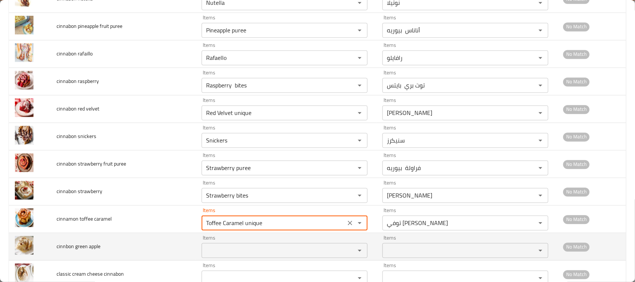
click at [224, 246] on div "Items" at bounding box center [285, 250] width 166 height 15
type caramel "Toffee Caramel unique"
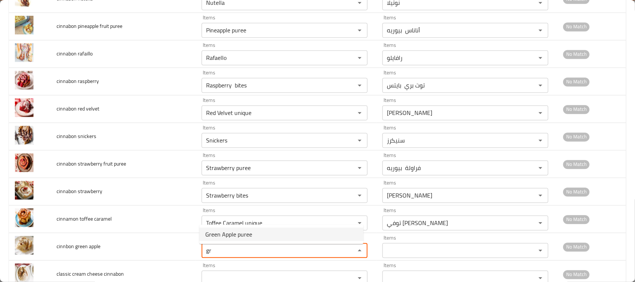
click at [225, 231] on span "Green Apple puree" at bounding box center [228, 234] width 47 height 9
type apple "Green Apple puree"
type apple-ar "تفاح أخضر بيوريه"
type apple "Green Apple puree"
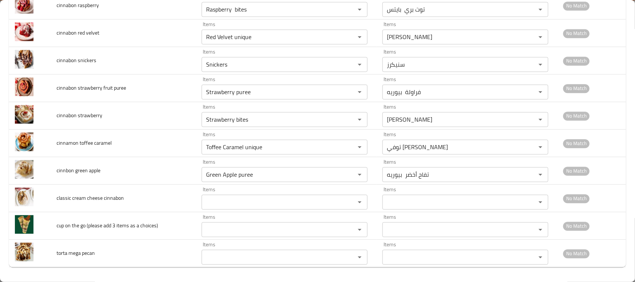
scroll to position [730, 0]
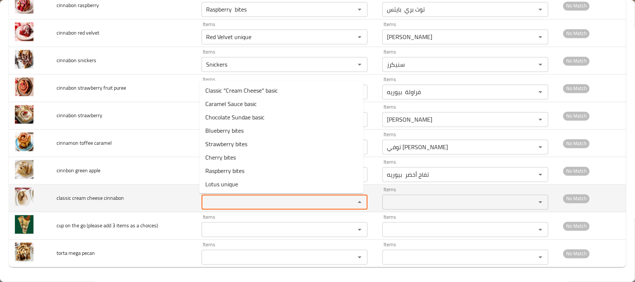
click at [233, 204] on cinnabon "Items" at bounding box center [274, 202] width 140 height 10
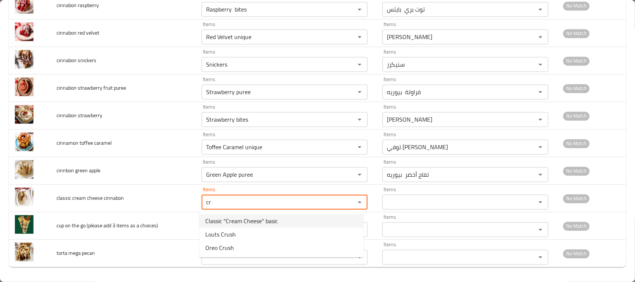
click at [243, 220] on span "Classic "Cream Cheese" basic" at bounding box center [241, 221] width 73 height 9
type cinnabon "Classic "Cream Cheese" basic"
type cinnabon-ar "كلاسيك "جبنه كريمي" بيزك"
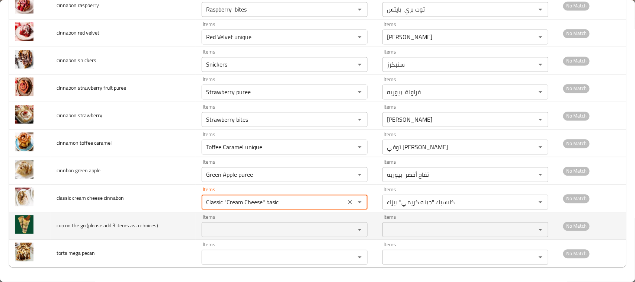
type cinnabon "Classic "Cream Cheese" basic"
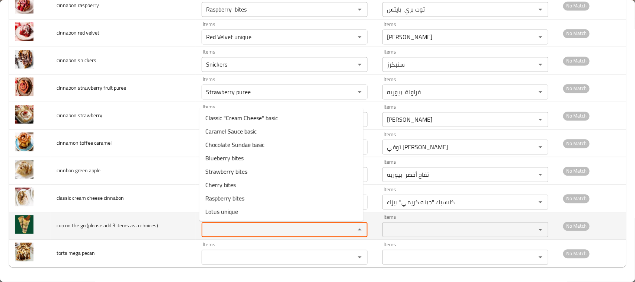
click at [231, 226] on choices\) "Items" at bounding box center [274, 229] width 140 height 10
type choices\) "o"
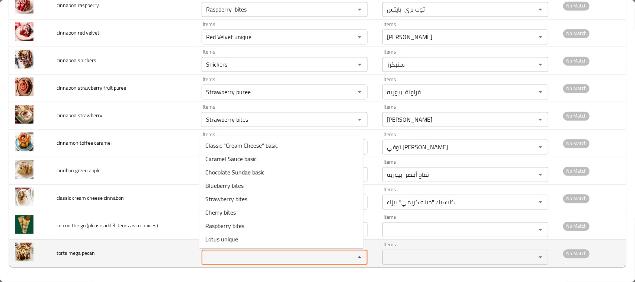
click at [218, 257] on pecan "Items" at bounding box center [274, 257] width 140 height 10
type pecan "t"
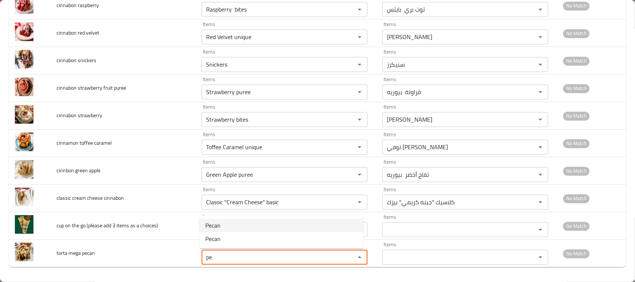
click at [215, 224] on span "Pecan" at bounding box center [212, 225] width 15 height 9
type pecan "Pecan"
type pecan-ar "بيكان"
type pecan "Pecan"
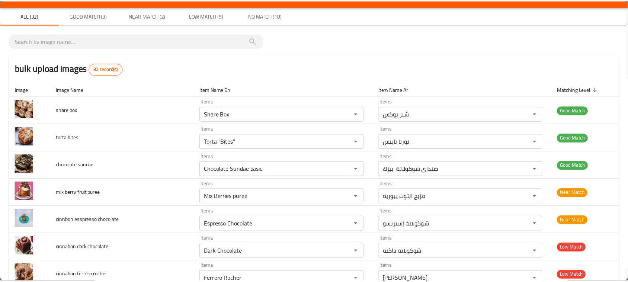
scroll to position [0, 0]
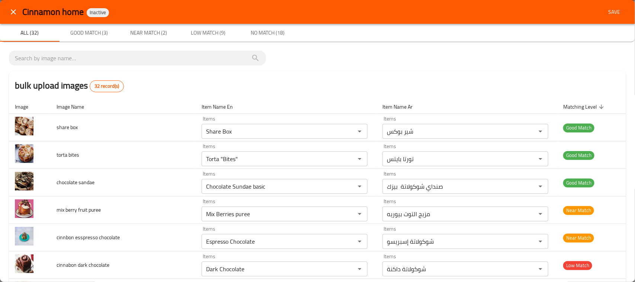
click at [611, 11] on span "Save" at bounding box center [614, 11] width 18 height 9
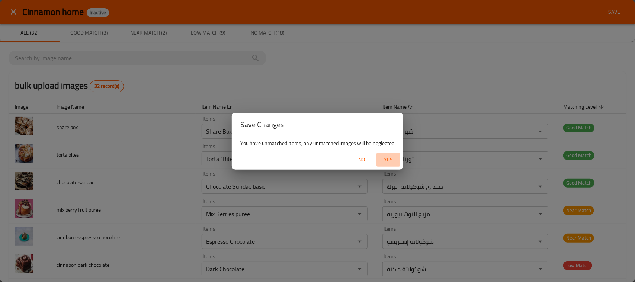
click at [390, 158] on span "Yes" at bounding box center [389, 159] width 18 height 9
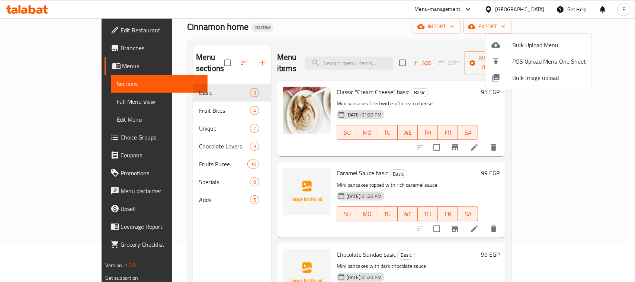
click at [149, 97] on div at bounding box center [317, 141] width 635 height 282
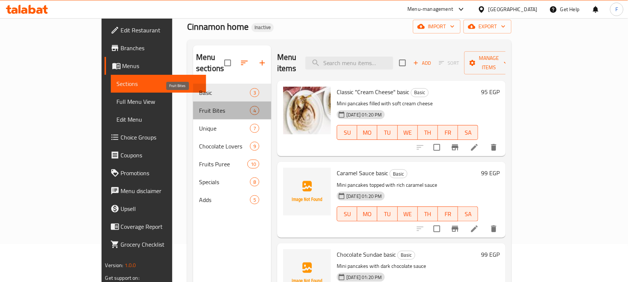
click at [199, 106] on span "Fruit Bites" at bounding box center [224, 110] width 51 height 9
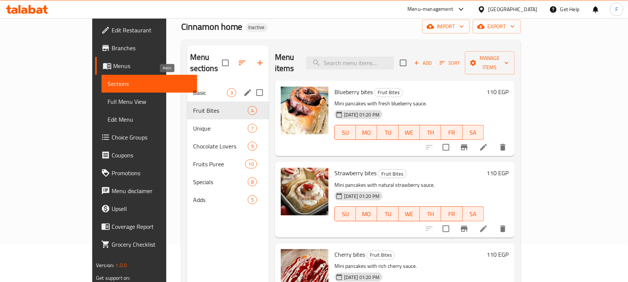
click at [193, 88] on span "Basic" at bounding box center [210, 92] width 34 height 9
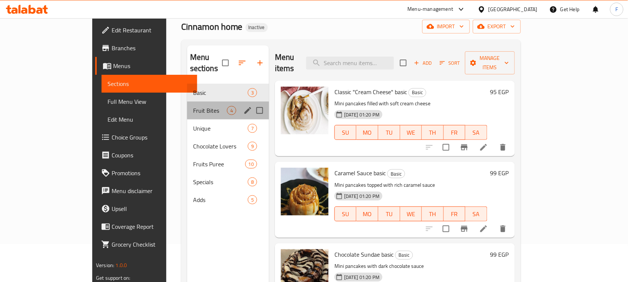
click at [187, 105] on div "Fruit Bites 4" at bounding box center [228, 111] width 82 height 18
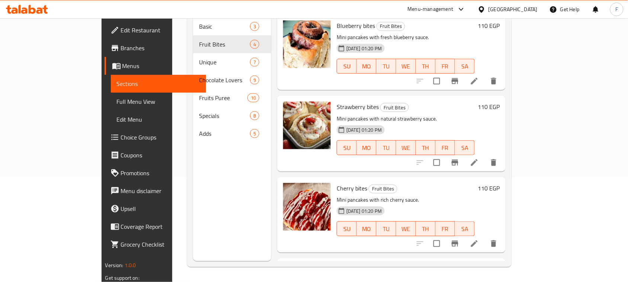
scroll to position [61, 0]
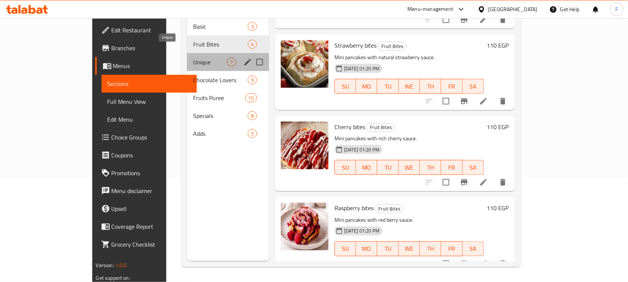
click at [193, 58] on span "Unique" at bounding box center [210, 62] width 34 height 9
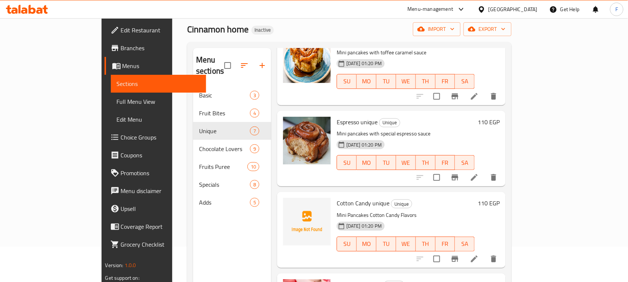
scroll to position [305, 0]
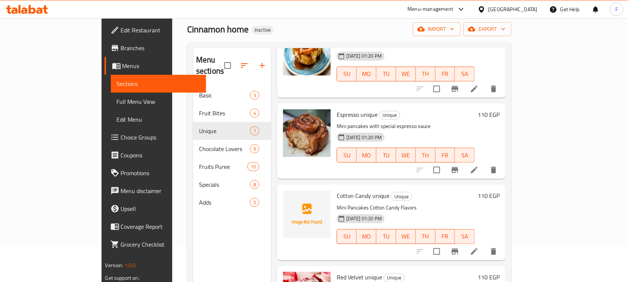
click at [341, 190] on span "Cotton Candy unique" at bounding box center [363, 195] width 53 height 11
click at [337, 190] on span "Cotton Candy unique" at bounding box center [363, 195] width 53 height 11
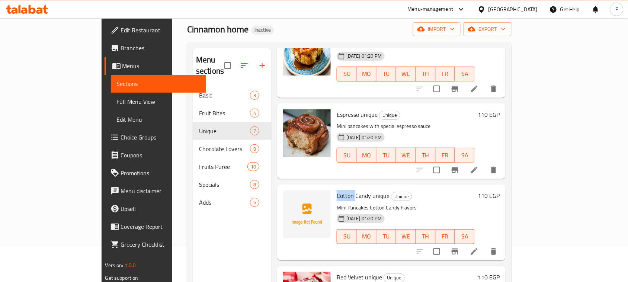
copy span "Cotton"
click at [306, 19] on div "Home / Restaurants management / Menus / Sections Cinnamon home Inactive import …" at bounding box center [349, 167] width 324 height 338
click at [343, 190] on span "Cotton Candy unique" at bounding box center [363, 195] width 53 height 11
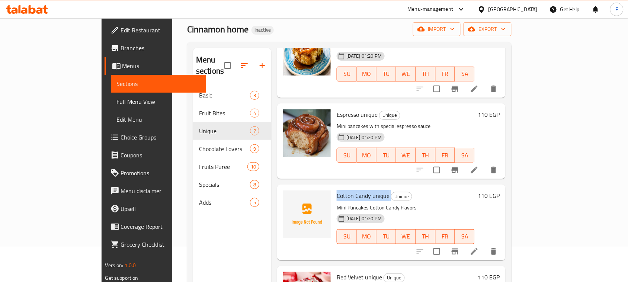
copy h6 "Cotton Candy unique"
click at [193, 255] on div "Menu sections Basic 3 Fruit Bites 4 Unique 7 Chocolate Lovers 9 Fruits Puree 10…" at bounding box center [232, 189] width 78 height 282
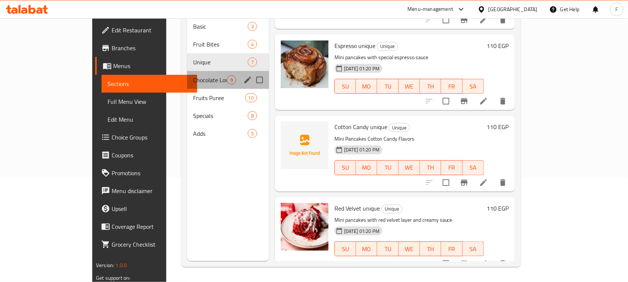
click at [187, 73] on div "Chocolate Lovers 9" at bounding box center [228, 80] width 82 height 18
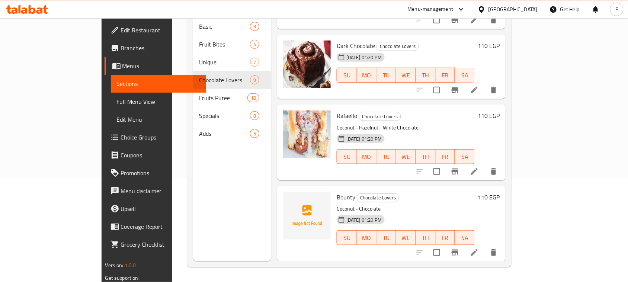
click at [337, 192] on span "Bounty" at bounding box center [346, 197] width 19 height 11
copy h6 "Bounty"
click at [193, 196] on div "Menu sections Basic 3 Fruit Bites 4 Unique 7 Chocolate Lovers 9 Fruits Puree 10…" at bounding box center [232, 120] width 78 height 282
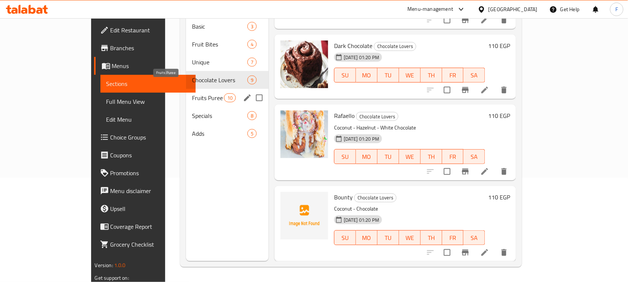
click at [192, 93] on span "Fruits Puree" at bounding box center [208, 97] width 32 height 9
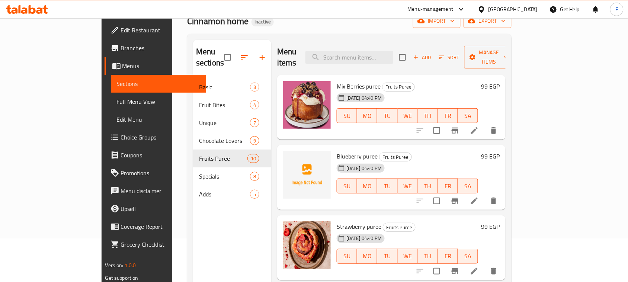
click at [337, 151] on span "Blueberry puree" at bounding box center [357, 156] width 41 height 11
copy span "Blueberry"
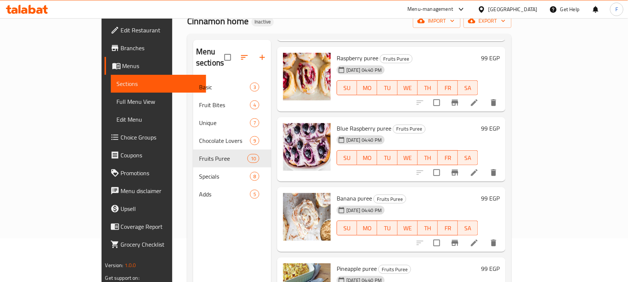
scroll to position [438, 0]
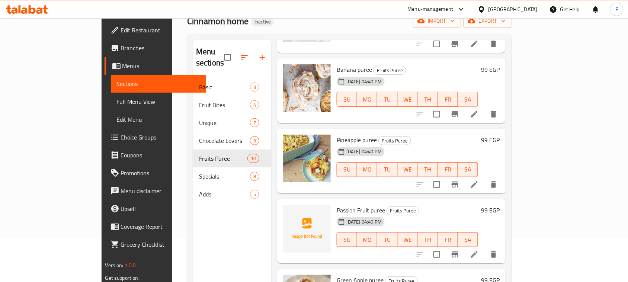
click at [337, 205] on span "Passion Fruit puree" at bounding box center [361, 210] width 48 height 11
copy span "Passion"
click at [337, 205] on span "Passion Fruit puree" at bounding box center [361, 210] width 48 height 11
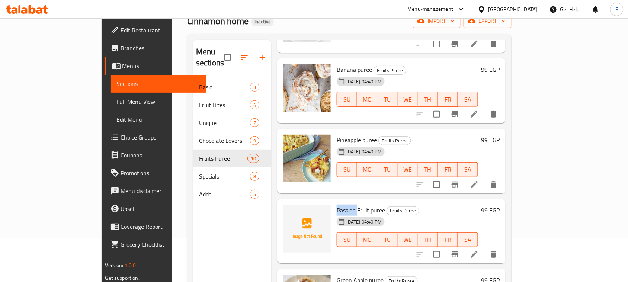
click at [337, 205] on span "Passion Fruit puree" at bounding box center [361, 210] width 48 height 11
click at [193, 240] on div "Menu sections Basic 3 Fruit Bites 4 Unique 7 Chocolate Lovers 9 Fruits Puree 10…" at bounding box center [232, 181] width 78 height 282
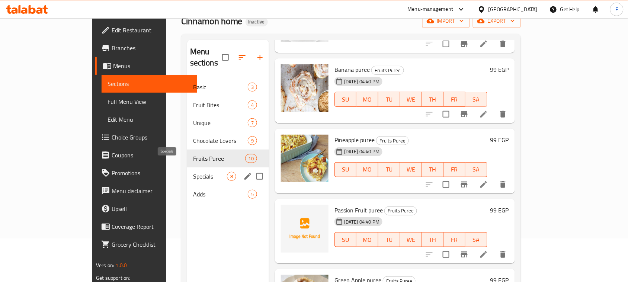
click at [193, 172] on span "Specials" at bounding box center [210, 176] width 34 height 9
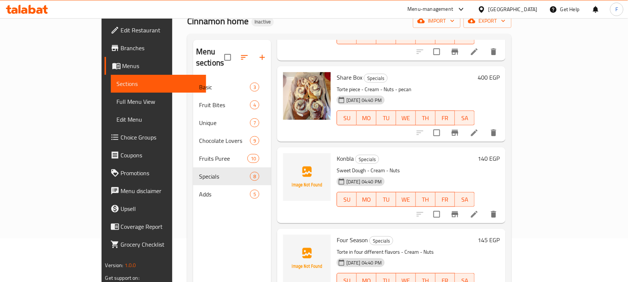
scroll to position [364, 0]
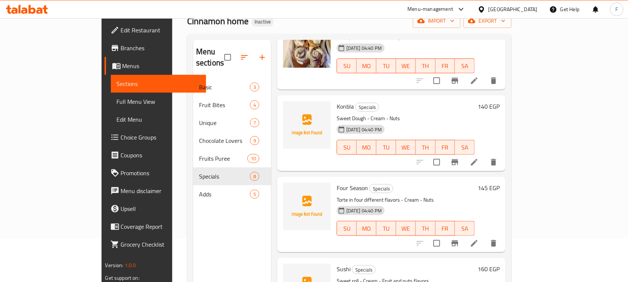
click at [337, 101] on span "Konbla" at bounding box center [345, 106] width 17 height 11
click at [194, 203] on div "Menu sections Basic 3 Fruit Bites 4 Unique 7 Chocolate Lovers 9 Fruits Puree 10…" at bounding box center [232, 181] width 78 height 282
click at [337, 182] on span "Four Season" at bounding box center [352, 187] width 31 height 11
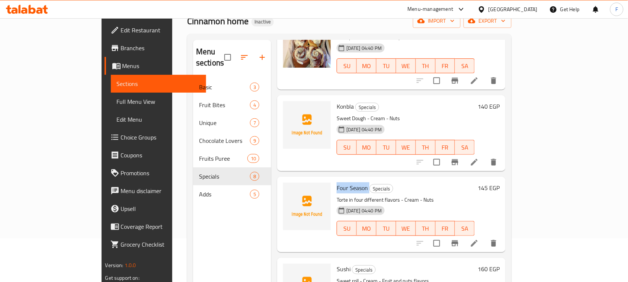
click at [337, 182] on span "Four Season" at bounding box center [352, 187] width 31 height 11
click at [193, 234] on div "Menu sections Basic 3 Fruit Bites 4 Unique 7 Chocolate Lovers 9 Fruits Puree 10…" at bounding box center [232, 181] width 78 height 282
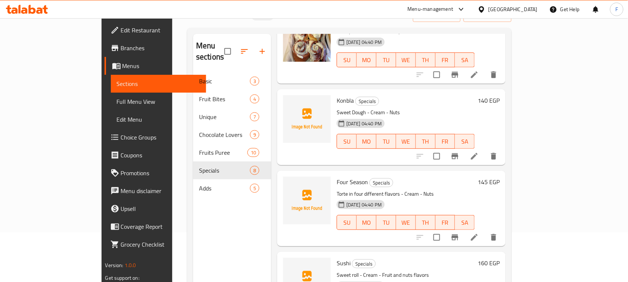
scroll to position [105, 0]
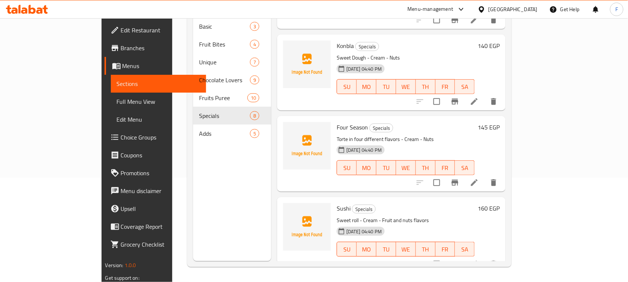
click at [337, 203] on span "Sushi" at bounding box center [344, 208] width 14 height 11
click at [193, 227] on div "Menu sections Basic 3 Fruit Bites 4 Unique 7 Chocolate Lovers 9 Fruits Puree 10…" at bounding box center [232, 120] width 78 height 282
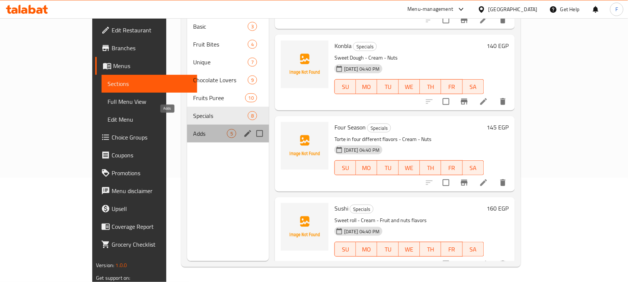
click at [193, 129] on span "Adds" at bounding box center [210, 133] width 34 height 9
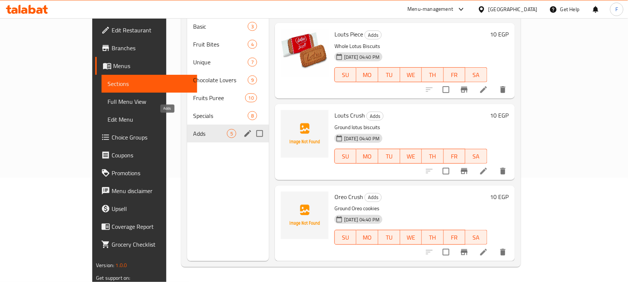
scroll to position [131, 0]
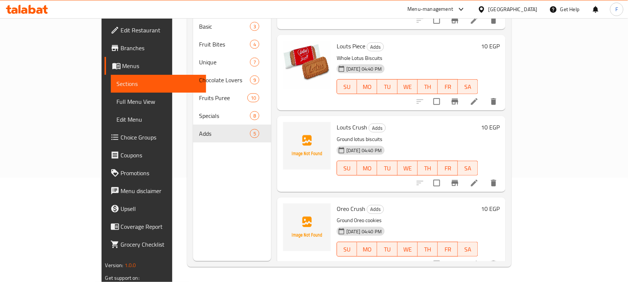
click at [337, 122] on span "Louts Crush" at bounding box center [352, 127] width 31 height 11
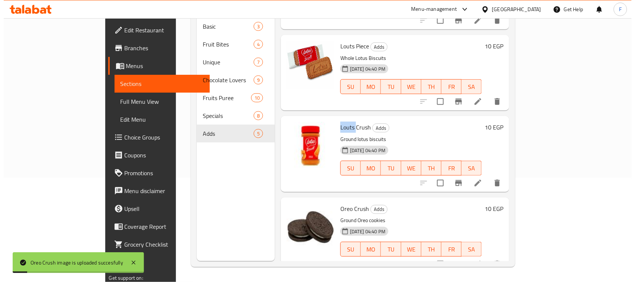
scroll to position [0, 0]
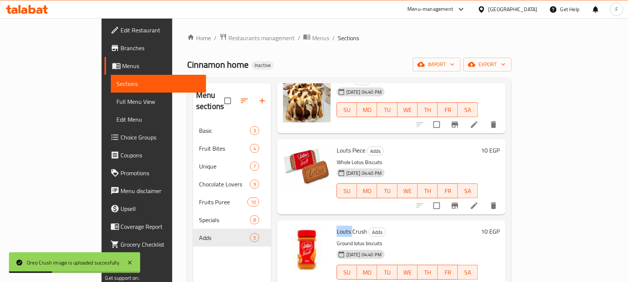
click at [117, 100] on span "Full Menu View" at bounding box center [159, 101] width 84 height 9
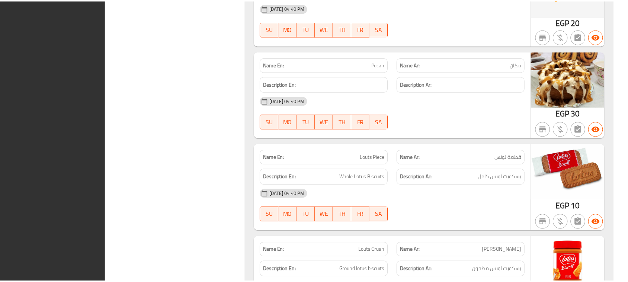
scroll to position [4522, 0]
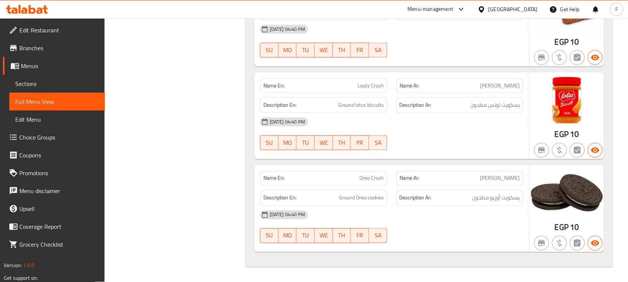
click at [527, 5] on div "Egypt" at bounding box center [513, 9] width 49 height 8
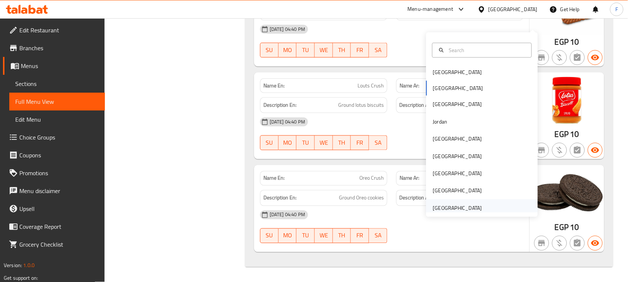
click at [455, 204] on div "[GEOGRAPHIC_DATA]" at bounding box center [457, 208] width 49 height 8
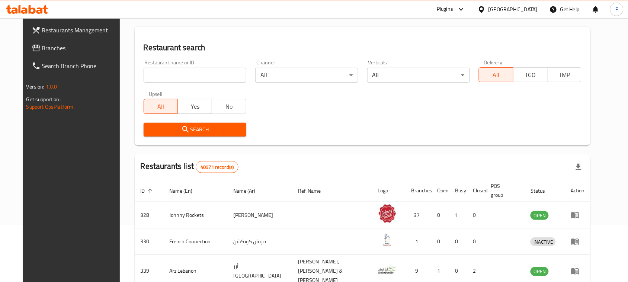
scroll to position [39, 0]
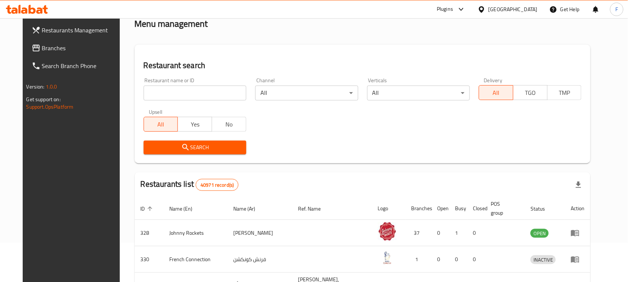
click at [52, 45] on span "Branches" at bounding box center [82, 48] width 80 height 9
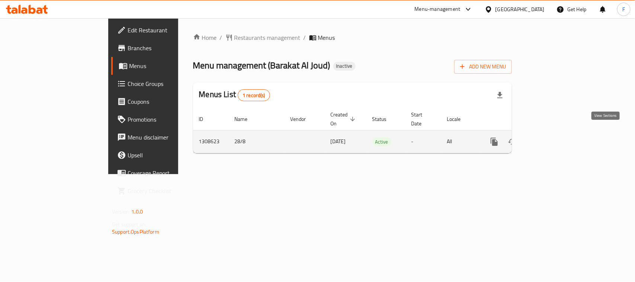
click at [553, 137] on icon "enhanced table" at bounding box center [548, 141] width 9 height 9
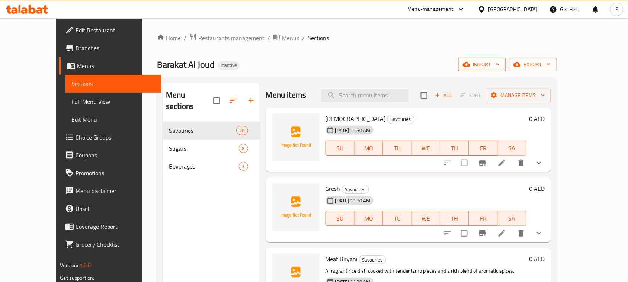
click at [500, 68] on span "import" at bounding box center [482, 64] width 36 height 9
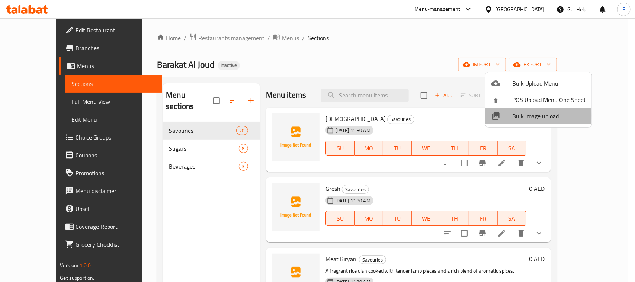
click at [530, 116] on span "Bulk Image upload" at bounding box center [549, 116] width 74 height 9
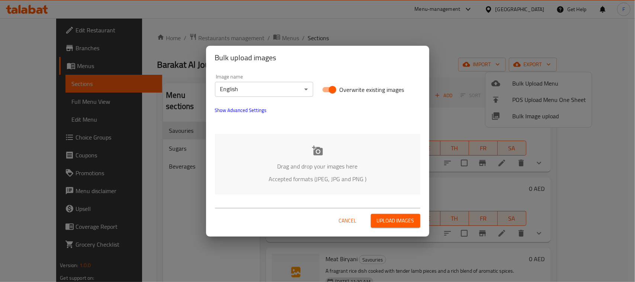
click at [324, 87] on input "Overwrite existing images" at bounding box center [332, 90] width 42 height 14
checkbox input "false"
click at [263, 93] on body "​ Menu-management [GEOGRAPHIC_DATA] Get Help F Edit Restaurant Branches Menus S…" at bounding box center [317, 150] width 635 height 264
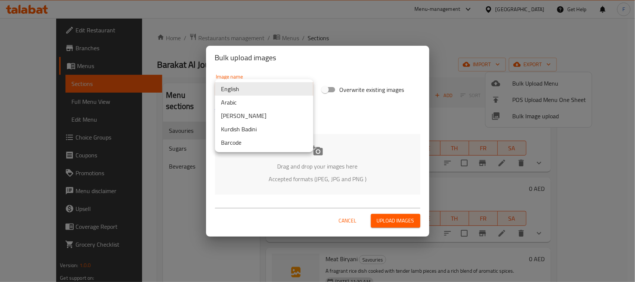
click at [256, 100] on li "Arabic" at bounding box center [264, 102] width 98 height 13
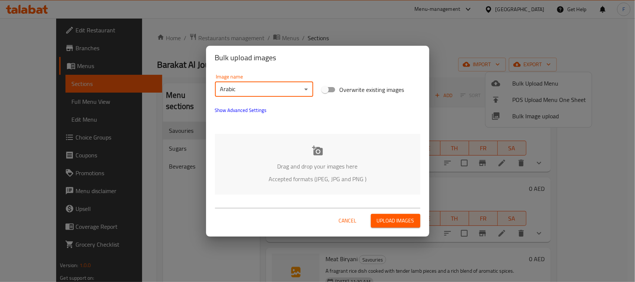
click at [334, 155] on div "Drag and drop your images here Accepted formats (JPEG, JPG and PNG )" at bounding box center [317, 164] width 205 height 61
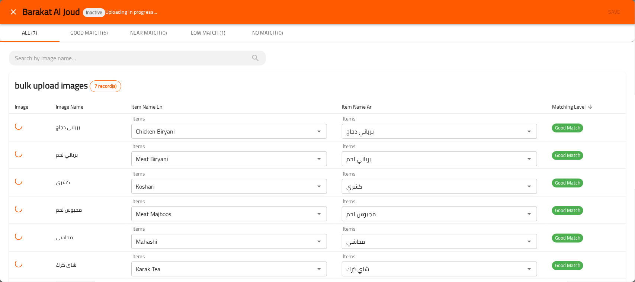
scroll to position [40, 0]
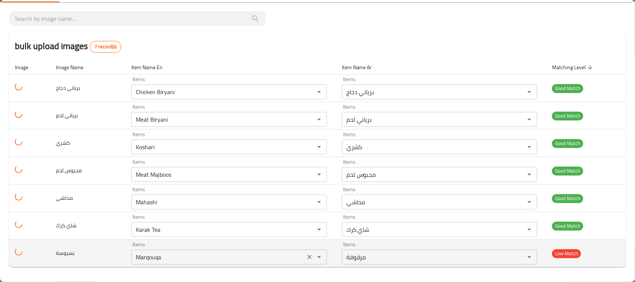
click at [194, 257] on input "Marqouqa" at bounding box center [218, 257] width 169 height 10
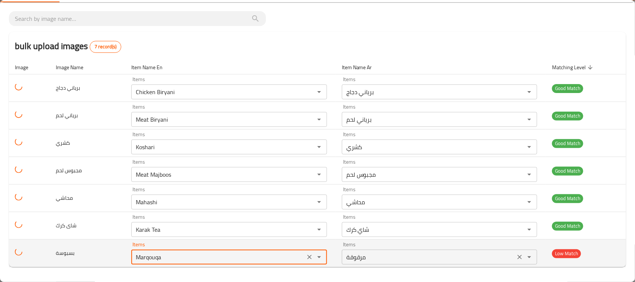
click at [358, 255] on input "مرقوقة" at bounding box center [428, 257] width 169 height 10
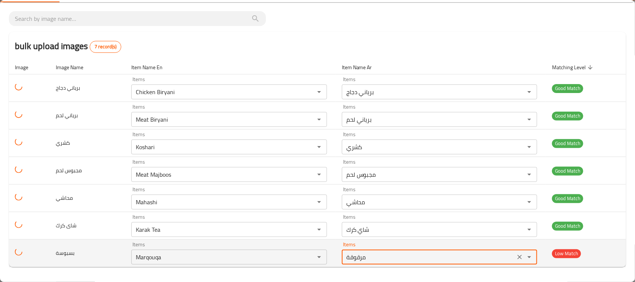
click at [516, 261] on icon "Clear" at bounding box center [519, 256] width 7 height 7
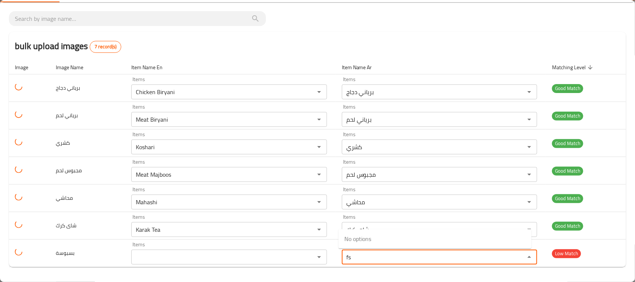
type input "f"
type input "ب"
click at [587, 37] on div "bulk upload images 7 record(s)" at bounding box center [317, 46] width 617 height 28
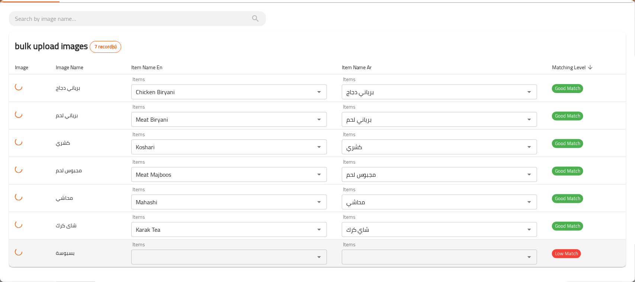
click at [225, 261] on input "Items" at bounding box center [218, 257] width 169 height 10
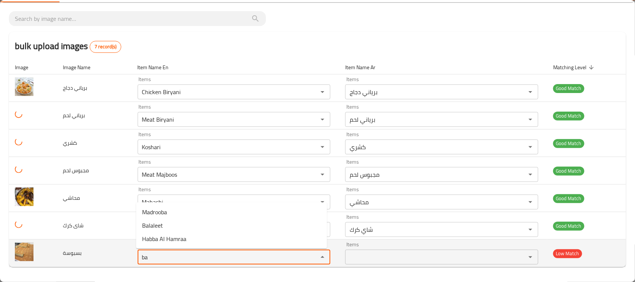
type input "b"
click at [420, 254] on input "Items" at bounding box center [431, 257] width 167 height 10
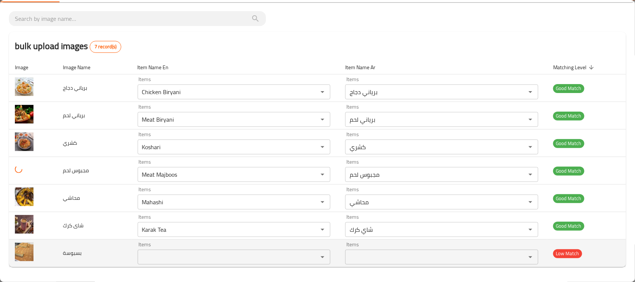
click at [420, 254] on input "Items" at bounding box center [431, 257] width 167 height 10
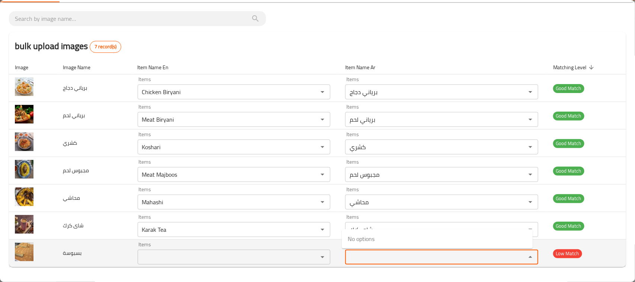
type input "ب"
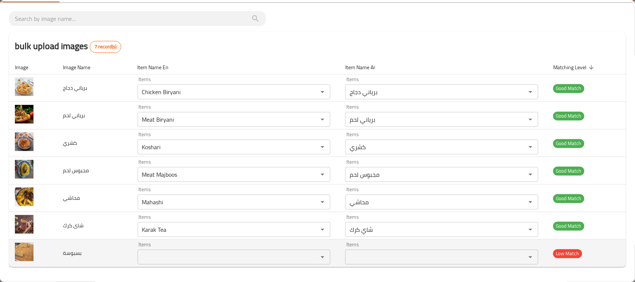
click at [74, 248] on td "بسبوسة" at bounding box center [94, 254] width 75 height 28
click at [73, 250] on span "بسبوسة" at bounding box center [72, 253] width 19 height 10
copy span "بسبوسة"
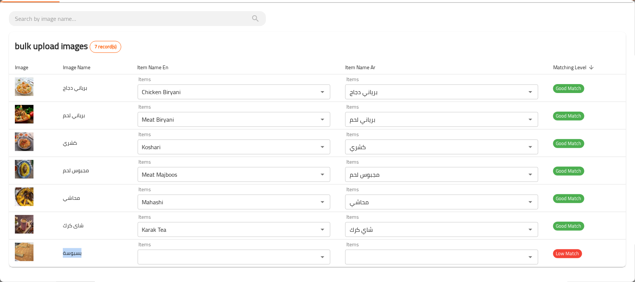
drag, startPoint x: 502, startPoint y: 9, endPoint x: 511, endPoint y: 11, distance: 9.7
click at [502, 9] on div "bulk upload images 7 record(s) Image Image Name Item Name En Item Name Ar Match…" at bounding box center [317, 142] width 635 height 280
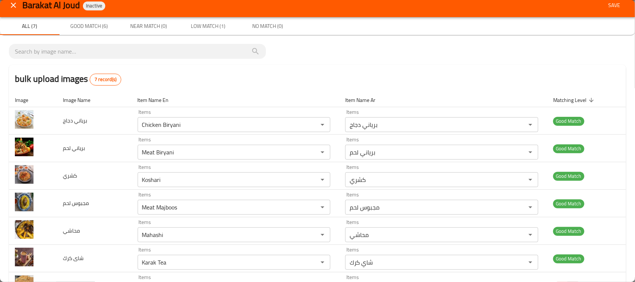
scroll to position [0, 0]
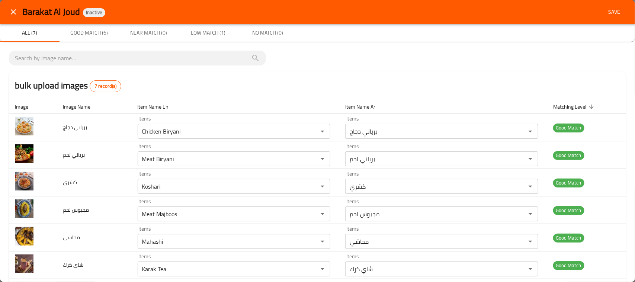
click at [610, 13] on span "Save" at bounding box center [614, 11] width 18 height 9
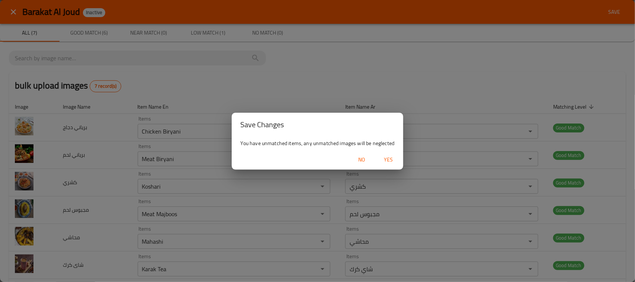
click at [386, 156] on span "Yes" at bounding box center [389, 159] width 18 height 9
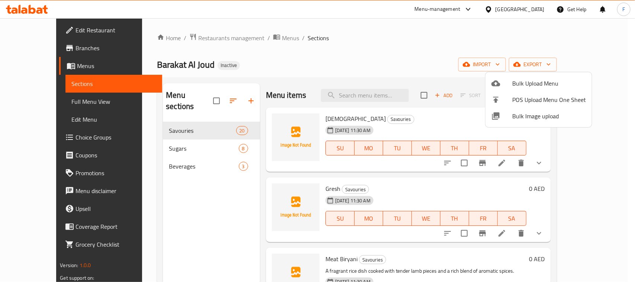
click at [183, 122] on div at bounding box center [317, 141] width 635 height 282
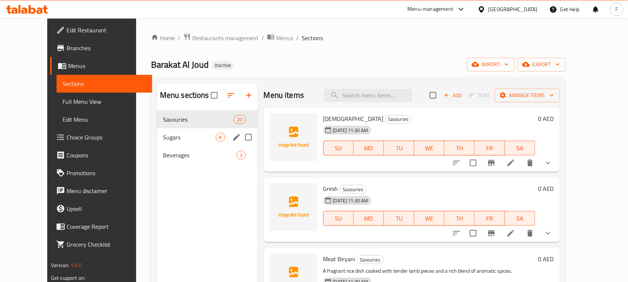
click at [183, 141] on span "Sugars" at bounding box center [189, 137] width 53 height 9
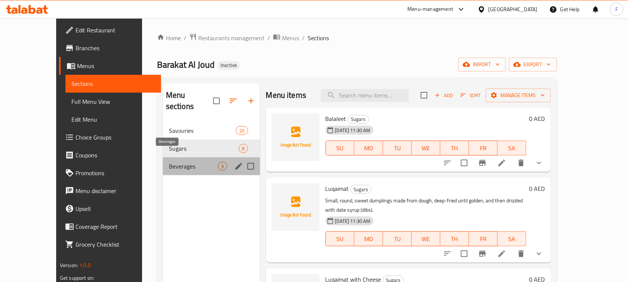
click at [183, 162] on span "Beverages" at bounding box center [193, 166] width 49 height 9
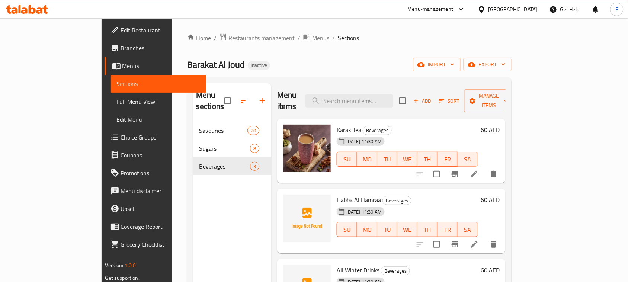
click at [337, 124] on span "Karak Tea" at bounding box center [349, 129] width 25 height 11
click at [455, 66] on span "import" at bounding box center [437, 64] width 36 height 9
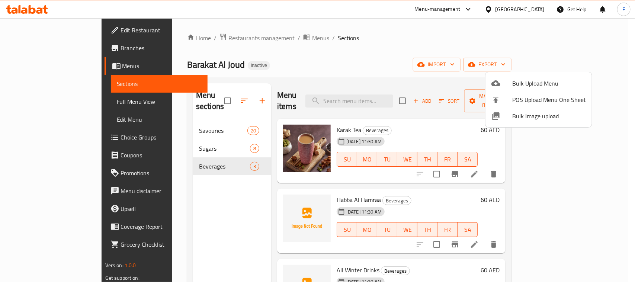
click at [585, 61] on div at bounding box center [317, 141] width 635 height 282
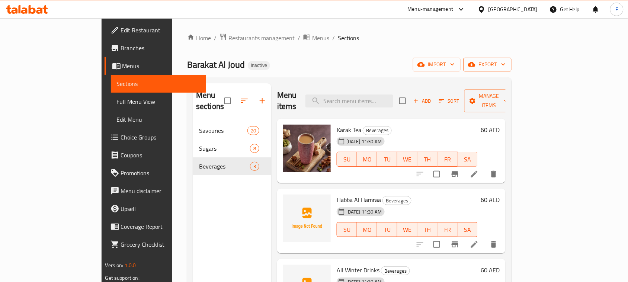
click at [506, 63] on span "export" at bounding box center [488, 64] width 36 height 9
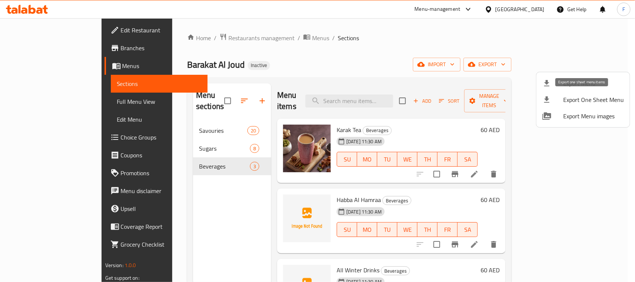
click at [582, 101] on span "Export One Sheet Menu" at bounding box center [593, 99] width 61 height 9
click at [390, 92] on div at bounding box center [317, 141] width 635 height 282
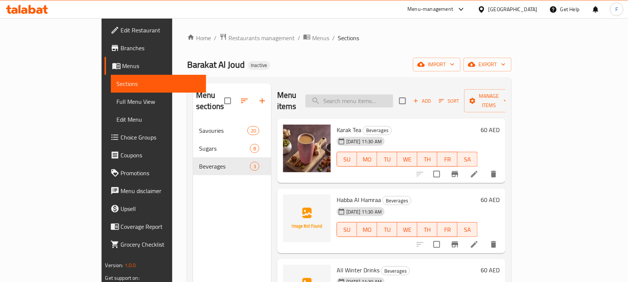
click at [389, 95] on input "search" at bounding box center [350, 101] width 88 height 13
paste input "بسبوسة"
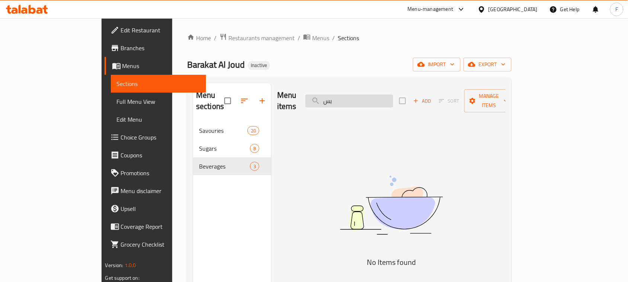
type input "ب"
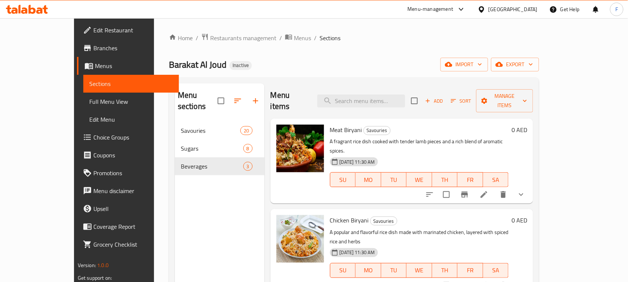
click at [89, 103] on span "Full Menu View" at bounding box center [131, 101] width 84 height 9
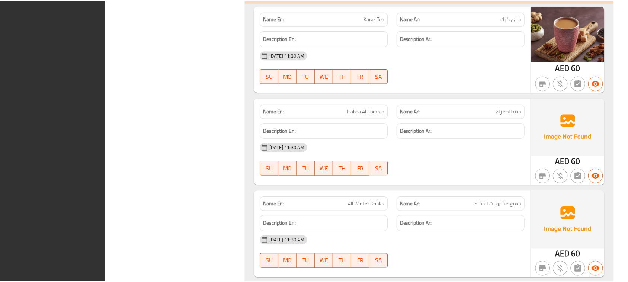
scroll to position [4174, 0]
